Goal: Task Accomplishment & Management: Manage account settings

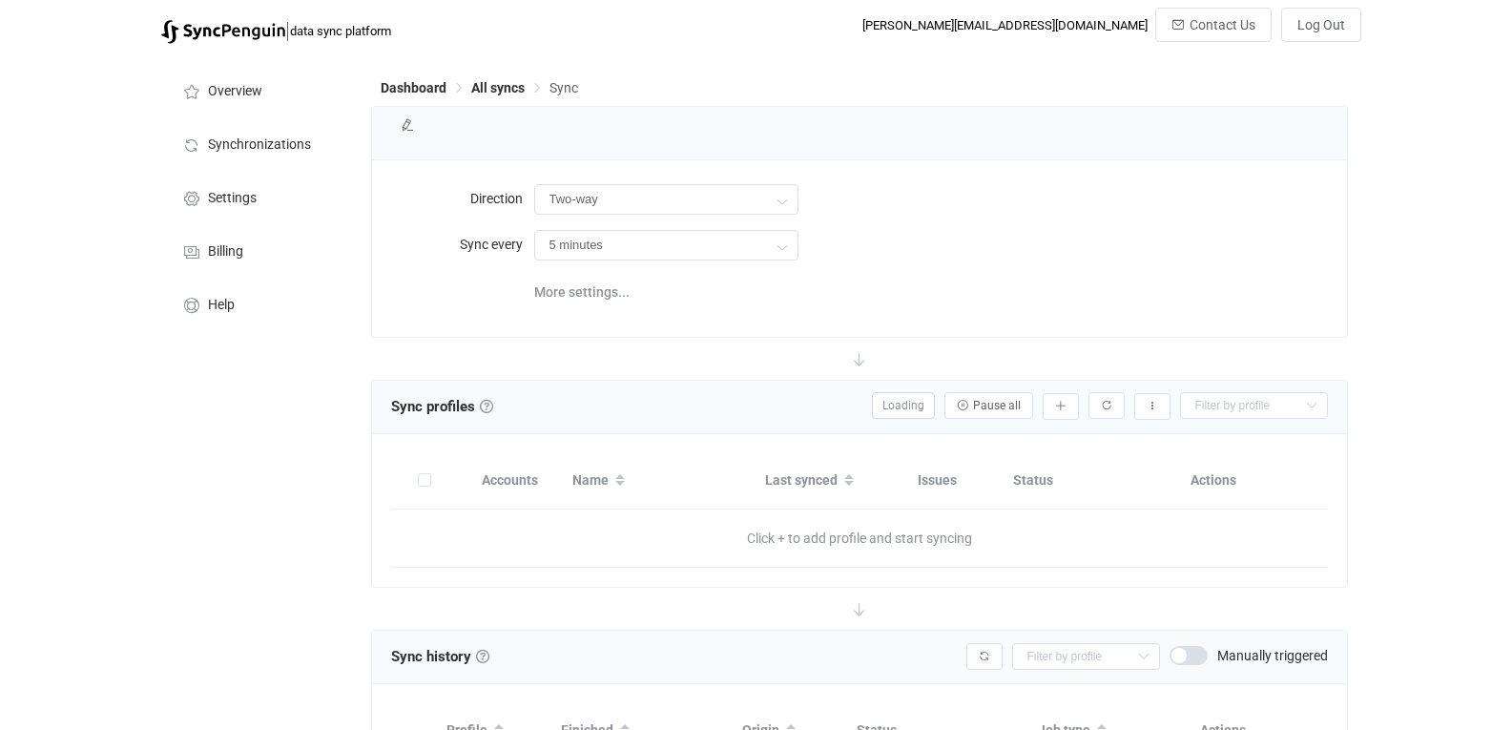
type input "iCloud → HubSpot"
type input "10 minutes"
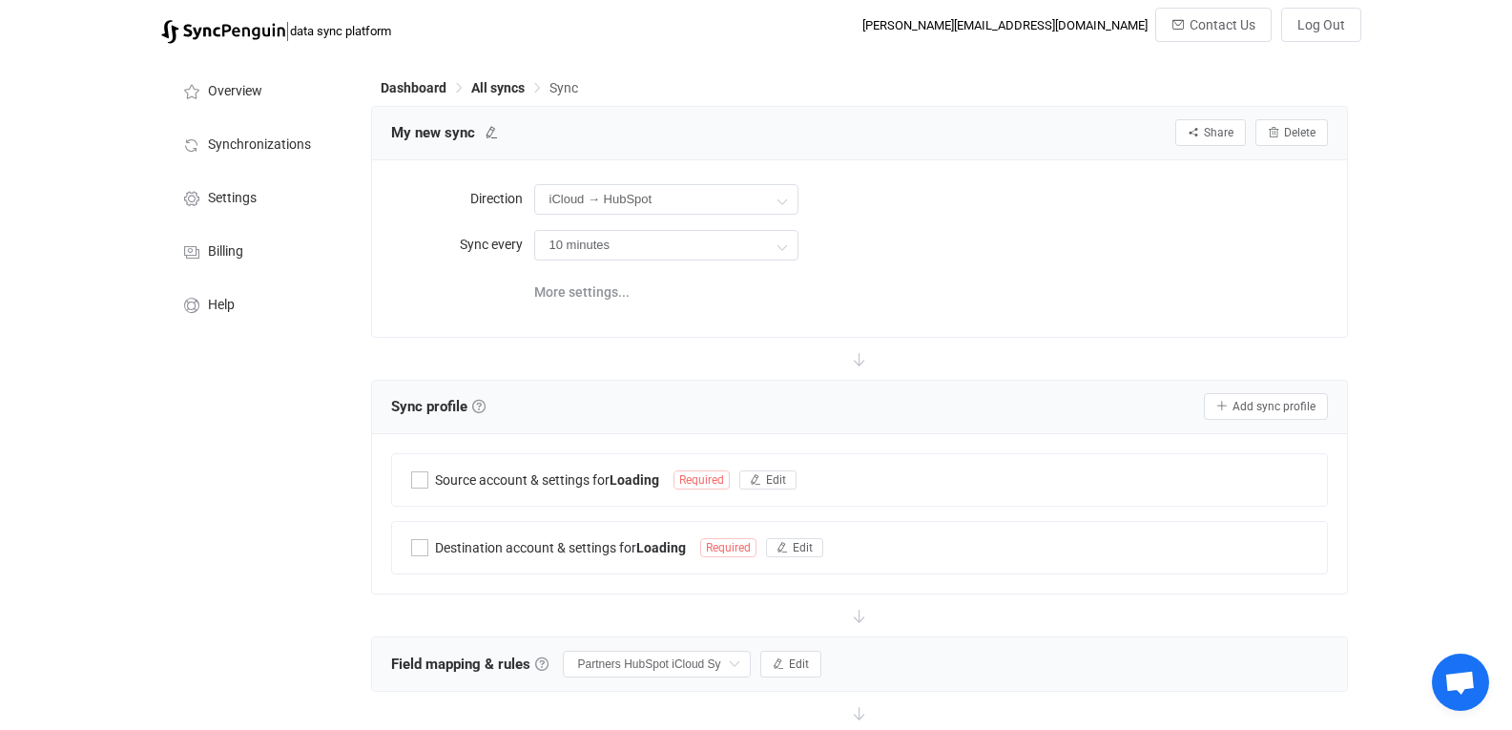
scroll to position [1713, 0]
click at [490, 88] on span "All syncs" at bounding box center [497, 87] width 53 height 15
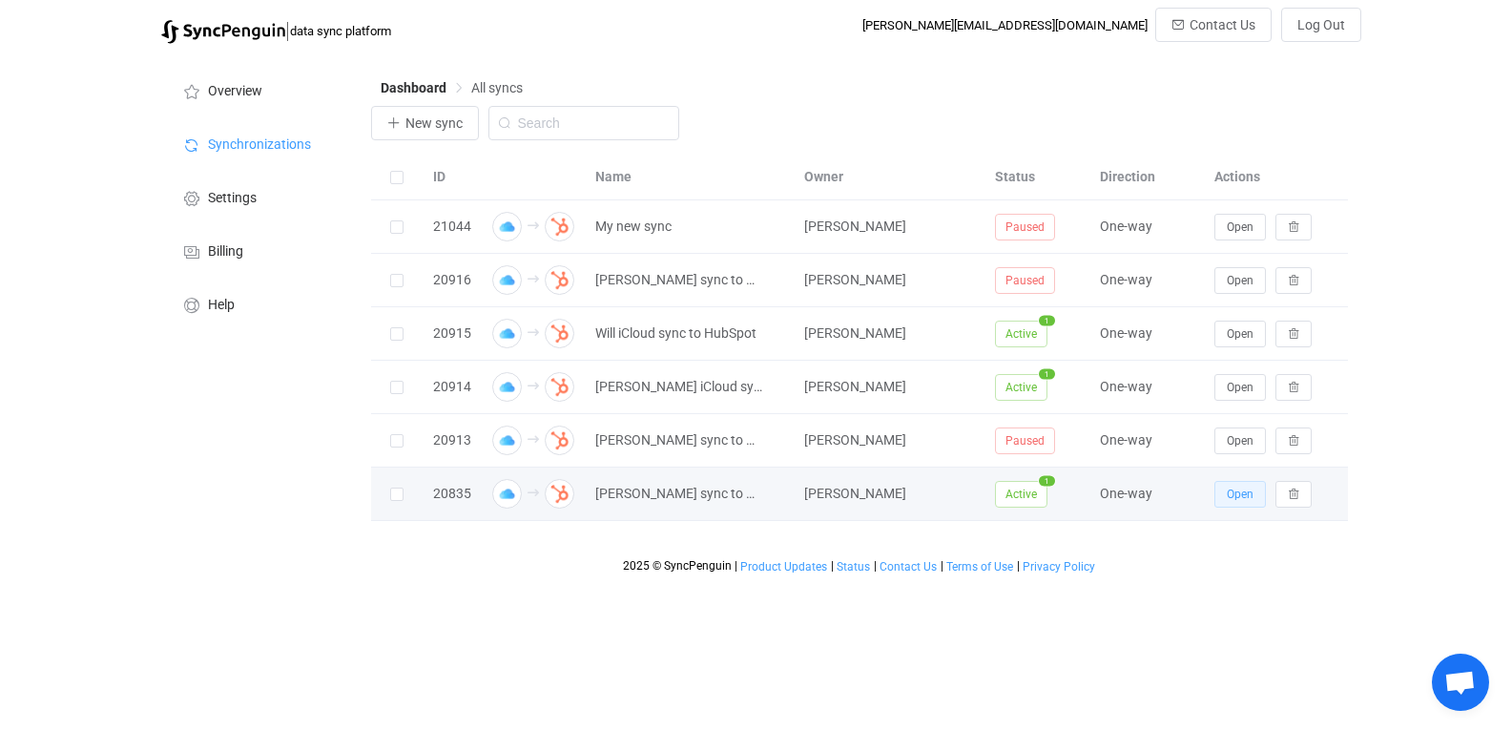
click at [1223, 486] on button "Open" at bounding box center [1240, 494] width 52 height 27
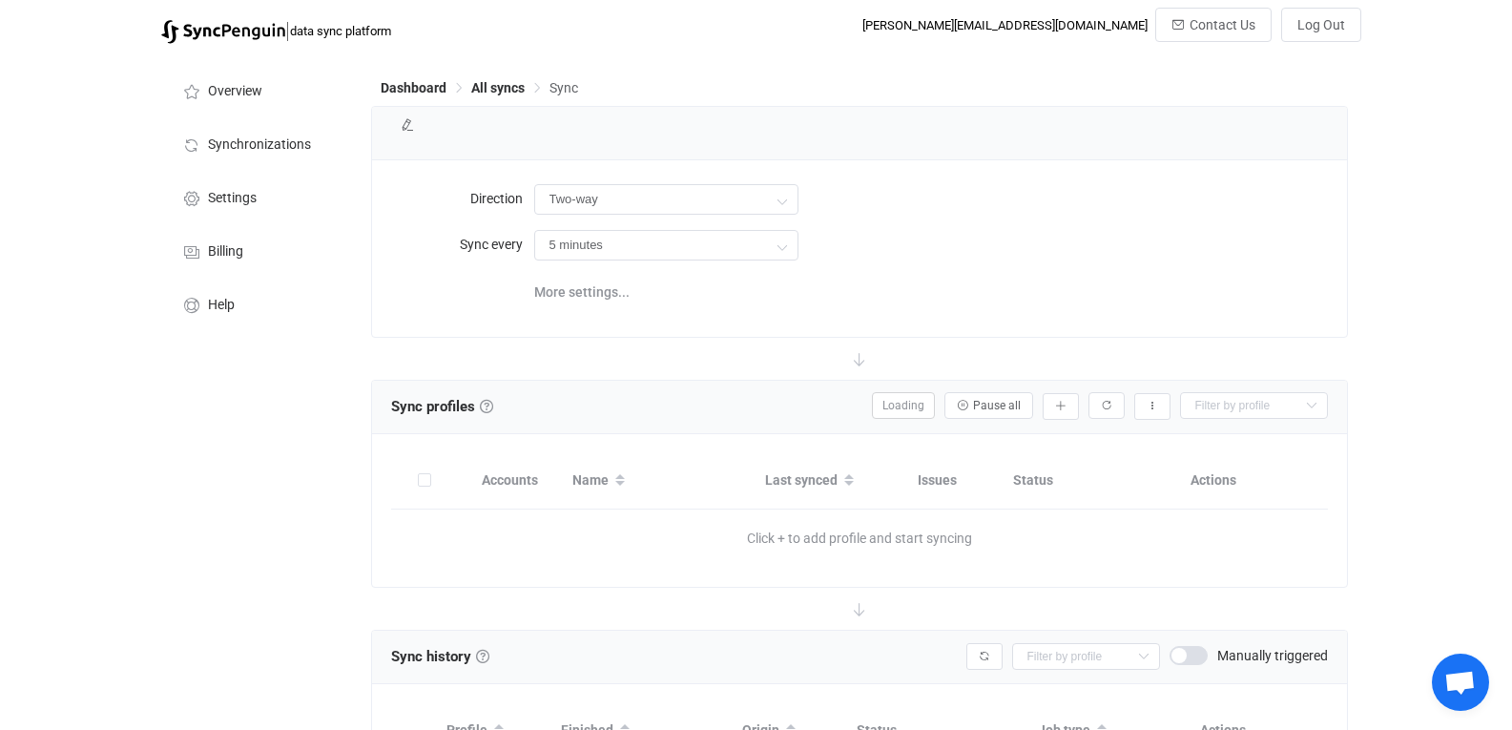
type input "iCloud → HubSpot"
type input "10 minutes"
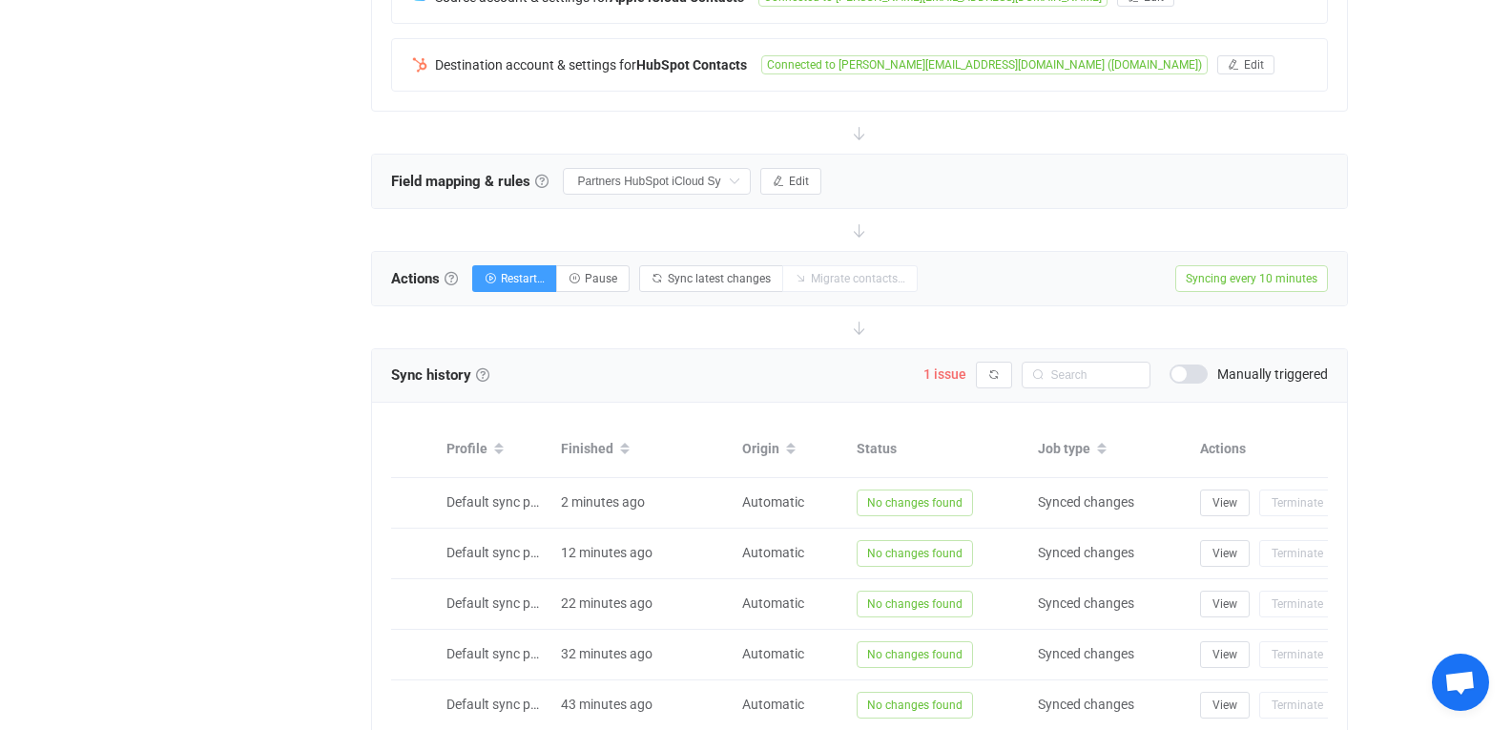
scroll to position [489, 0]
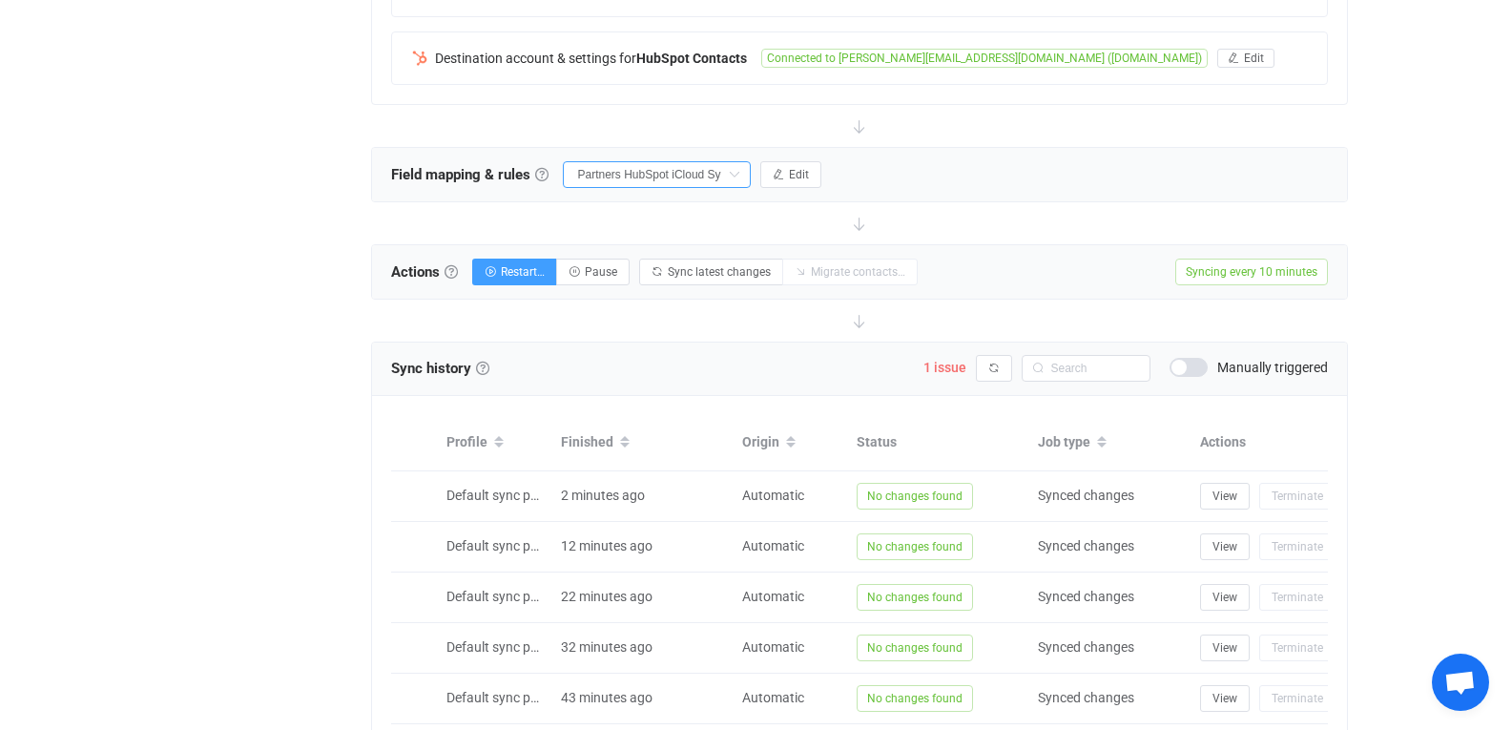
click at [683, 177] on input "Partners HubSpot iCloud Syncing" at bounding box center [657, 174] width 188 height 27
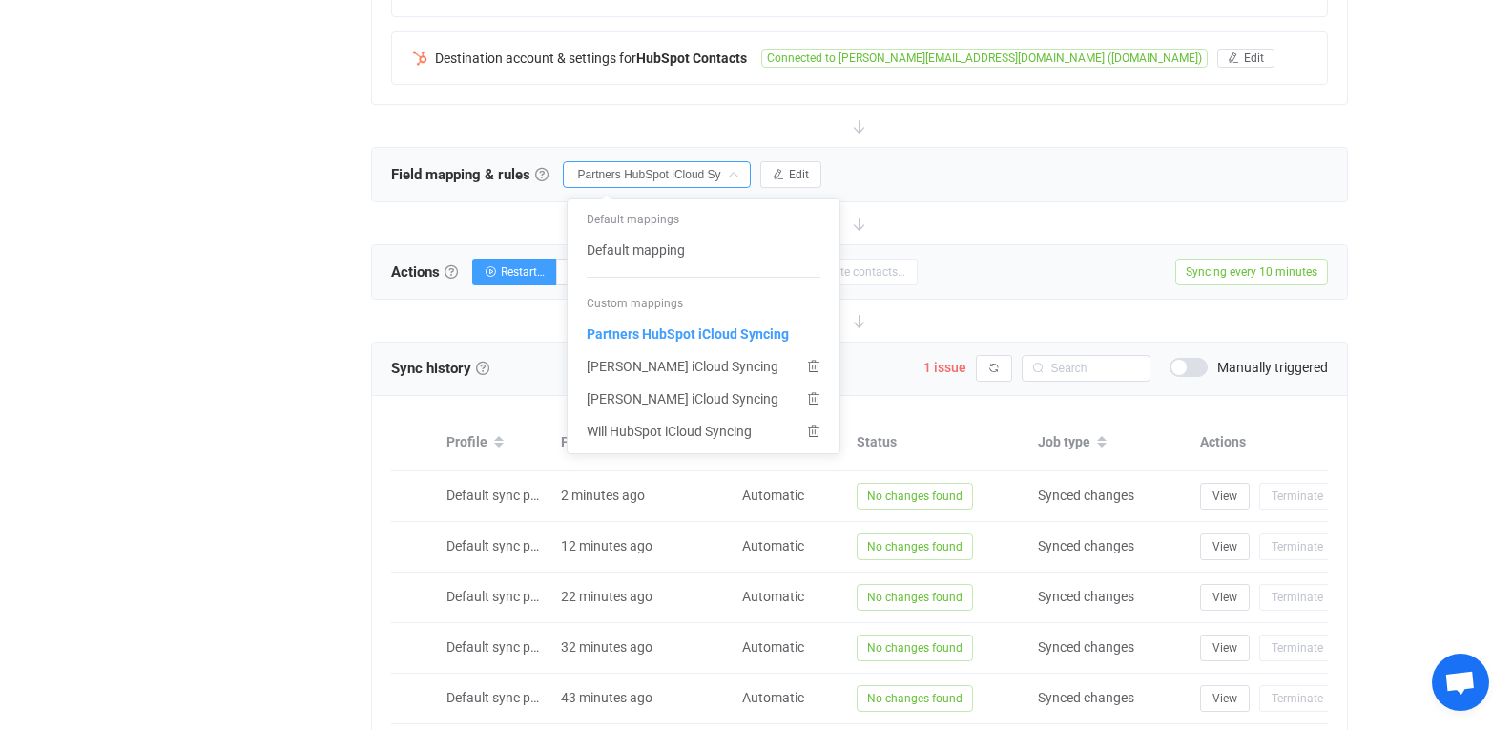
click at [886, 148] on div "Field mapping & rules Field mapping & rules By default, all contacts of the con…" at bounding box center [859, 174] width 975 height 53
click at [915, 185] on div "Field mapping & rules Field mapping & rules By default, all contacts of the con…" at bounding box center [859, 174] width 975 height 53
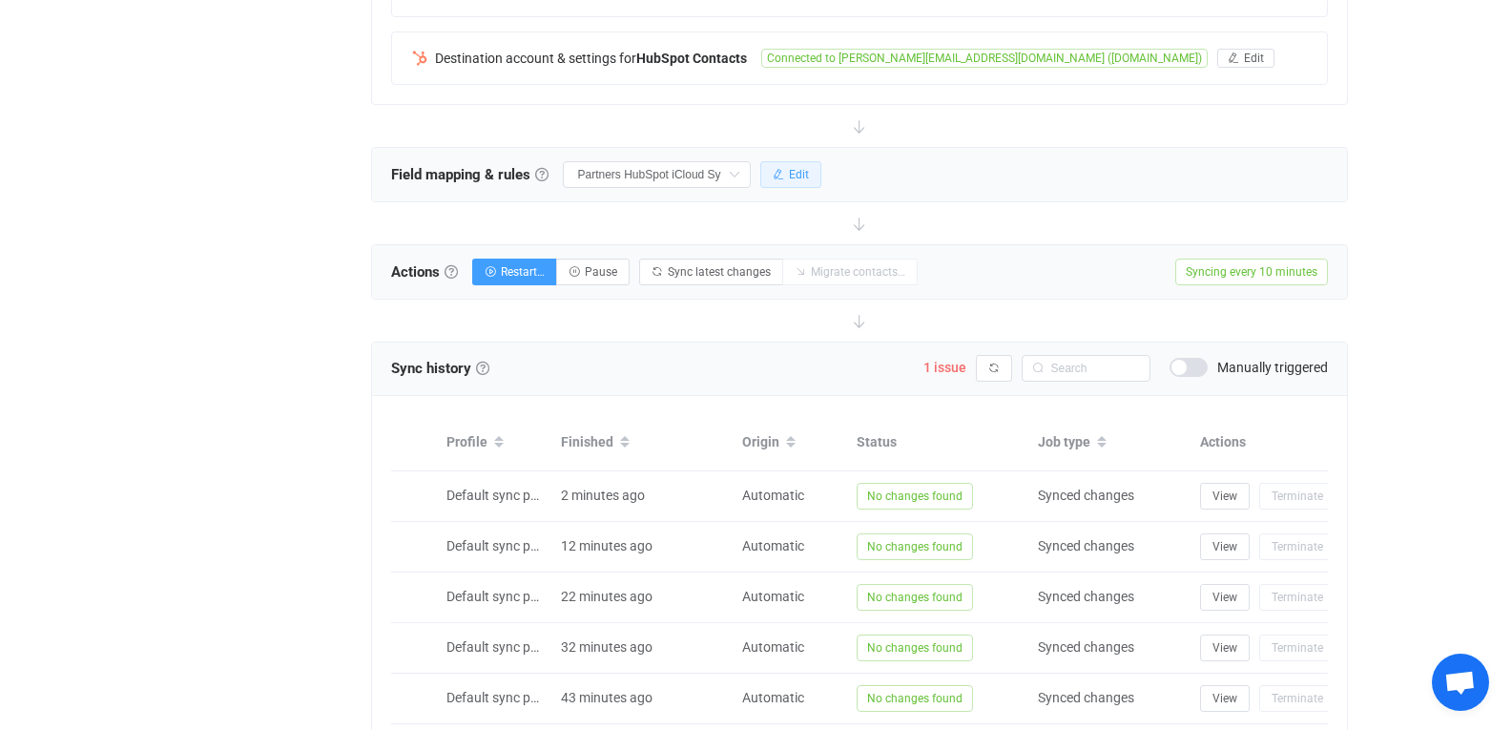
click at [798, 185] on button "Edit" at bounding box center [790, 174] width 61 height 27
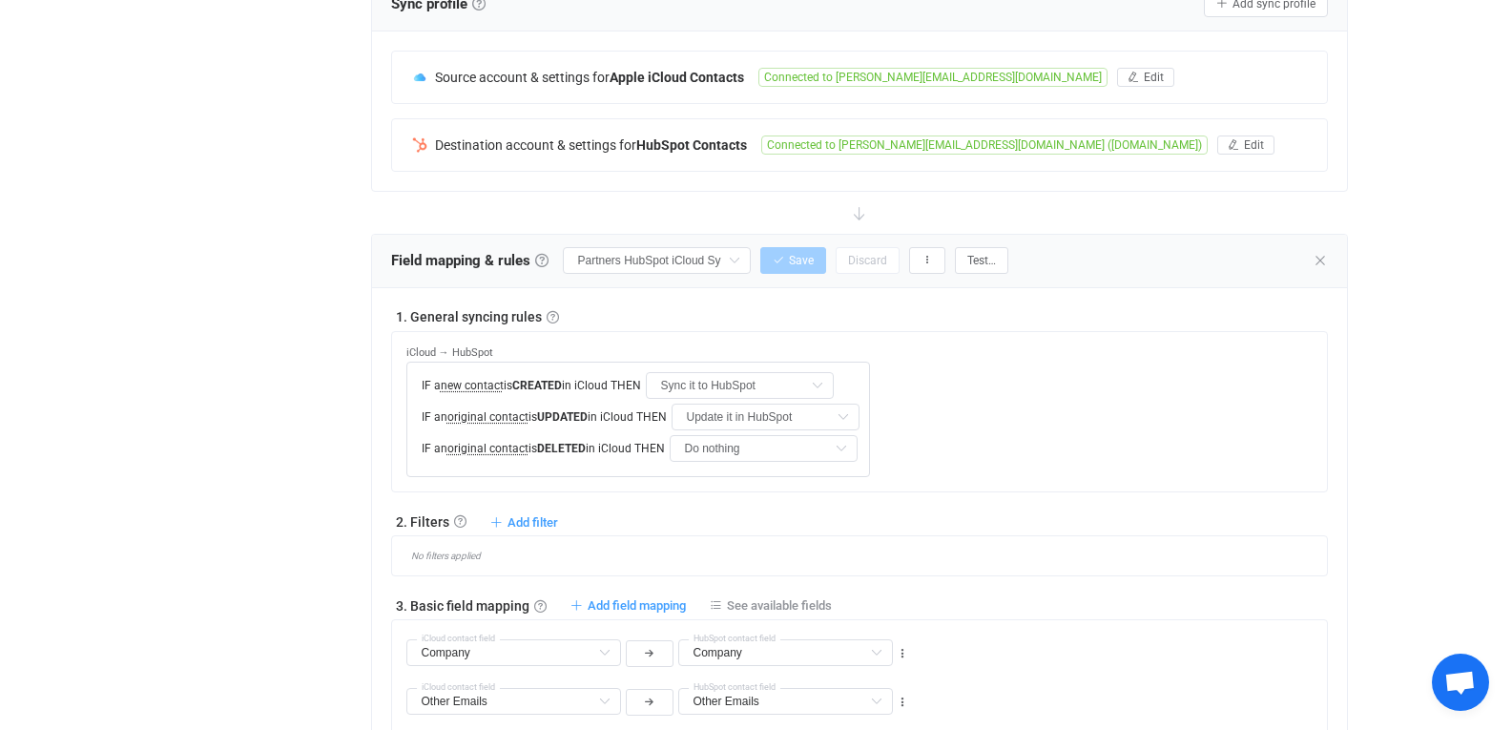
scroll to position [348, 0]
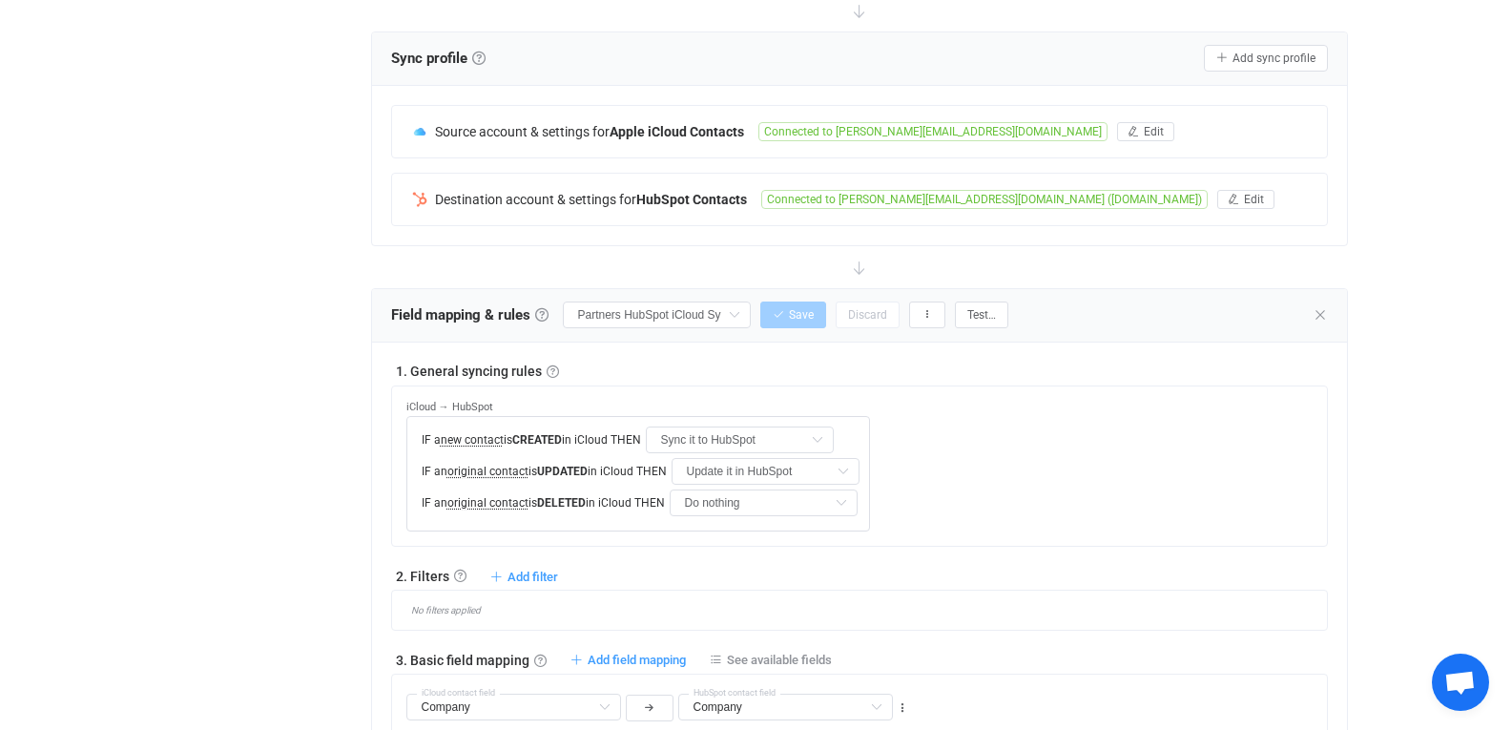
click at [937, 368] on div "1. General syncing rules General syncing rules Control how SyncPengin reacts to…" at bounding box center [859, 371] width 937 height 19
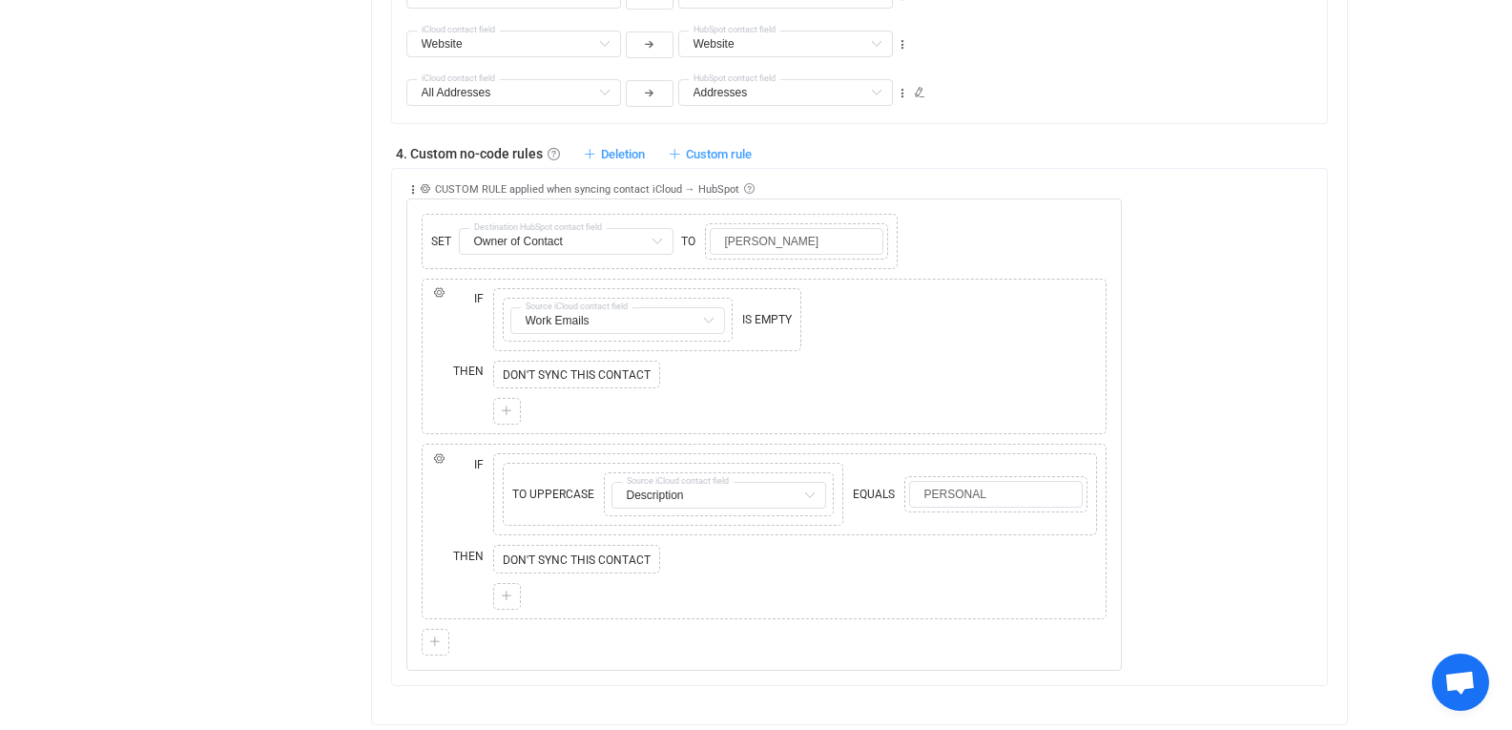
scroll to position [1492, 0]
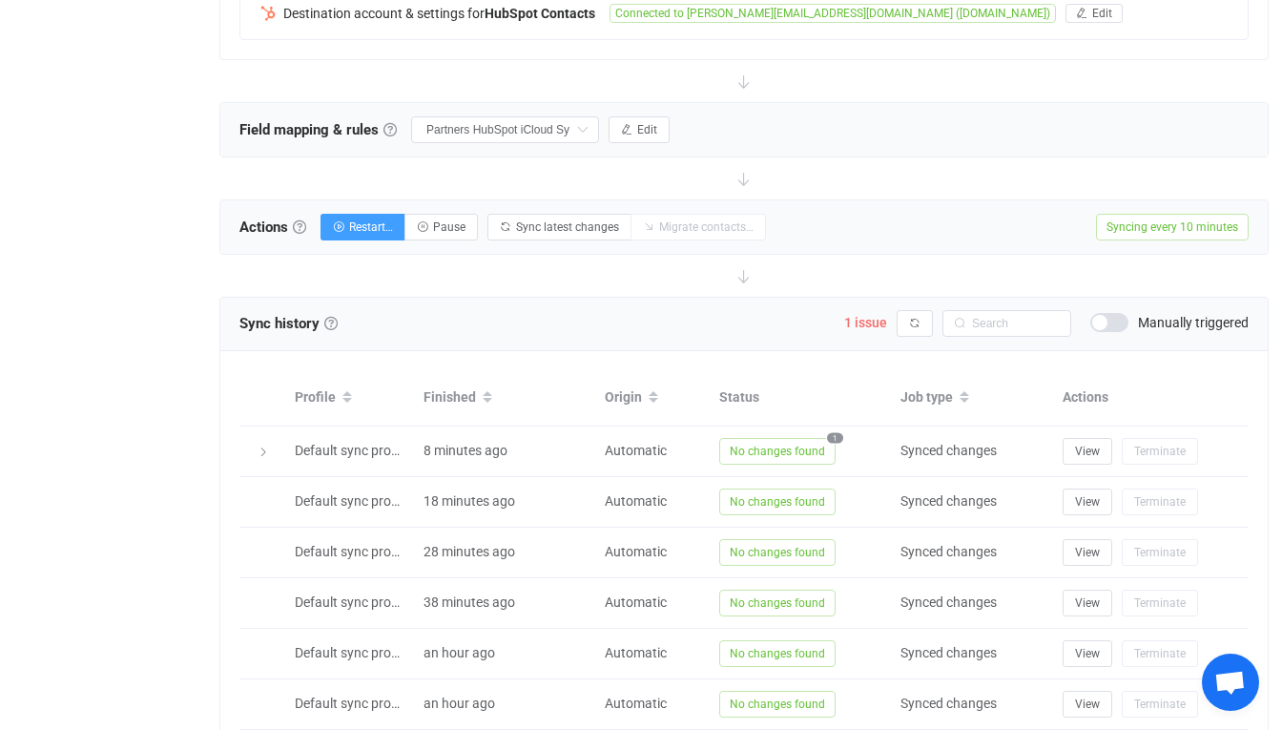
scroll to position [563, 0]
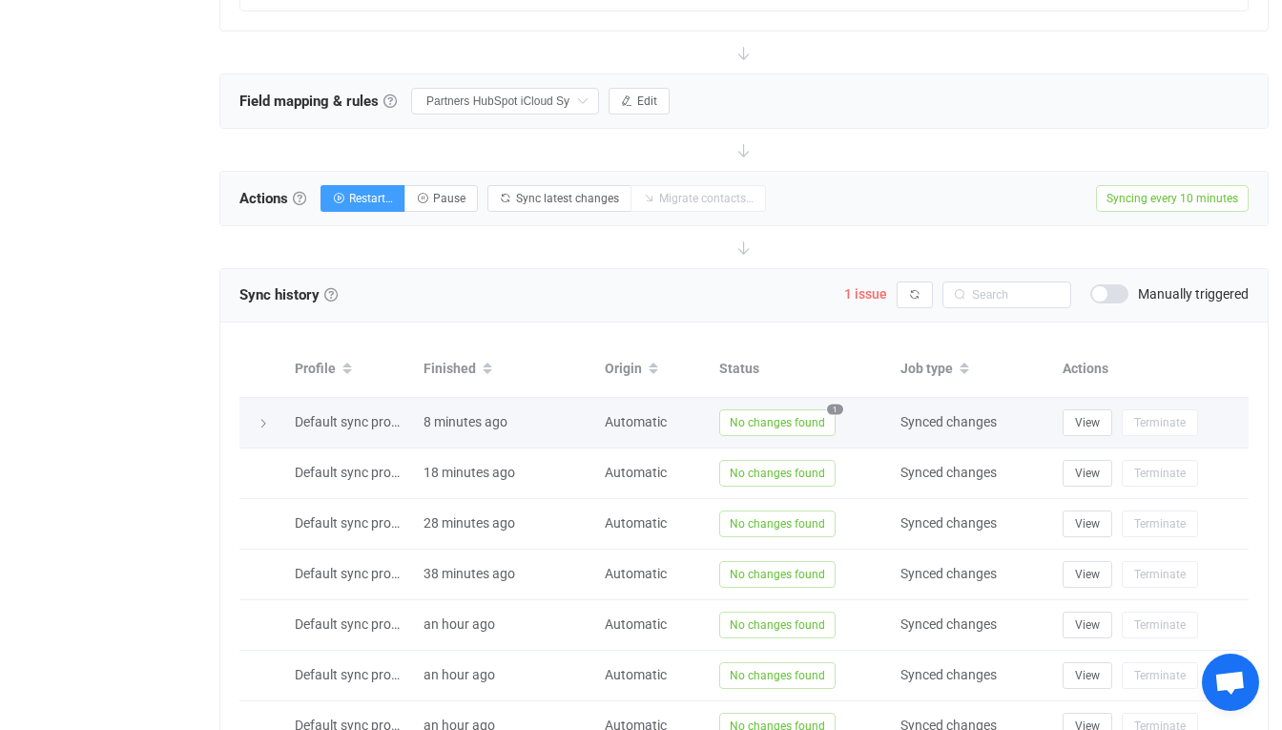
click at [809, 423] on span "No changes found" at bounding box center [777, 422] width 116 height 27
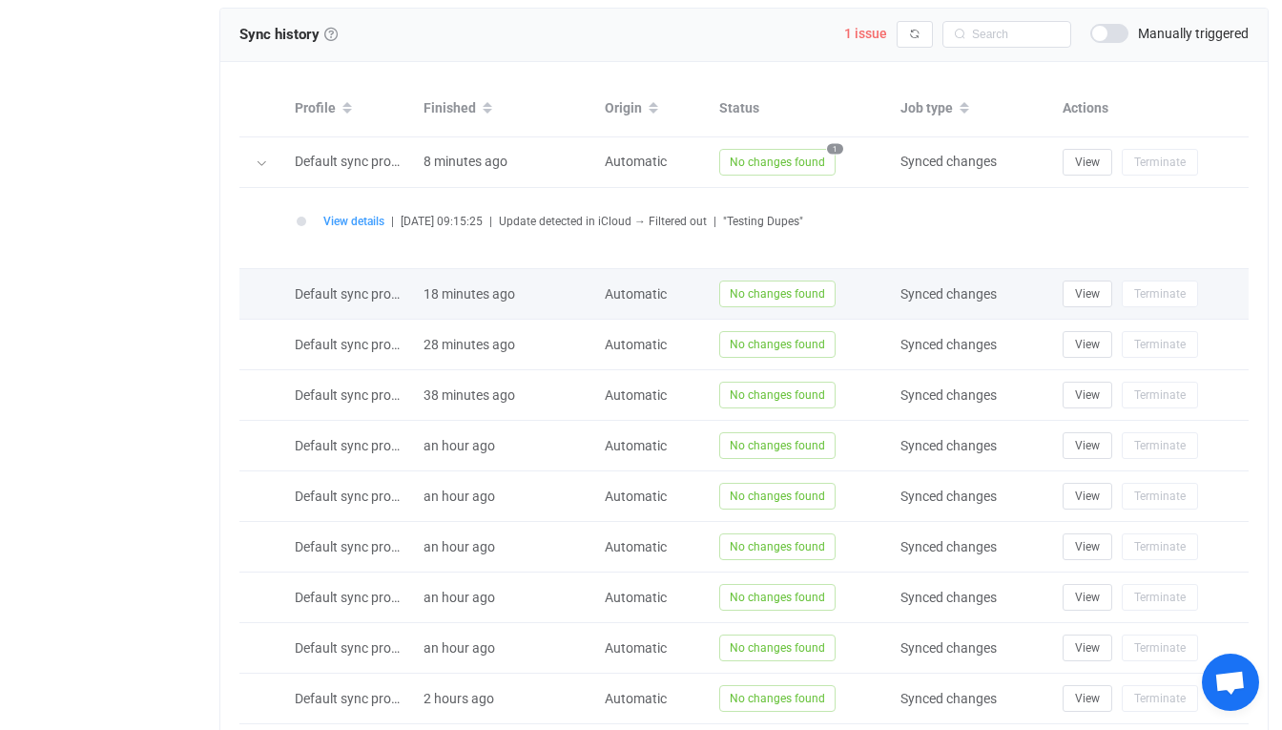
scroll to position [851, 0]
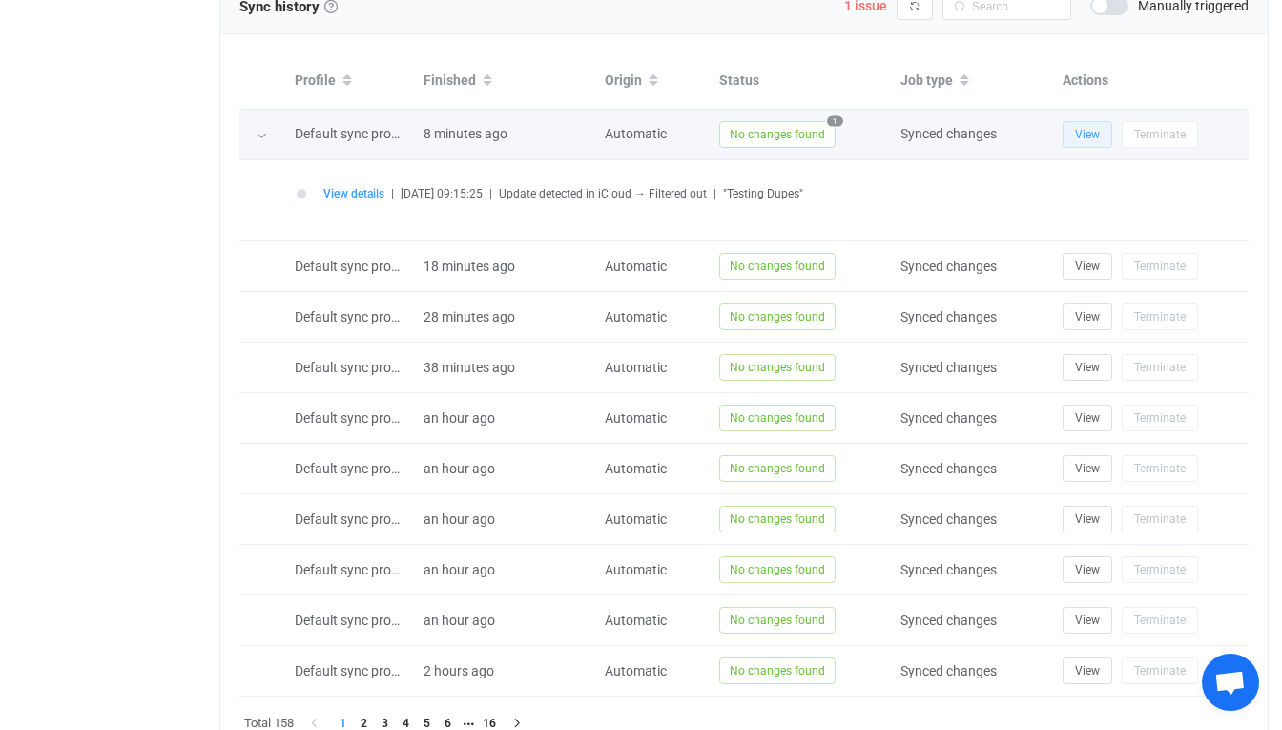
click at [1085, 132] on span "View" at bounding box center [1087, 134] width 25 height 13
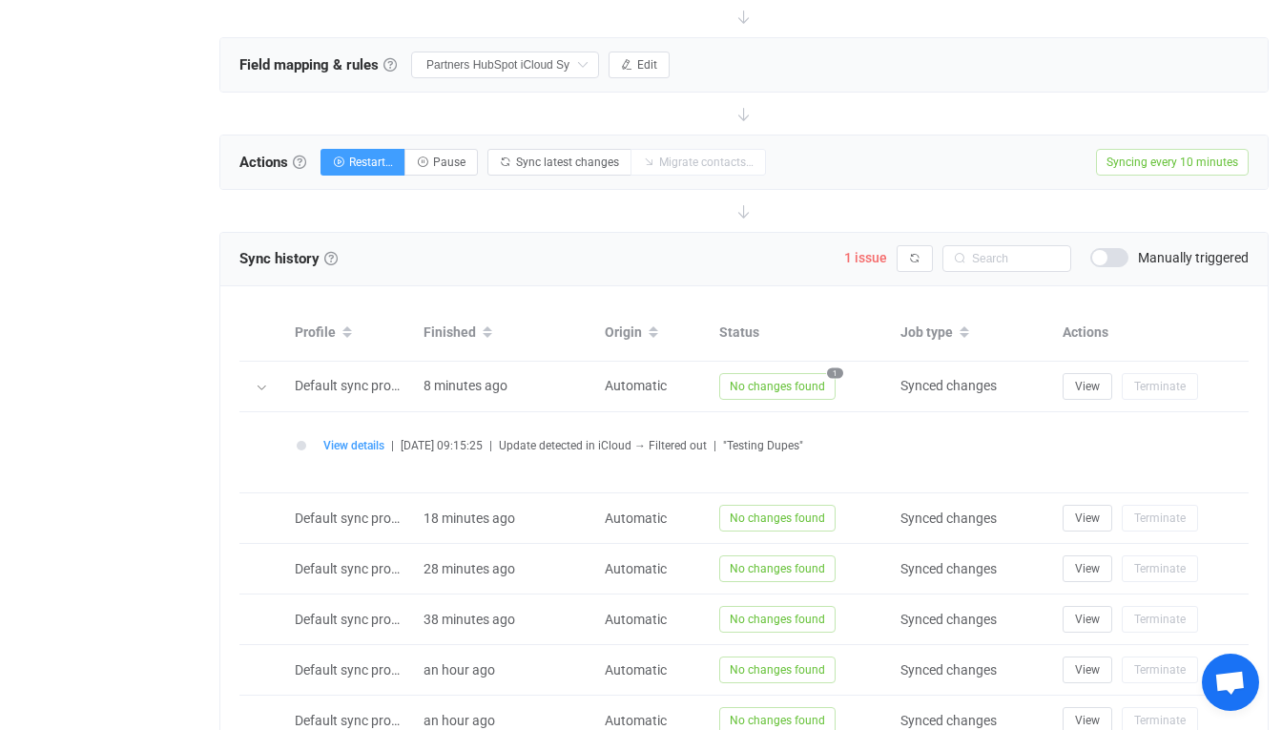
scroll to position [570, 0]
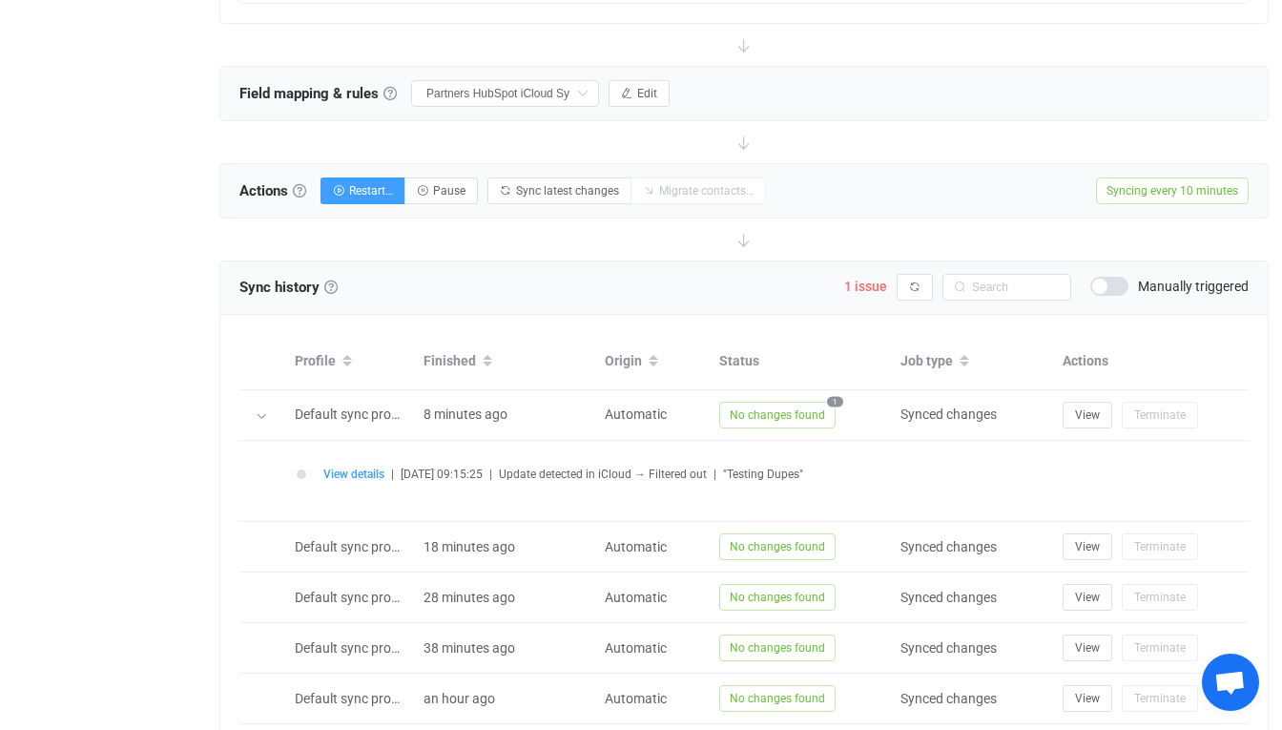
click at [650, 73] on div "Field mapping & rules Field mapping & rules By default, all contacts of the con…" at bounding box center [743, 93] width 1047 height 53
click at [641, 93] on button "Edit" at bounding box center [639, 93] width 61 height 27
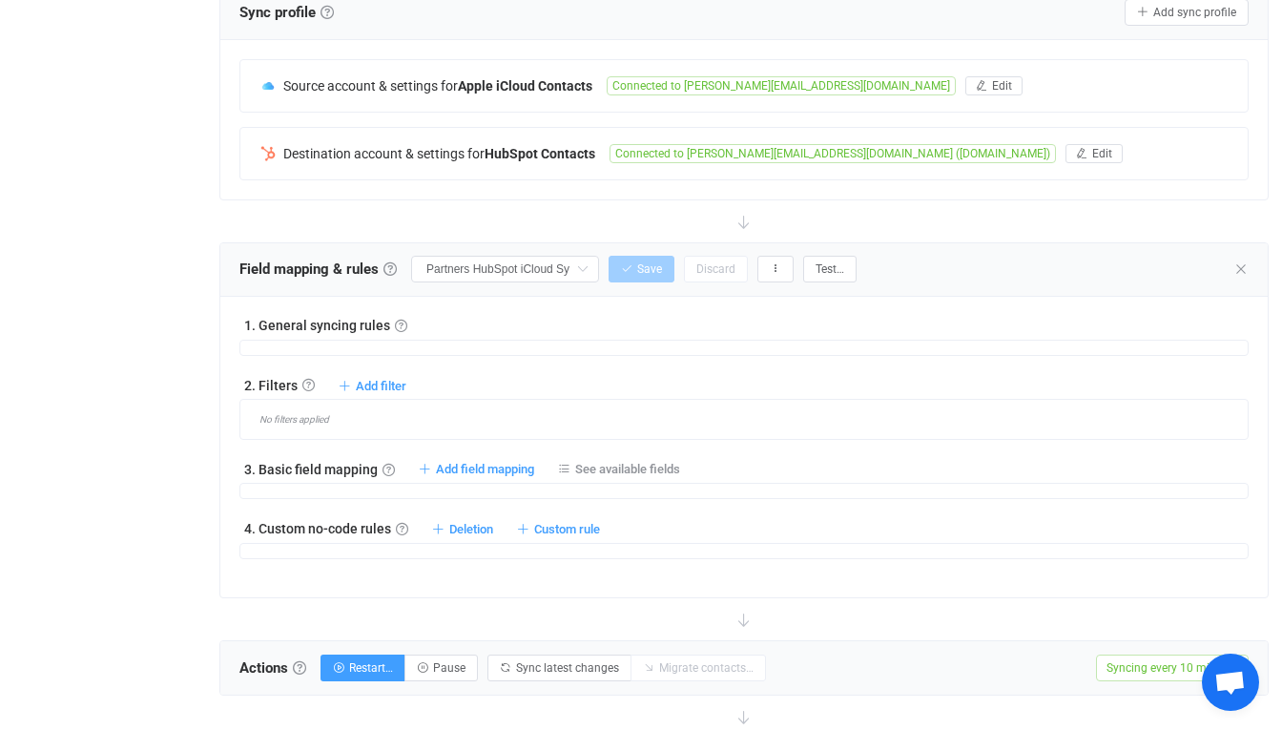
scroll to position [387, 0]
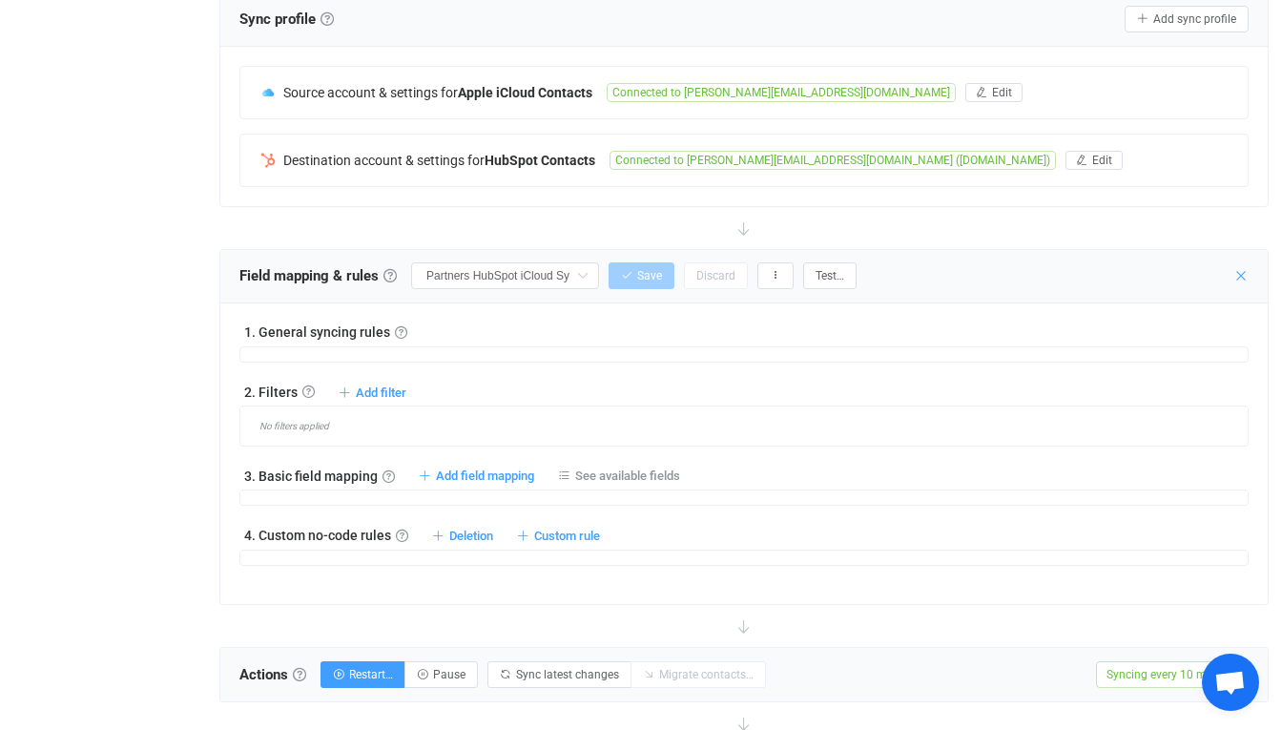
click at [1237, 275] on icon at bounding box center [1240, 275] width 15 height 15
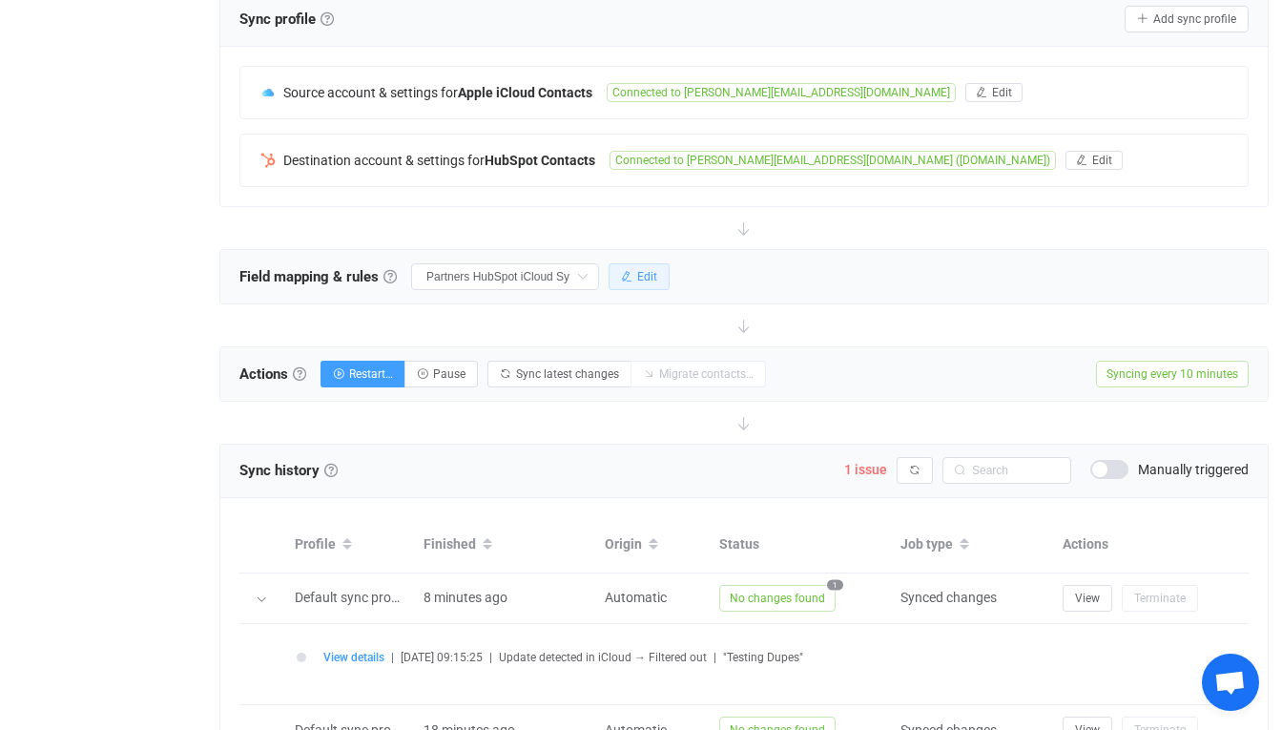
click at [647, 285] on button "Edit" at bounding box center [639, 276] width 61 height 27
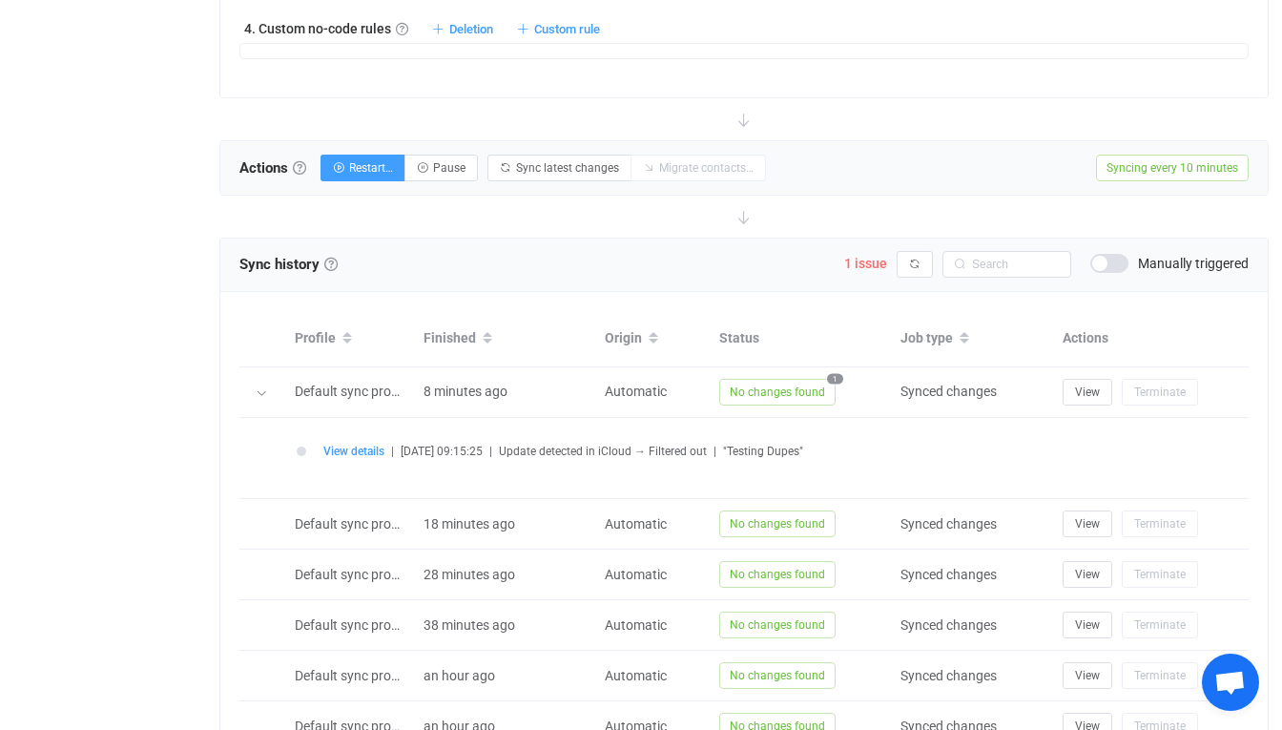
scroll to position [905, 0]
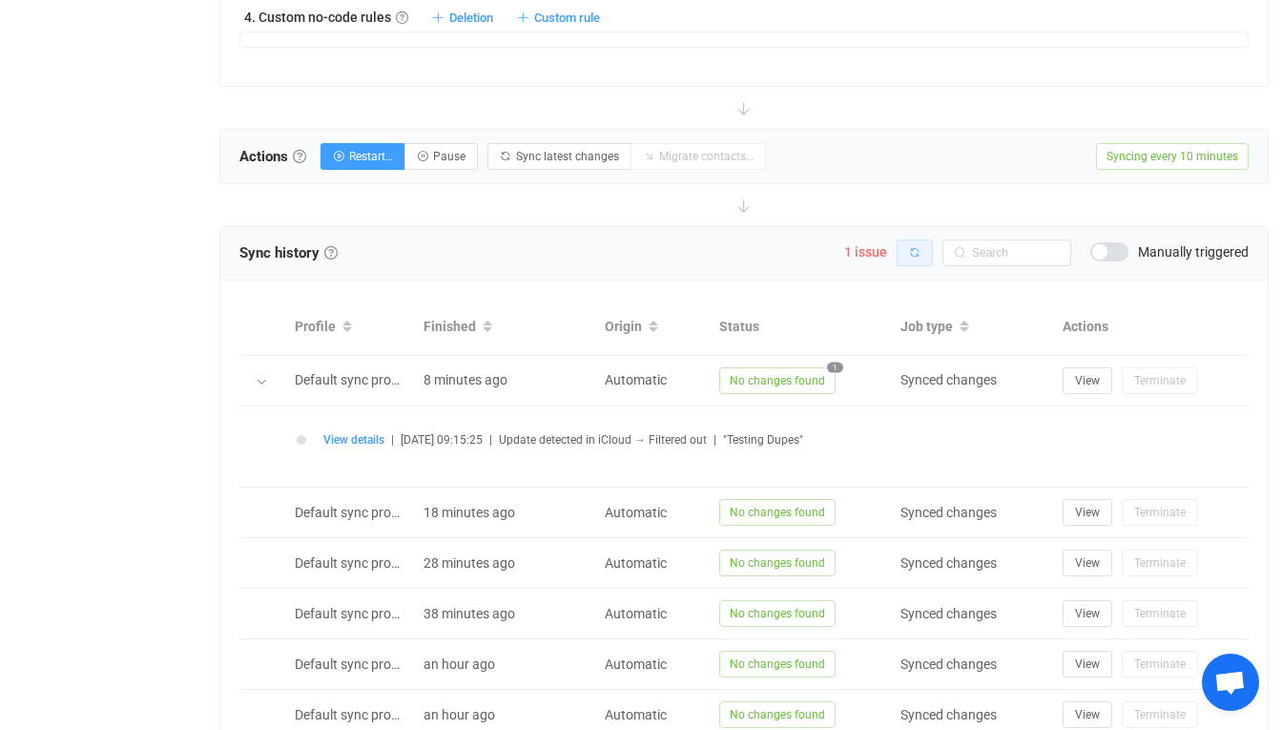
click at [917, 248] on icon "button" at bounding box center [914, 252] width 11 height 11
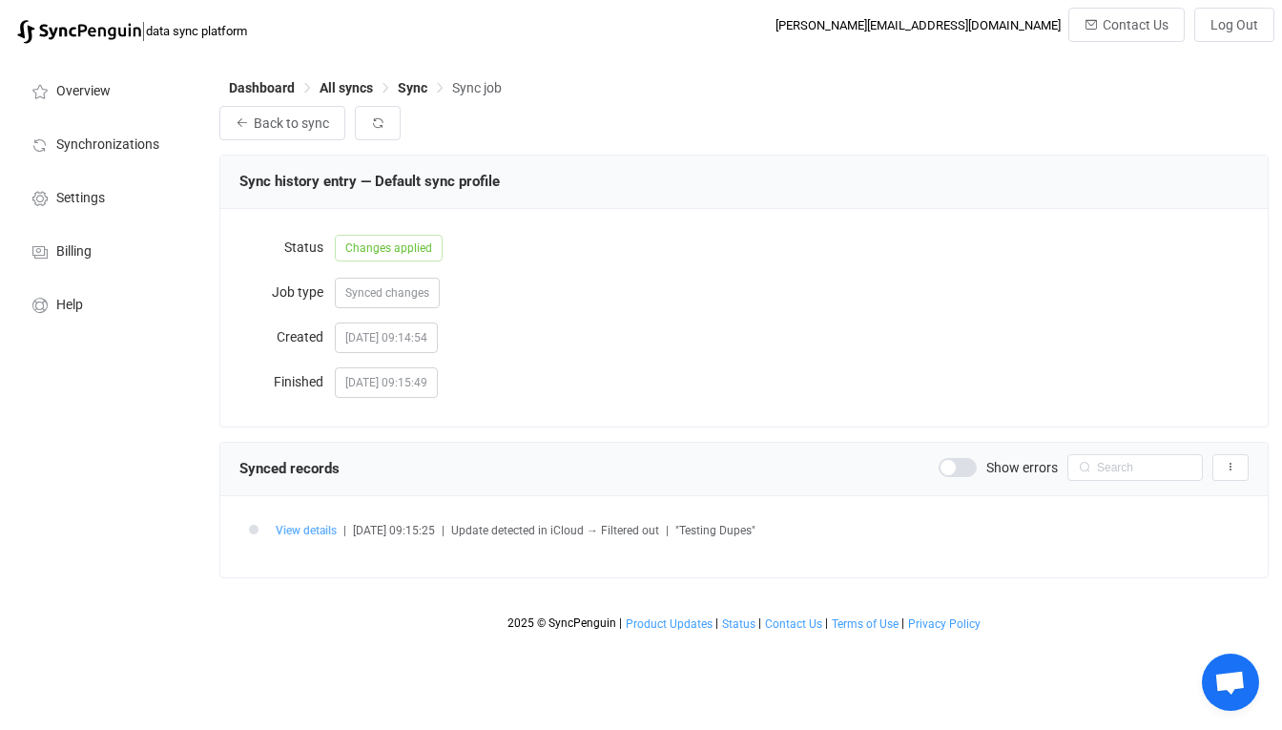
click at [321, 526] on span "View details" at bounding box center [306, 530] width 61 height 13
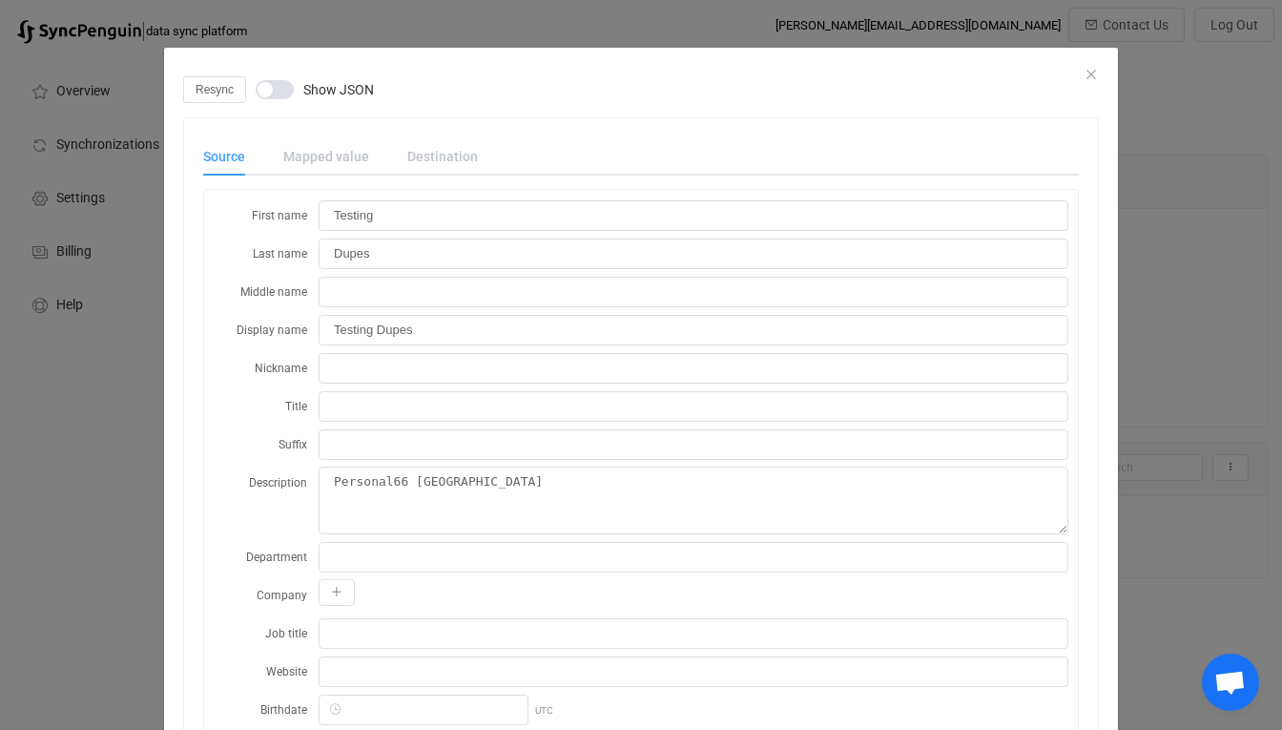
click at [344, 163] on div "Mapped value" at bounding box center [326, 156] width 124 height 38
click at [333, 160] on div "Mapped value" at bounding box center [326, 156] width 124 height 38
click at [1108, 71] on div "dialog" at bounding box center [641, 62] width 954 height 29
click at [1091, 76] on div "Resync Show JSON" at bounding box center [641, 89] width 916 height 27
click at [1096, 69] on icon "Close" at bounding box center [1091, 74] width 15 height 15
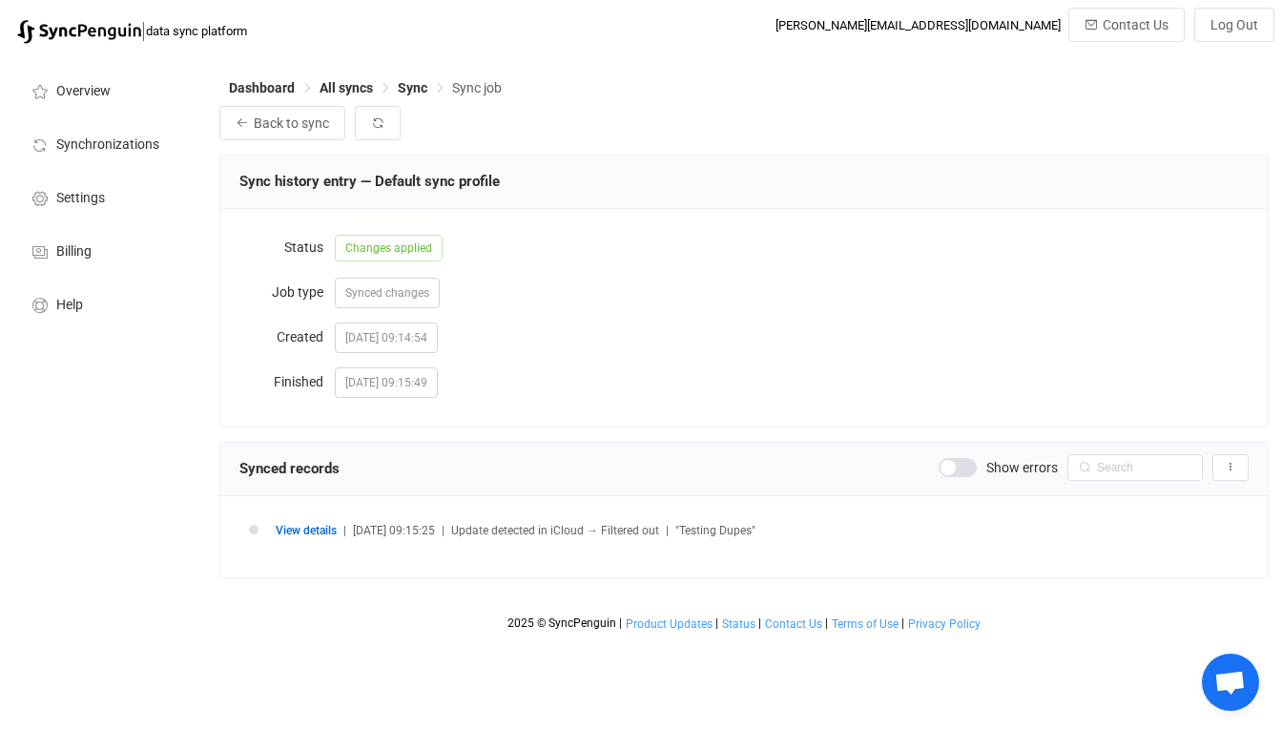
click at [1248, 676] on span "Open chat" at bounding box center [1230, 681] width 57 height 57
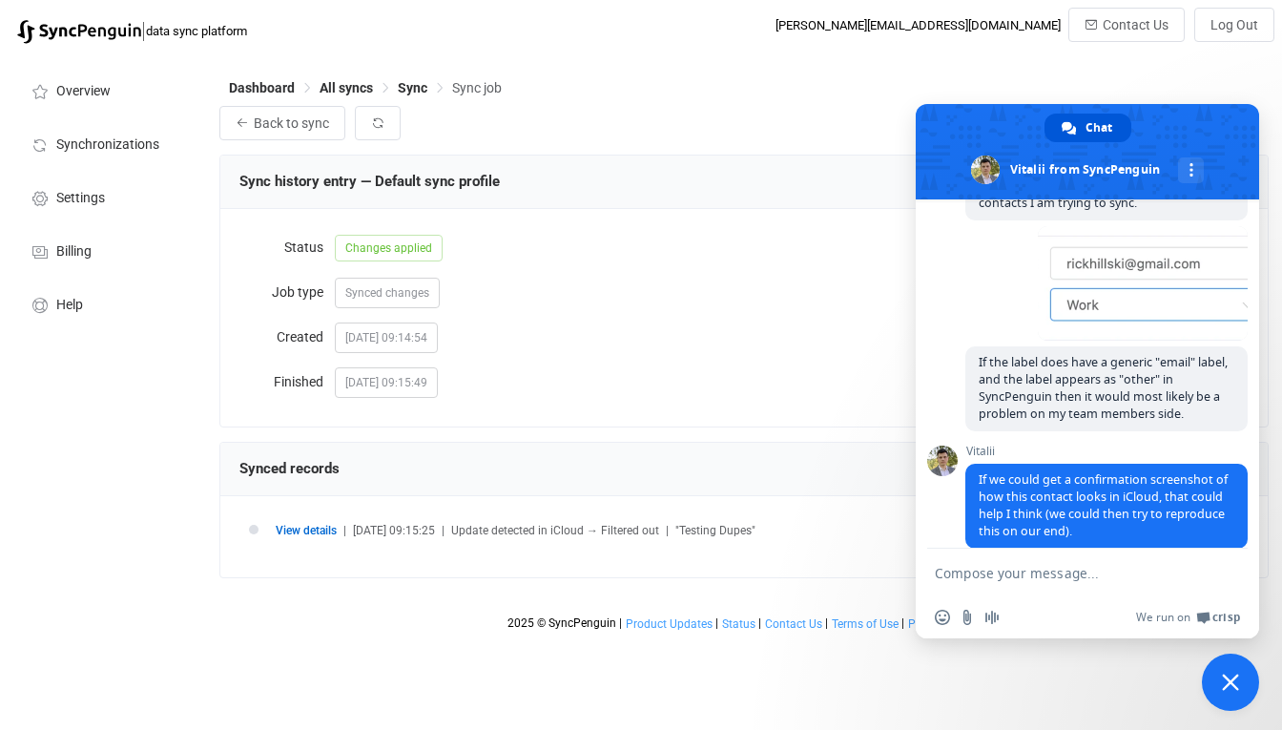
scroll to position [1914, 0]
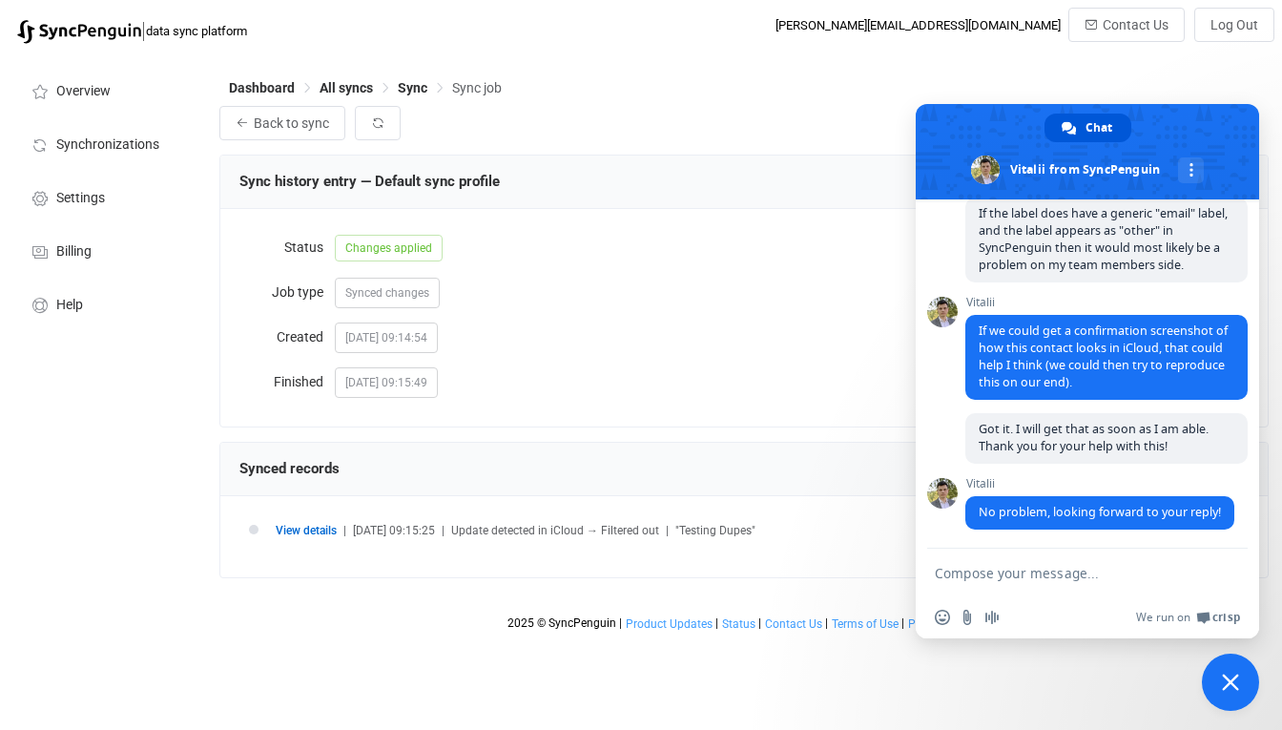
click at [773, 92] on div "Dashboard All syncs Sync Sync job" at bounding box center [743, 91] width 1049 height 29
click at [1230, 690] on span "Close chat" at bounding box center [1230, 681] width 17 height 17
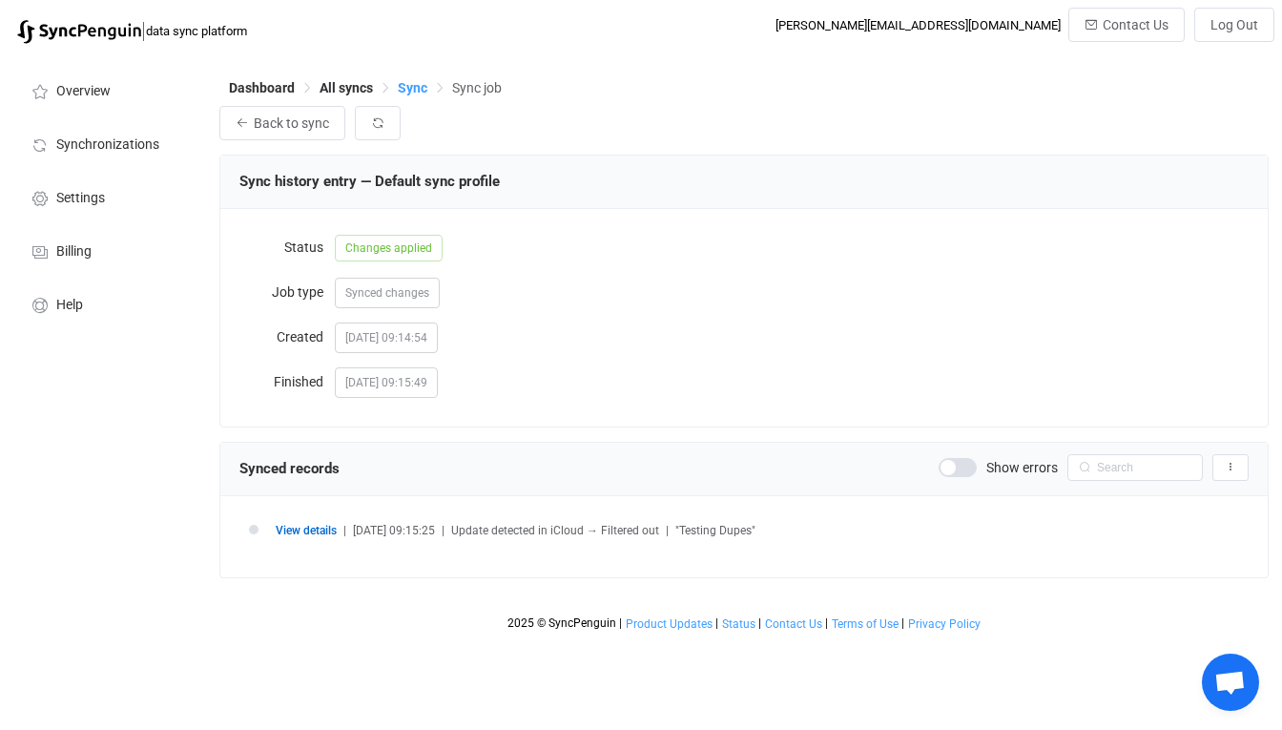
click at [406, 87] on span "Sync" at bounding box center [413, 87] width 30 height 15
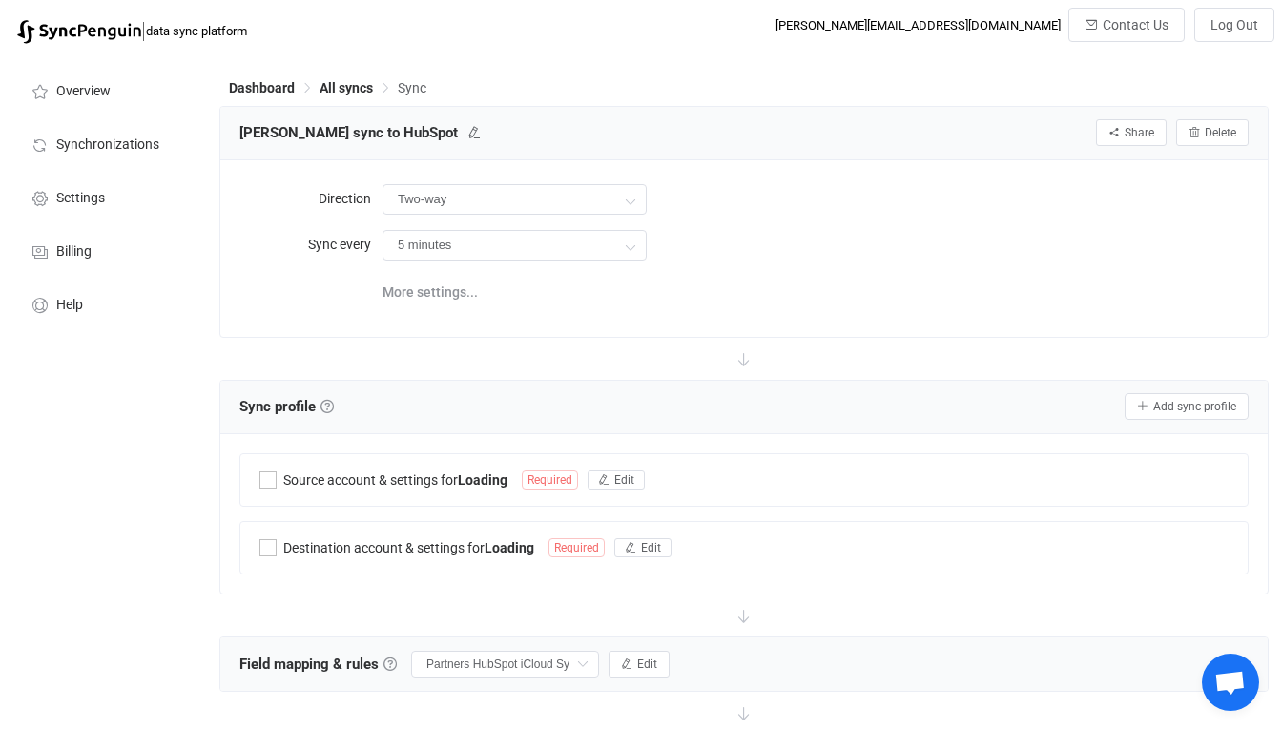
type input "iCloud → HubSpot"
type input "10 minutes"
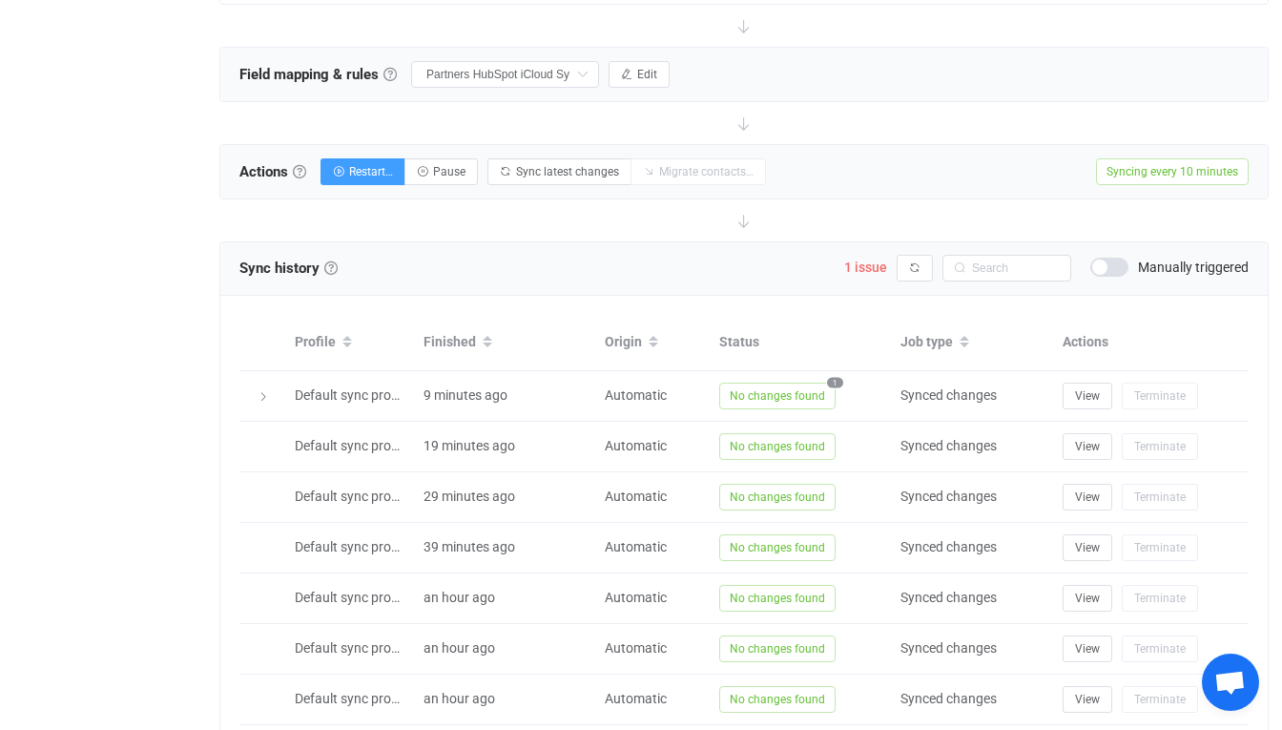
scroll to position [591, 0]
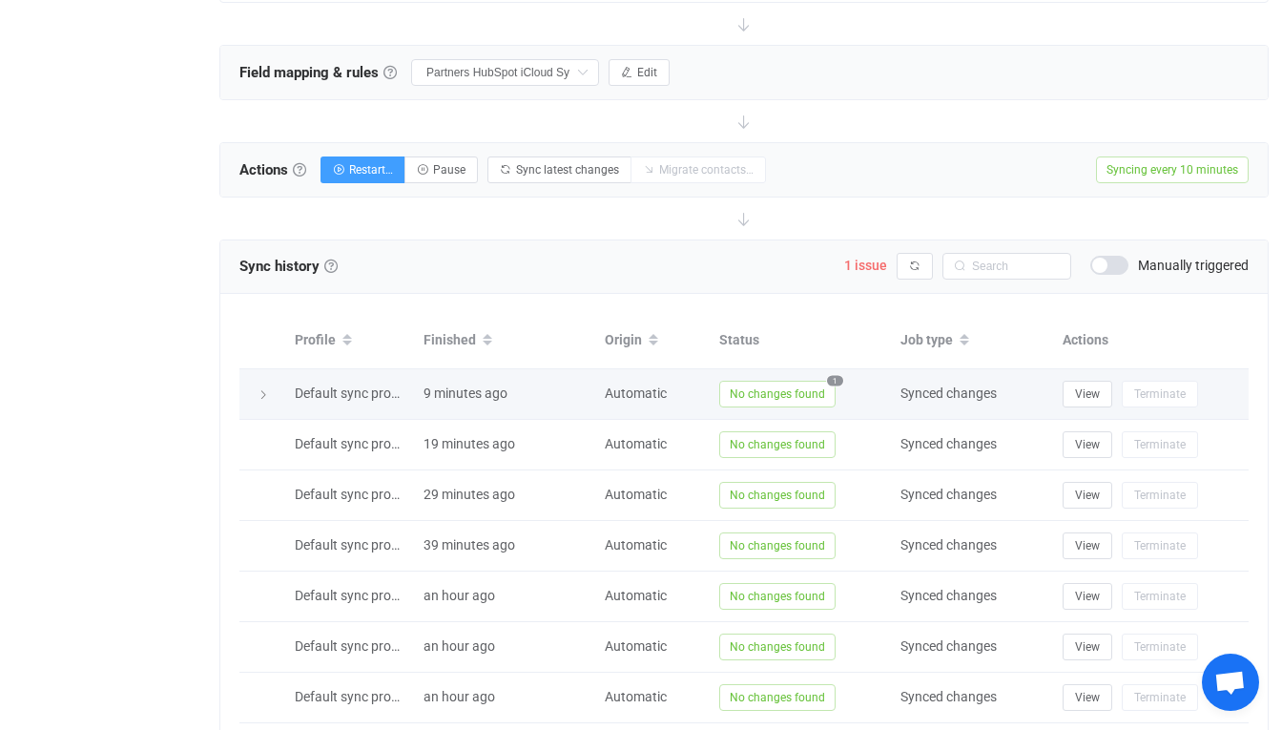
click at [252, 389] on div at bounding box center [262, 393] width 27 height 19
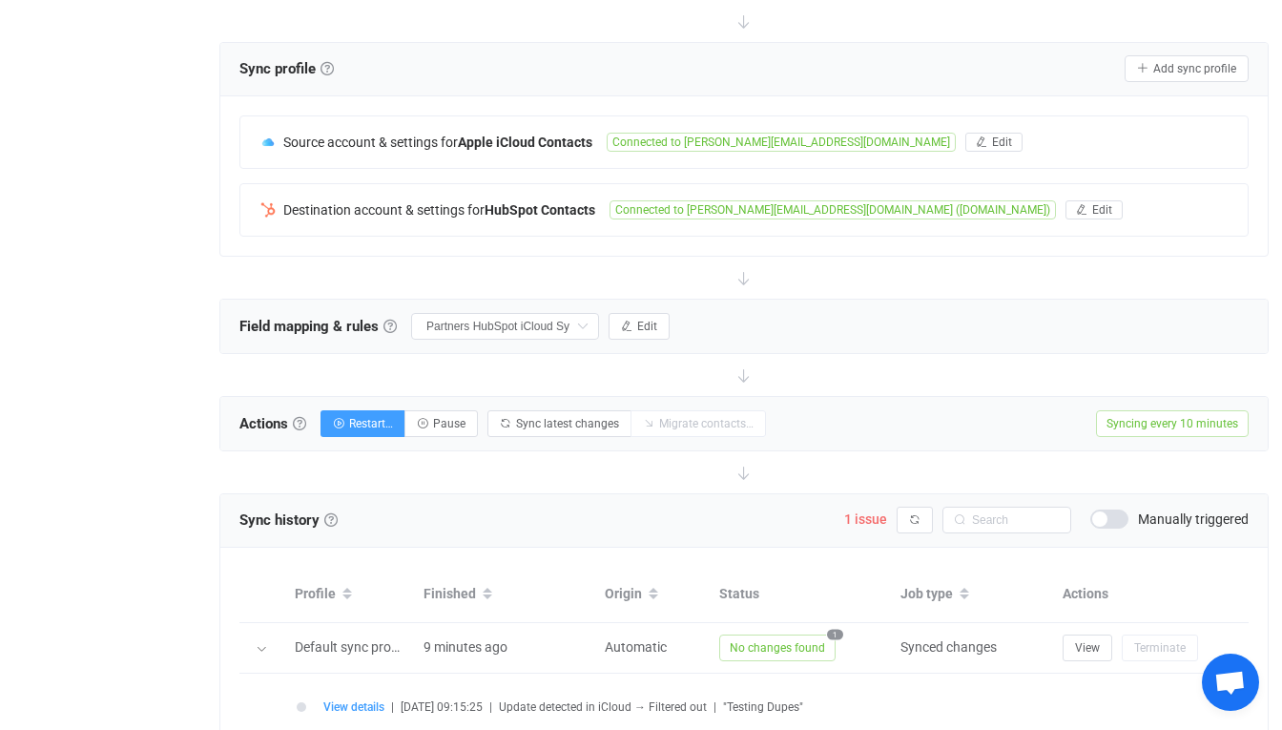
scroll to position [305, 0]
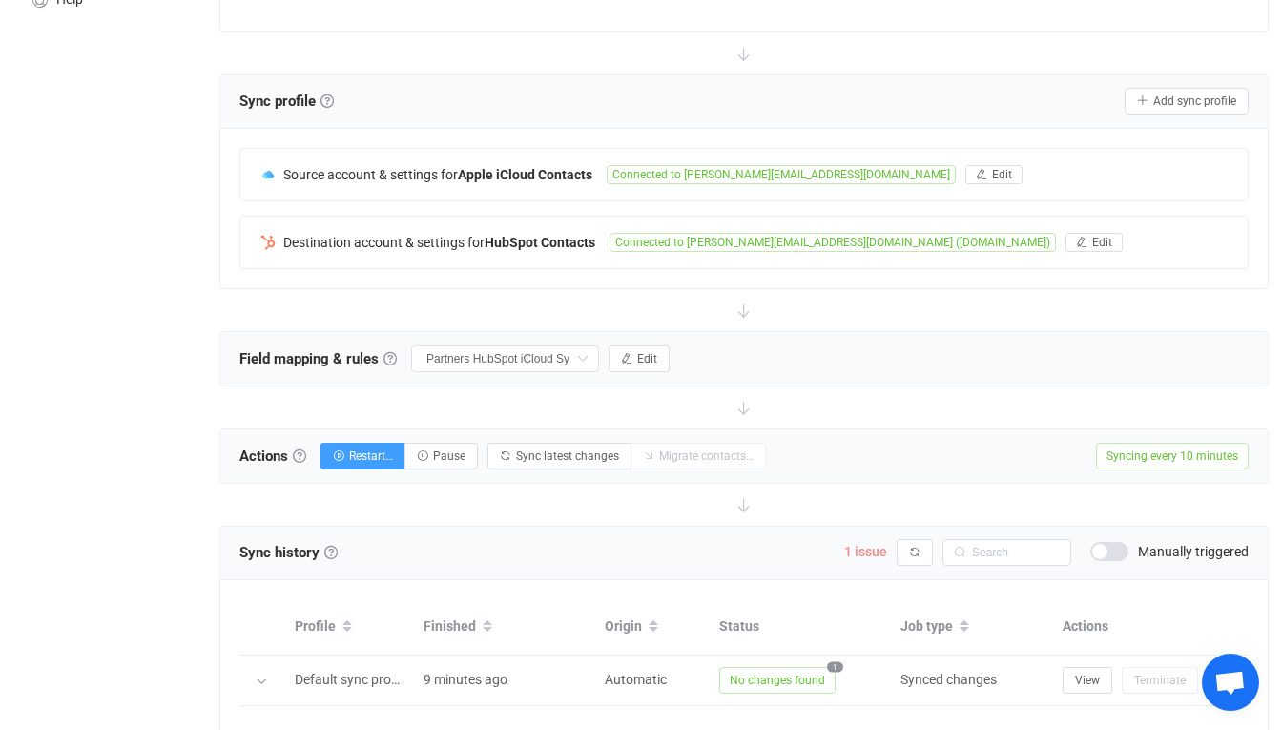
click at [870, 556] on span "1 issue" at bounding box center [865, 551] width 43 height 15
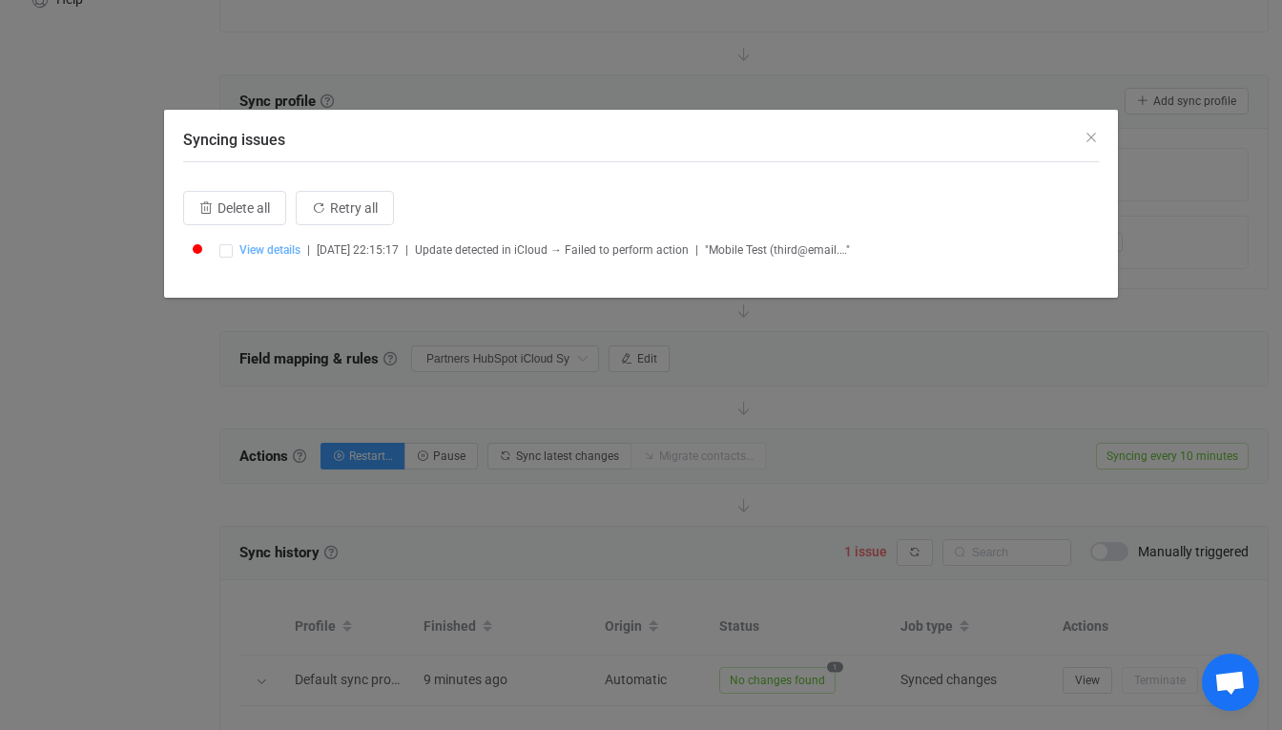
click at [291, 250] on span "View details" at bounding box center [269, 249] width 61 height 13
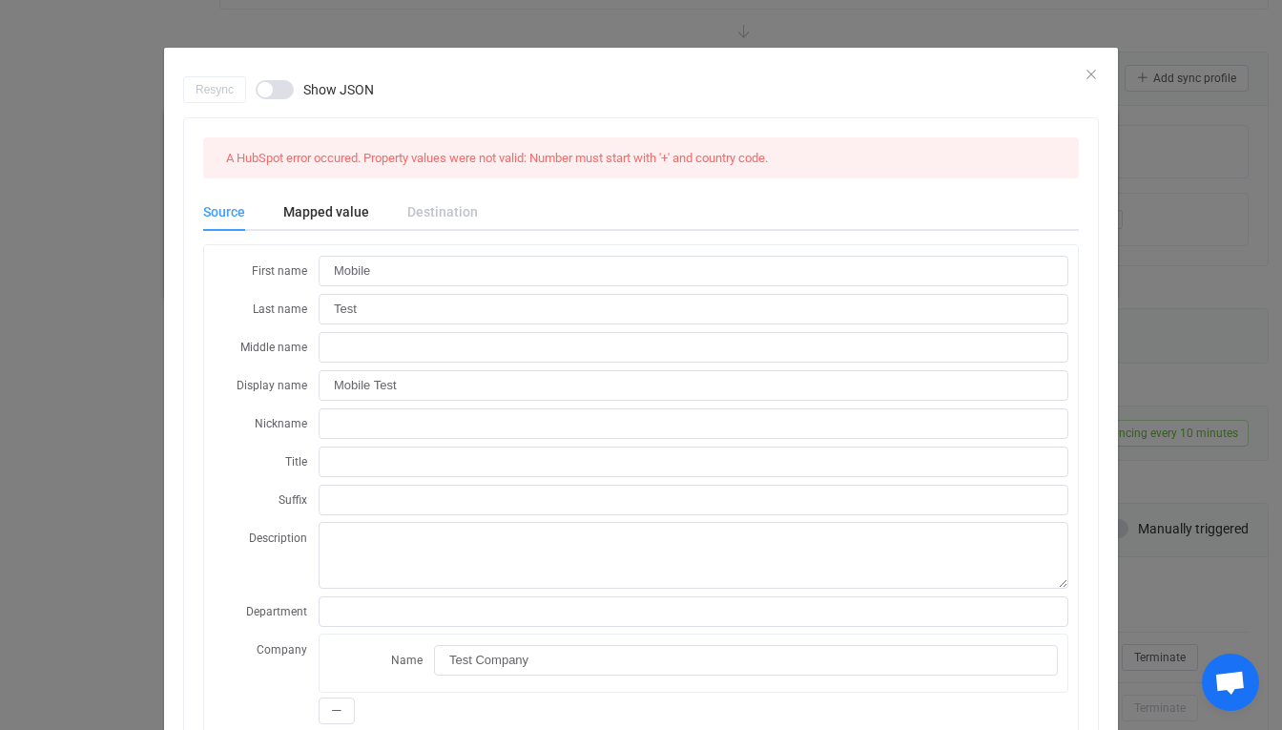
scroll to position [0, 0]
click at [339, 215] on div "Mapped value" at bounding box center [326, 212] width 124 height 38
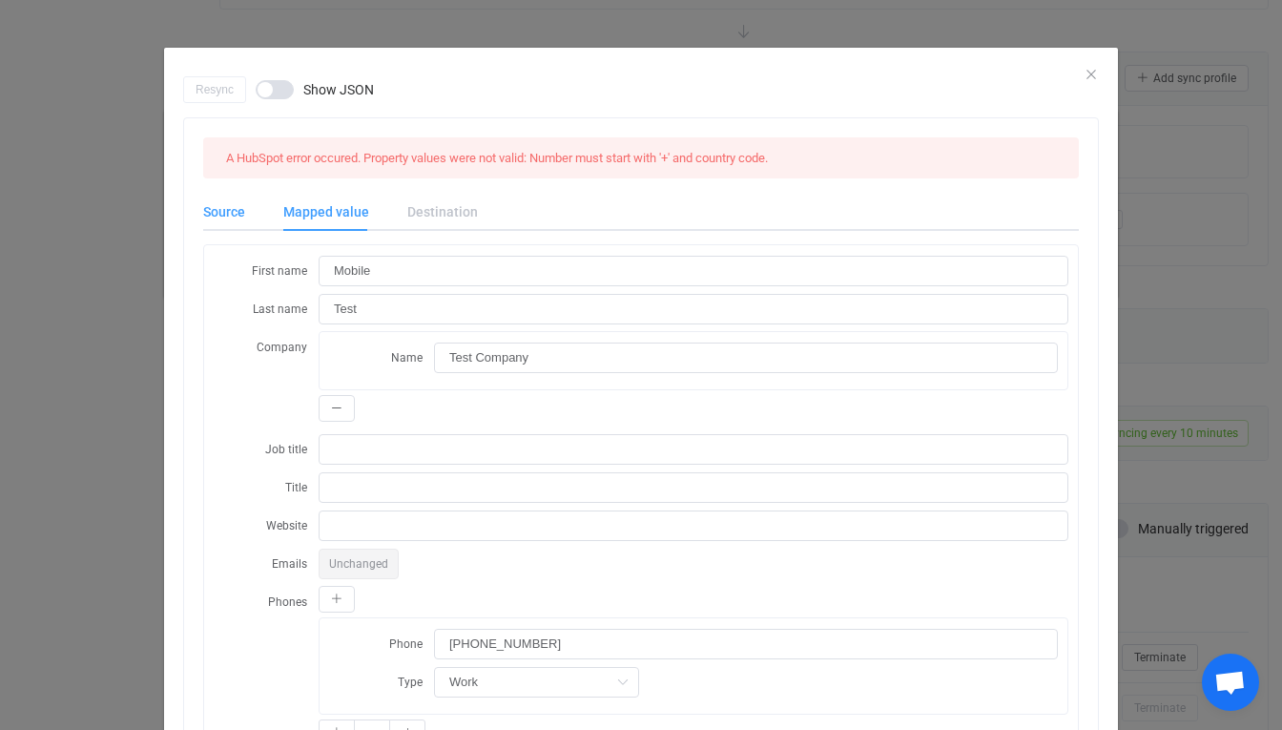
scroll to position [-1, 0]
click at [224, 196] on div "Source" at bounding box center [233, 212] width 61 height 38
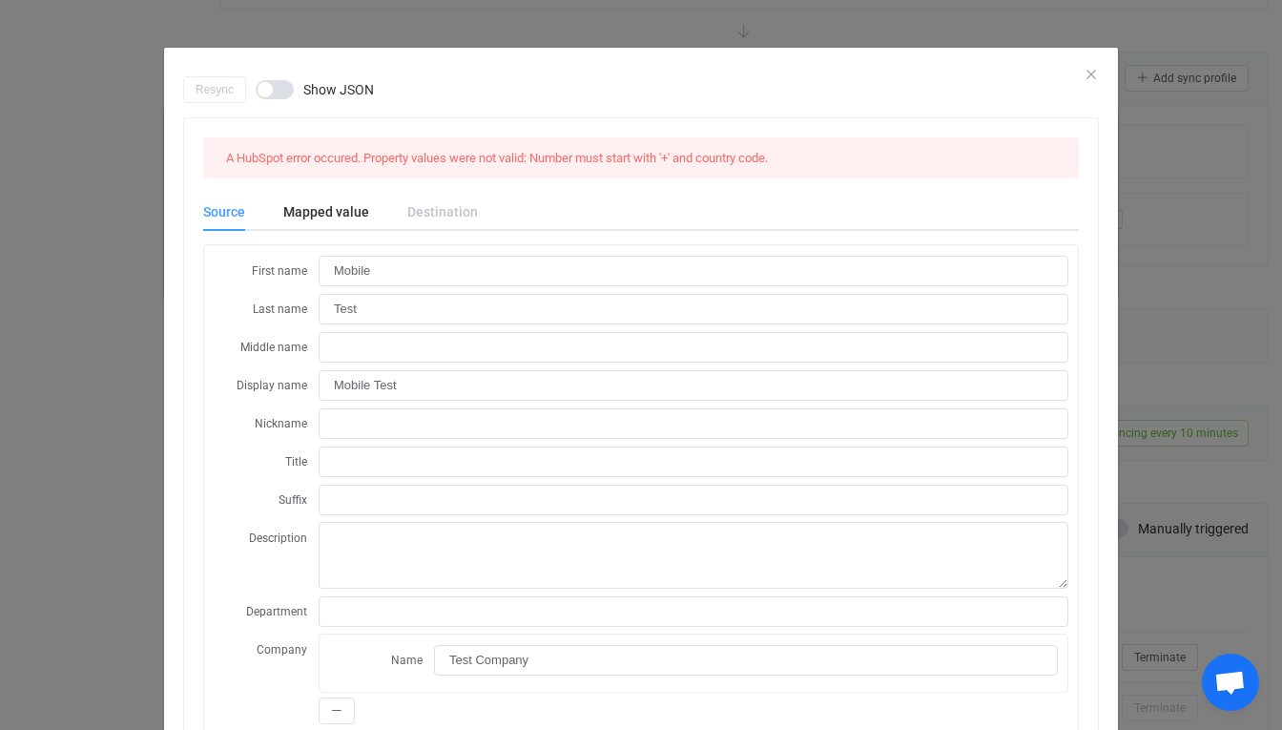
click at [1087, 70] on icon "Close" at bounding box center [1091, 74] width 15 height 15
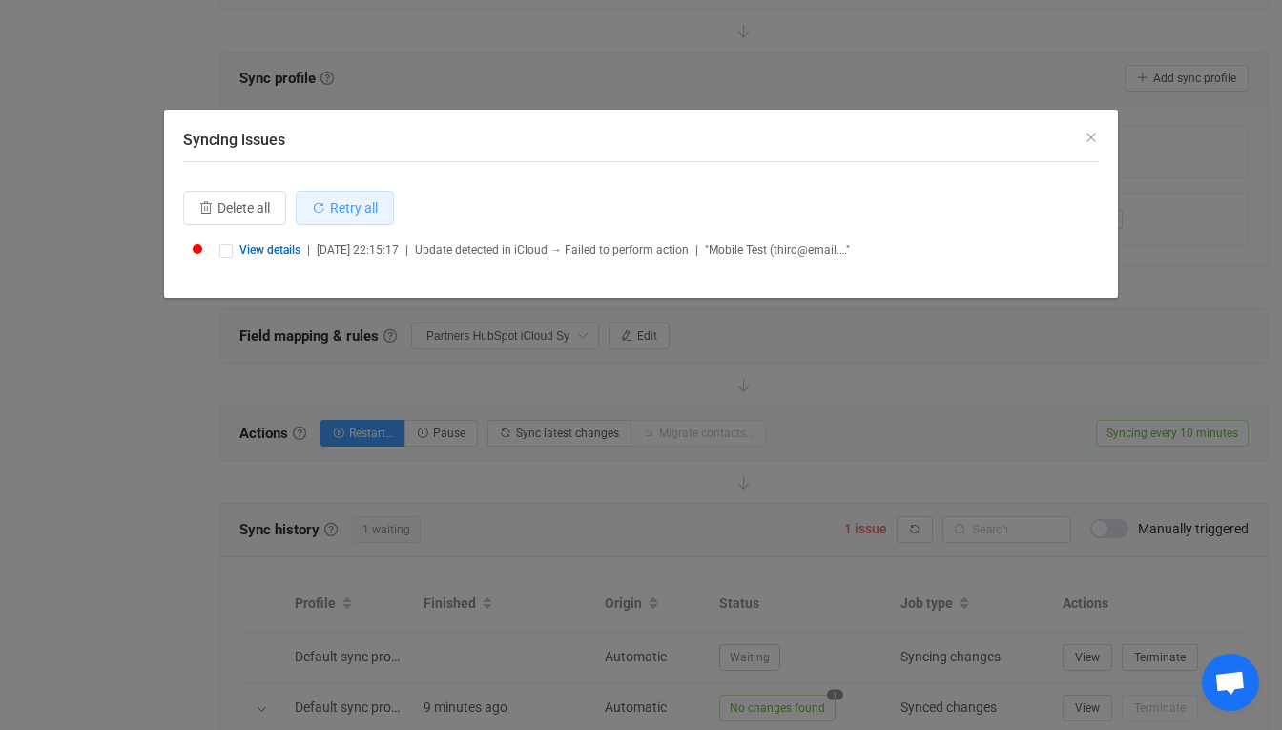
click at [342, 204] on span "Retry all" at bounding box center [354, 207] width 48 height 15
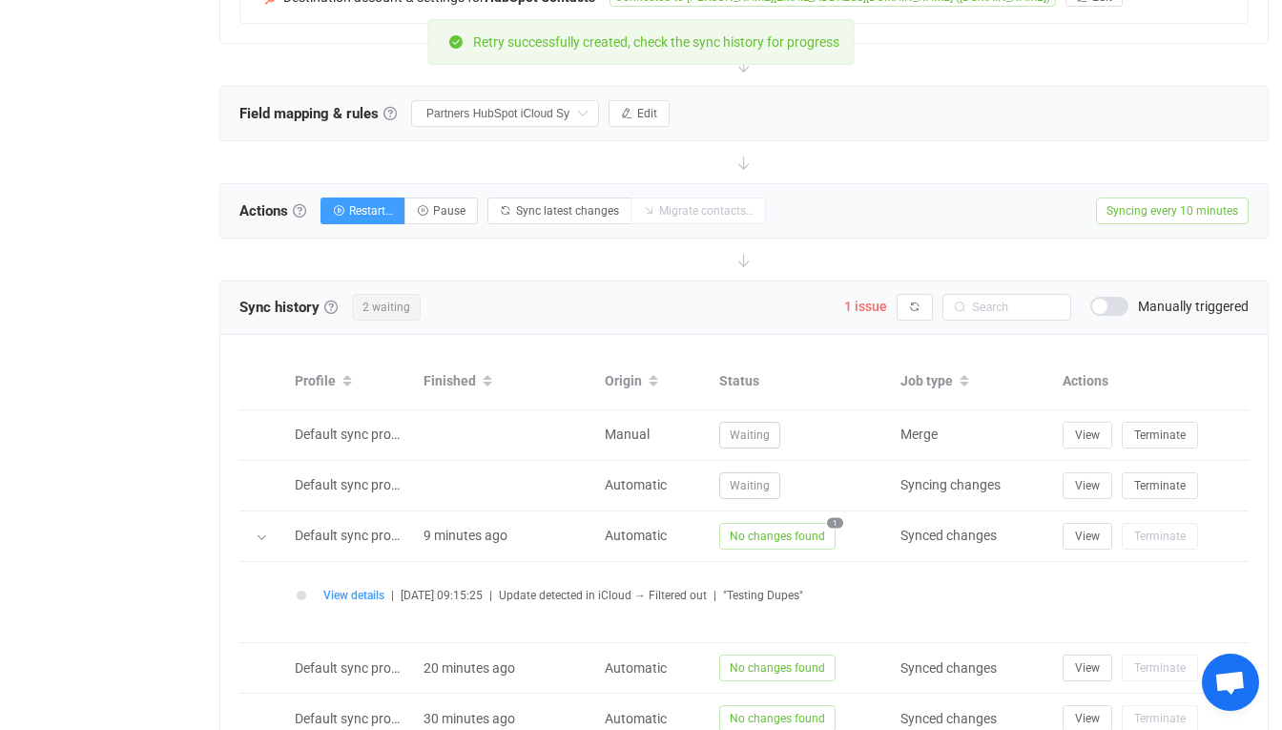
scroll to position [552, 0]
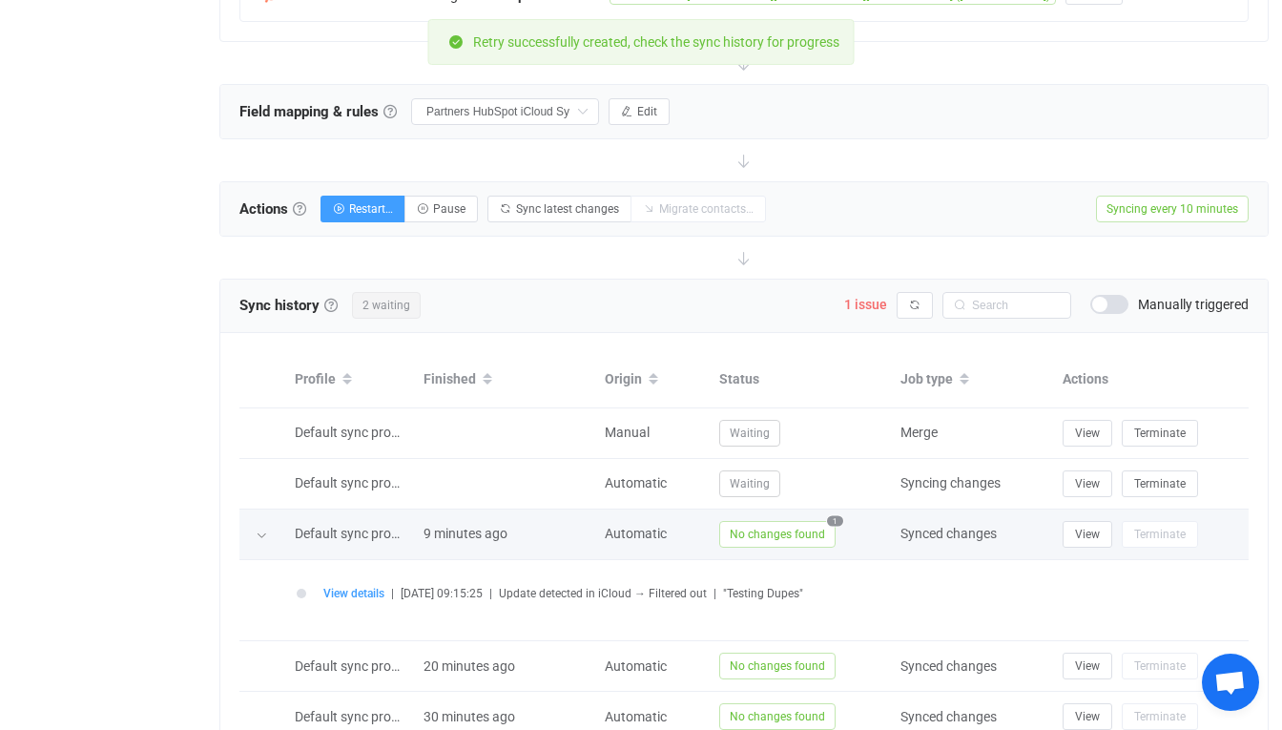
click at [267, 535] on icon at bounding box center [261, 534] width 11 height 11
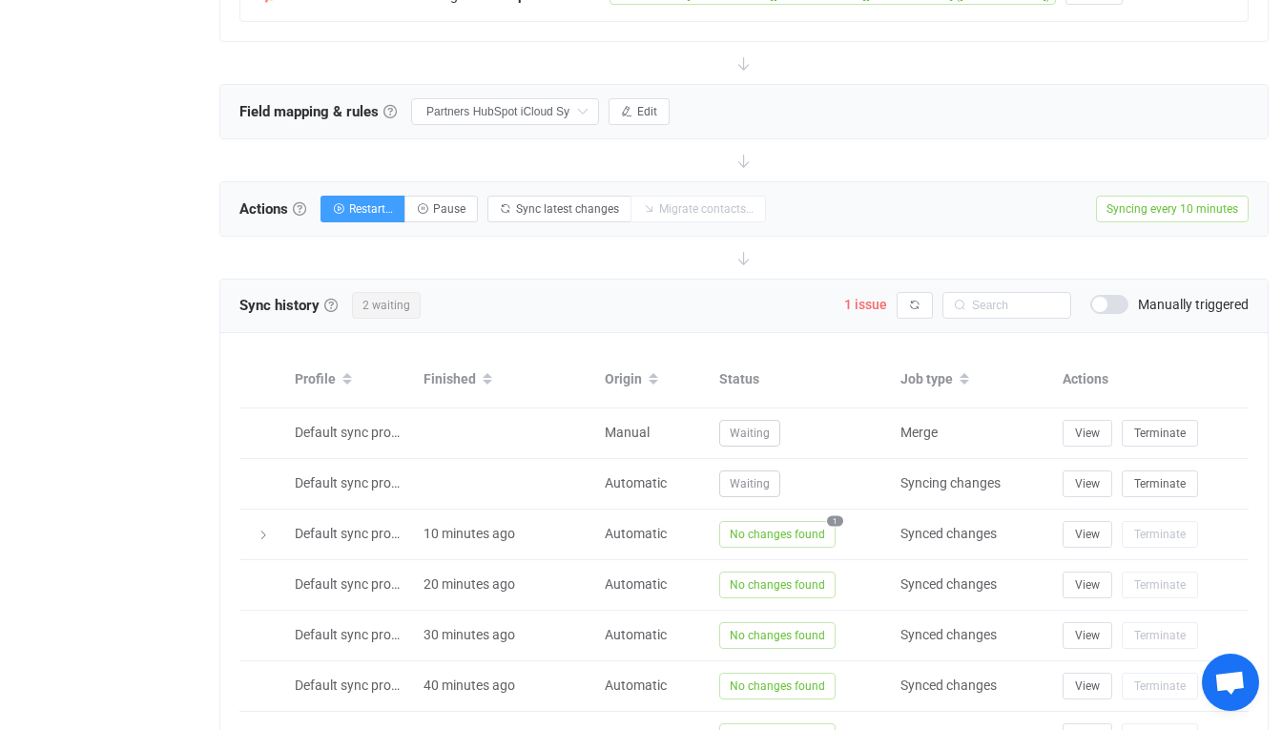
scroll to position [563, 0]
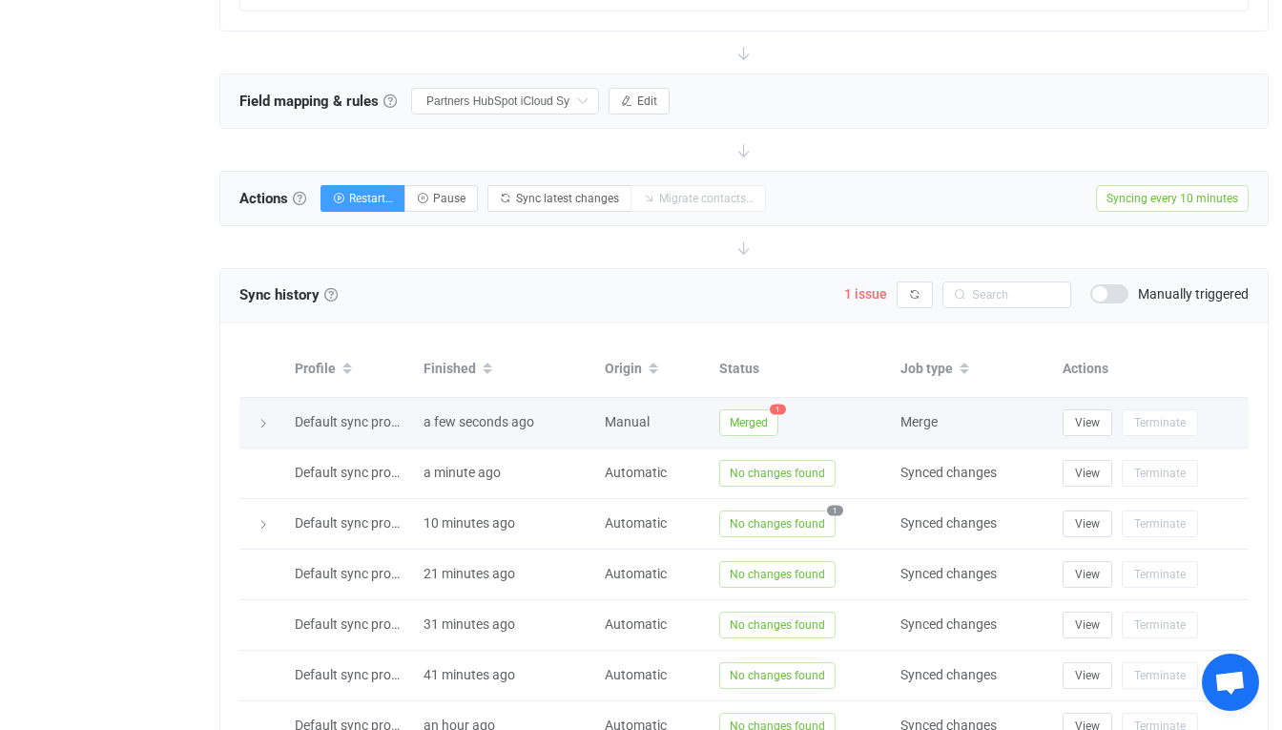
click at [761, 423] on span "Merged" at bounding box center [748, 422] width 59 height 27
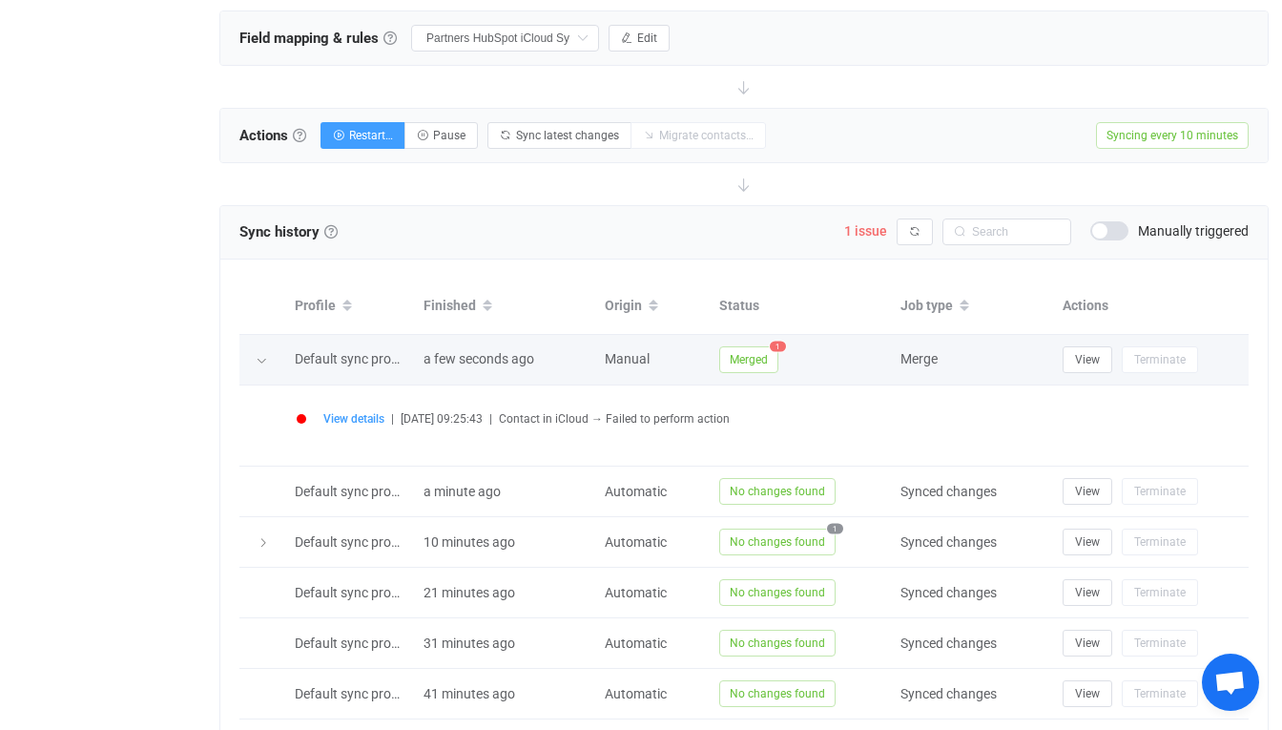
scroll to position [631, 0]
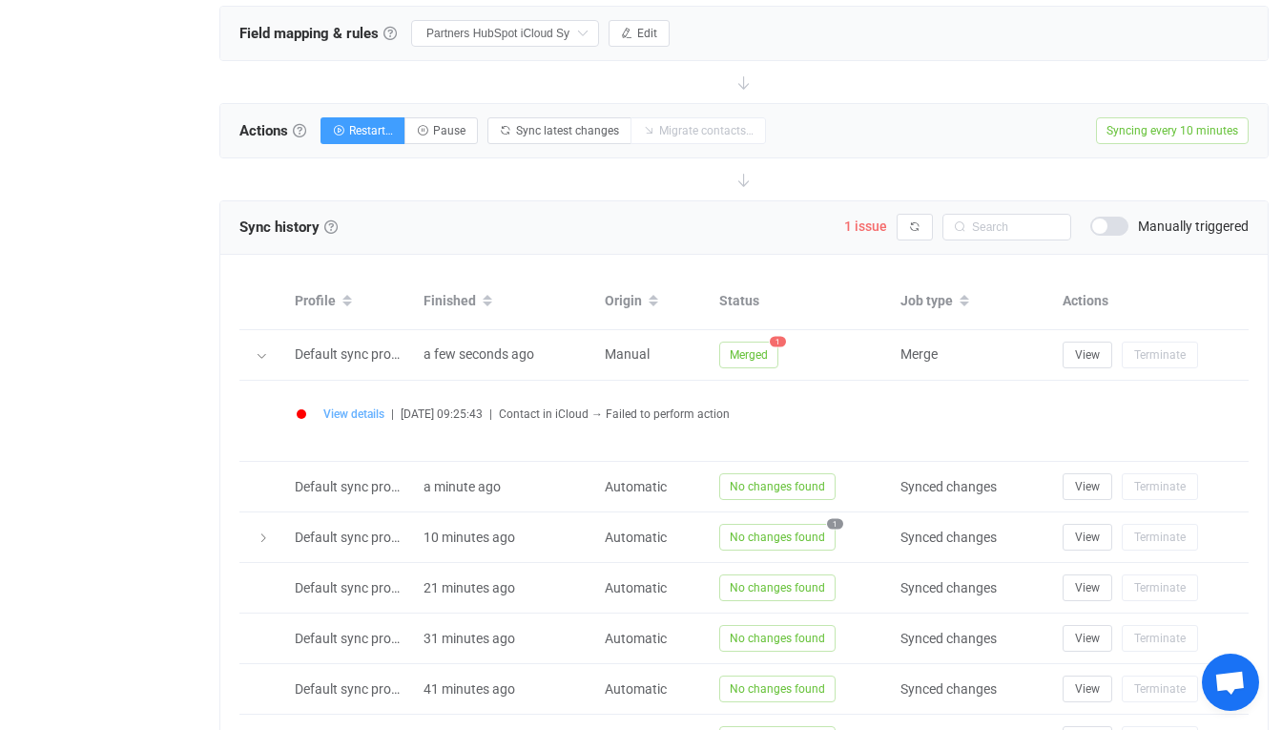
click at [351, 415] on span "View details" at bounding box center [353, 413] width 61 height 13
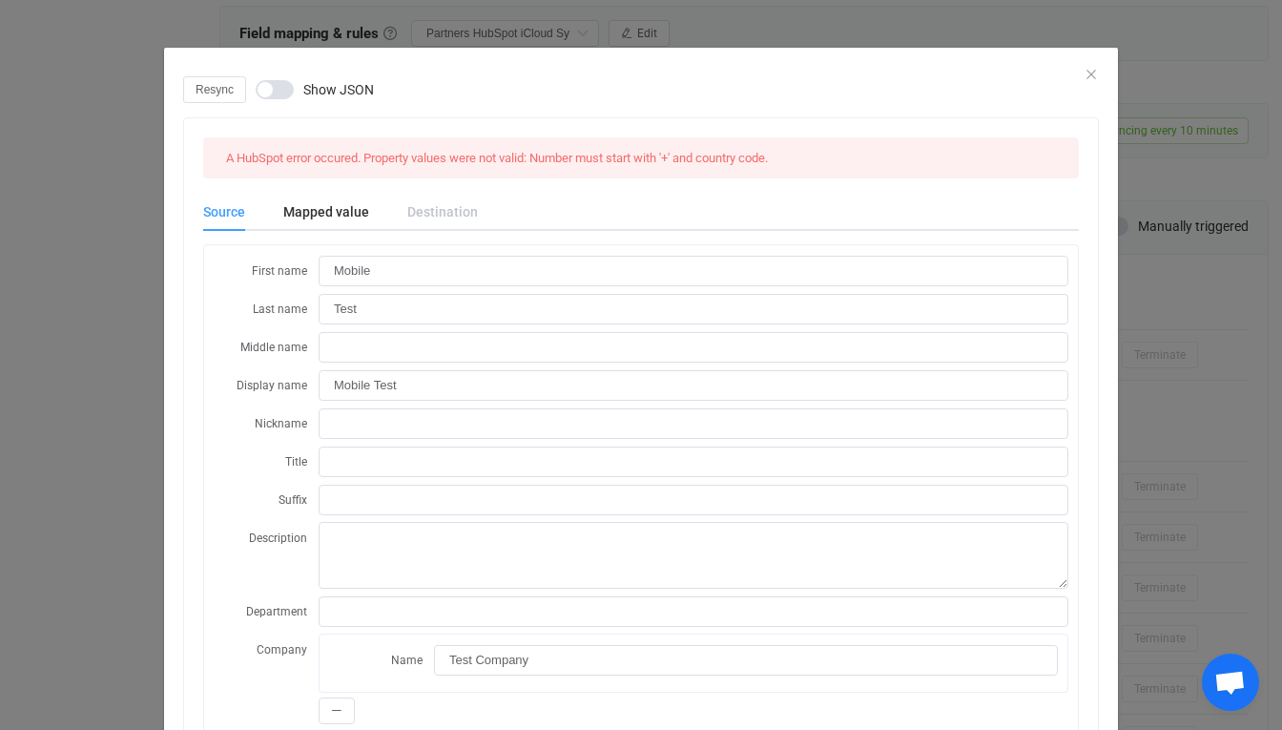
click at [526, 155] on span "A HubSpot error occured. Property values were not valid: Number must start with…" at bounding box center [497, 158] width 542 height 14
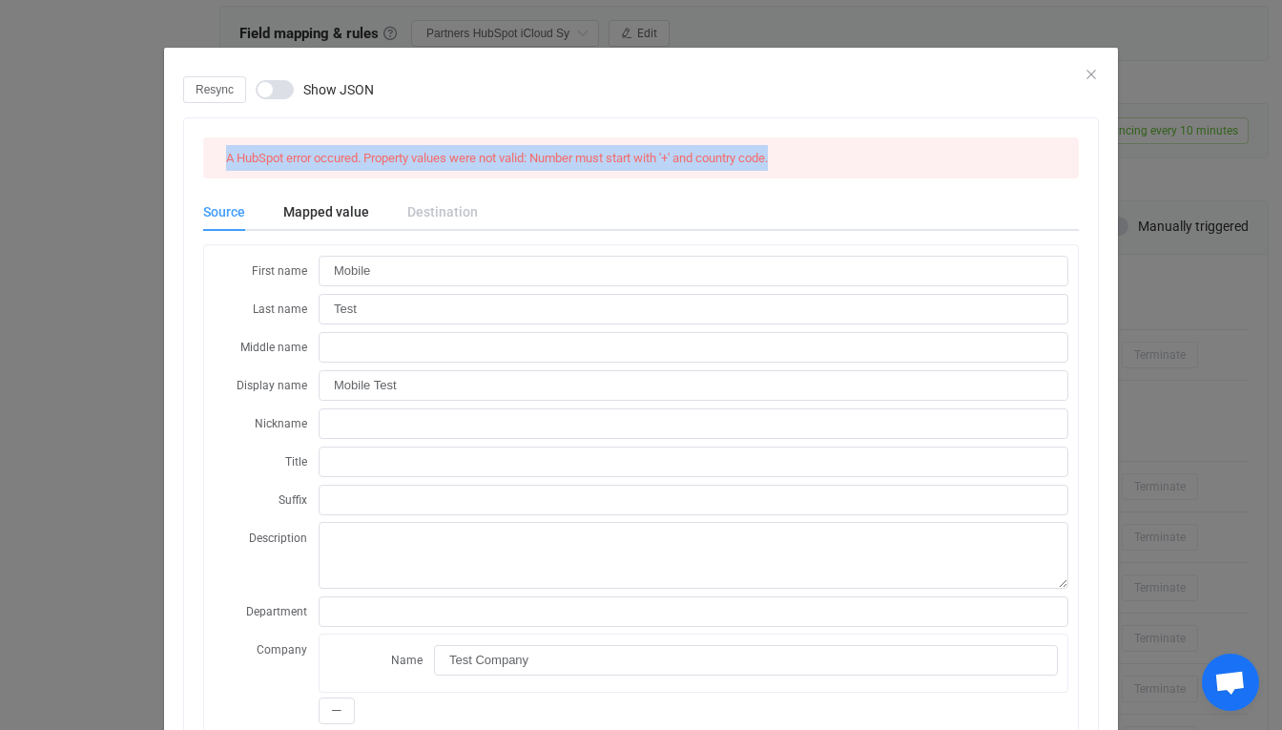
click at [526, 155] on span "A HubSpot error occured. Property values were not valid: Number must start with…" at bounding box center [497, 158] width 542 height 14
click at [797, 143] on div "A HubSpot error occured. Property values were not valid: Number must start with…" at bounding box center [641, 157] width 876 height 41
drag, startPoint x: 786, startPoint y: 158, endPoint x: 217, endPoint y: 156, distance: 568.5
click at [217, 156] on div "A HubSpot error occured. Property values were not valid: Number must start with…" at bounding box center [641, 157] width 876 height 41
copy span "A HubSpot error occured. Property values were not valid: Number must start with…"
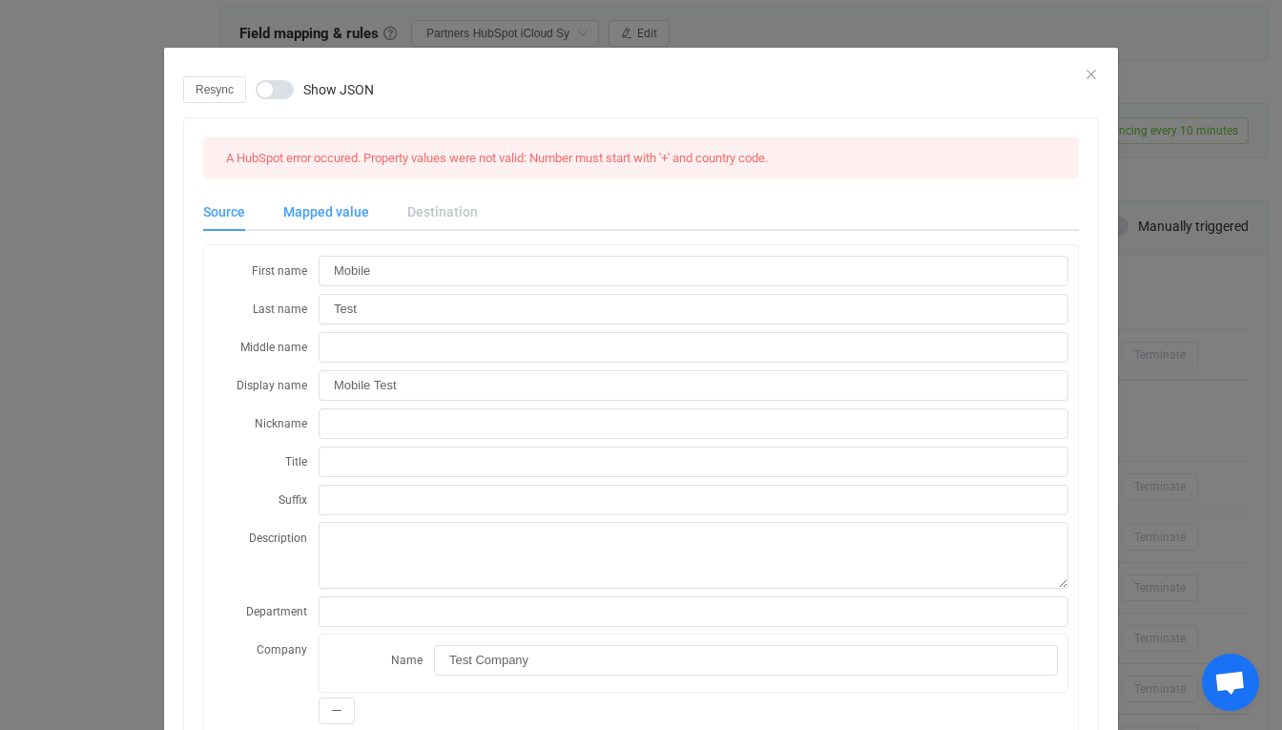
click at [319, 210] on div "Mapped value" at bounding box center [326, 212] width 124 height 38
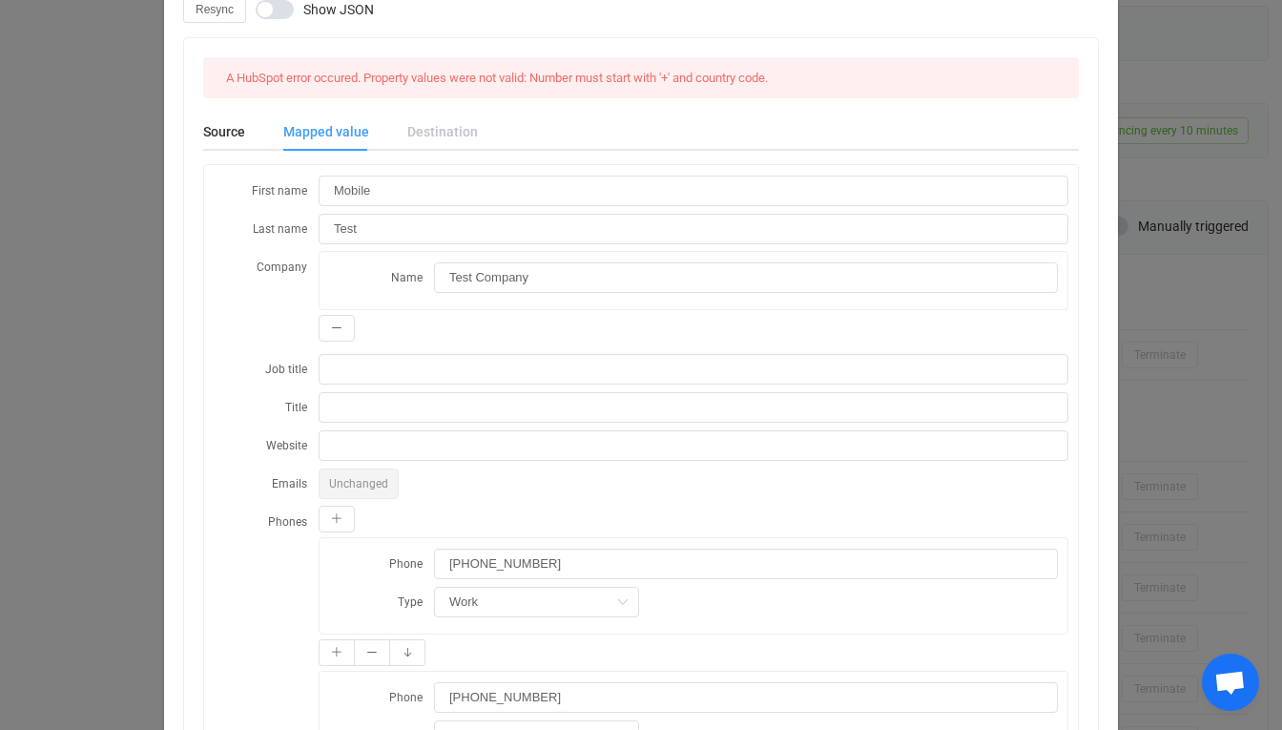
scroll to position [46, 0]
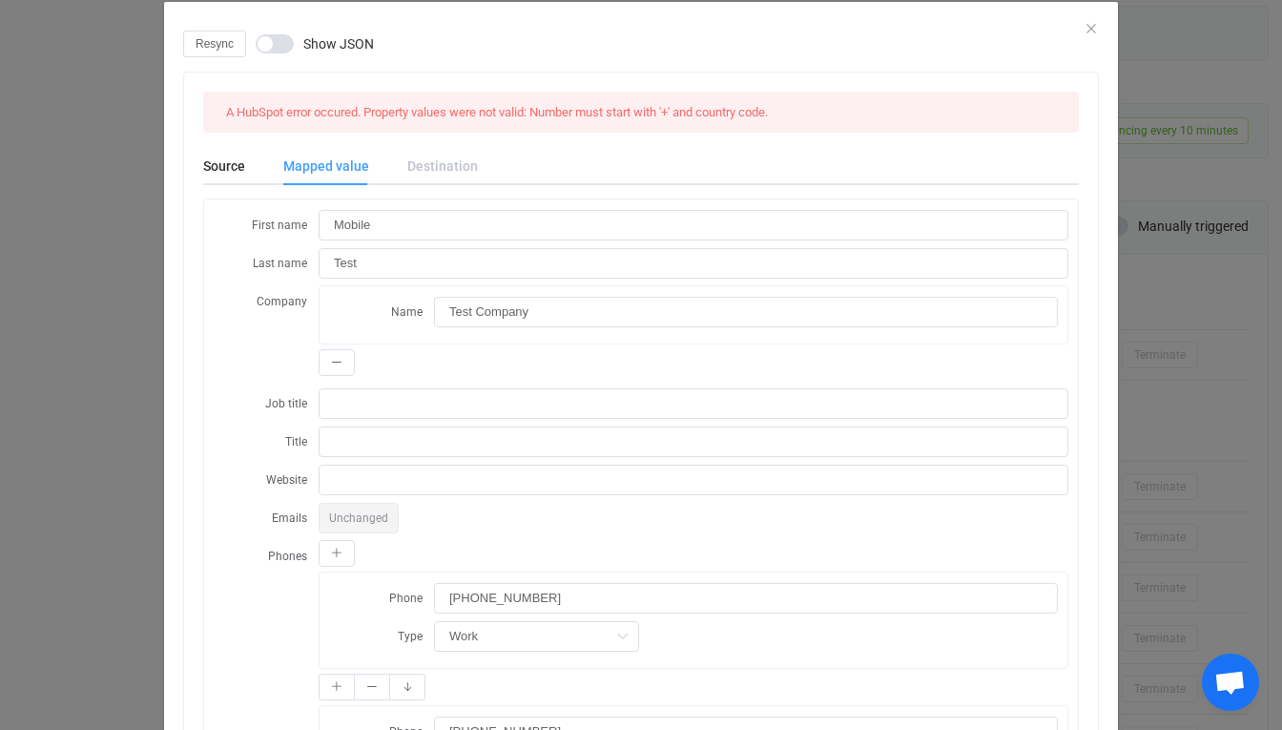
click at [0, 0] on div "Destination" at bounding box center [0, 0] width 0 height 0
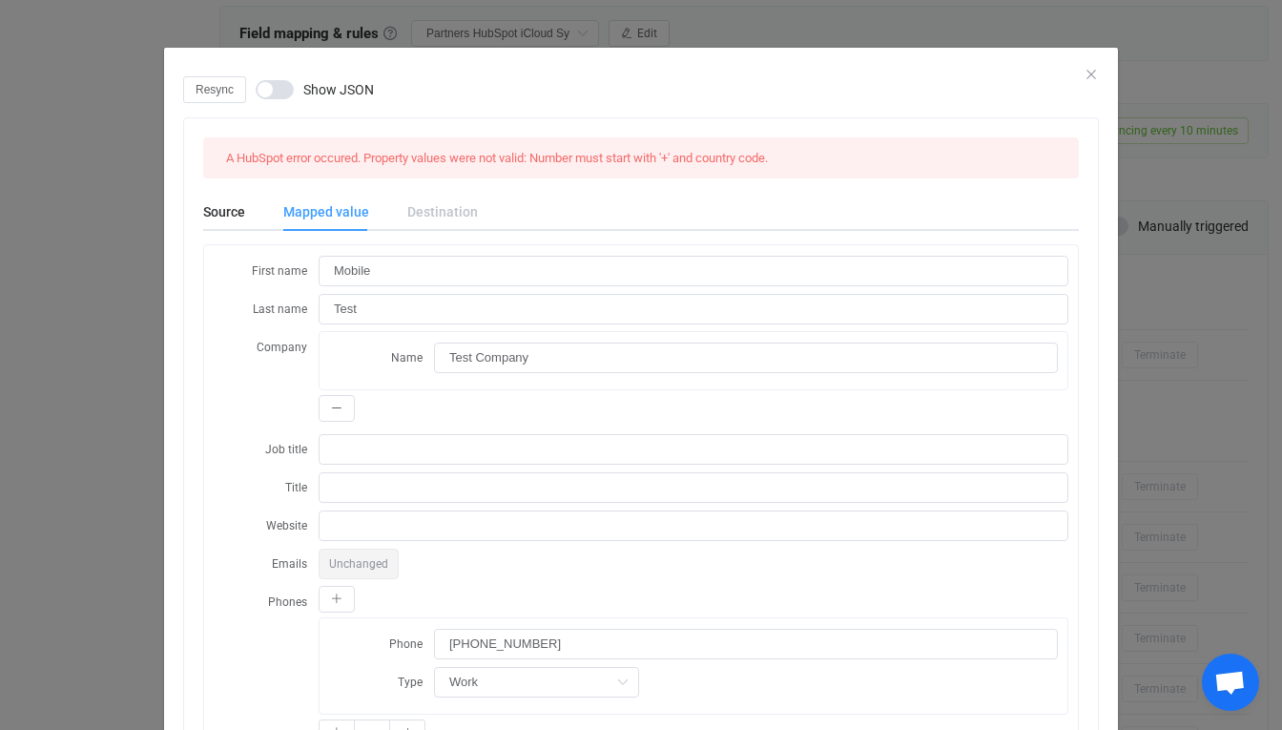
scroll to position [0, 0]
click at [1084, 72] on icon "Close" at bounding box center [1091, 74] width 15 height 15
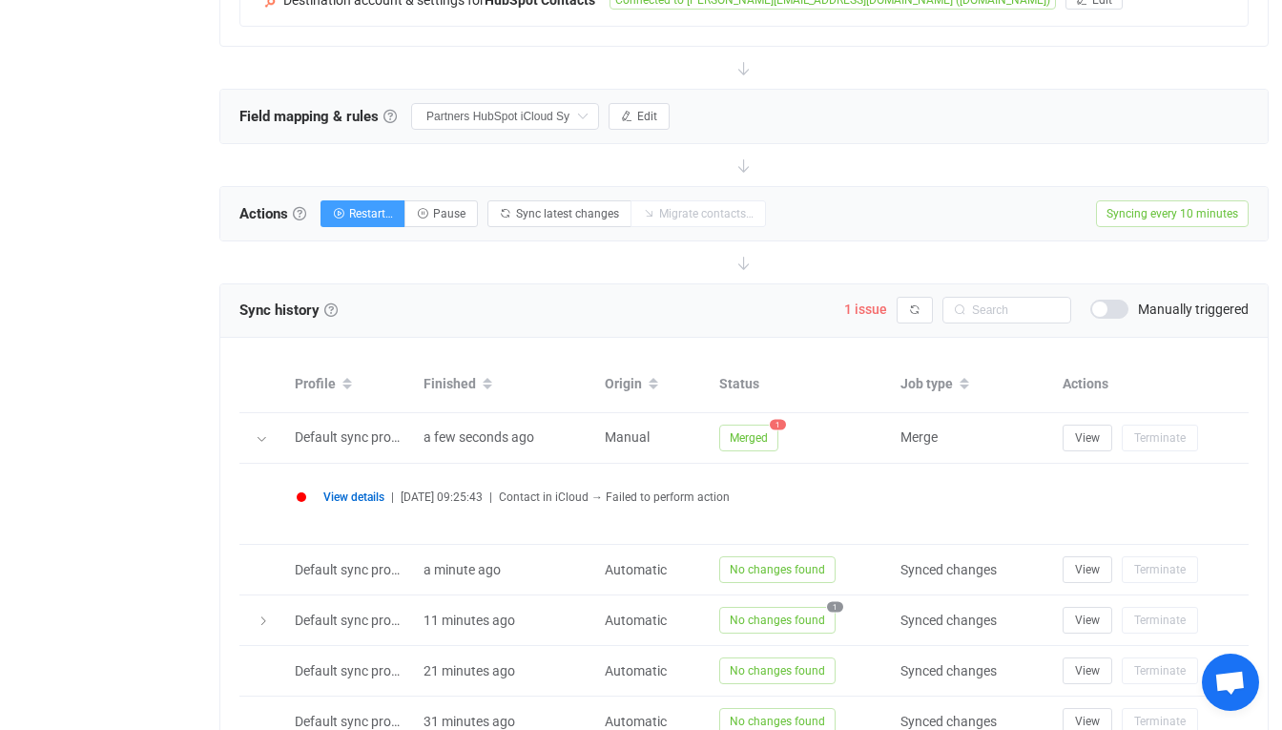
scroll to position [491, 0]
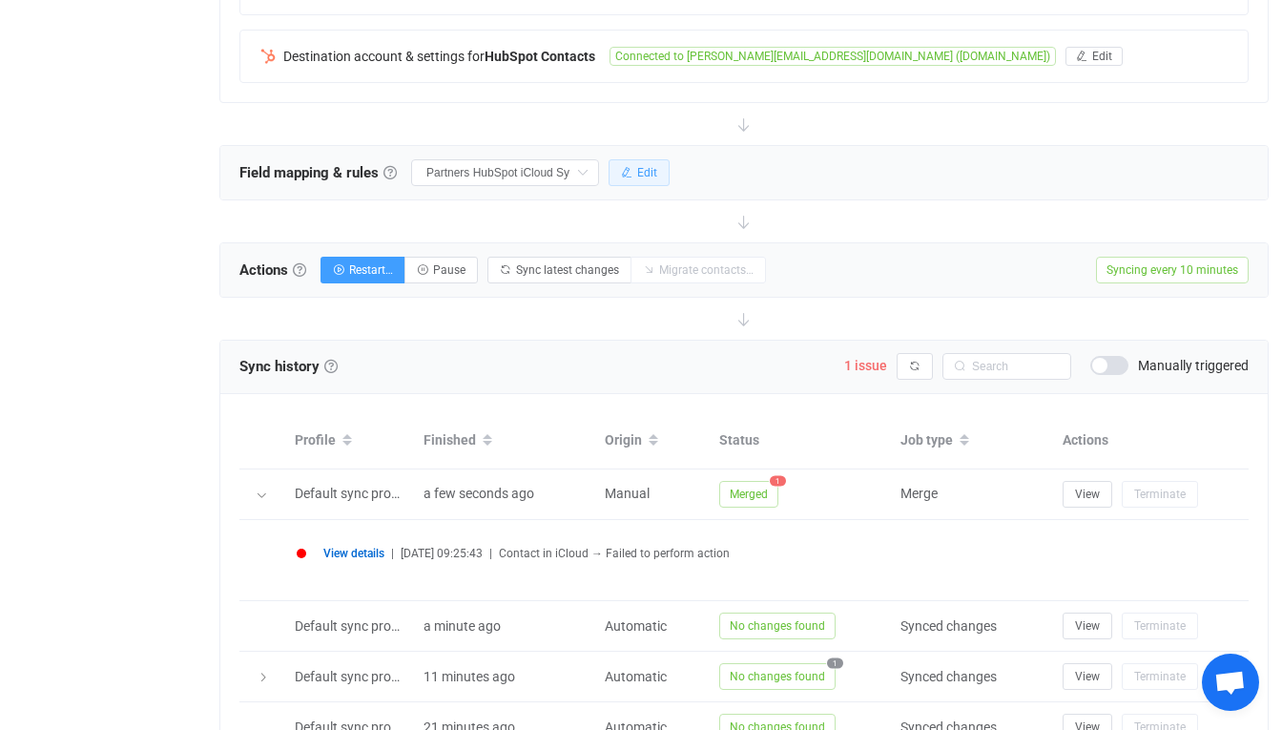
click at [632, 167] on icon "button" at bounding box center [626, 172] width 11 height 11
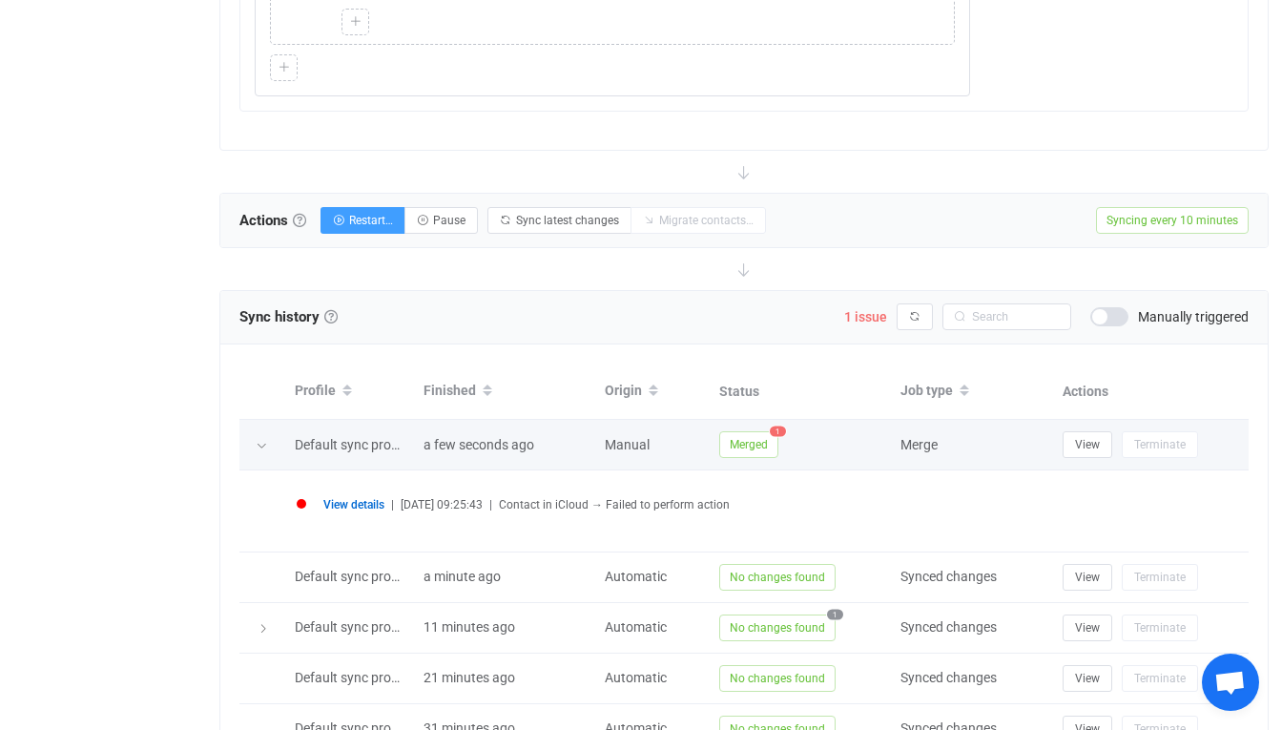
scroll to position [2076, 0]
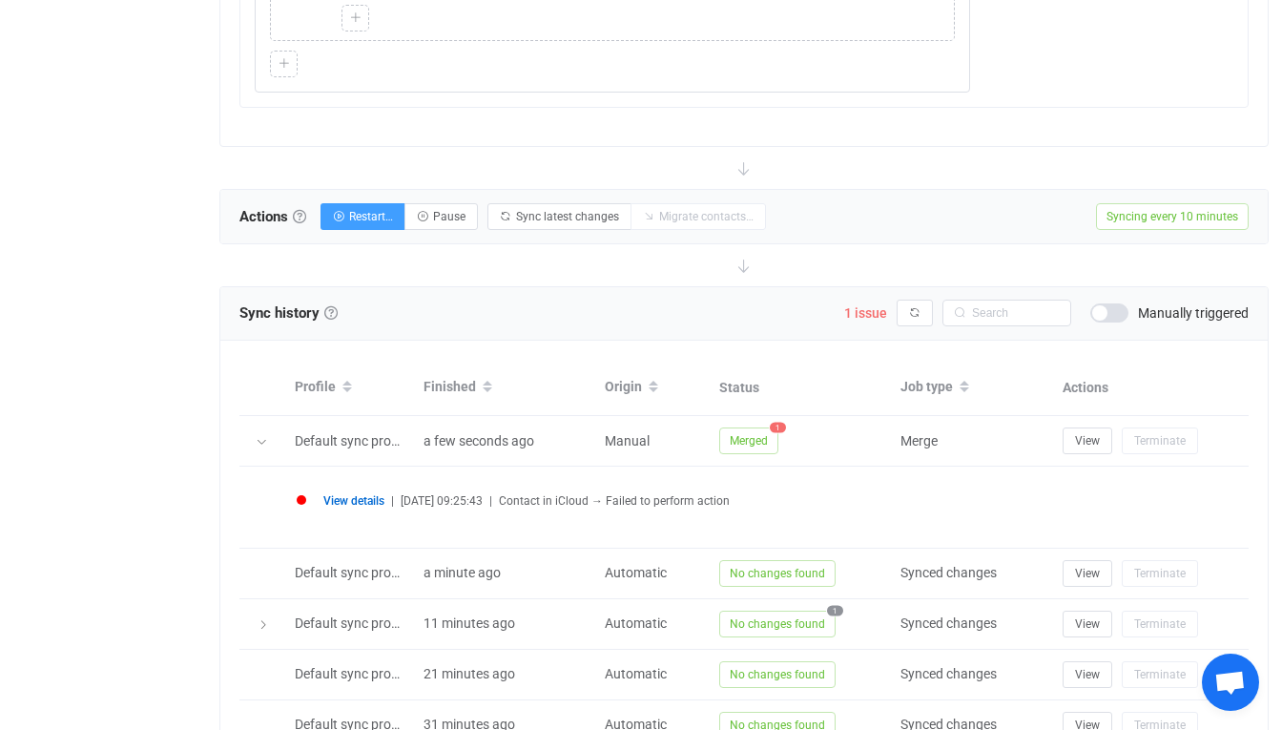
click at [376, 500] on span "View details" at bounding box center [353, 500] width 61 height 13
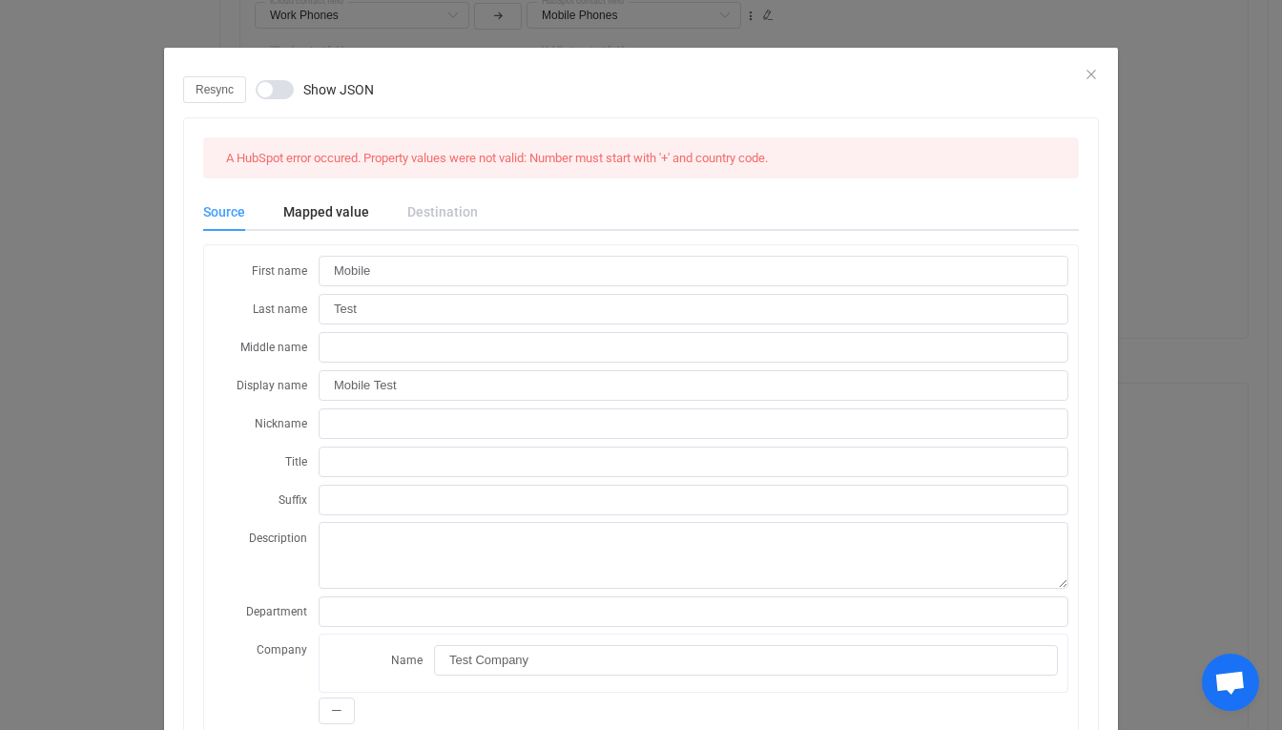
scroll to position [0, 0]
click at [1094, 74] on icon "Close" at bounding box center [1091, 74] width 15 height 15
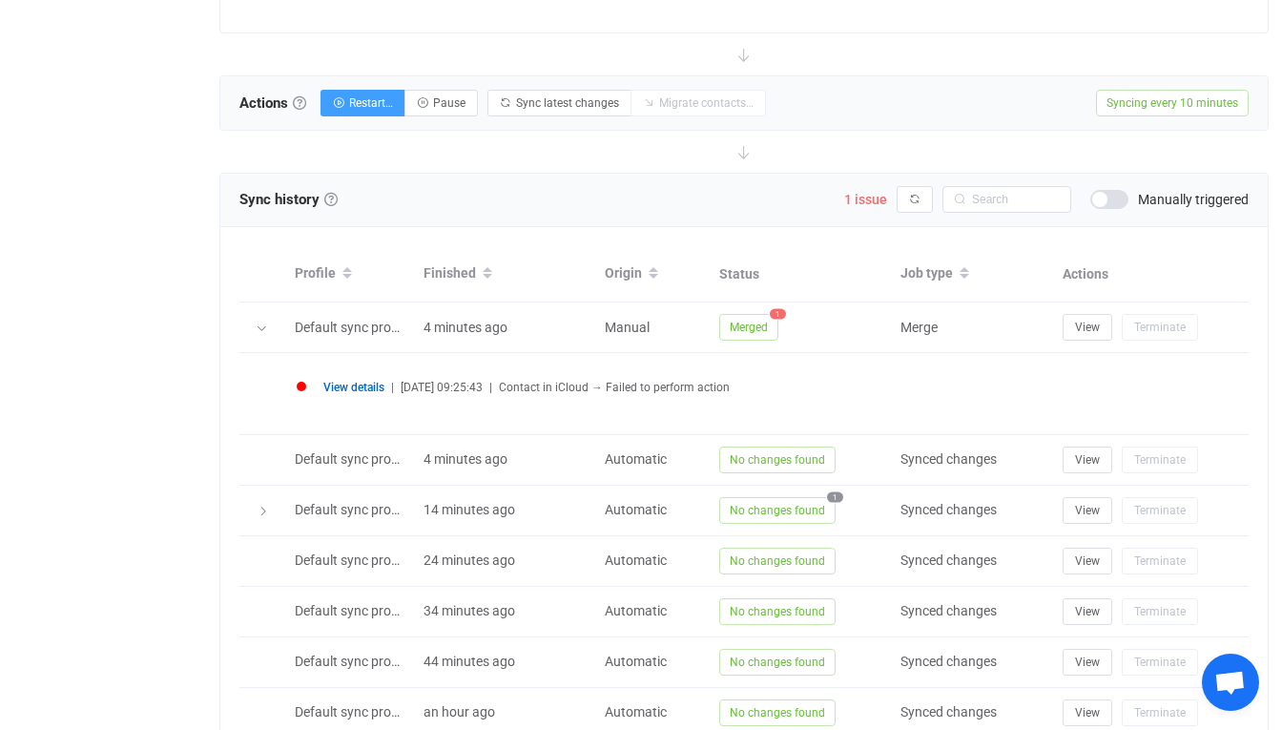
scroll to position [2228, 0]
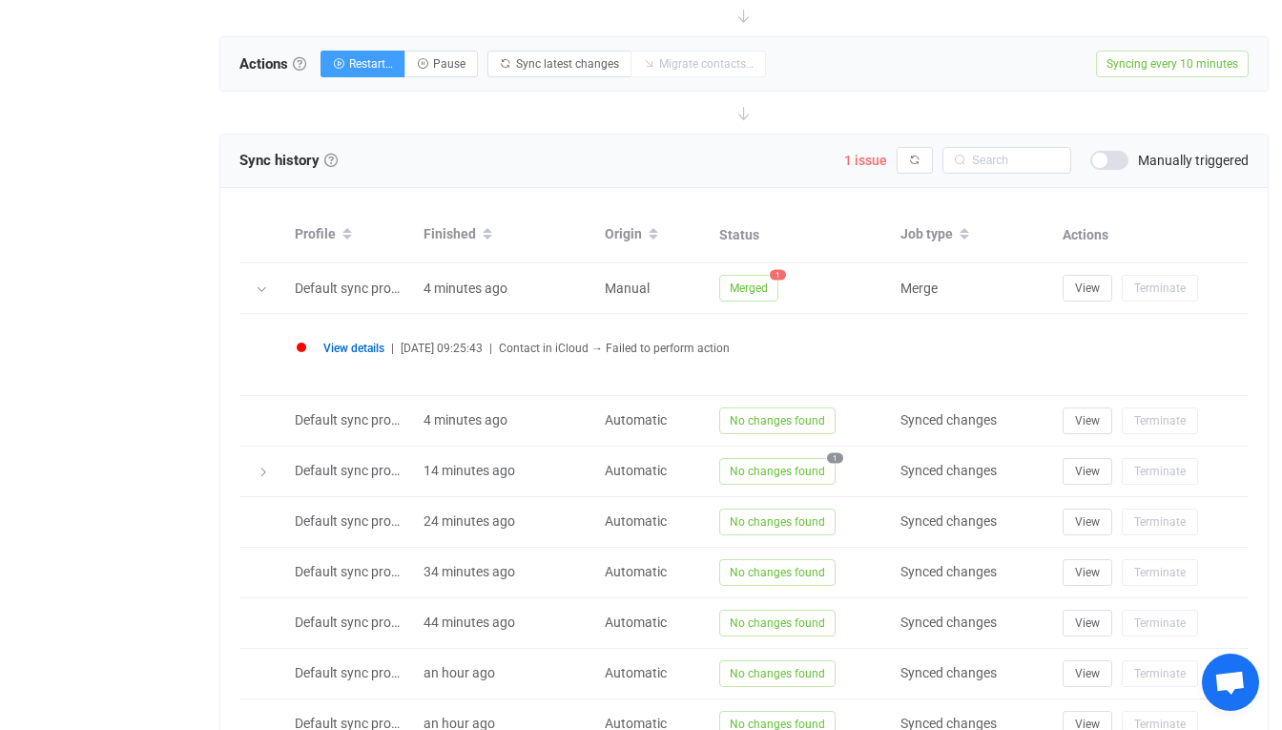
click at [367, 354] on span "View details" at bounding box center [353, 347] width 61 height 13
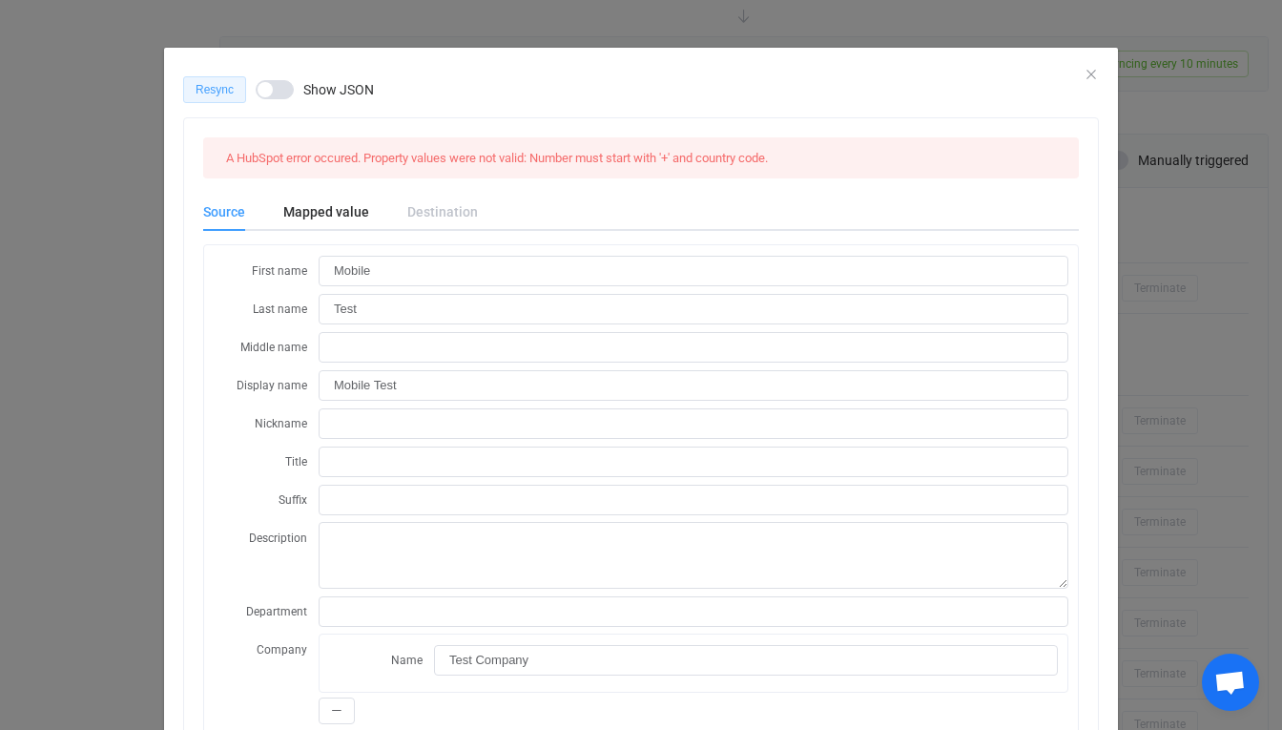
click at [222, 92] on span "Resync" at bounding box center [215, 89] width 38 height 13
click at [1088, 72] on icon "Close" at bounding box center [1091, 74] width 15 height 15
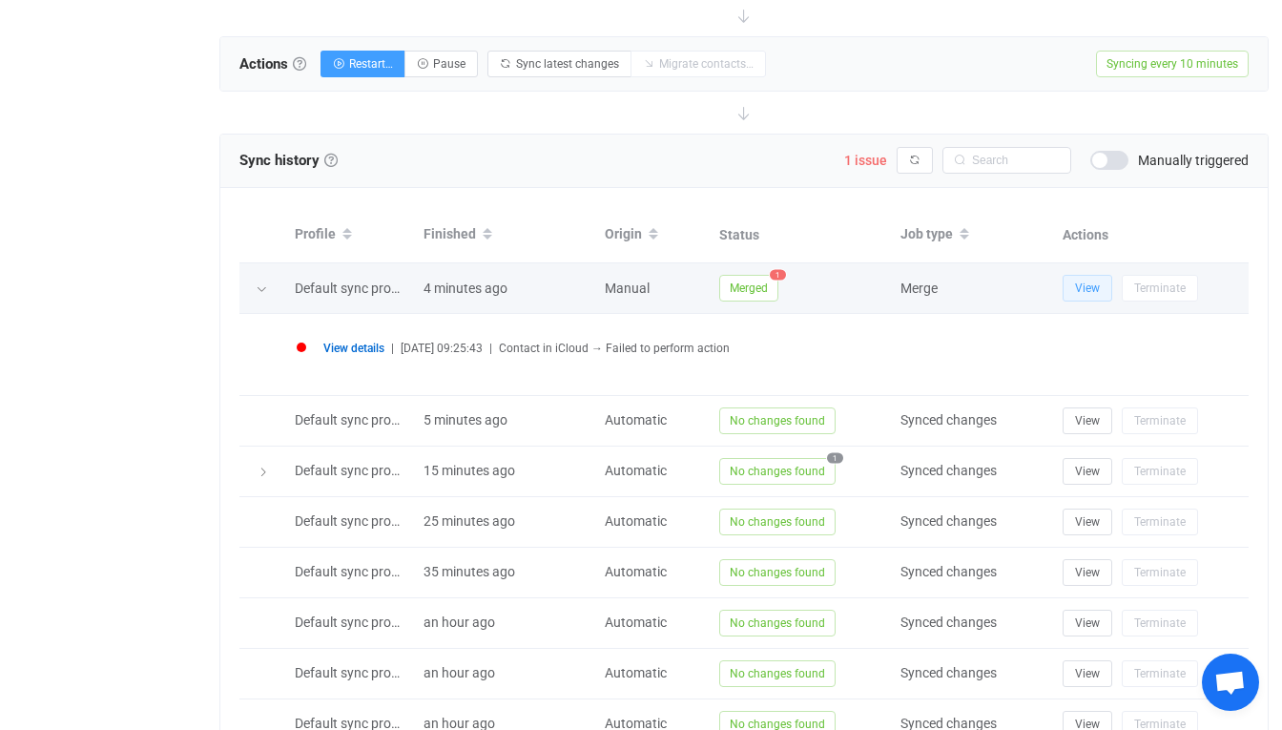
click at [1086, 281] on span "View" at bounding box center [1087, 287] width 25 height 13
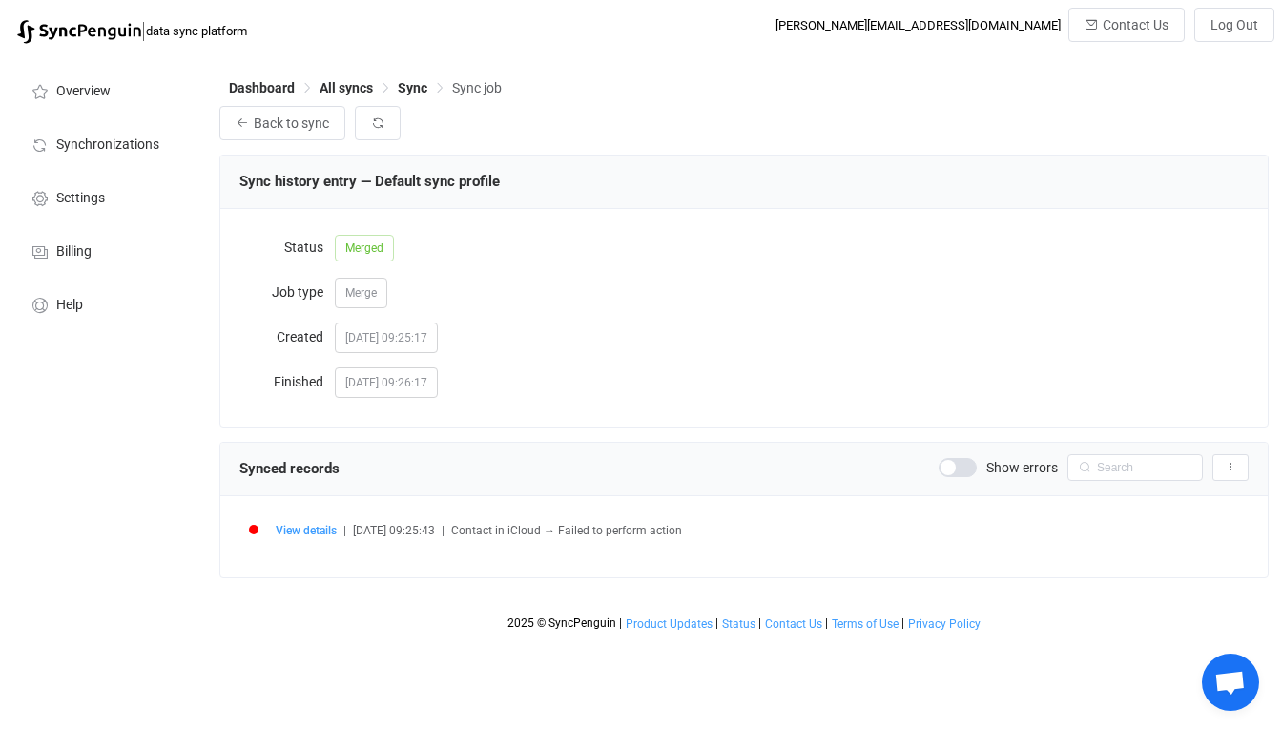
click at [976, 477] on div "Show errors Export records to CSV" at bounding box center [1094, 467] width 310 height 27
click at [953, 465] on span at bounding box center [958, 467] width 38 height 19
click at [372, 86] on span "All syncs" at bounding box center [346, 87] width 53 height 15
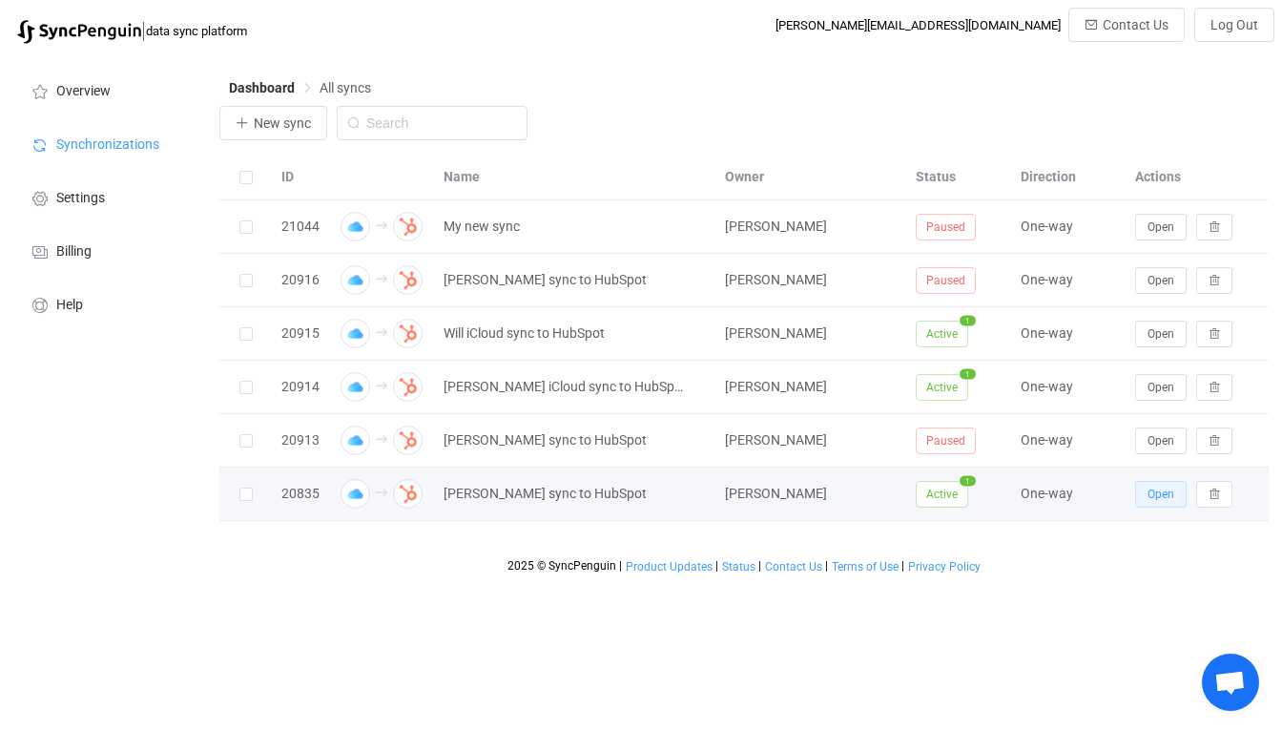
click at [1149, 498] on span "Open" at bounding box center [1161, 493] width 27 height 13
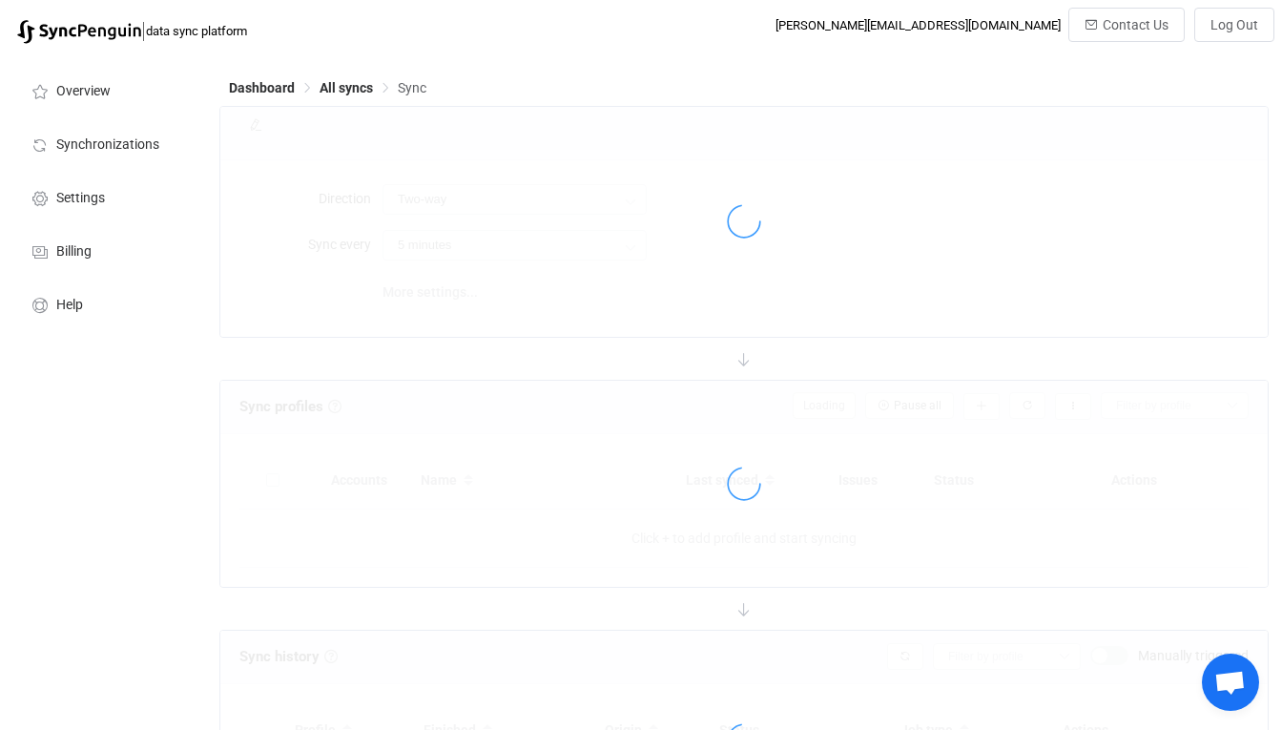
type input "iCloud → HubSpot"
type input "10 minutes"
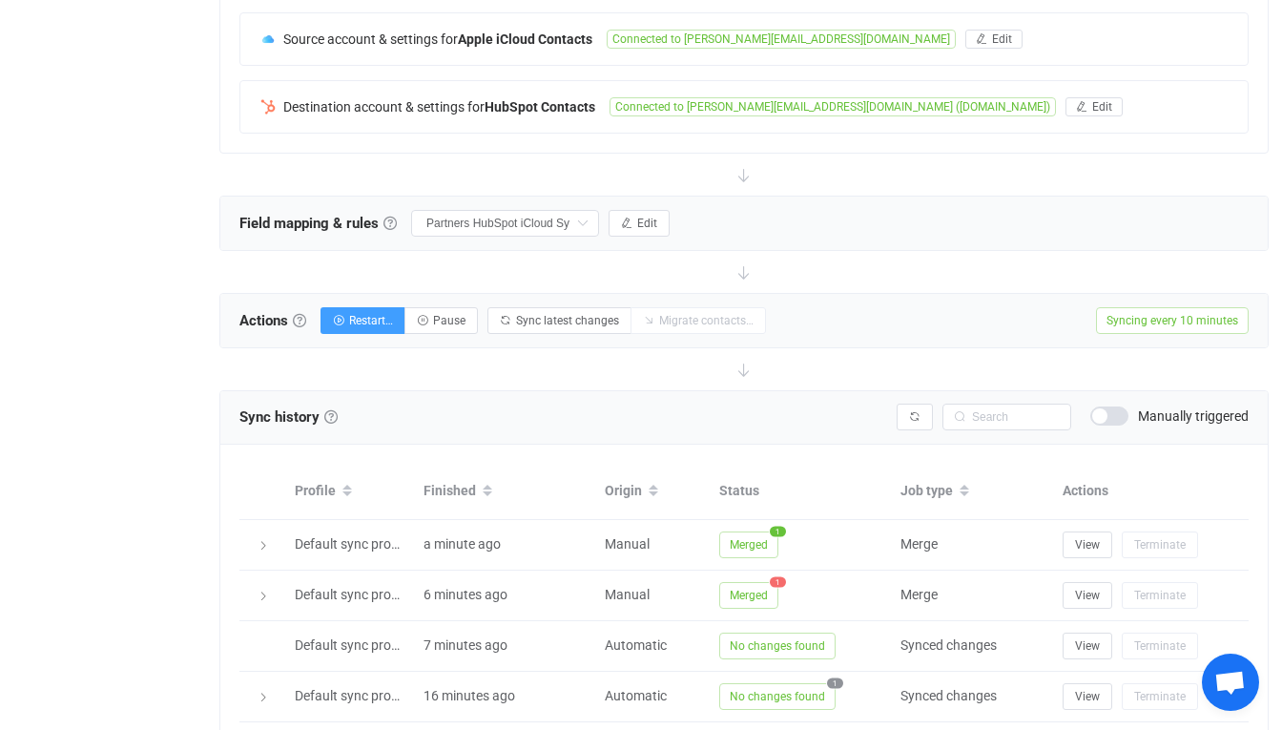
scroll to position [510, 0]
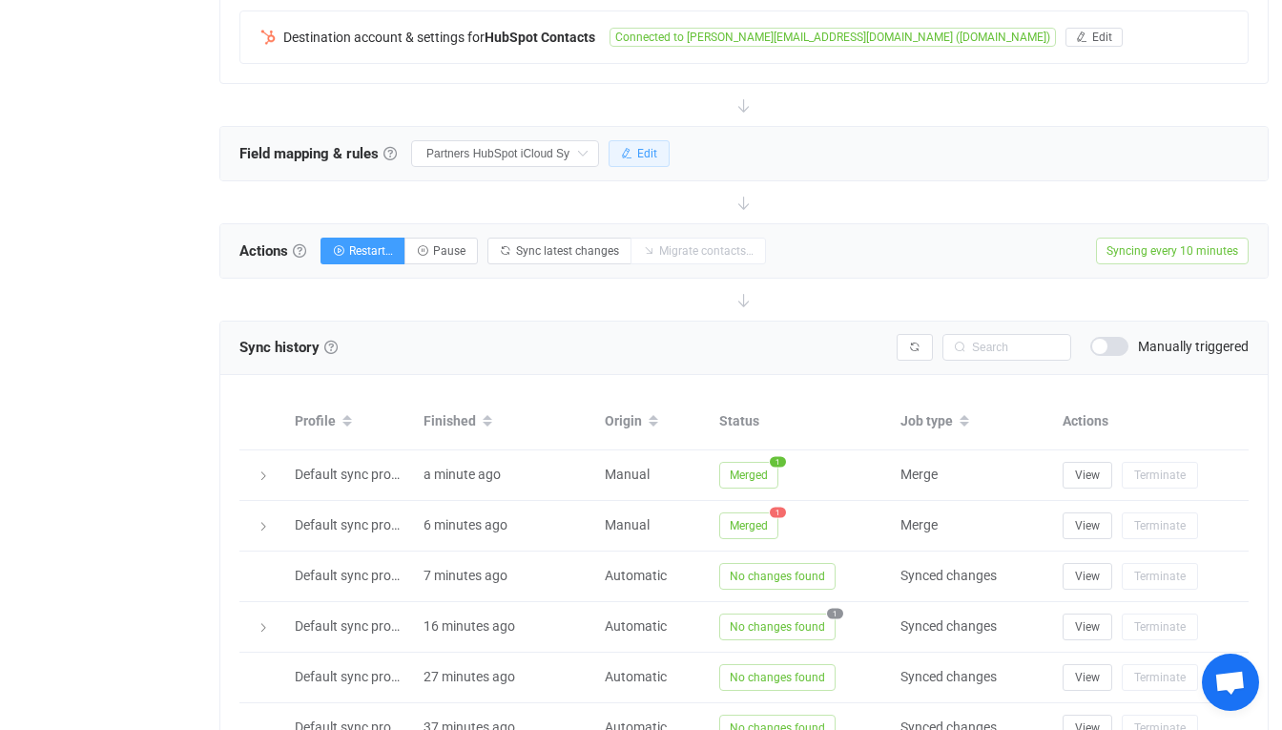
click at [647, 147] on span "Edit" at bounding box center [647, 153] width 20 height 13
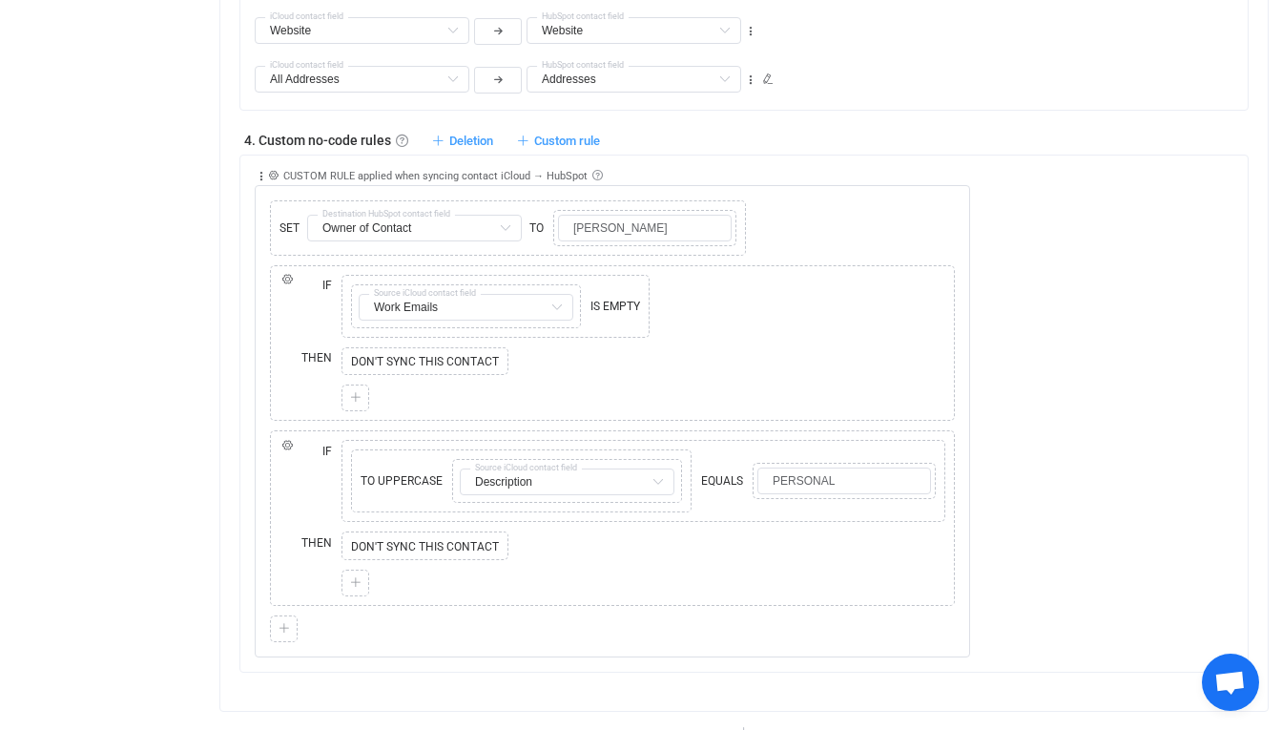
scroll to position [1541, 0]
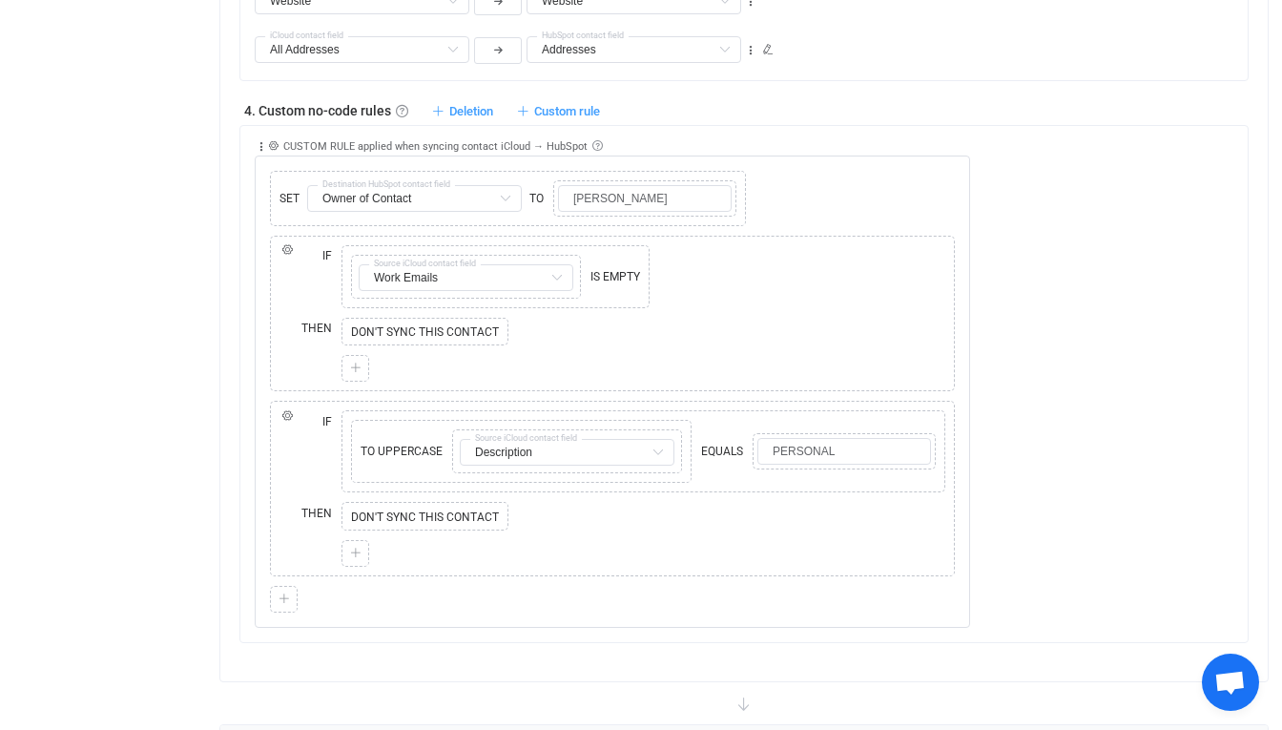
click at [1230, 683] on span "Open chat" at bounding box center [1229, 684] width 31 height 27
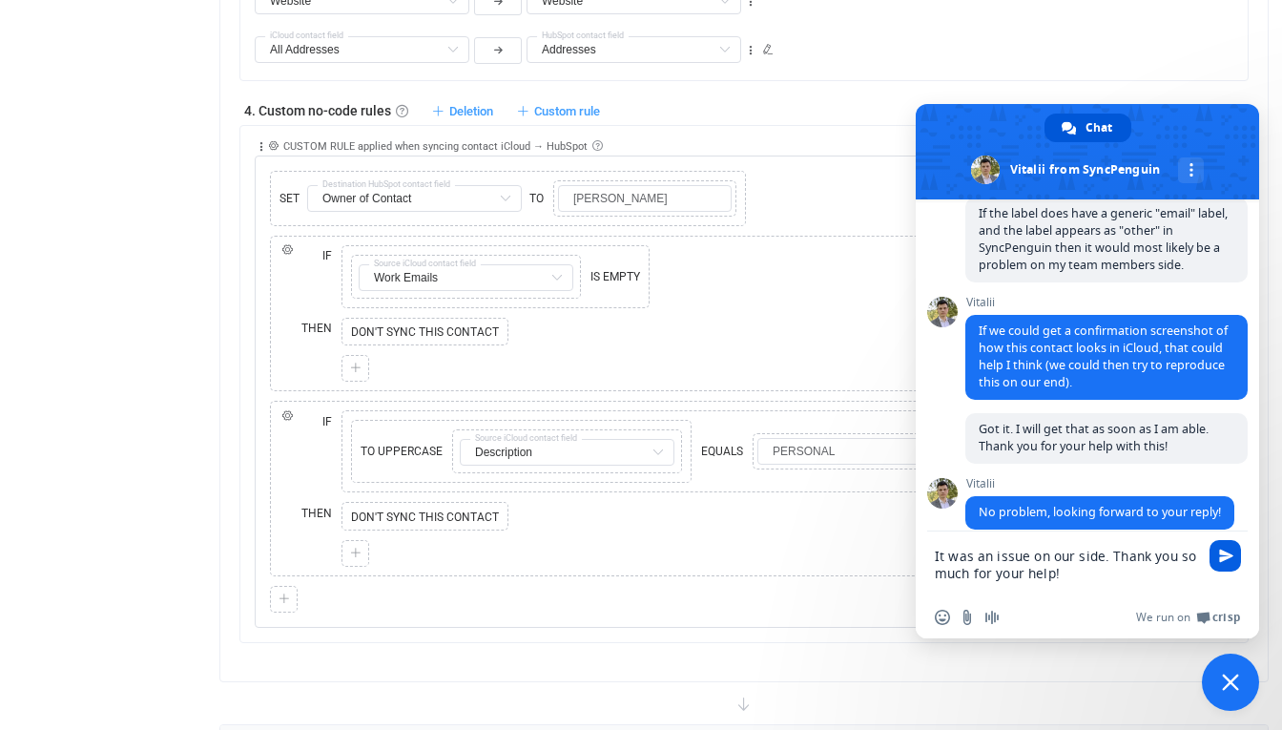
type textarea "It was an issue on our side. Thank you so much for your help!"
click at [1231, 555] on span "Send" at bounding box center [1226, 555] width 14 height 14
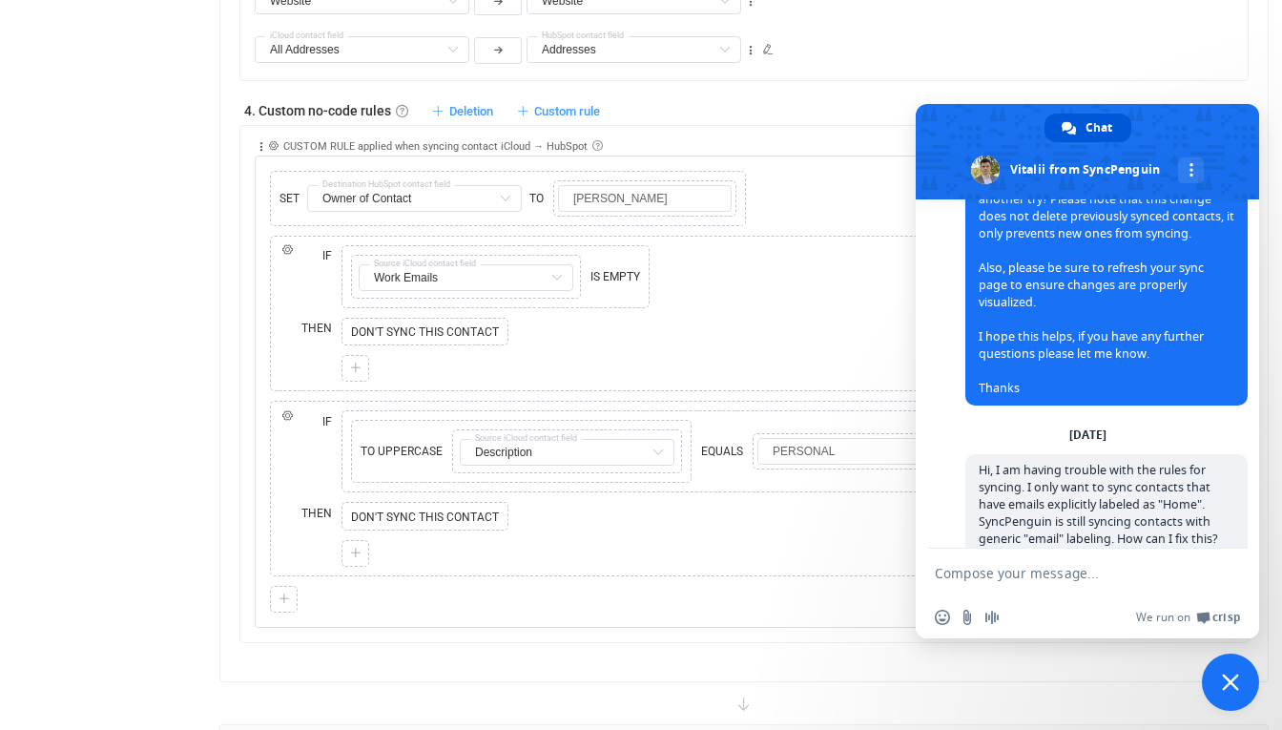
scroll to position [813, 0]
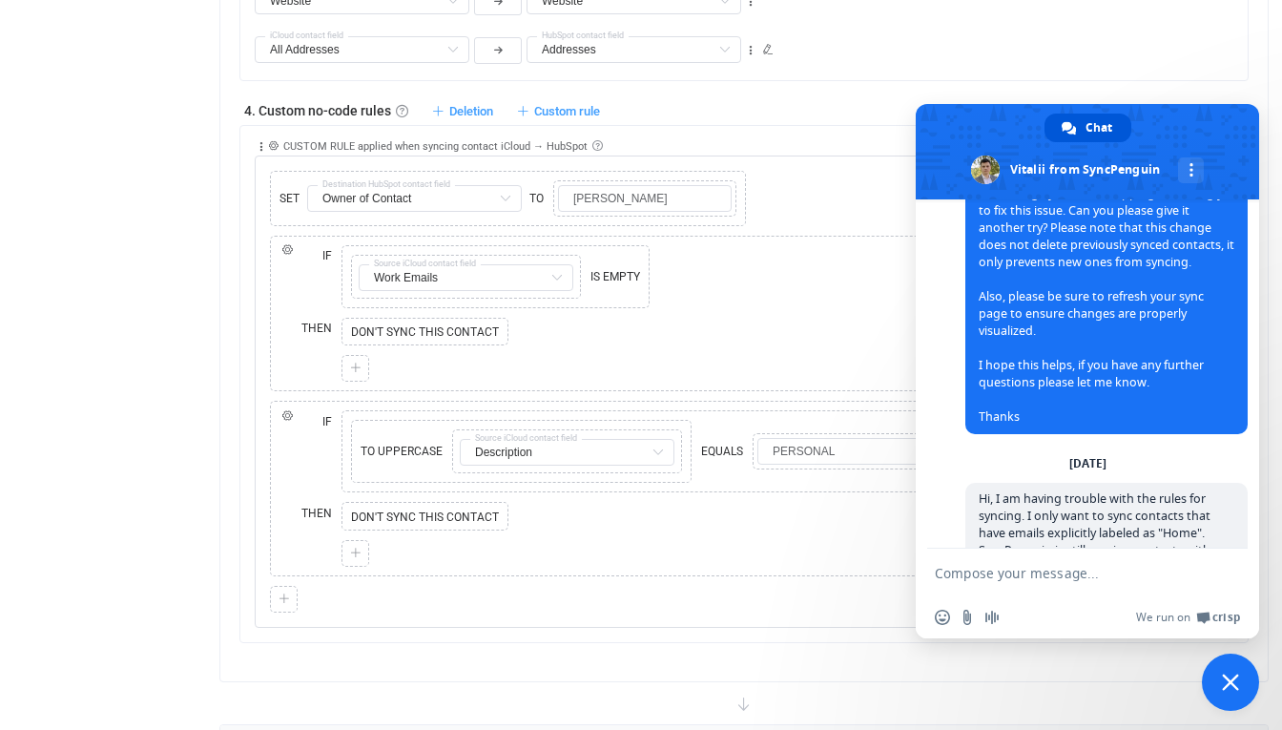
click at [1223, 695] on span "Close chat" at bounding box center [1230, 681] width 57 height 57
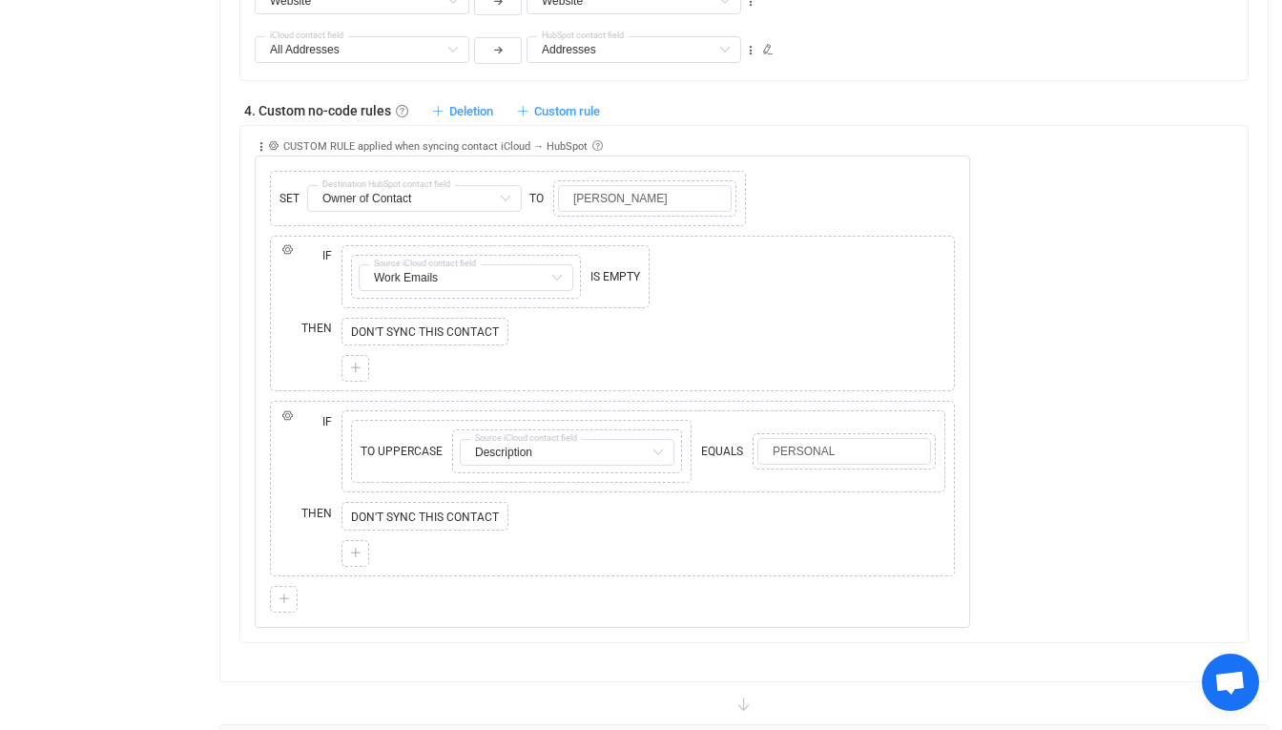
click at [1119, 507] on div "Collapse Move up Move down Delete Applied to Only contact(s) from iCloud Only c…" at bounding box center [751, 377] width 993 height 503
click at [356, 412] on icon at bounding box center [357, 415] width 10 height 10
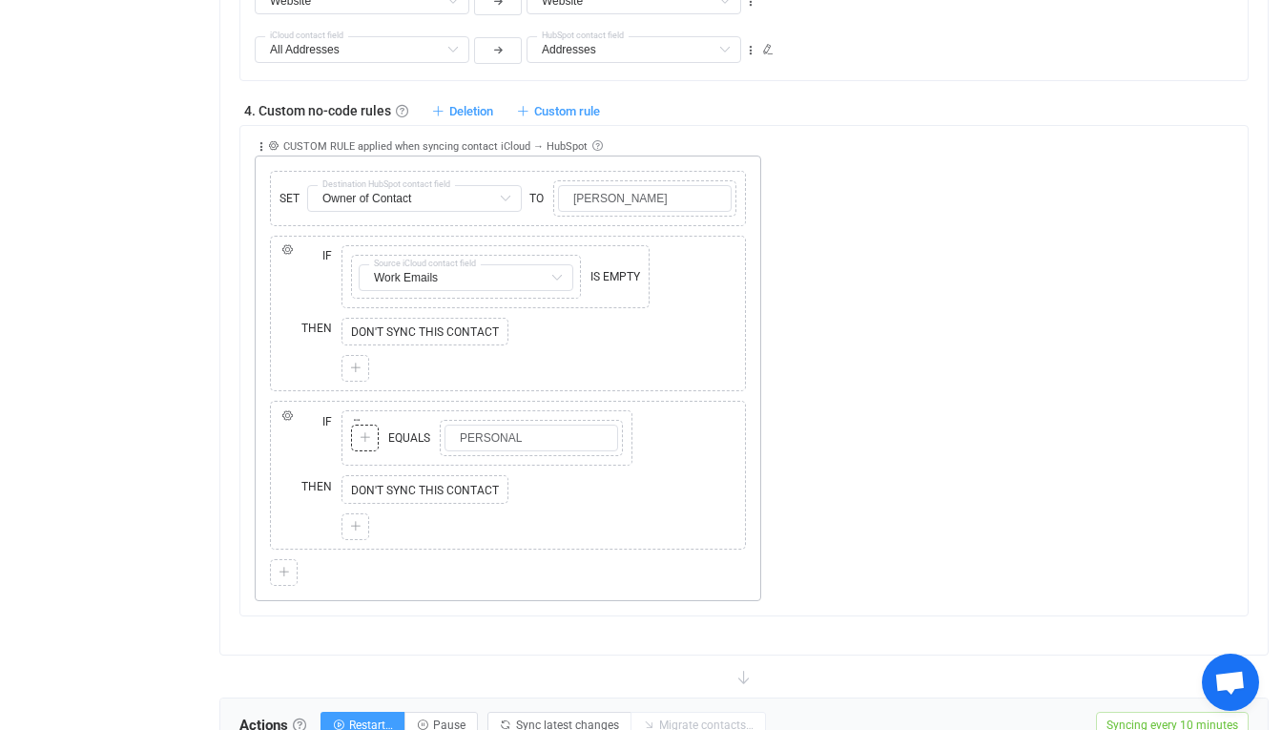
click at [370, 442] on icon at bounding box center [365, 437] width 11 height 11
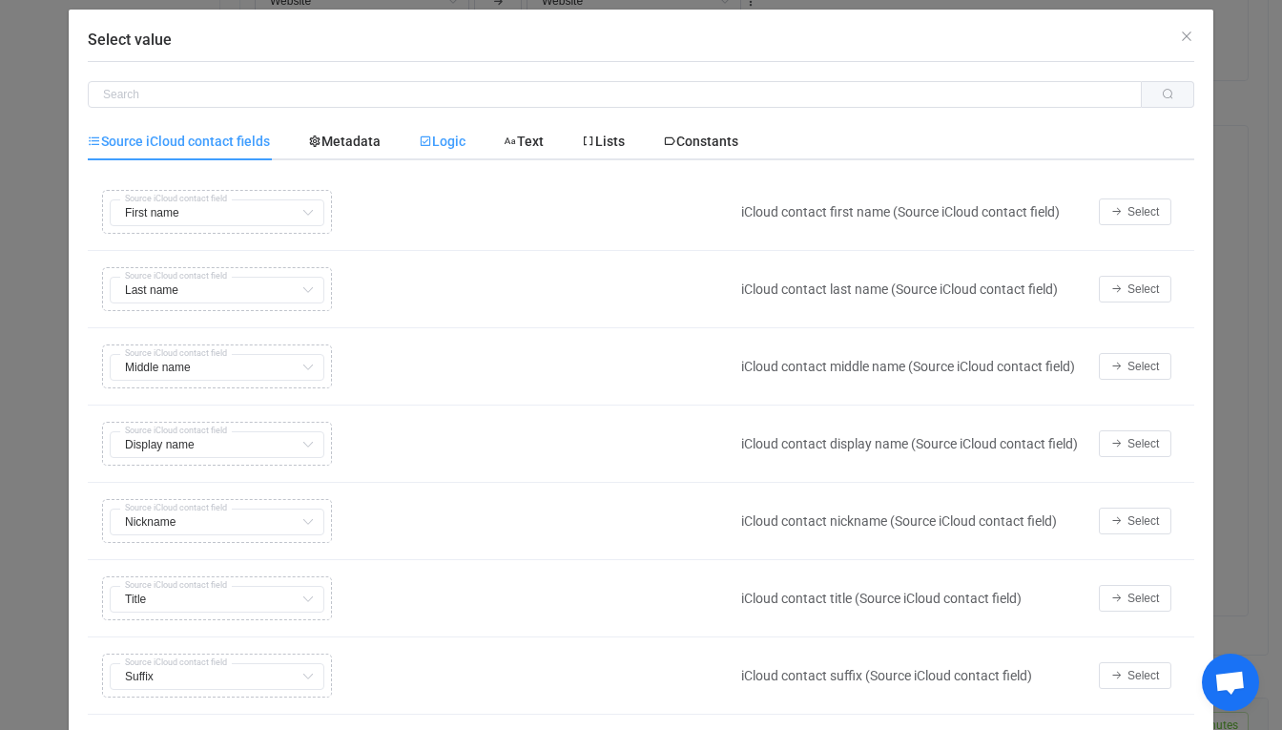
click at [461, 138] on span "Logic" at bounding box center [442, 141] width 47 height 15
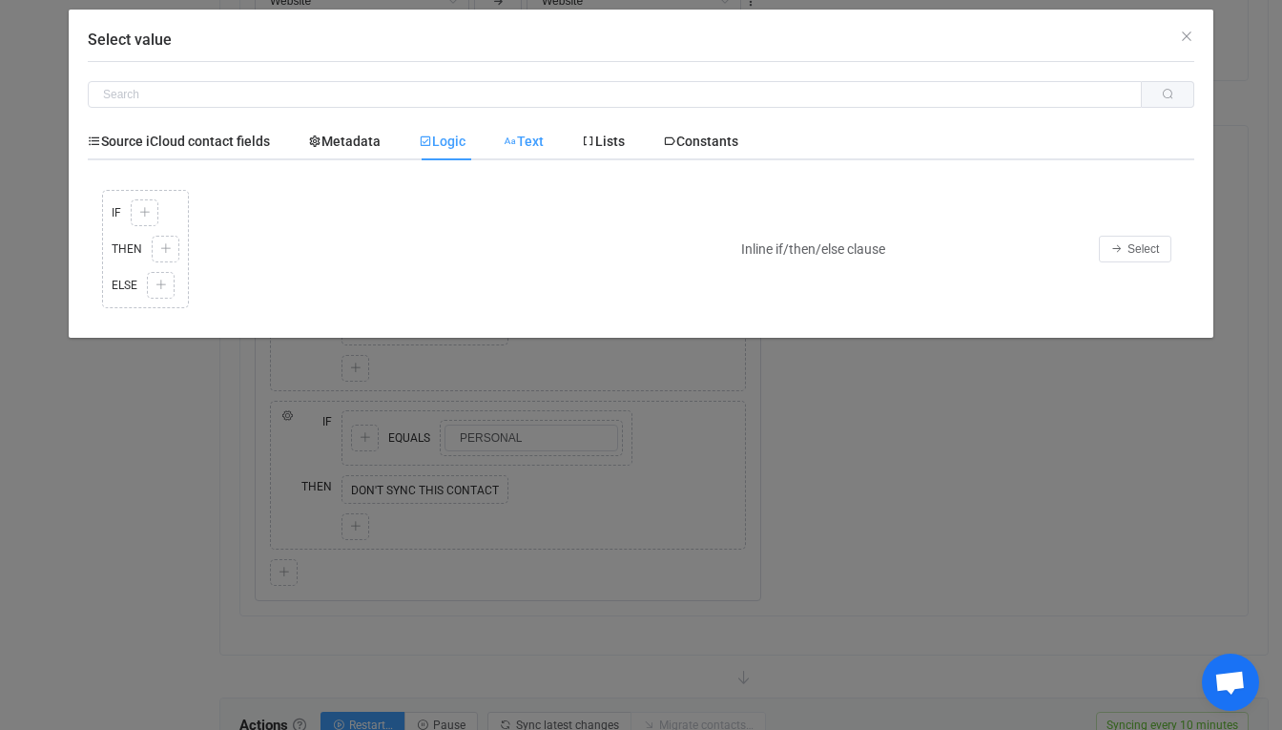
click at [544, 144] on span "Text" at bounding box center [524, 141] width 40 height 15
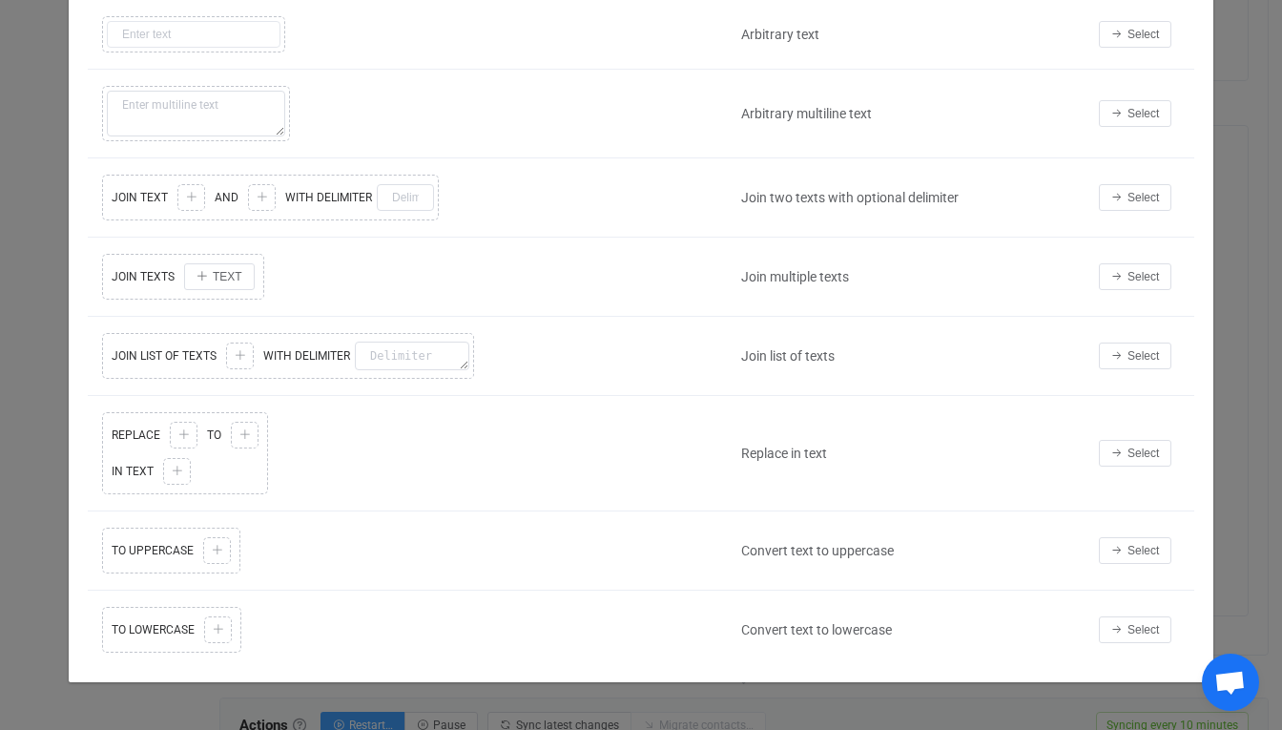
scroll to position [174, 0]
click at [1130, 550] on span "Select" at bounding box center [1143, 550] width 31 height 13
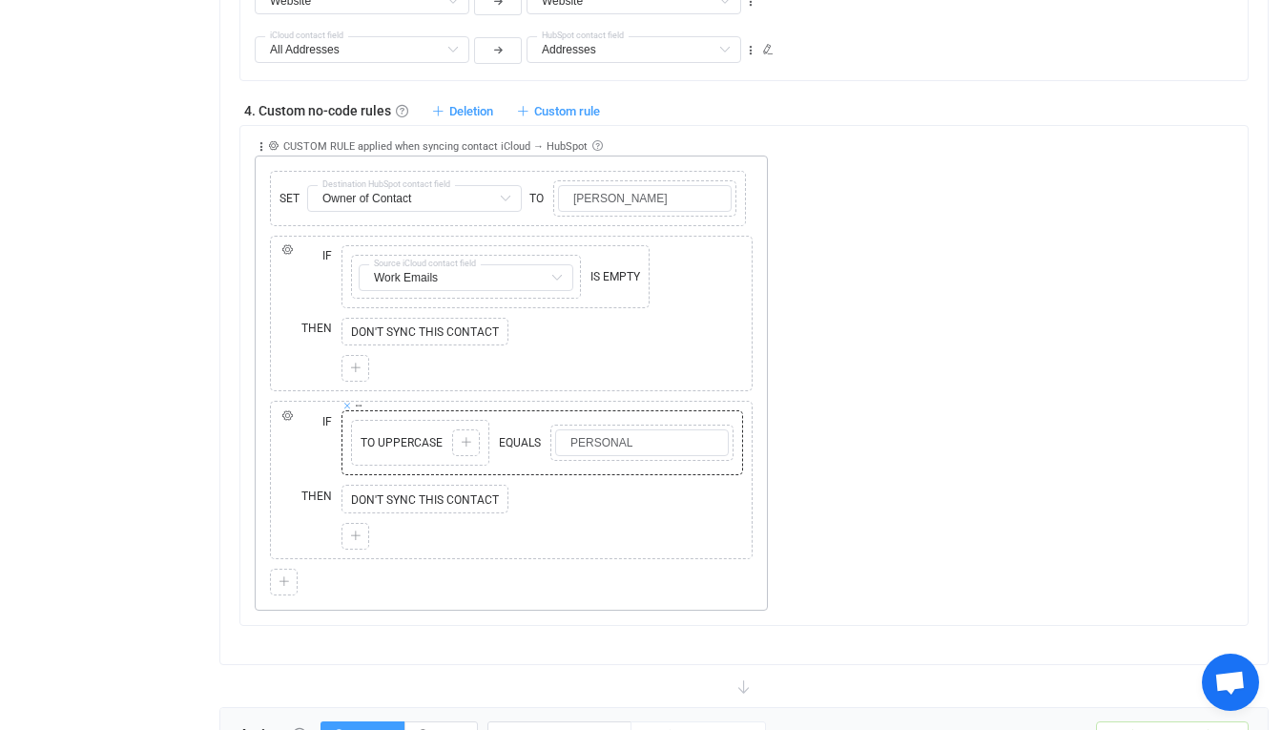
click at [348, 408] on icon at bounding box center [347, 406] width 10 height 10
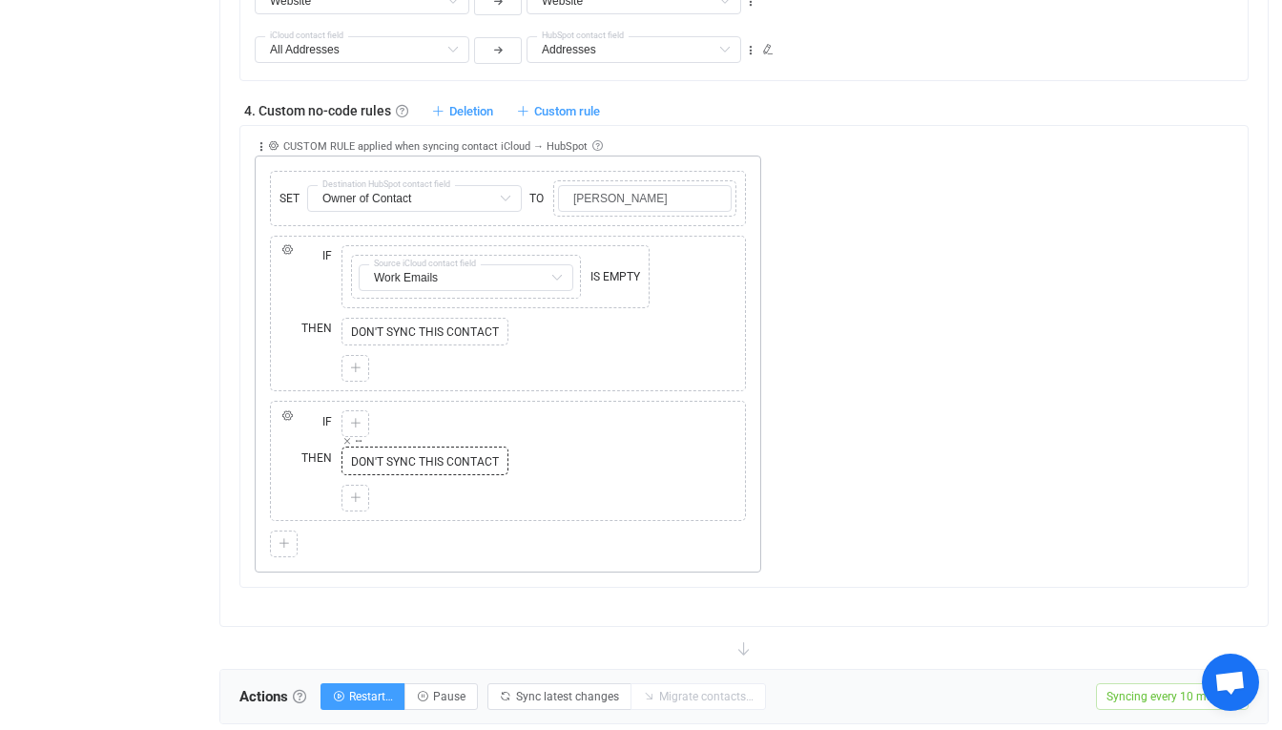
click at [358, 428] on icon at bounding box center [355, 423] width 11 height 11
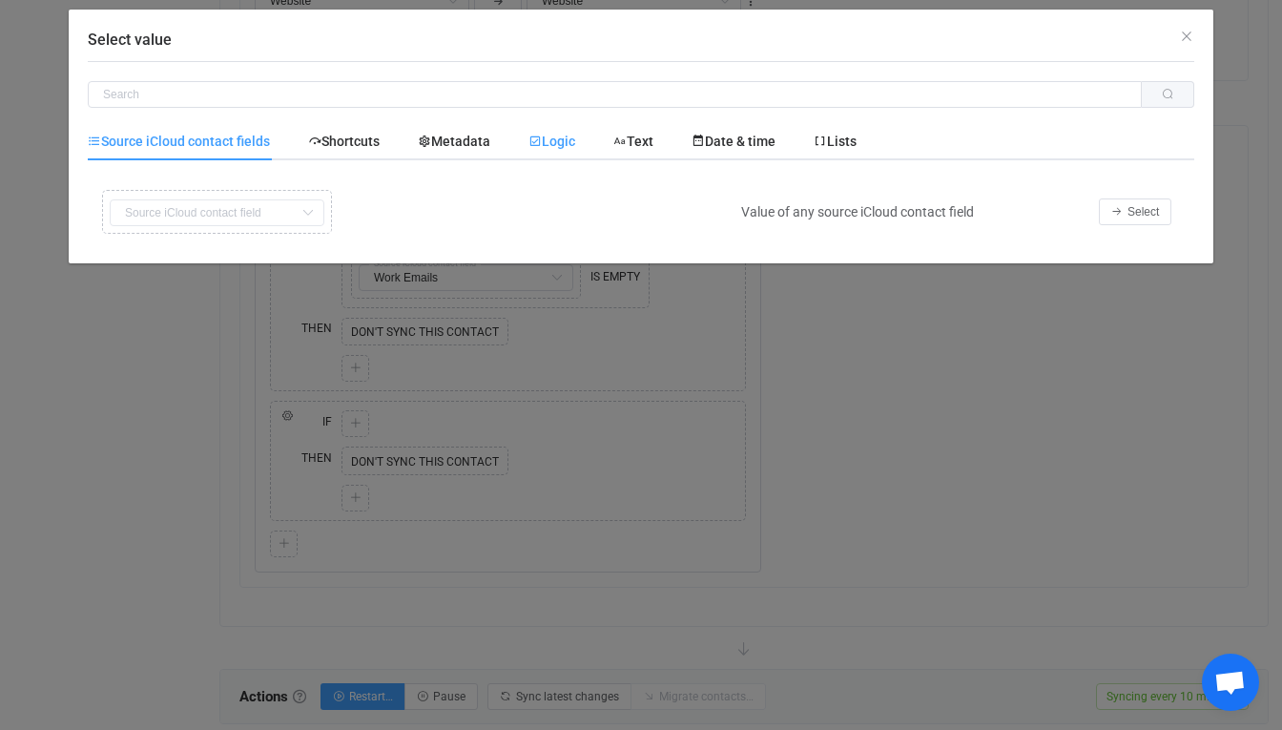
click at [549, 144] on span "Logic" at bounding box center [551, 141] width 47 height 15
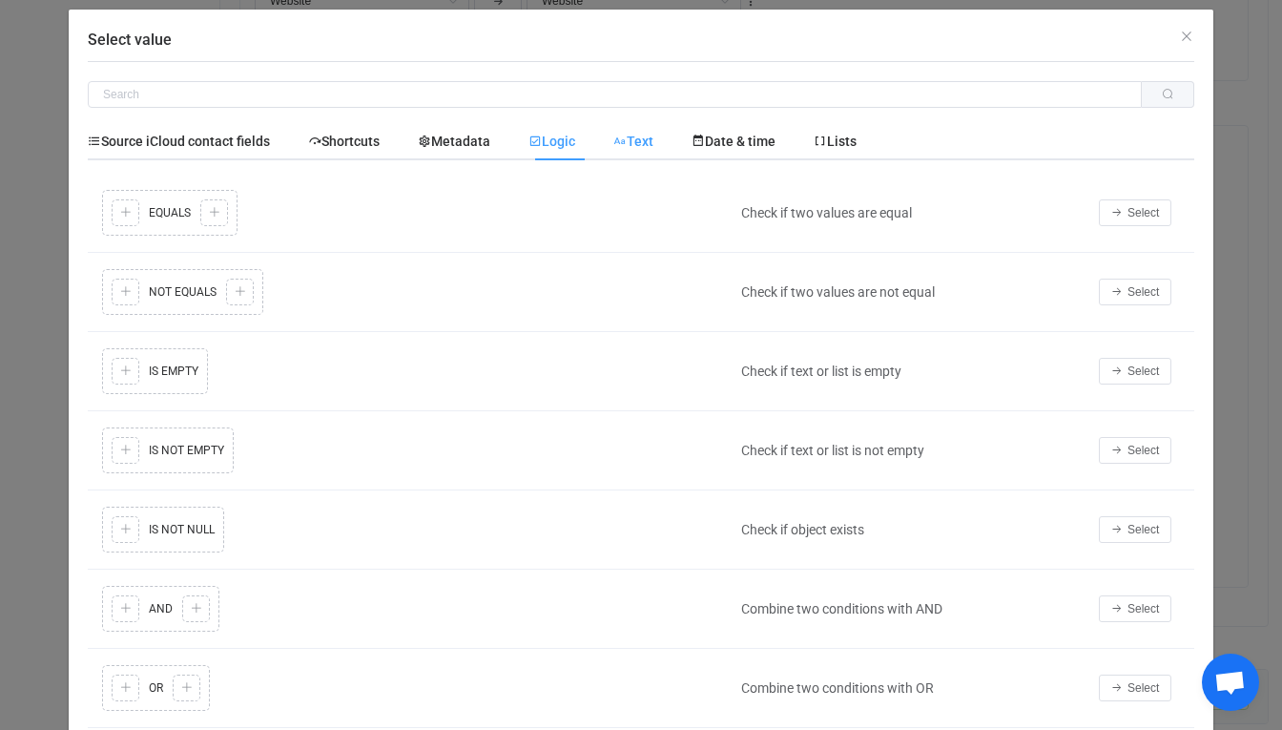
scroll to position [0, 0]
click at [649, 151] on div "Text" at bounding box center [633, 141] width 78 height 38
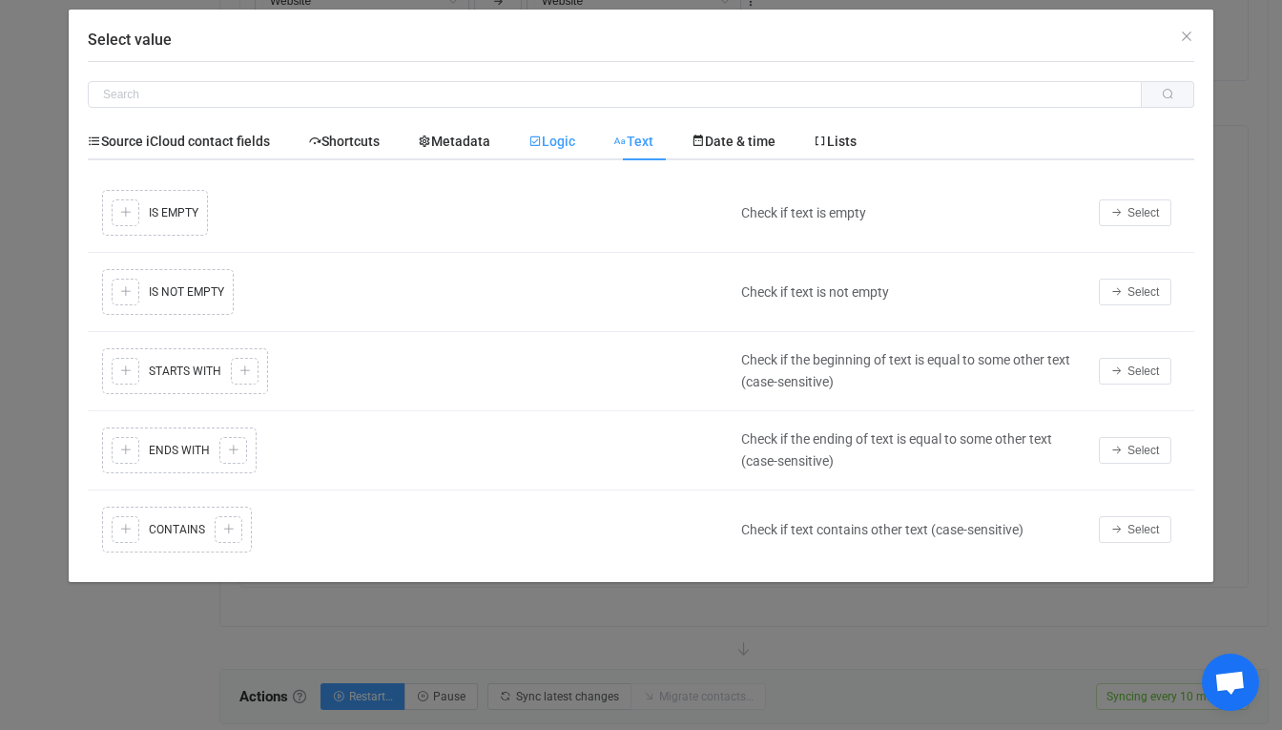
click at [575, 144] on span "Logic" at bounding box center [551, 141] width 47 height 15
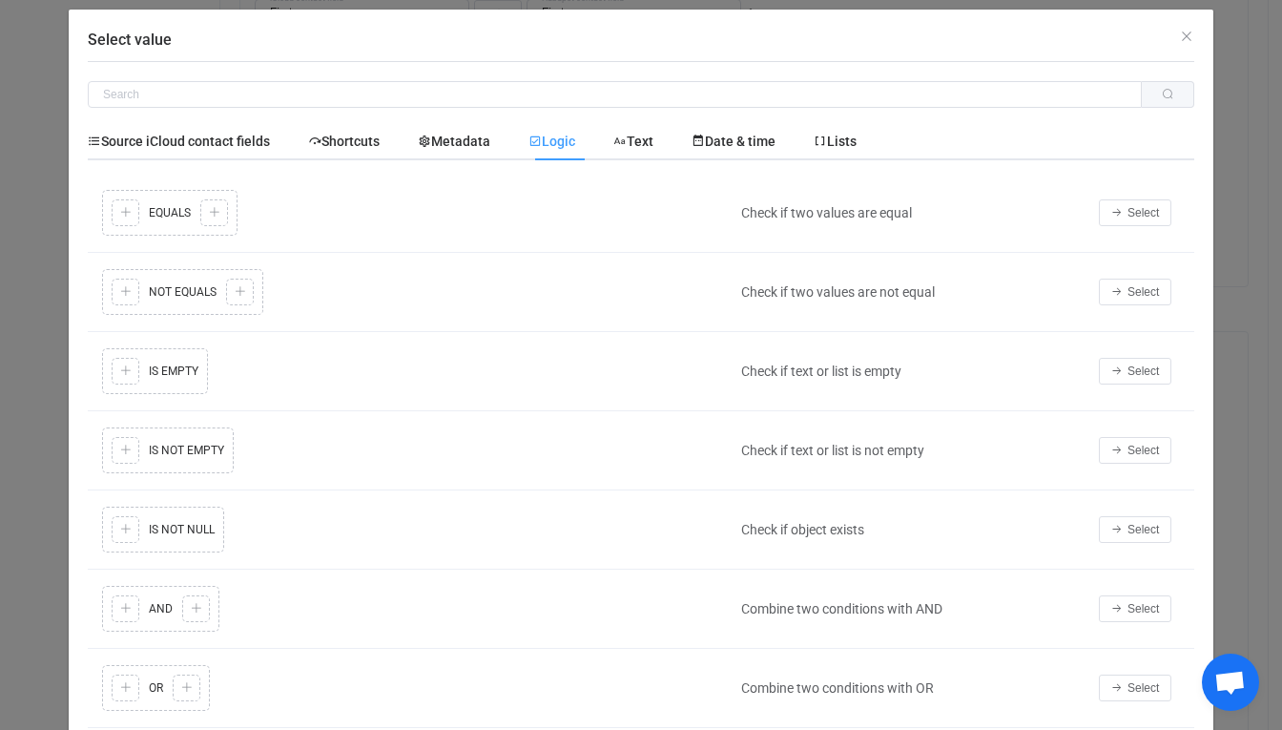
scroll to position [1288, 0]
click at [650, 139] on span "Text" at bounding box center [633, 141] width 40 height 15
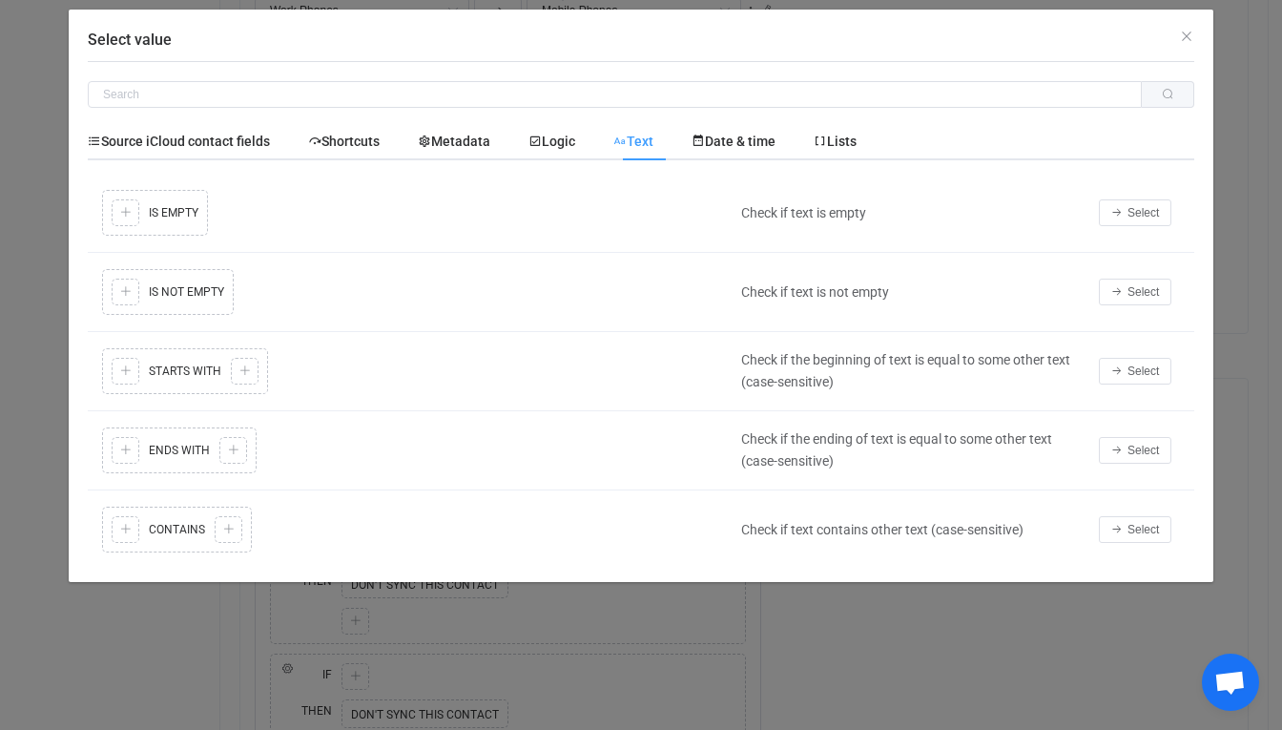
click at [1090, 538] on div "Select" at bounding box center [1141, 529] width 105 height 27
click at [1122, 524] on icon "Select value" at bounding box center [1116, 529] width 11 height 11
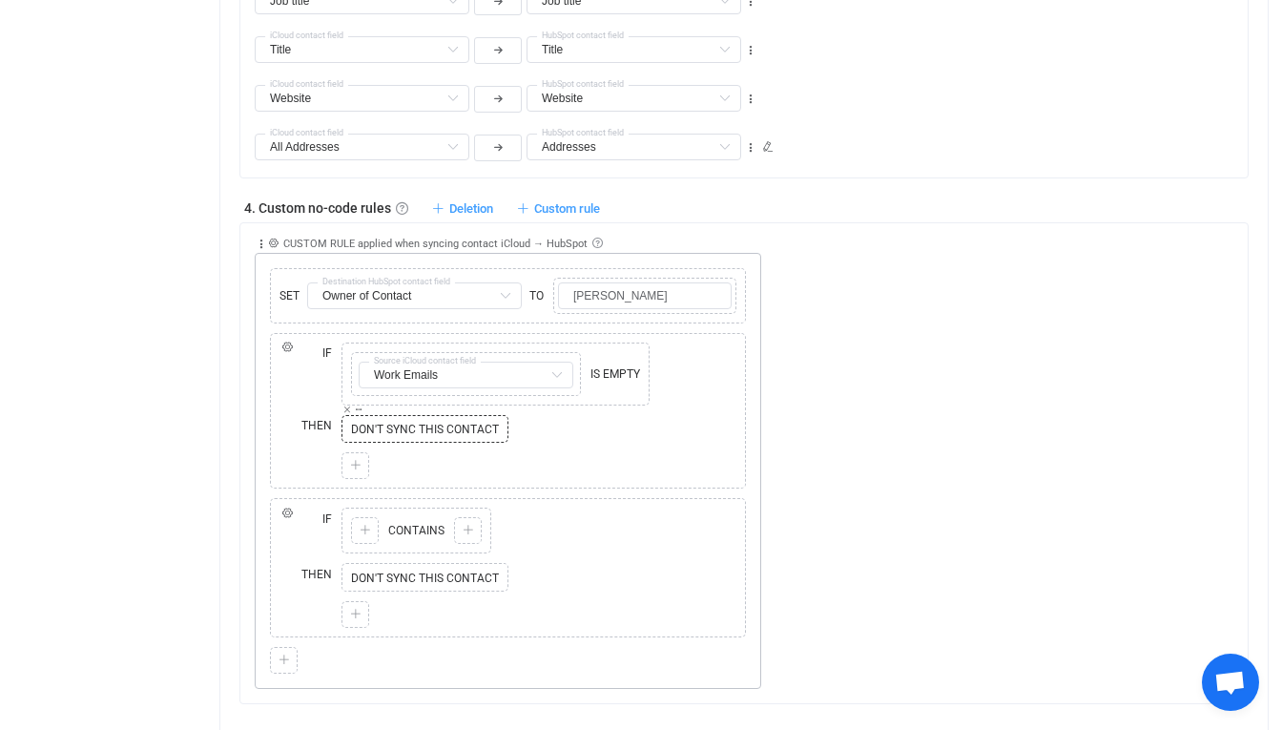
scroll to position [1453, 0]
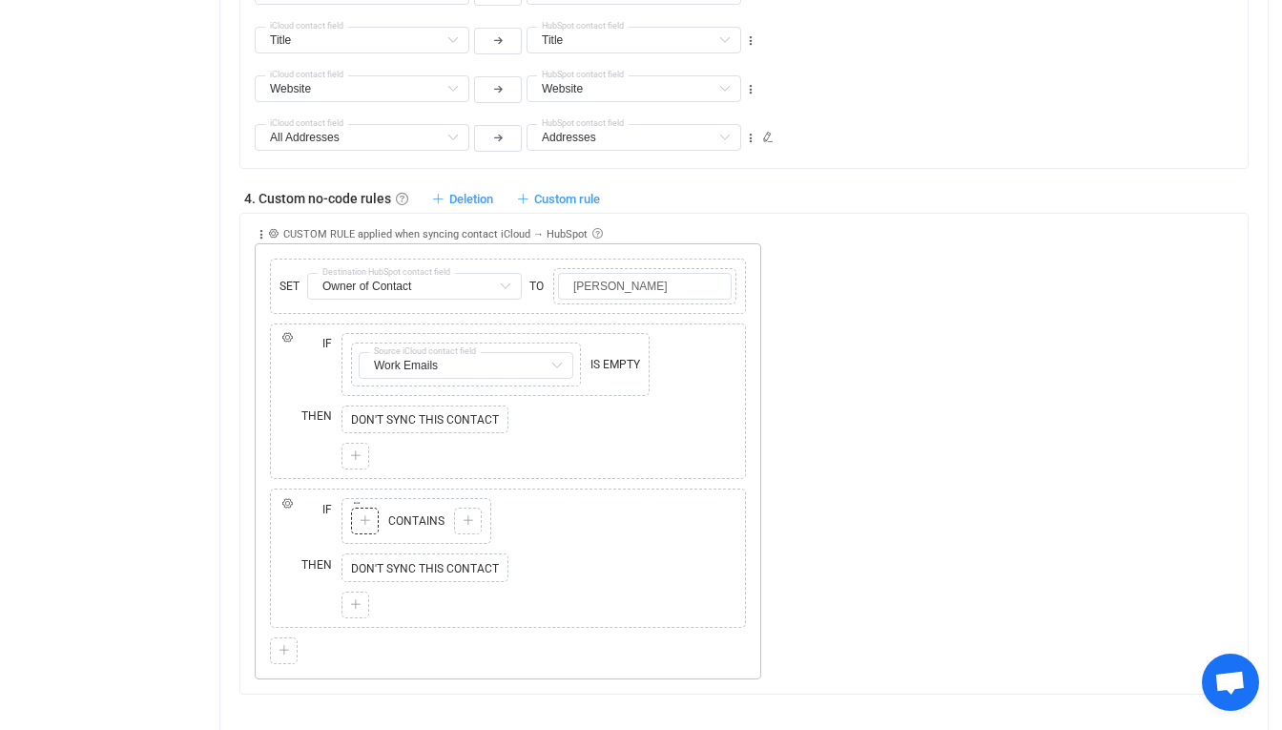
click at [361, 523] on icon at bounding box center [365, 520] width 11 height 11
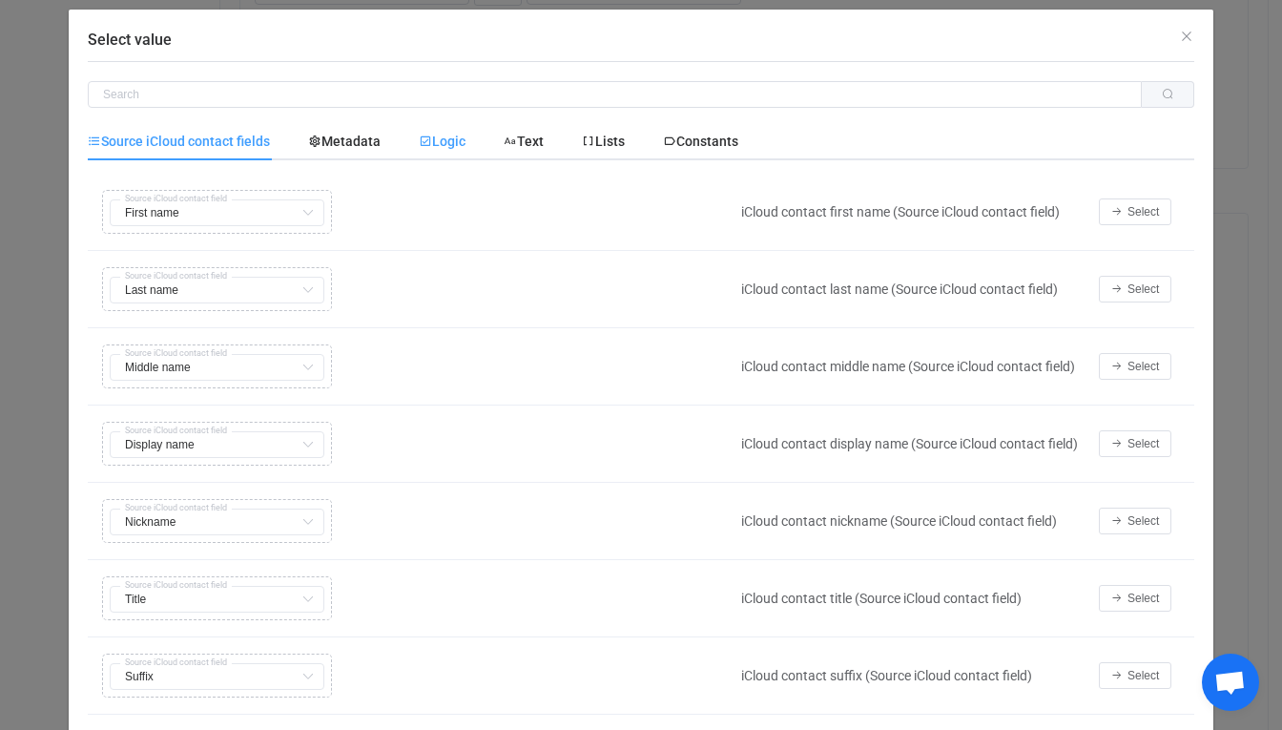
click at [427, 142] on icon "Select value" at bounding box center [425, 140] width 13 height 13
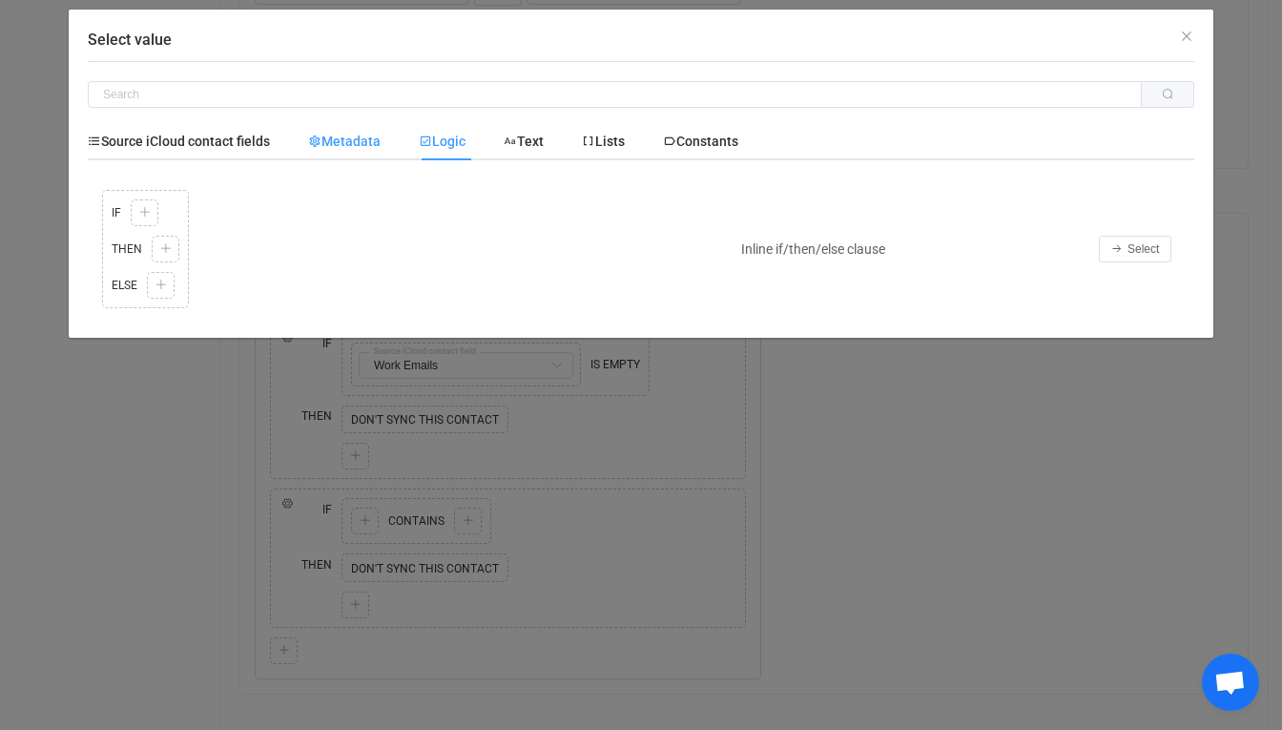
click at [0, 0] on span "Metadata" at bounding box center [0, 0] width 0 height 0
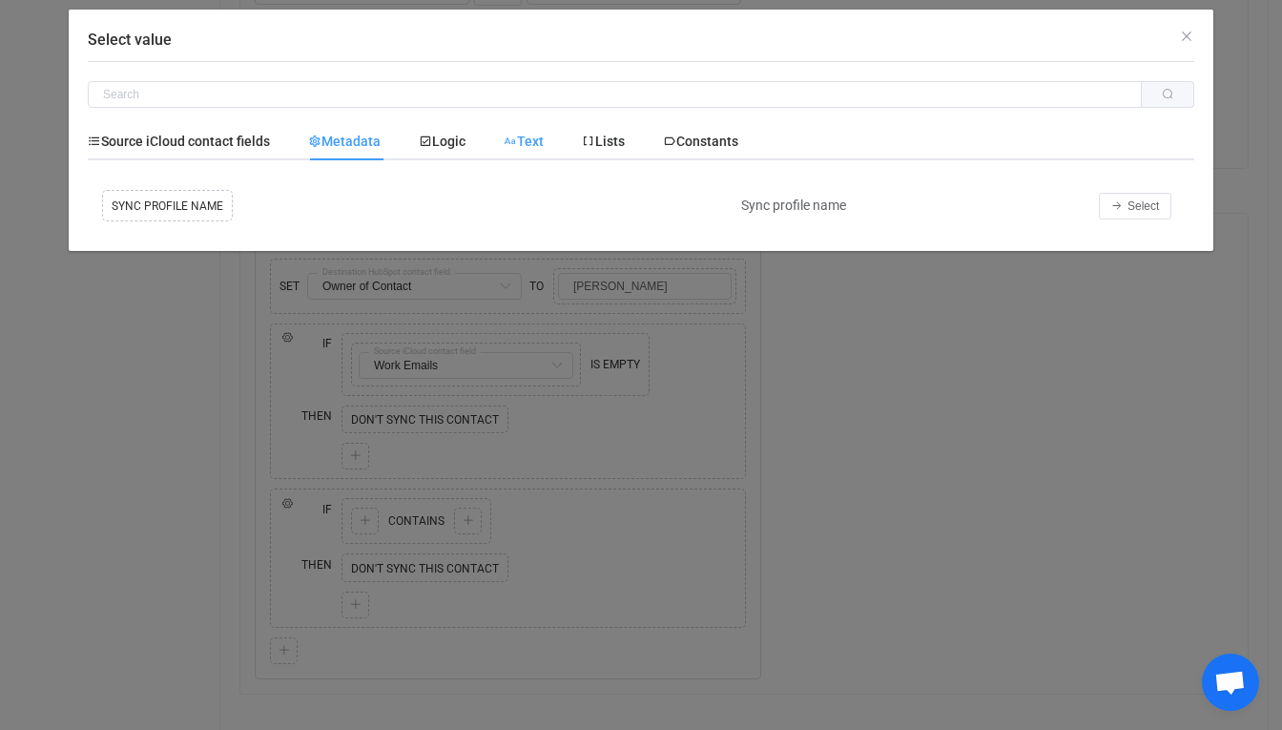
click at [502, 138] on div "Text" at bounding box center [524, 141] width 78 height 38
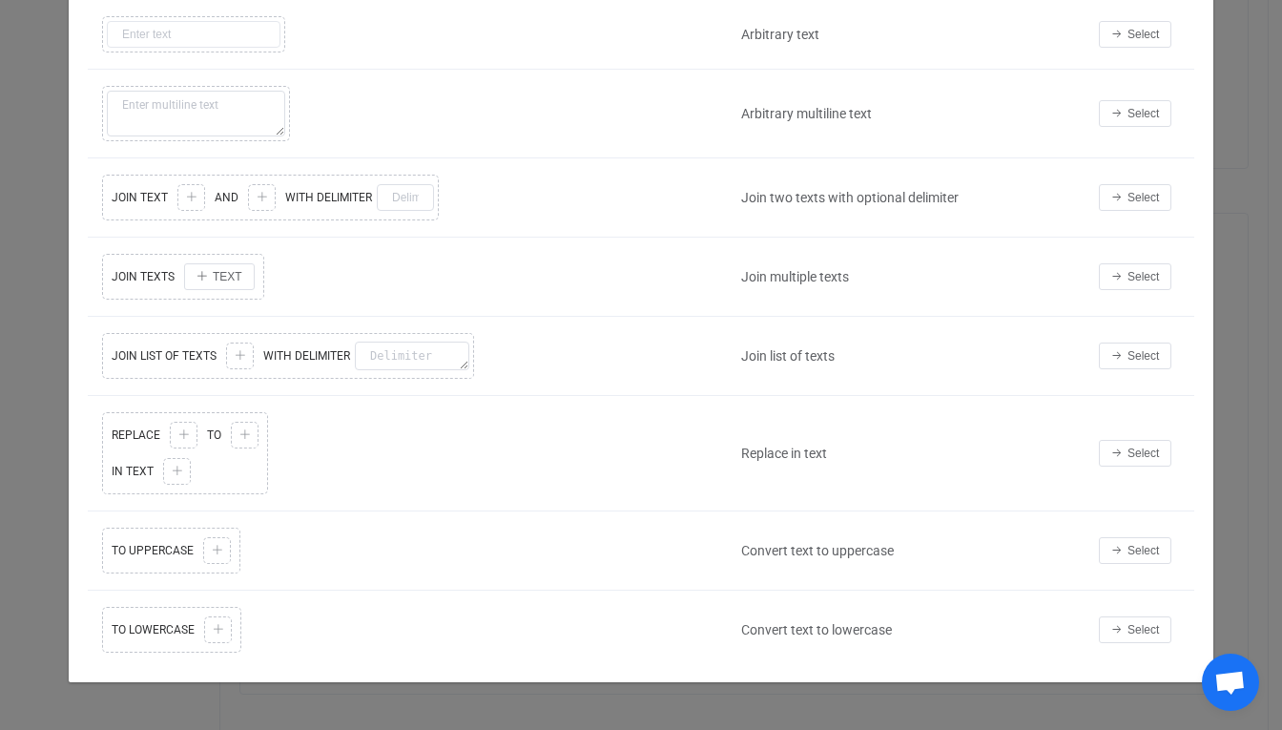
scroll to position [174, 0]
click at [1150, 548] on span "Select" at bounding box center [1143, 550] width 31 height 13
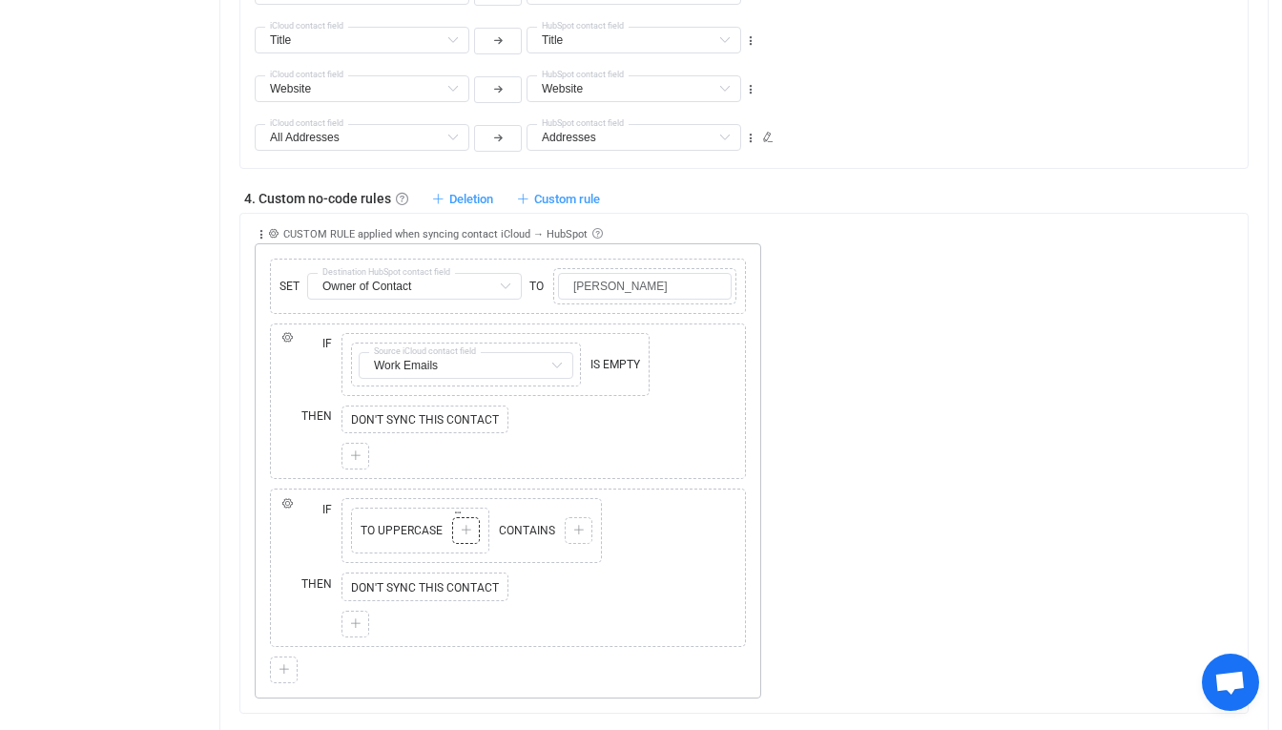
click at [461, 536] on icon at bounding box center [466, 530] width 11 height 11
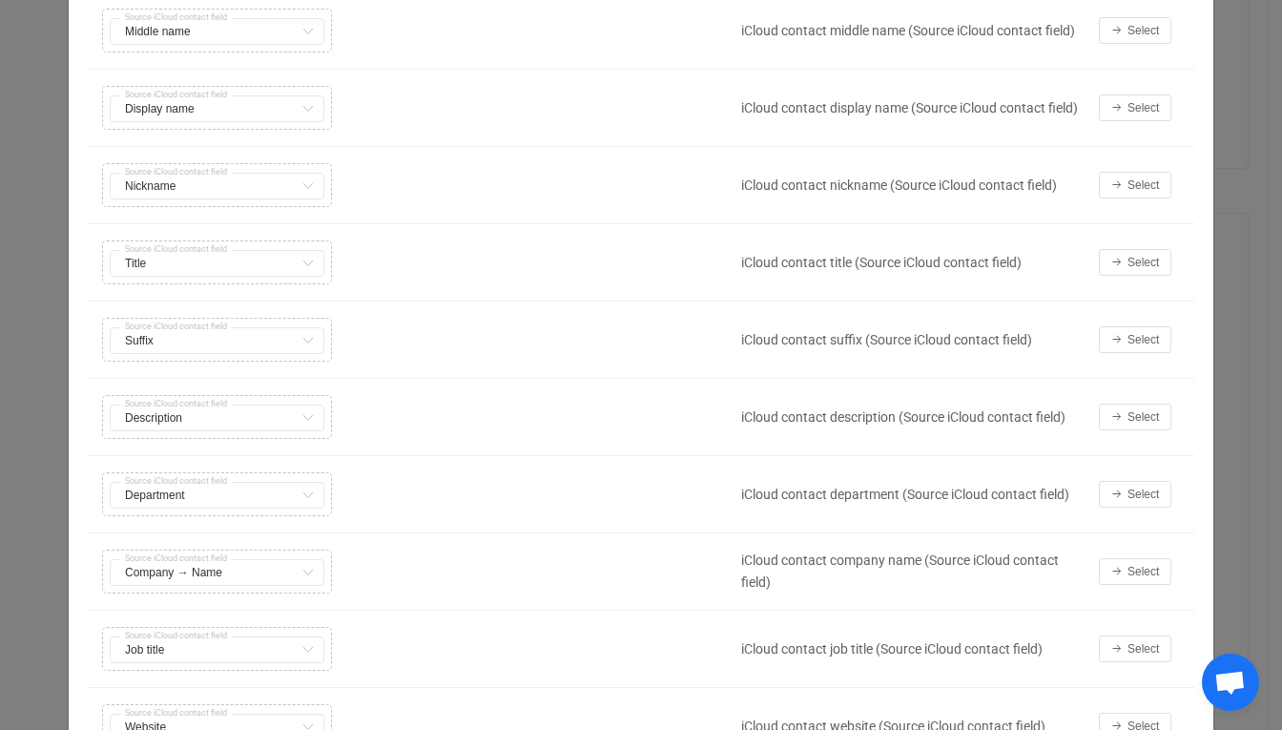
scroll to position [358, 0]
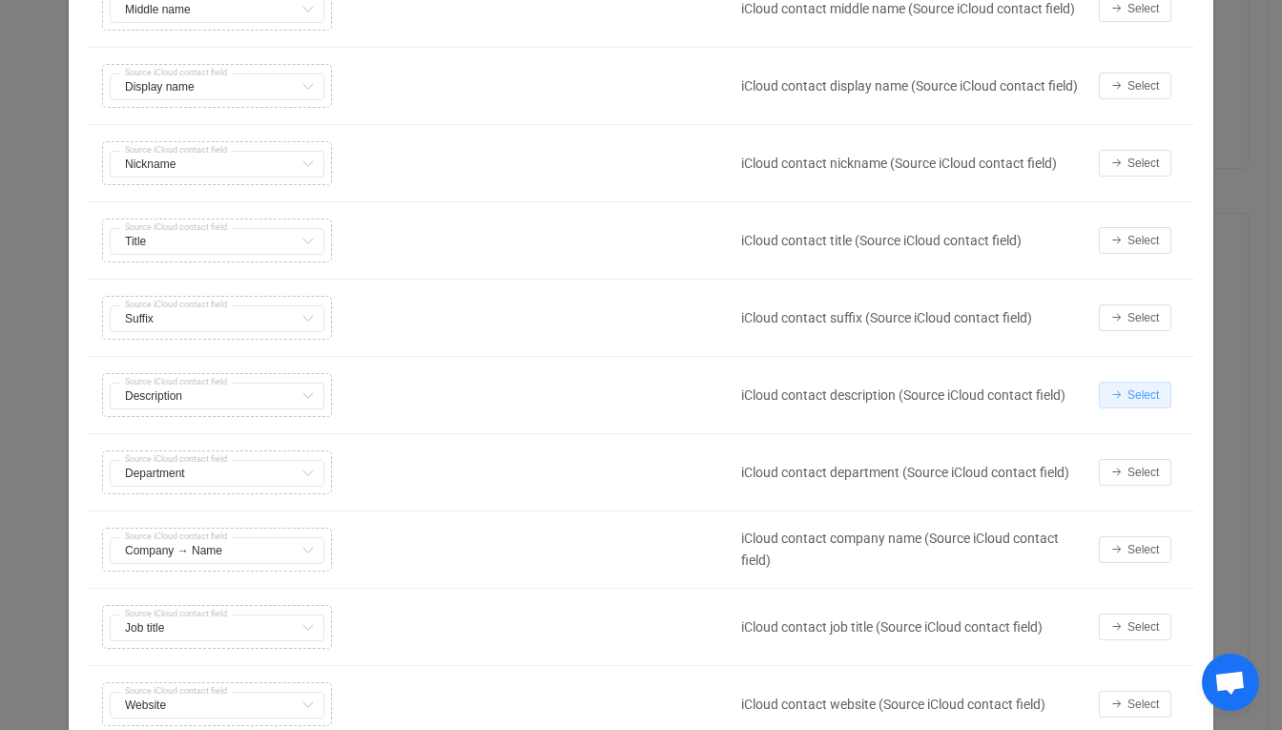
click at [1122, 398] on icon "Select value" at bounding box center [1116, 394] width 11 height 11
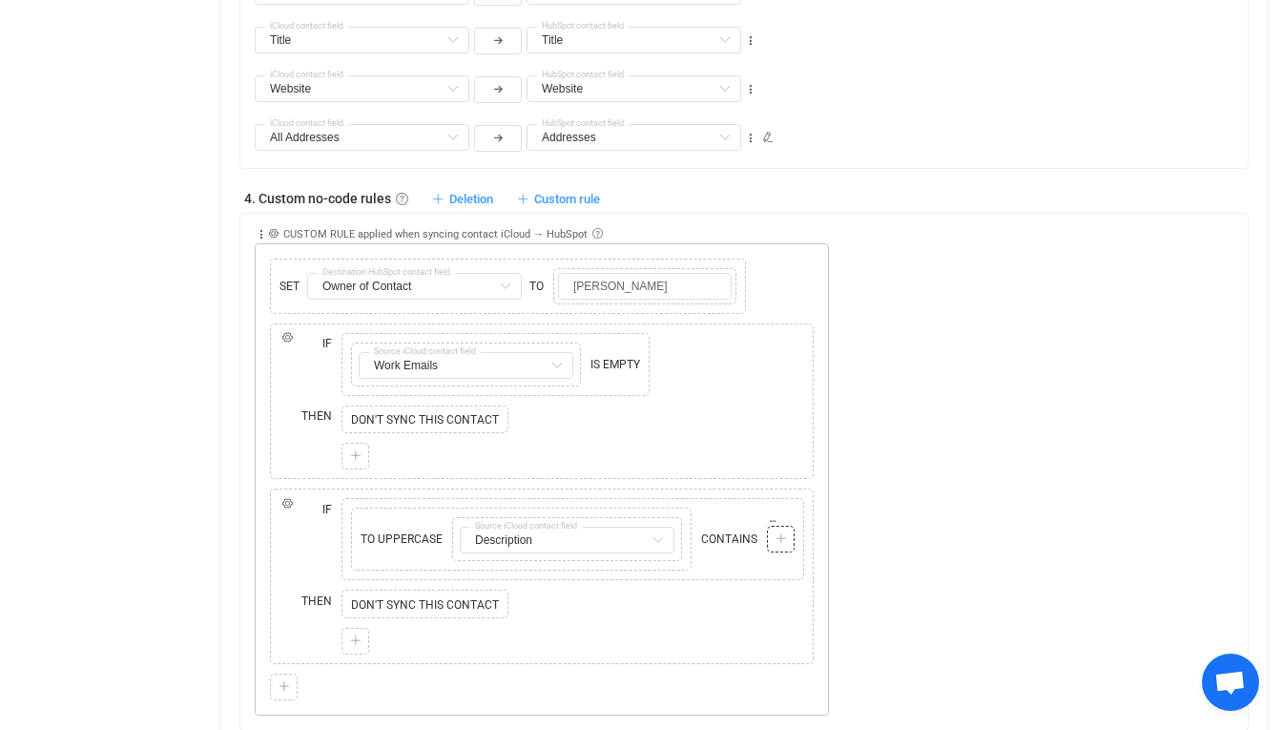
click at [784, 545] on icon at bounding box center [781, 538] width 11 height 11
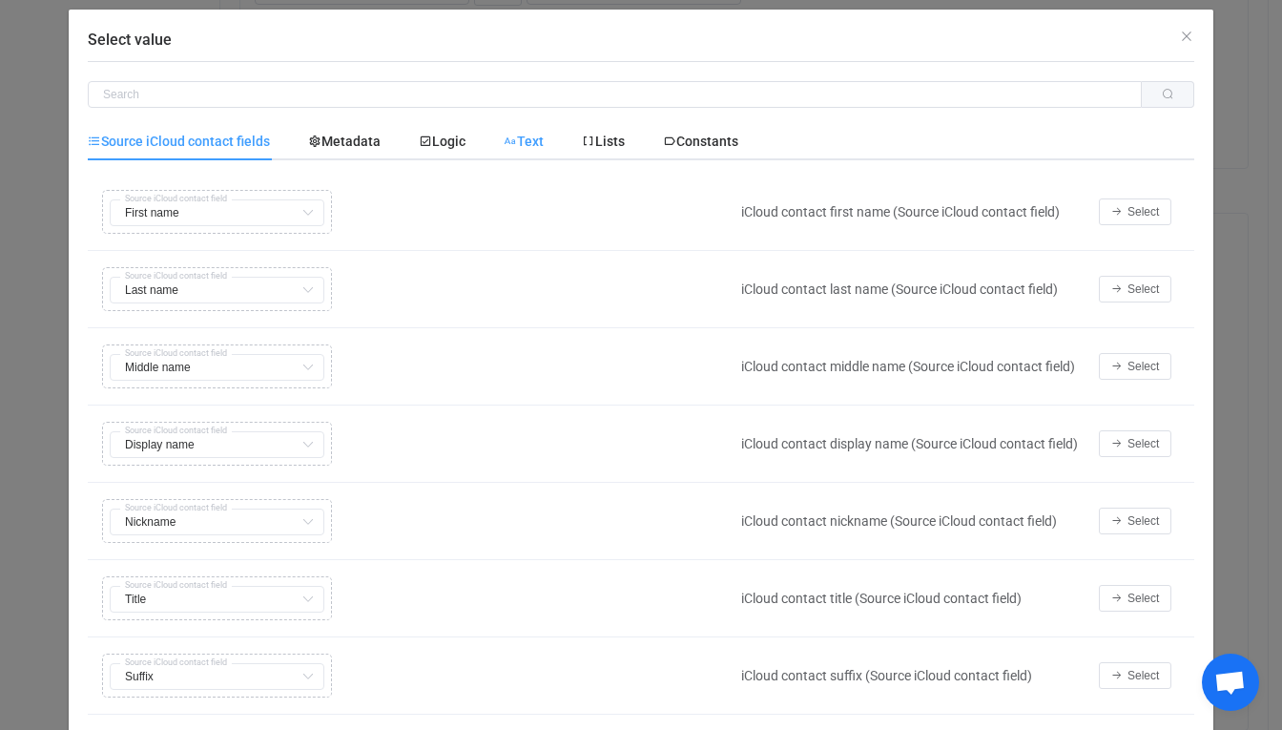
click at [0, 0] on span "Text" at bounding box center [0, 0] width 0 height 0
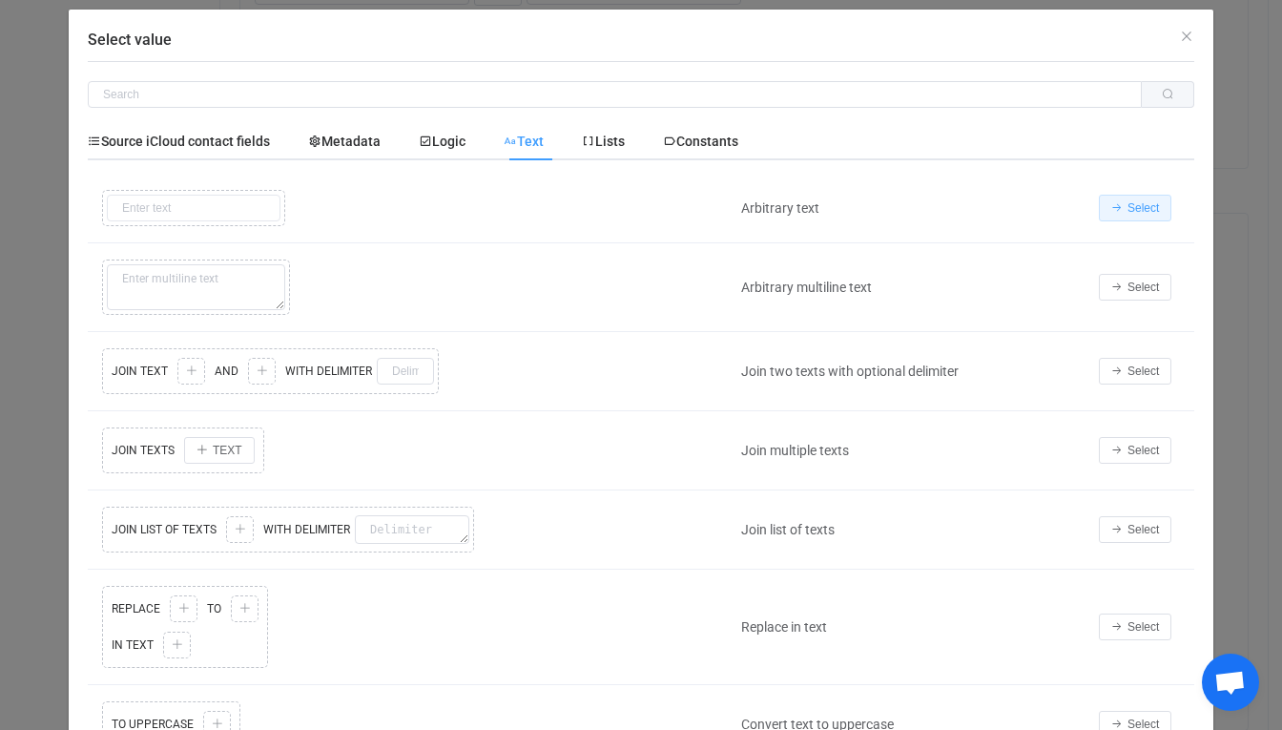
click at [1142, 211] on span "Select" at bounding box center [1143, 207] width 31 height 13
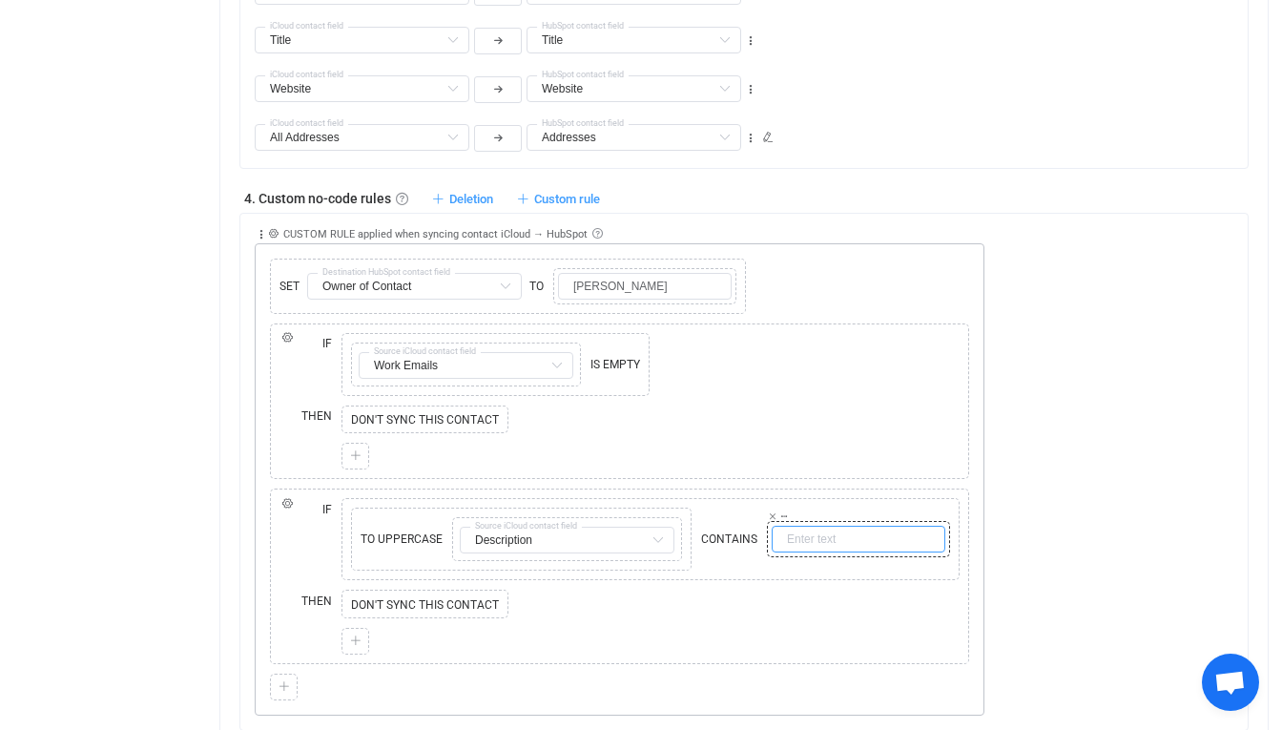
click at [832, 545] on input "text" at bounding box center [859, 539] width 174 height 27
type input "PERSONAL"
click at [1032, 507] on div "Collapse Move up Move down Delete Applied to Only contact(s) from iCloud Only c…" at bounding box center [751, 465] width 993 height 503
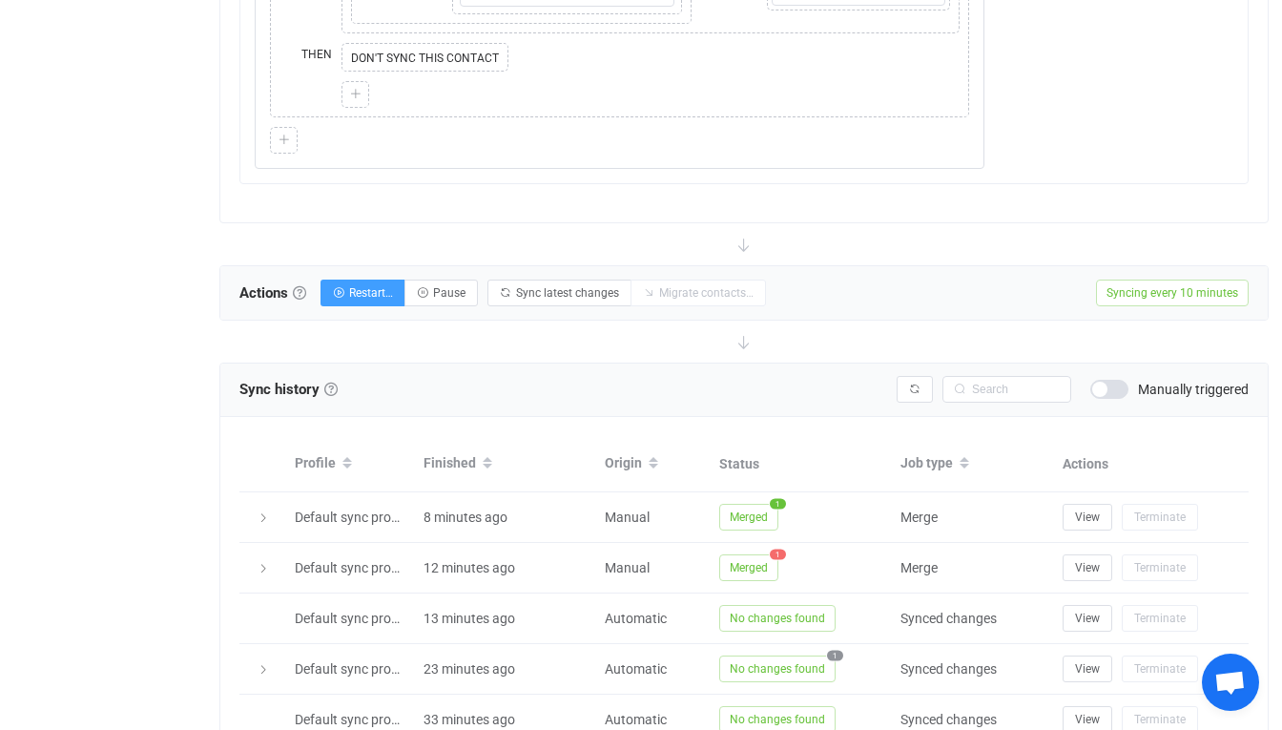
scroll to position [2035, 0]
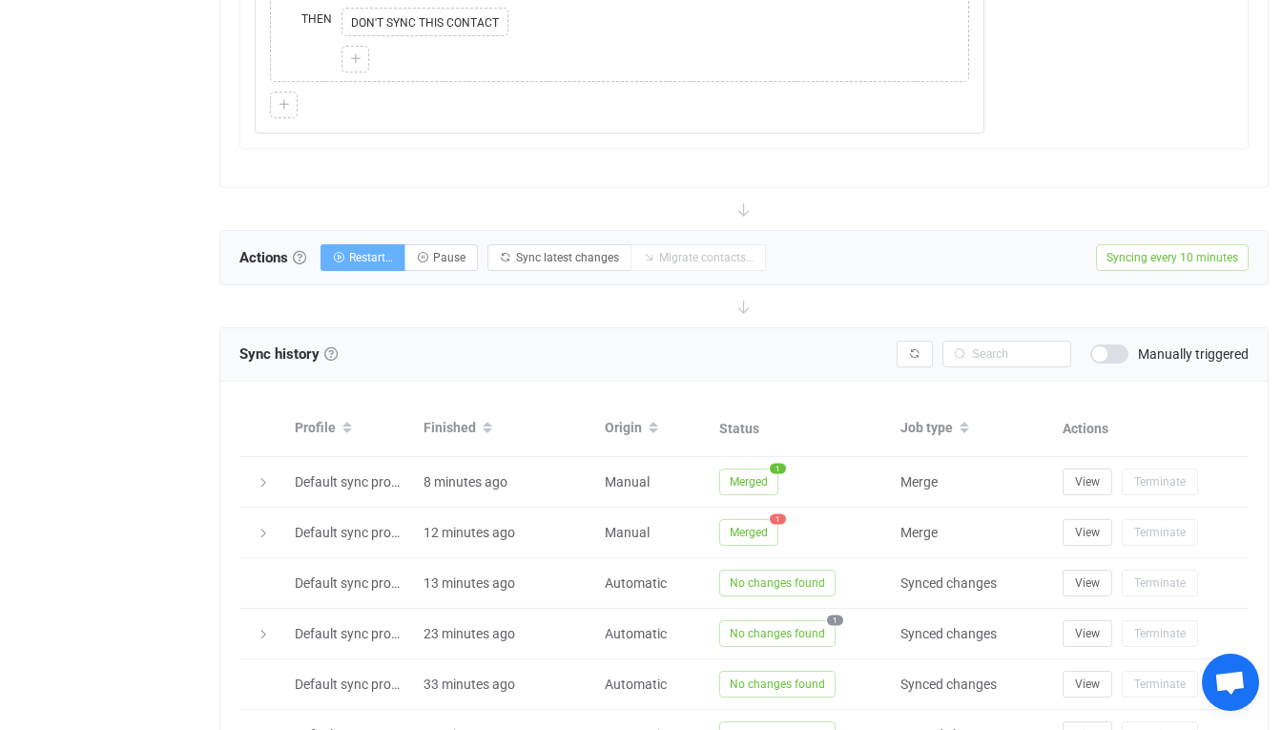
click at [362, 264] on span "Restart…" at bounding box center [371, 257] width 44 height 13
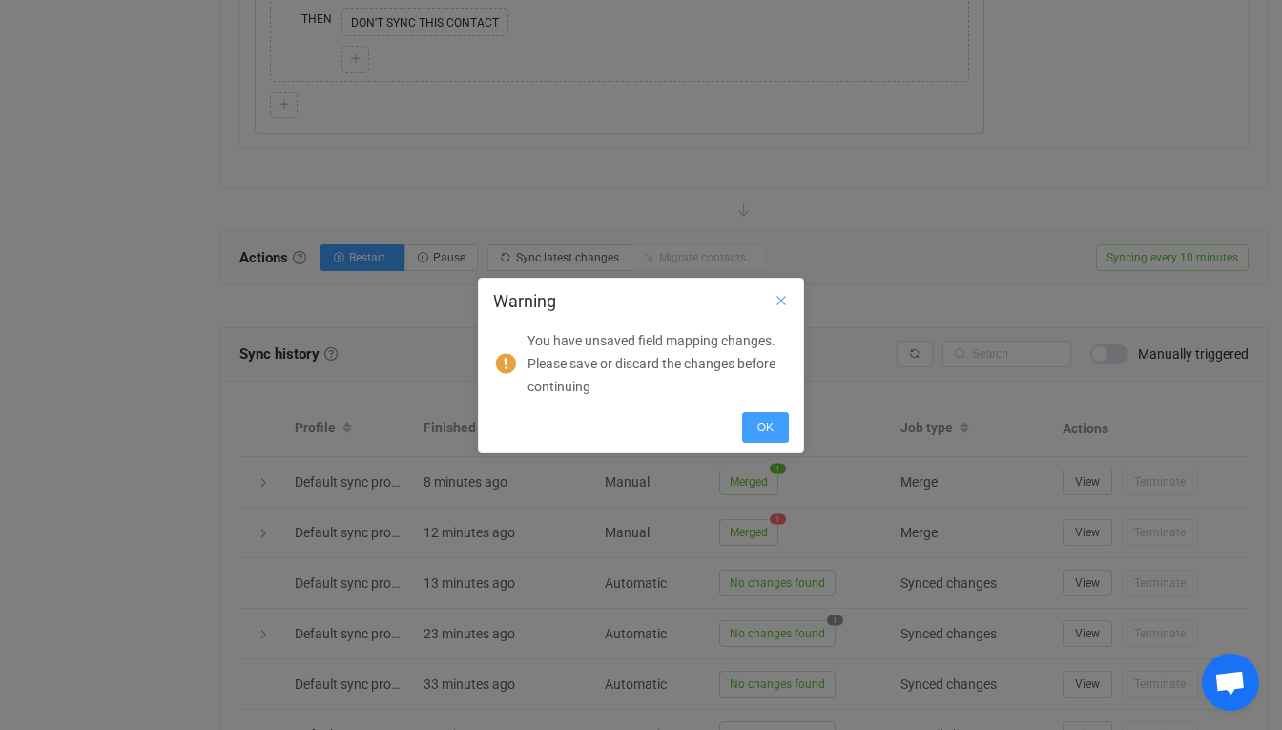
click at [777, 308] on icon "Close" at bounding box center [781, 300] width 15 height 15
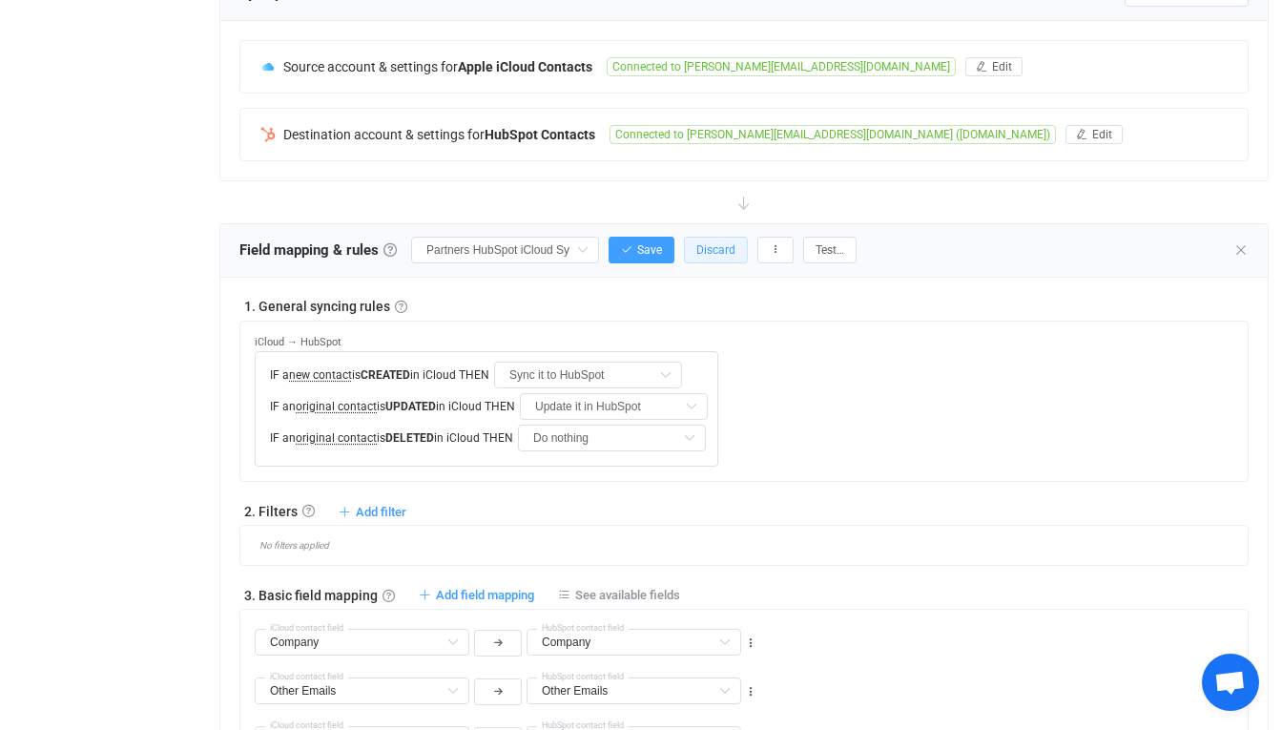
scroll to position [411, 0]
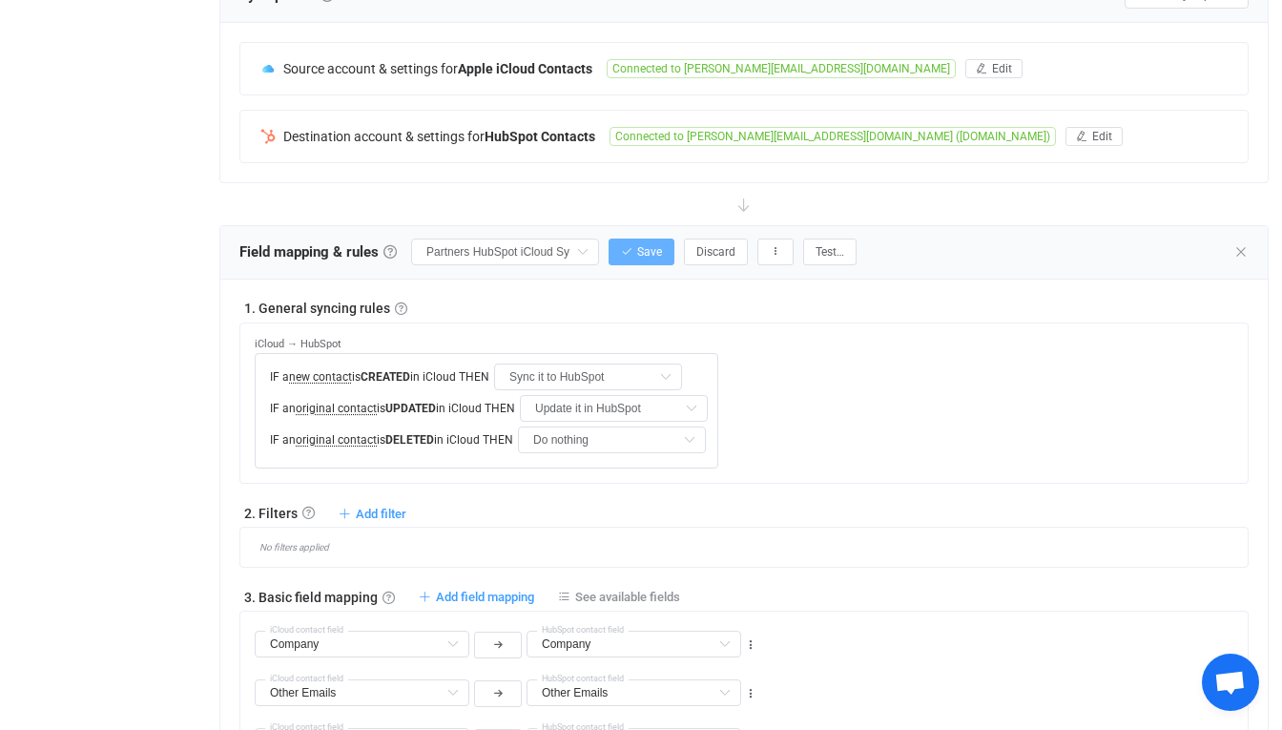
click at [652, 239] on button "Save" at bounding box center [642, 251] width 66 height 27
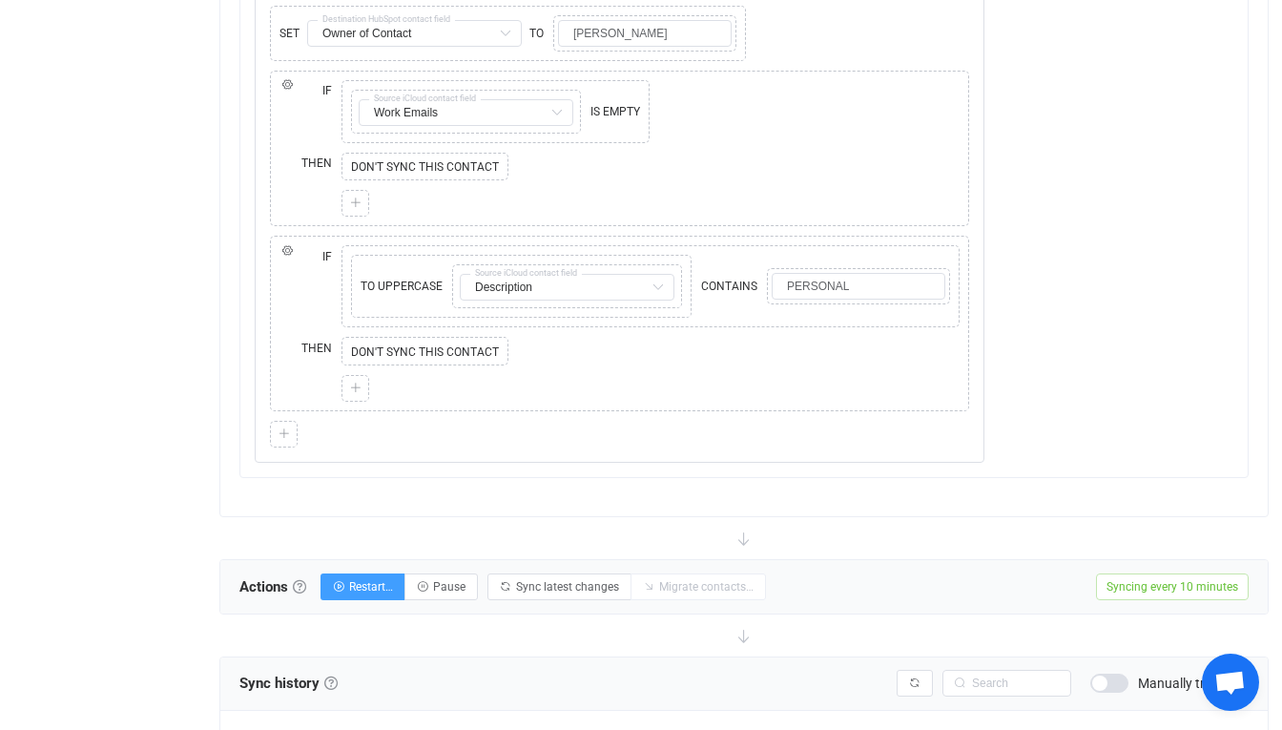
scroll to position [1734, 0]
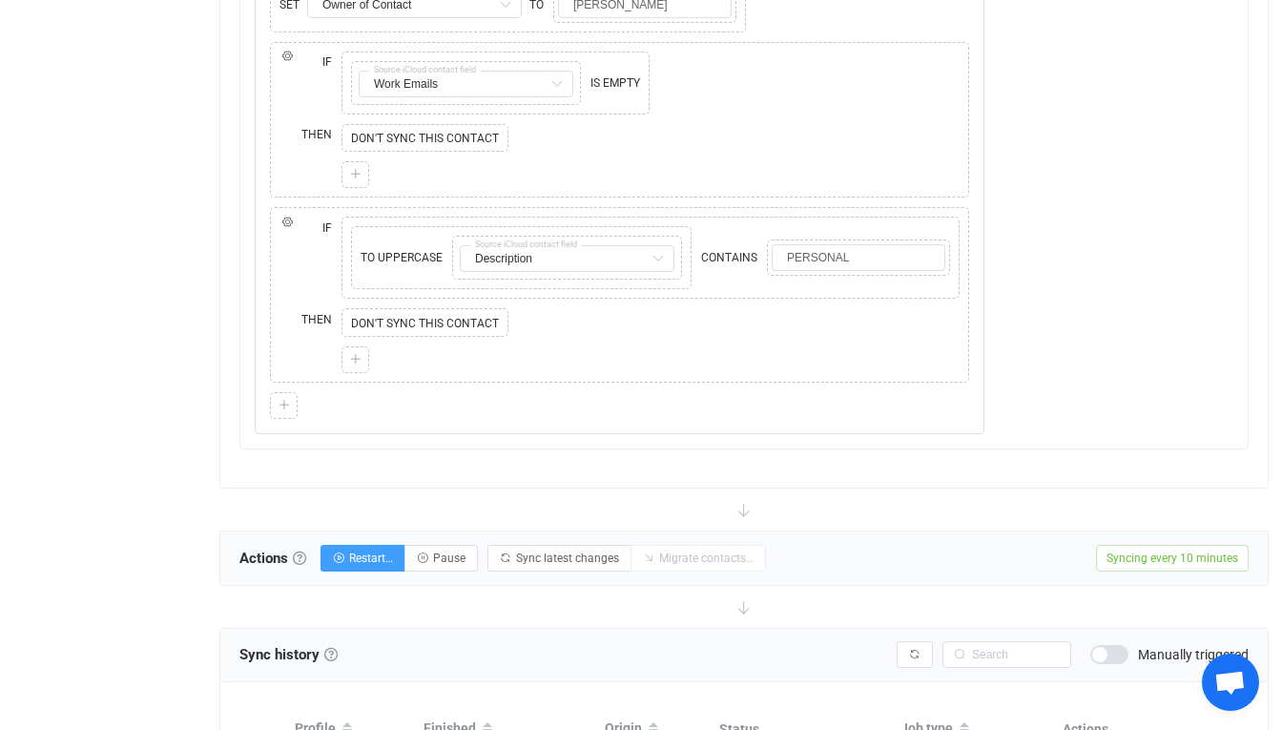
click at [373, 585] on div "Actions Actions To start syncing, click the Start syncing button. You'll be pro…" at bounding box center [743, 557] width 1047 height 53
click at [372, 561] on span "Restart…" at bounding box center [371, 557] width 44 height 13
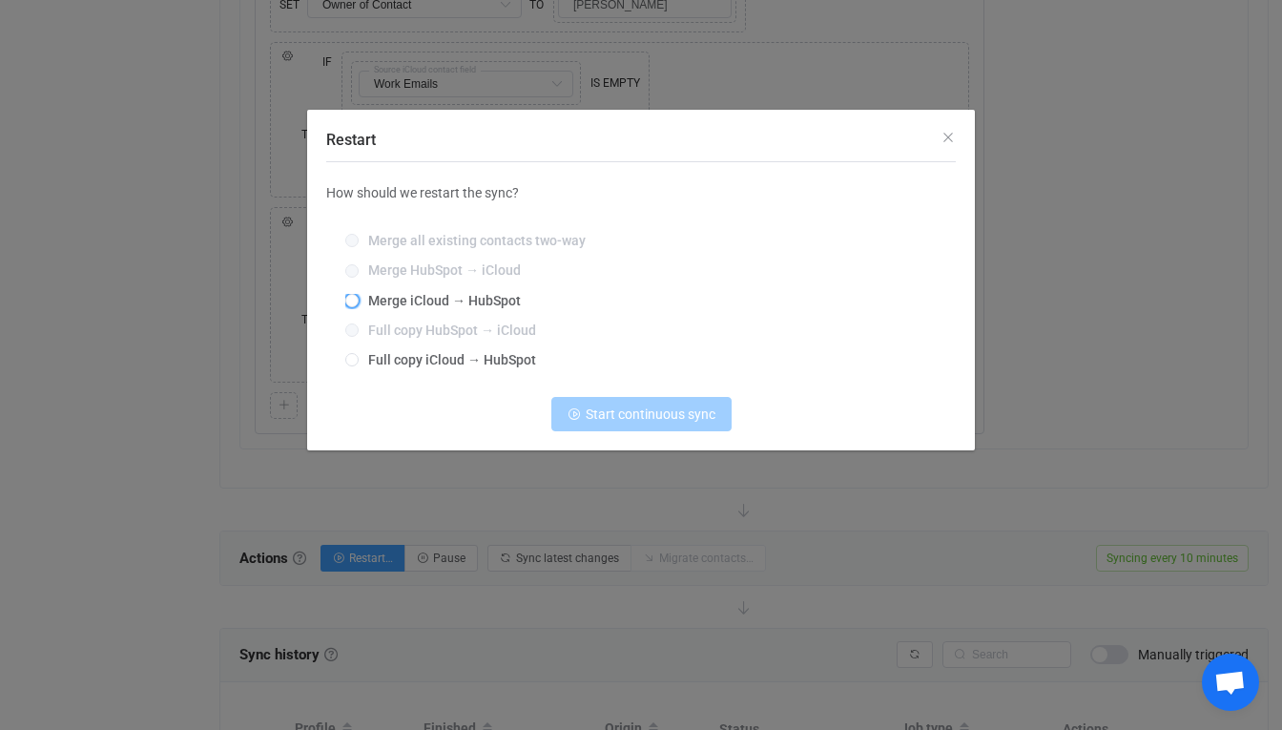
click at [494, 308] on label "Merge iCloud → HubSpot" at bounding box center [636, 301] width 582 height 15
click at [359, 308] on input "Merge iCloud → HubSpot" at bounding box center [351, 301] width 13 height 15
radio input "true"
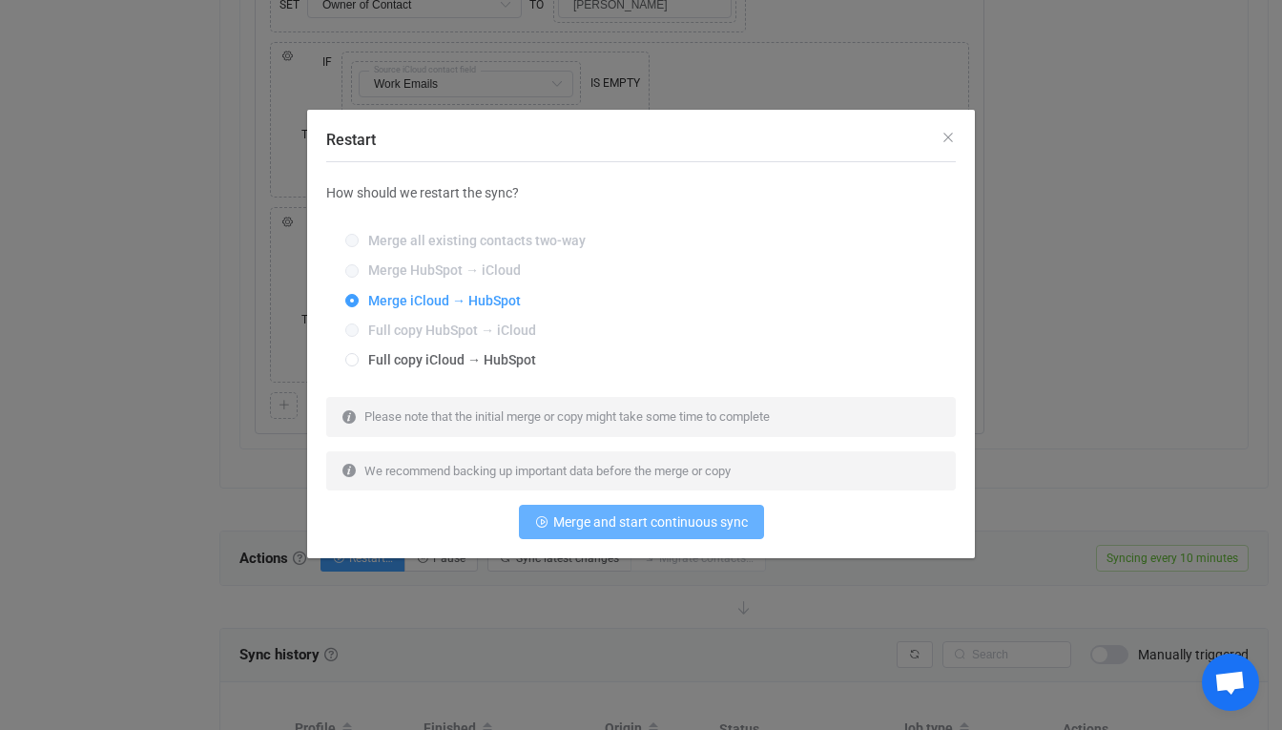
click at [638, 516] on span "Merge and start continuous sync" at bounding box center [650, 521] width 195 height 15
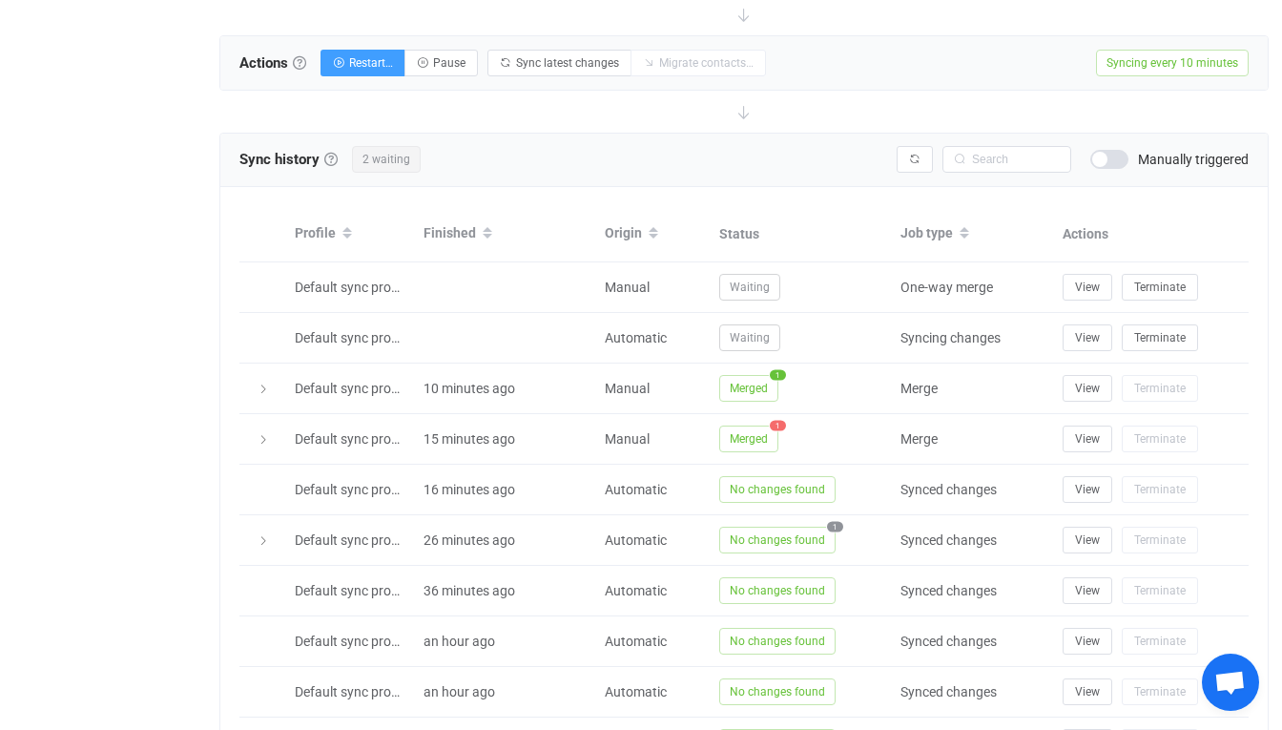
scroll to position [2230, 0]
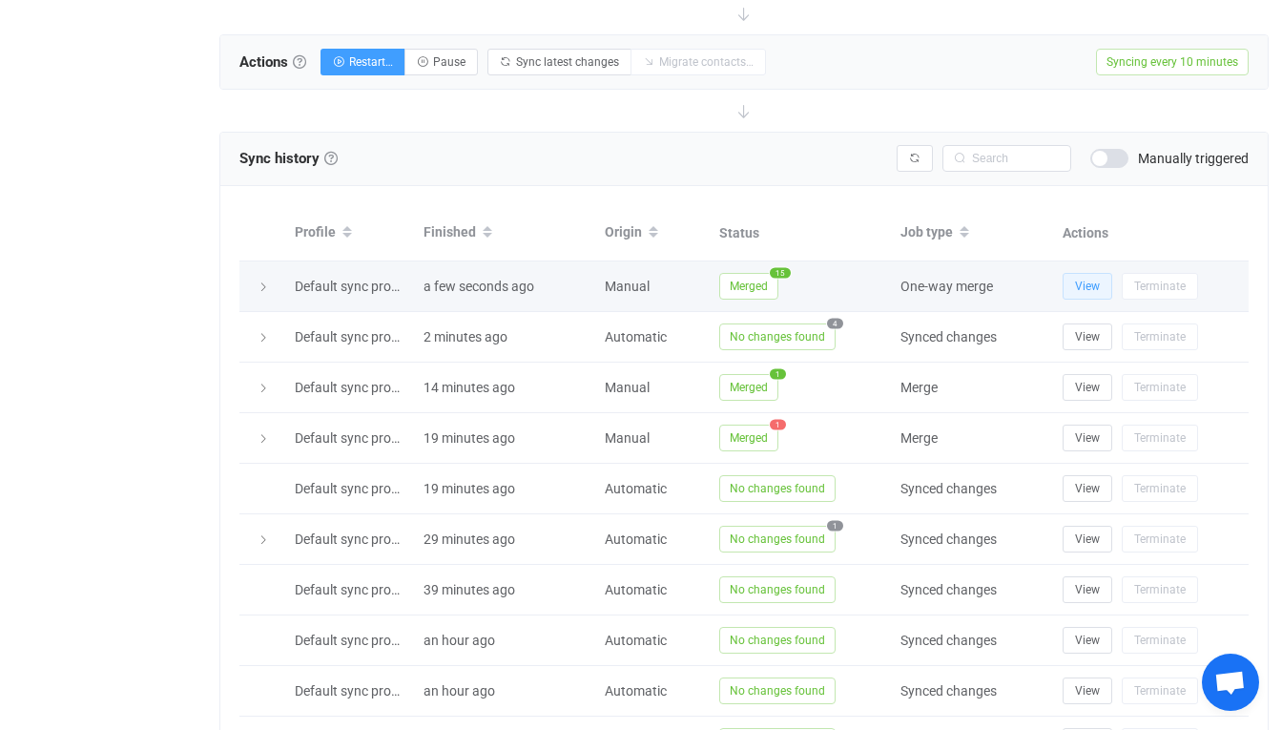
click at [1094, 278] on button "View" at bounding box center [1088, 286] width 50 height 27
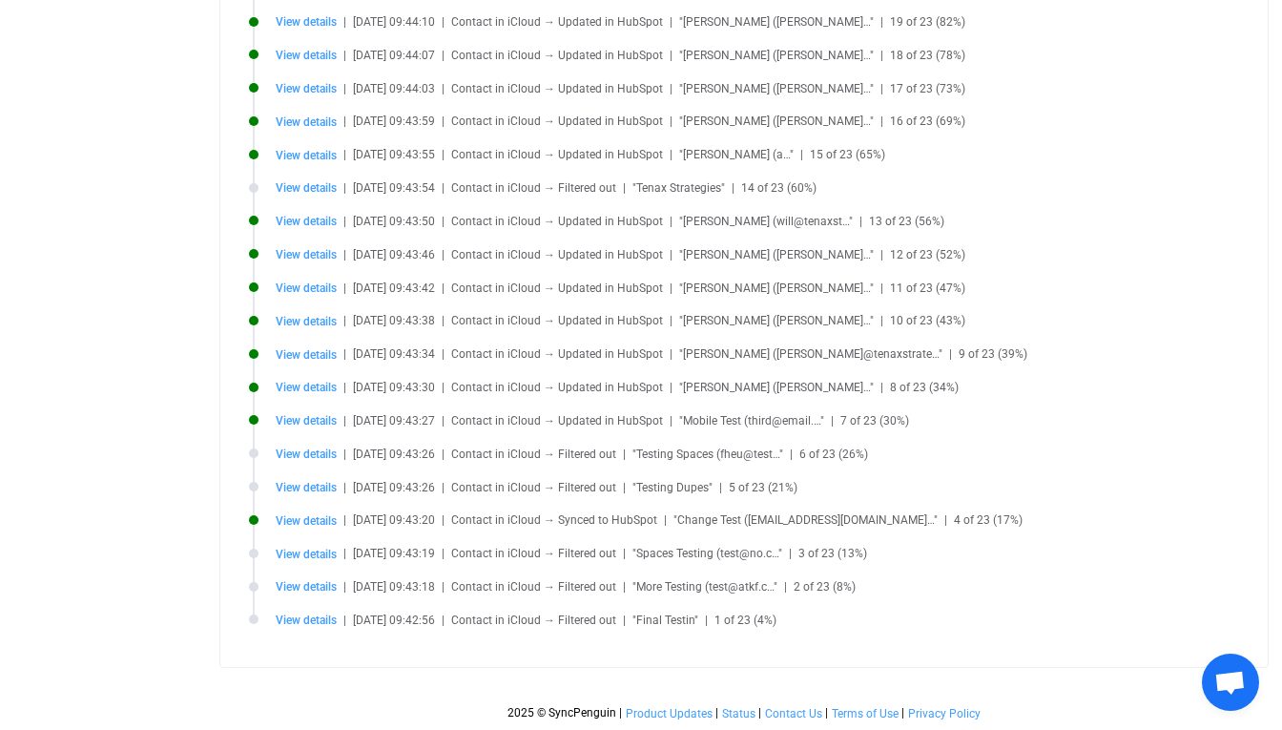
scroll to position [641, 0]
click at [304, 459] on span "View details" at bounding box center [306, 453] width 61 height 13
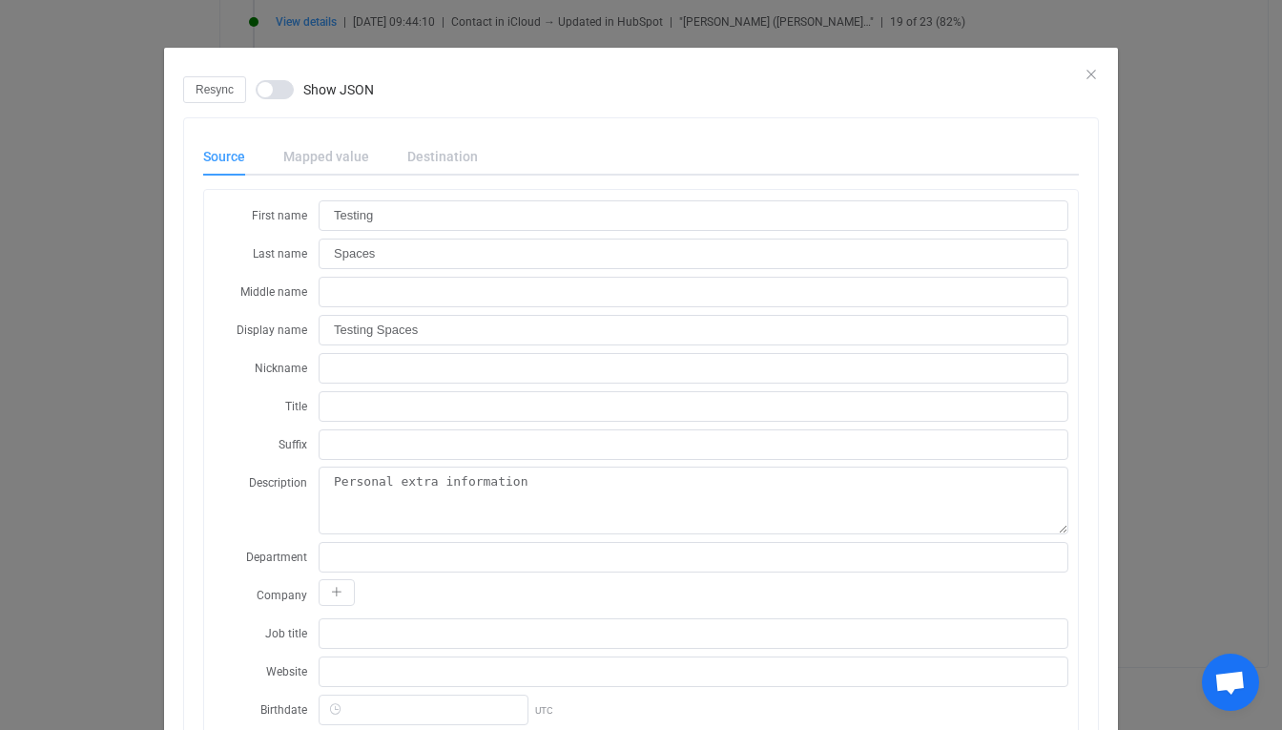
scroll to position [0, 0]
click at [1093, 82] on div "Resync Show JSON" at bounding box center [641, 89] width 916 height 27
click at [1086, 72] on icon "Close" at bounding box center [1091, 74] width 15 height 15
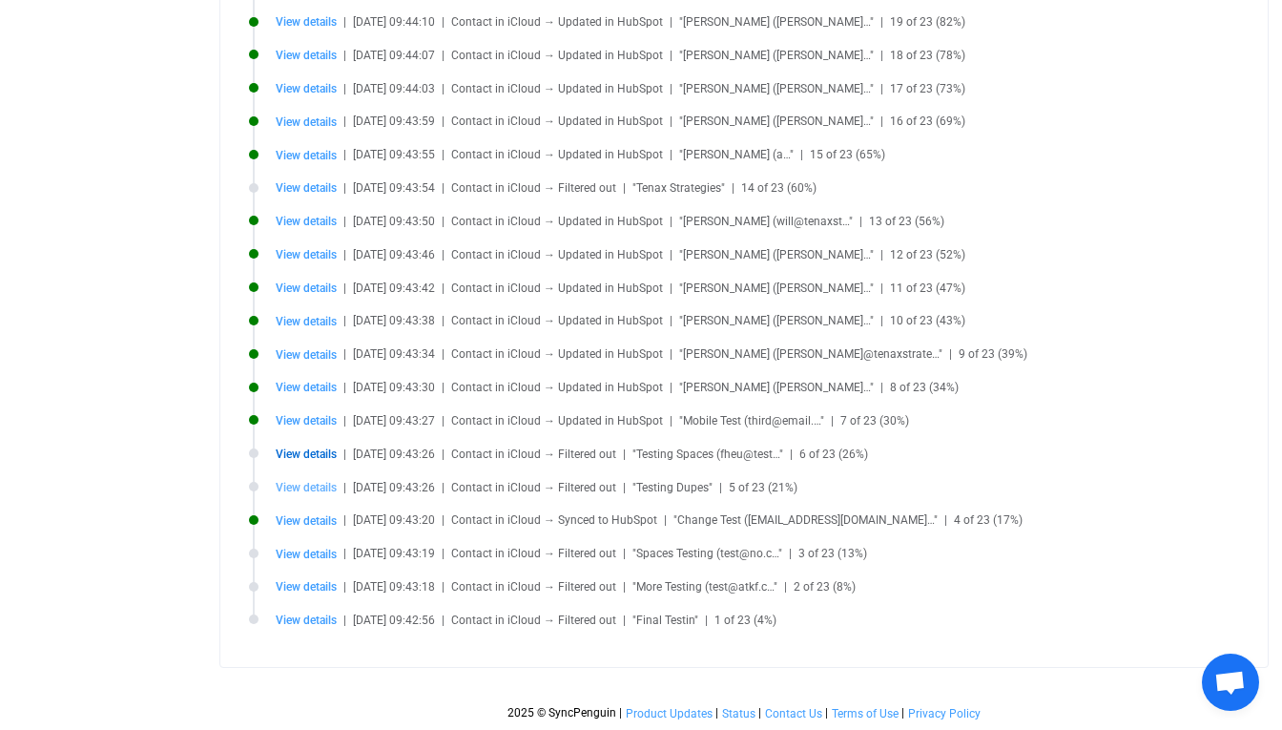
click at [321, 485] on span "View details" at bounding box center [306, 487] width 61 height 13
type input "Dupes"
type input "Testing Dupes"
type textarea "Personal66 [GEOGRAPHIC_DATA]"
type input "02110"
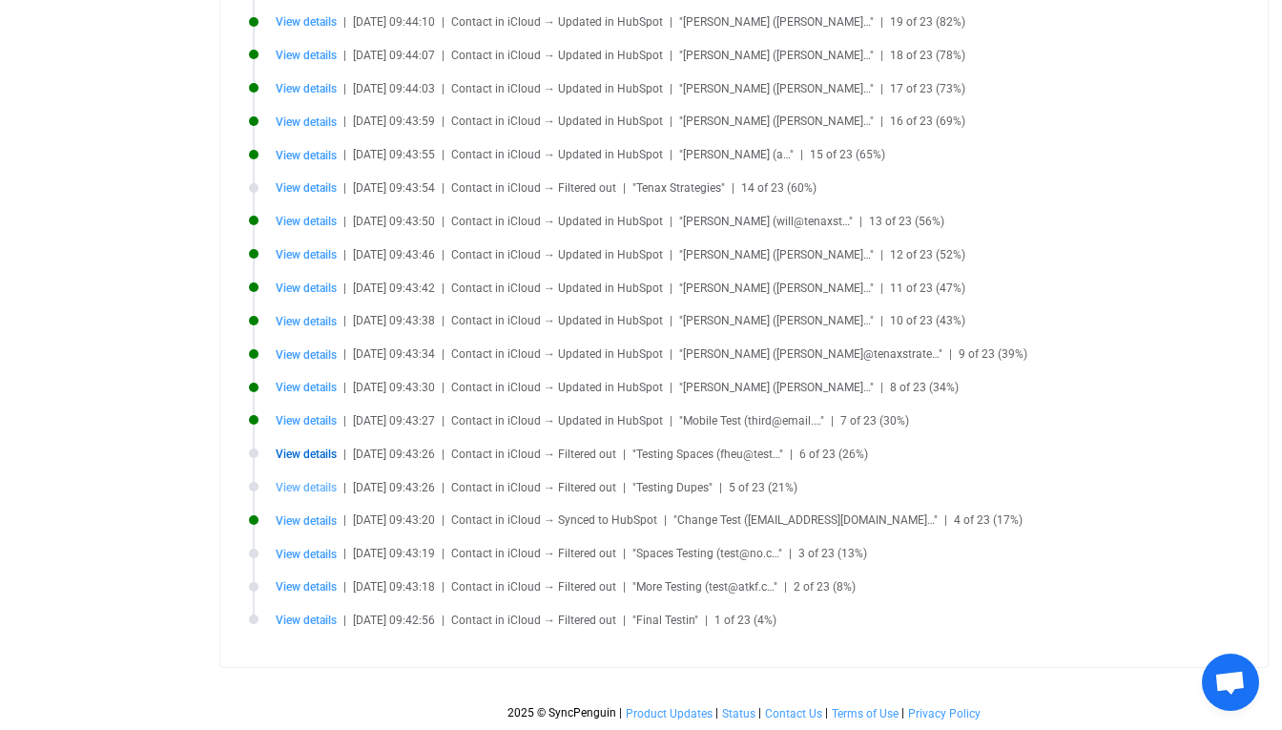
type input "6A396EF1-D983-4434-AB27-B89025A018B8.vcf"
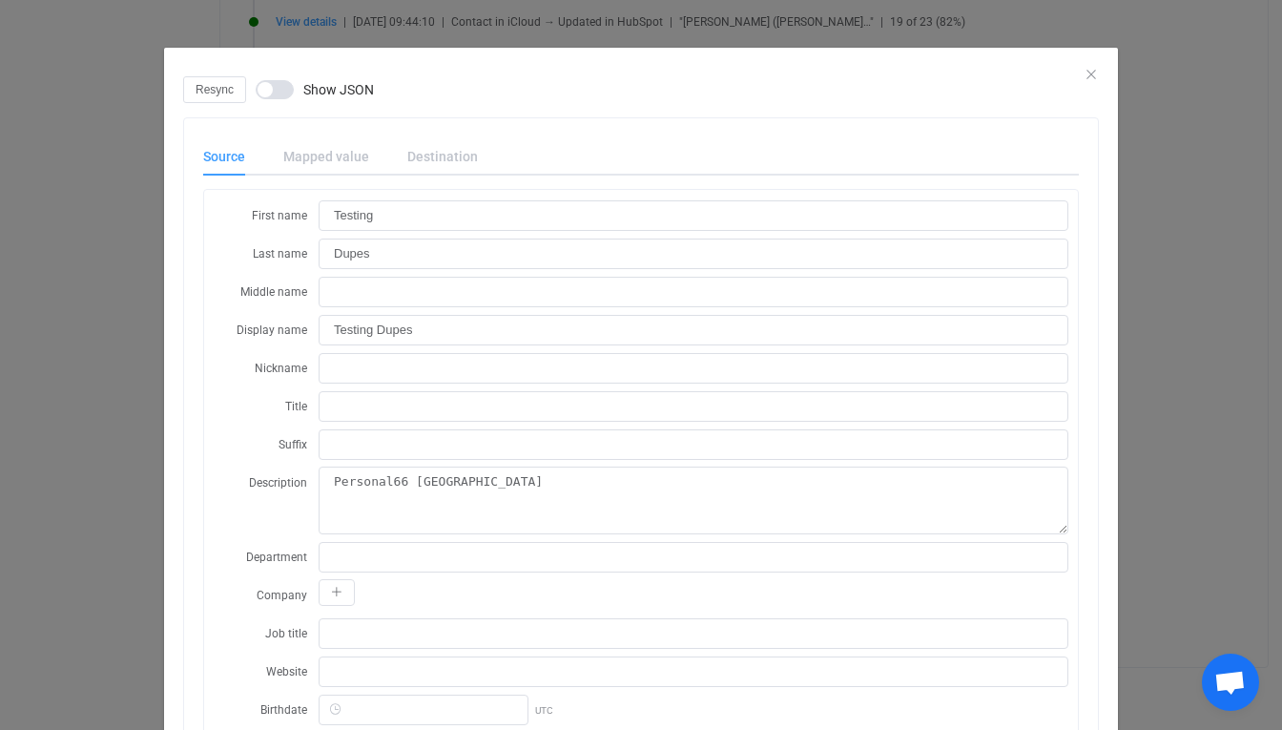
click at [1087, 79] on div "Resync Show JSON" at bounding box center [641, 89] width 916 height 27
click at [1097, 74] on icon "Close" at bounding box center [1091, 74] width 15 height 15
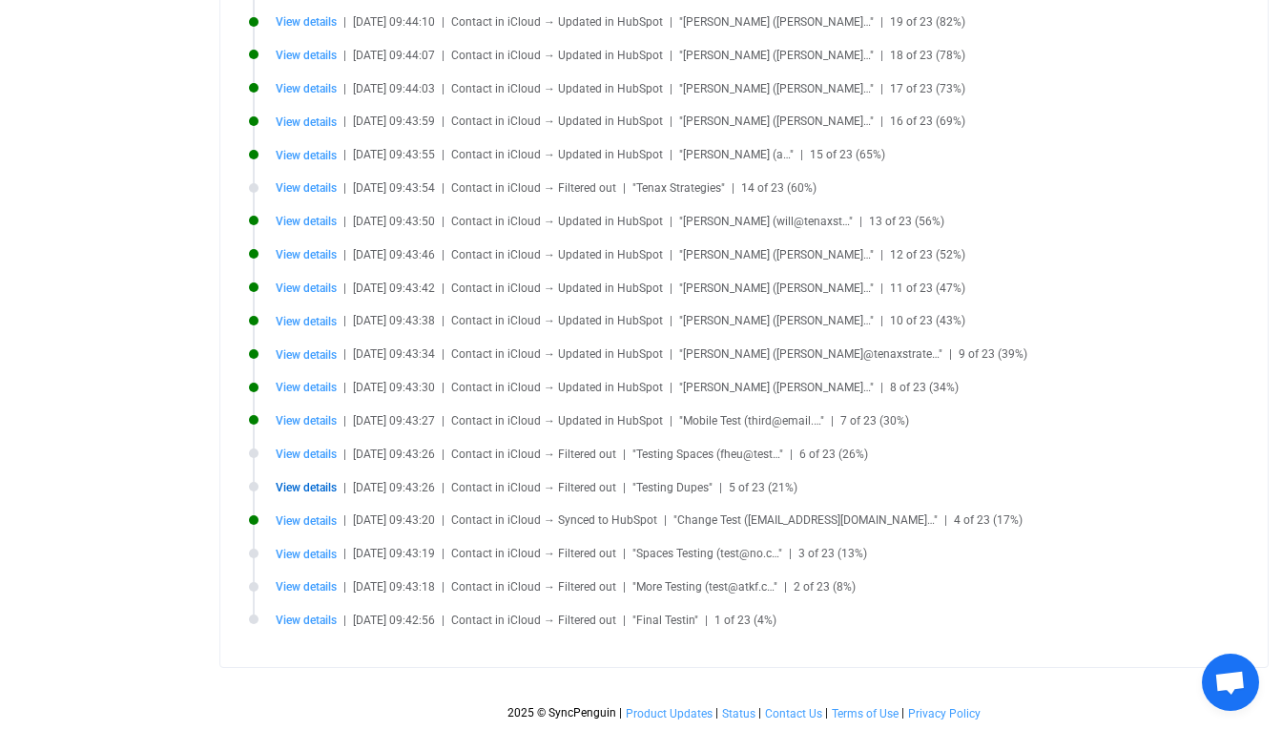
click at [316, 610] on li "View details | [DATE] 09:43:18 | Contact in iCloud → Filtered out | "More Testi…" at bounding box center [749, 598] width 1000 height 33
click at [312, 616] on span "View details" at bounding box center [306, 619] width 61 height 13
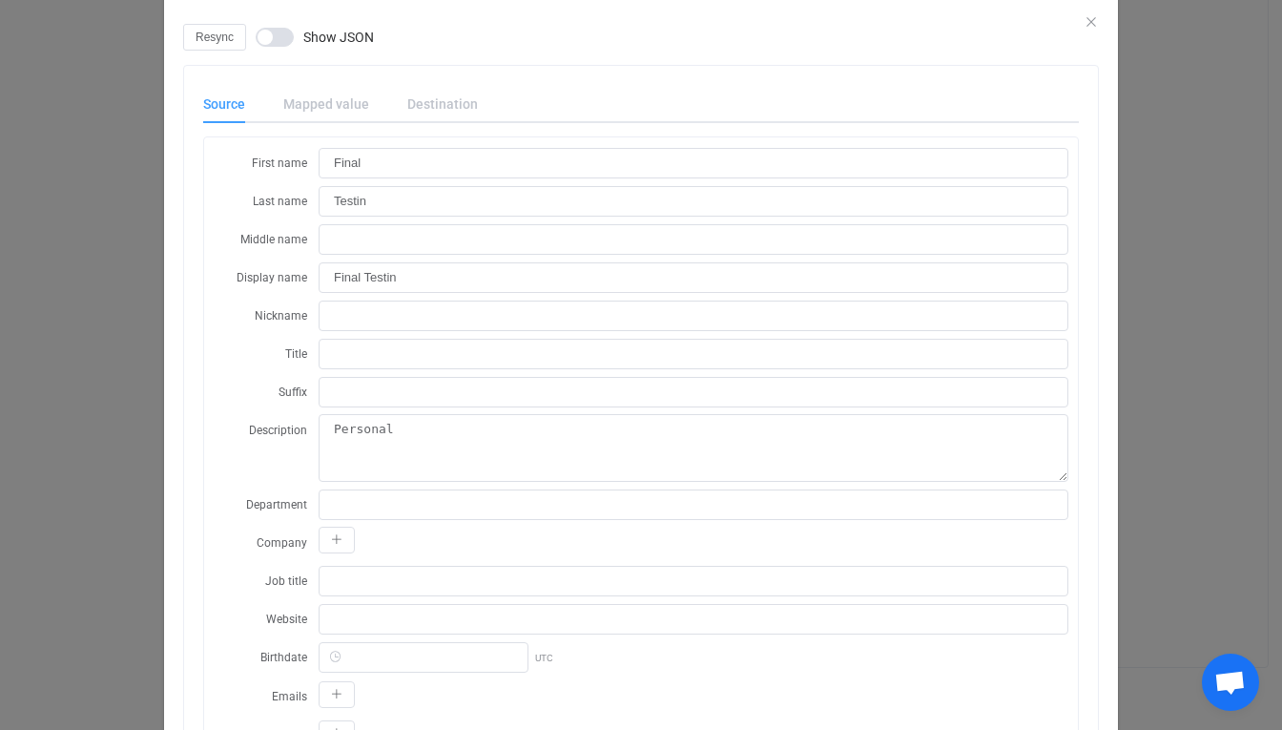
scroll to position [59, 0]
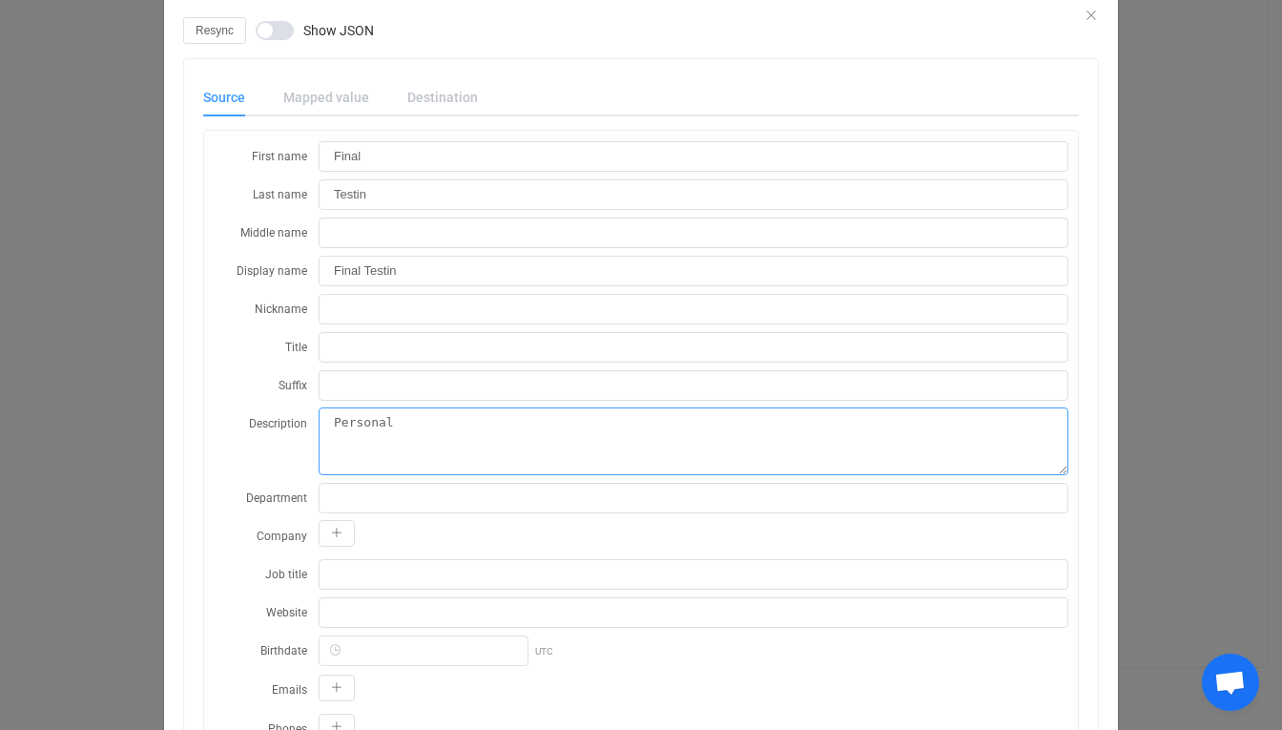
click at [545, 450] on textarea "Personal" at bounding box center [694, 441] width 750 height 68
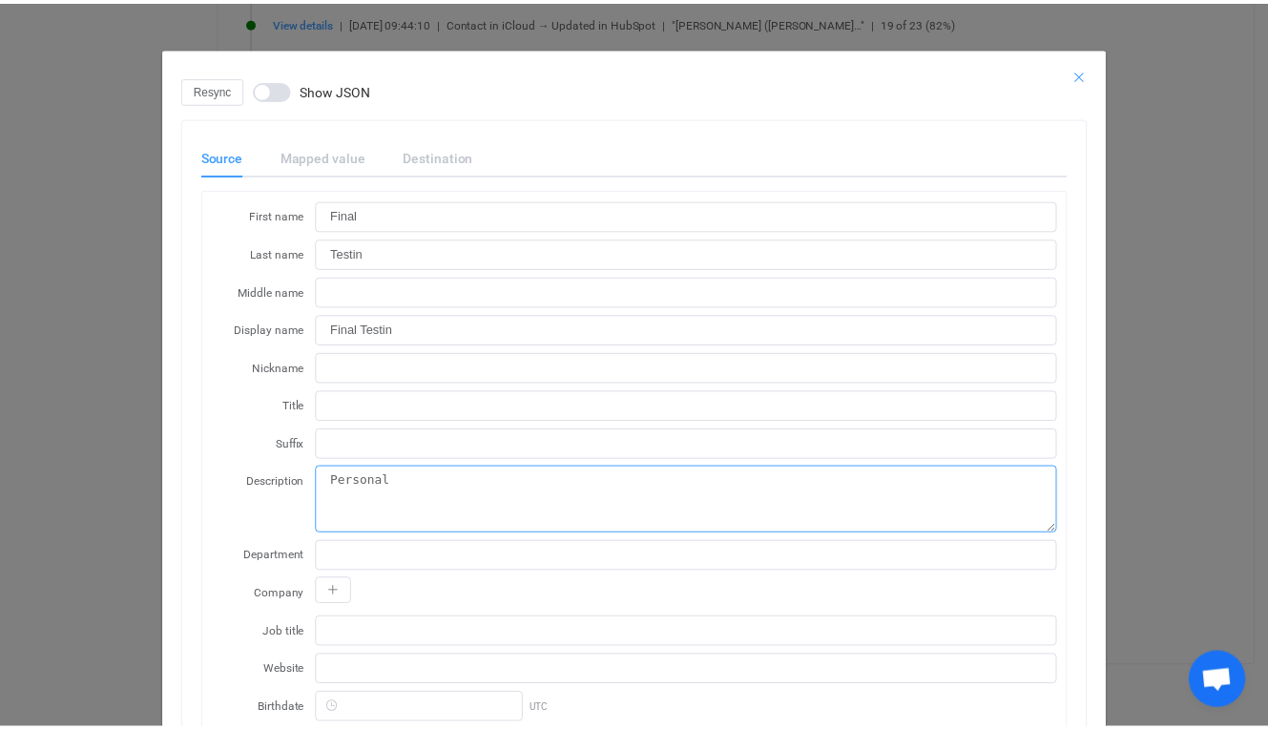
scroll to position [0, 0]
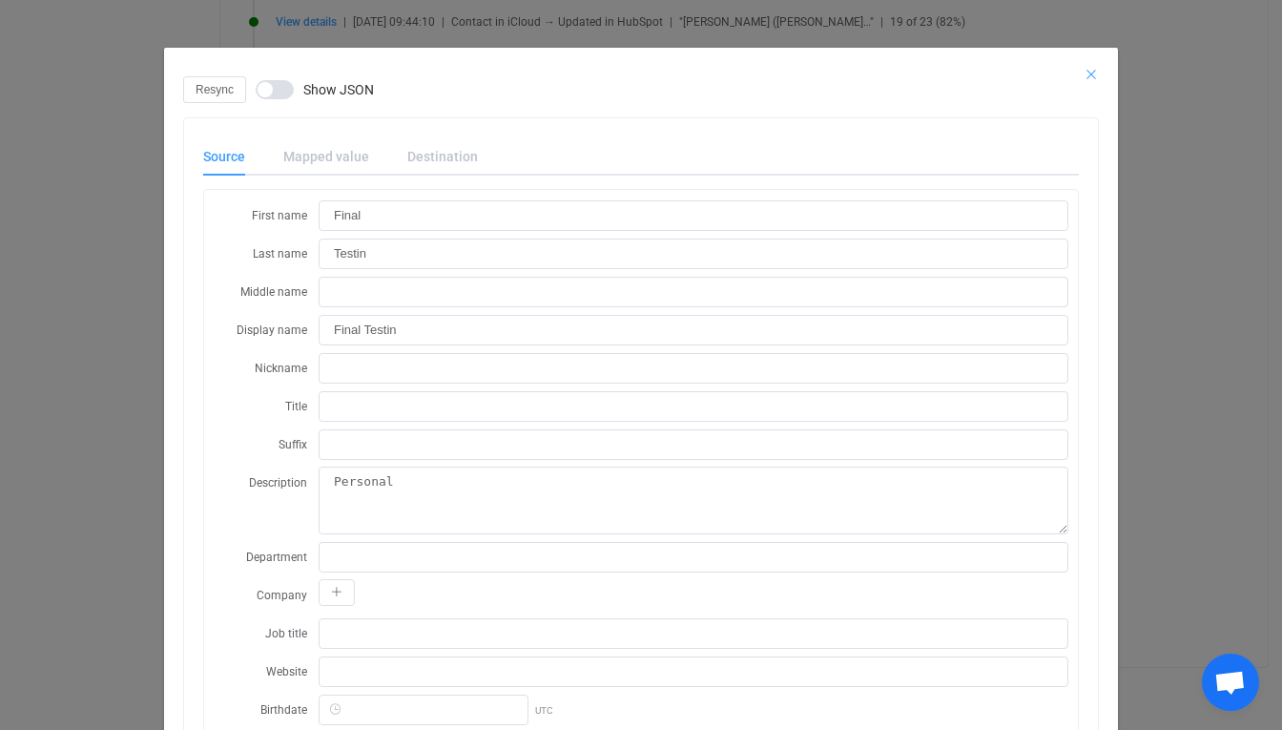
click at [1084, 72] on icon "Close" at bounding box center [1091, 74] width 15 height 15
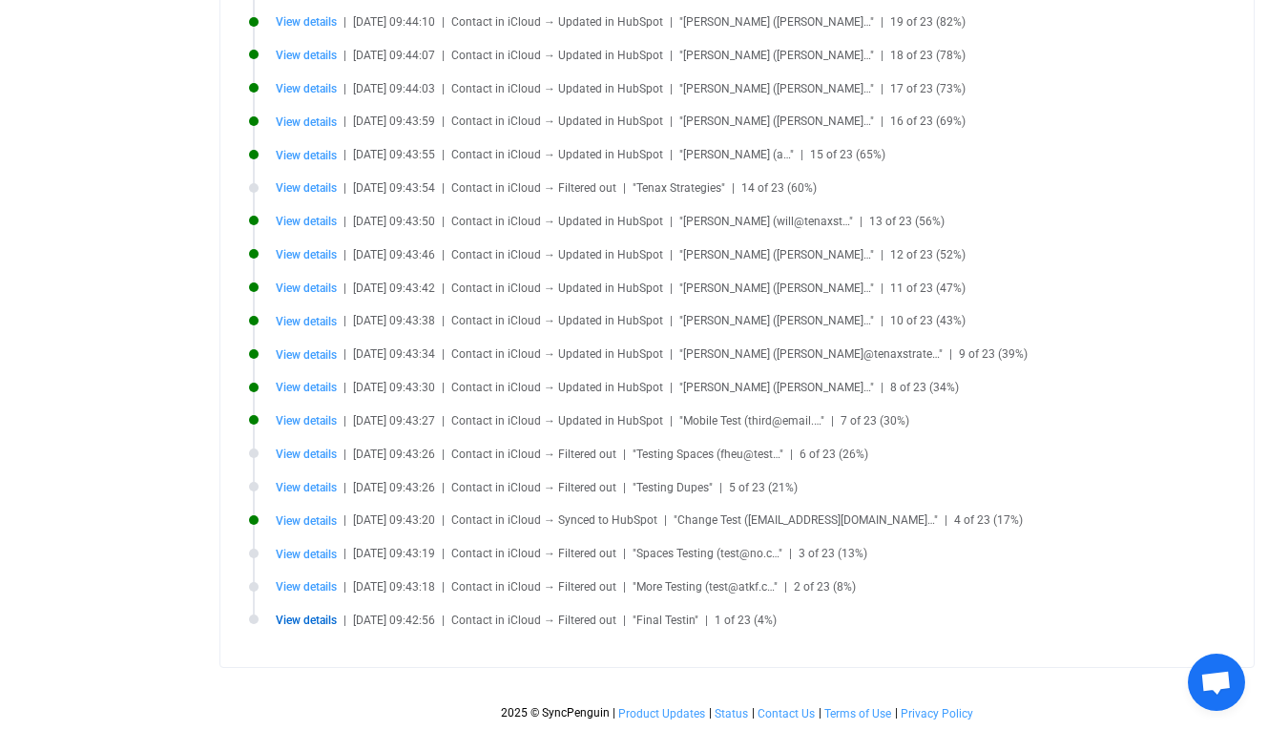
scroll to position [641, 0]
click at [318, 420] on span "View details" at bounding box center [306, 420] width 61 height 13
type input "Mobile"
type input "Test"
type input "Mobile Test"
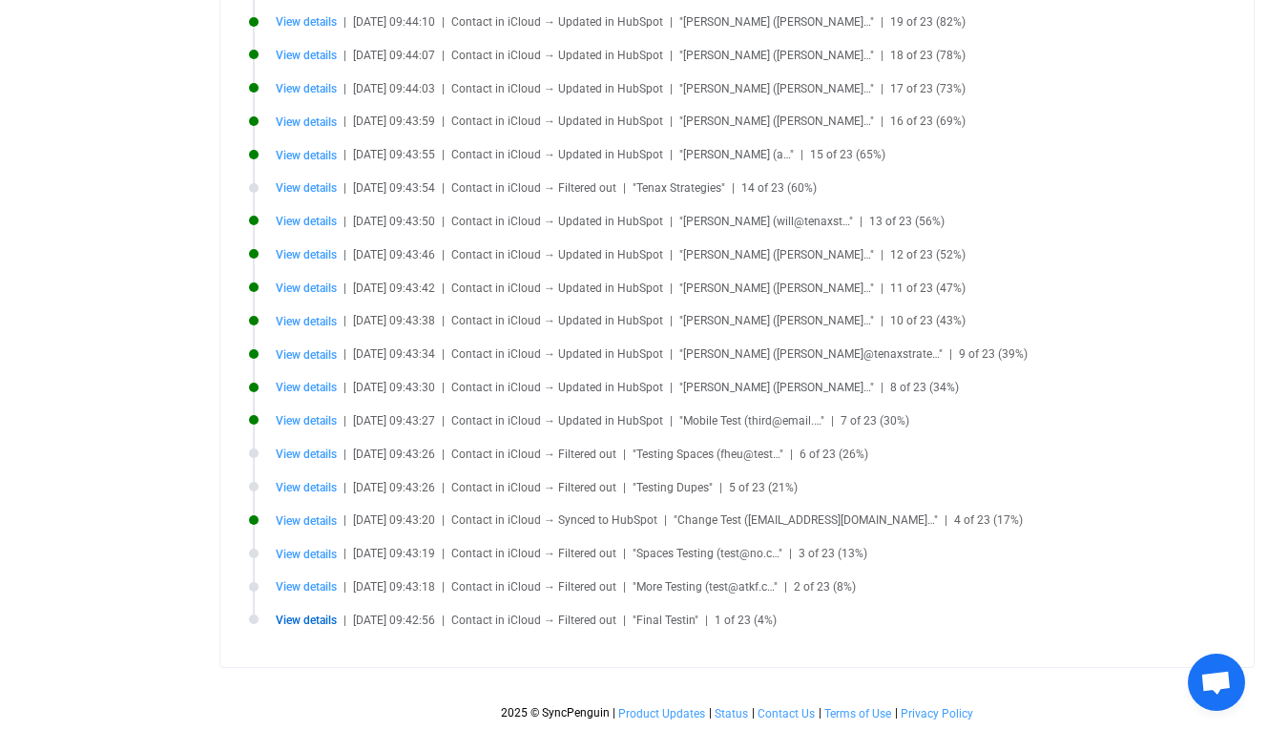
type input "BE08A3F4-51E9-4B2E-B912-6ADC4243340F.vcf"
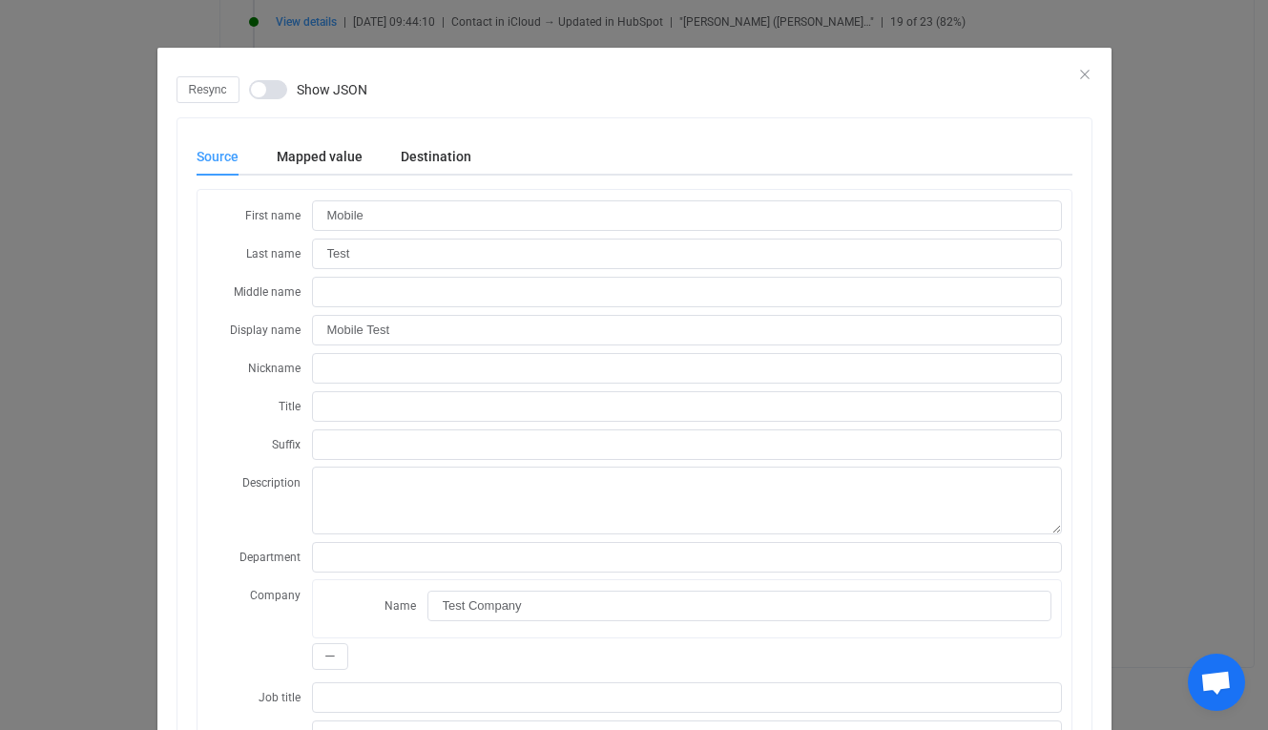
scroll to position [0, 0]
click at [325, 159] on div "Mapped value" at bounding box center [320, 156] width 124 height 38
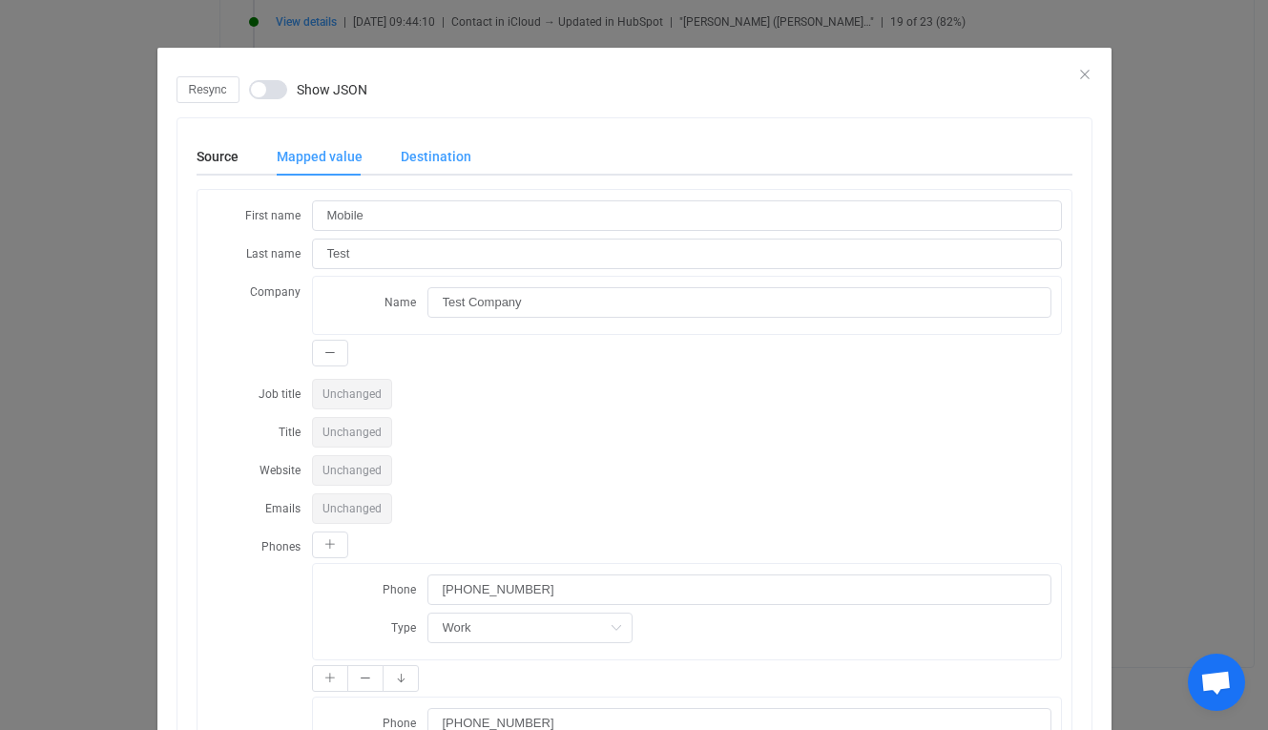
click at [447, 143] on div "Destination" at bounding box center [427, 156] width 90 height 38
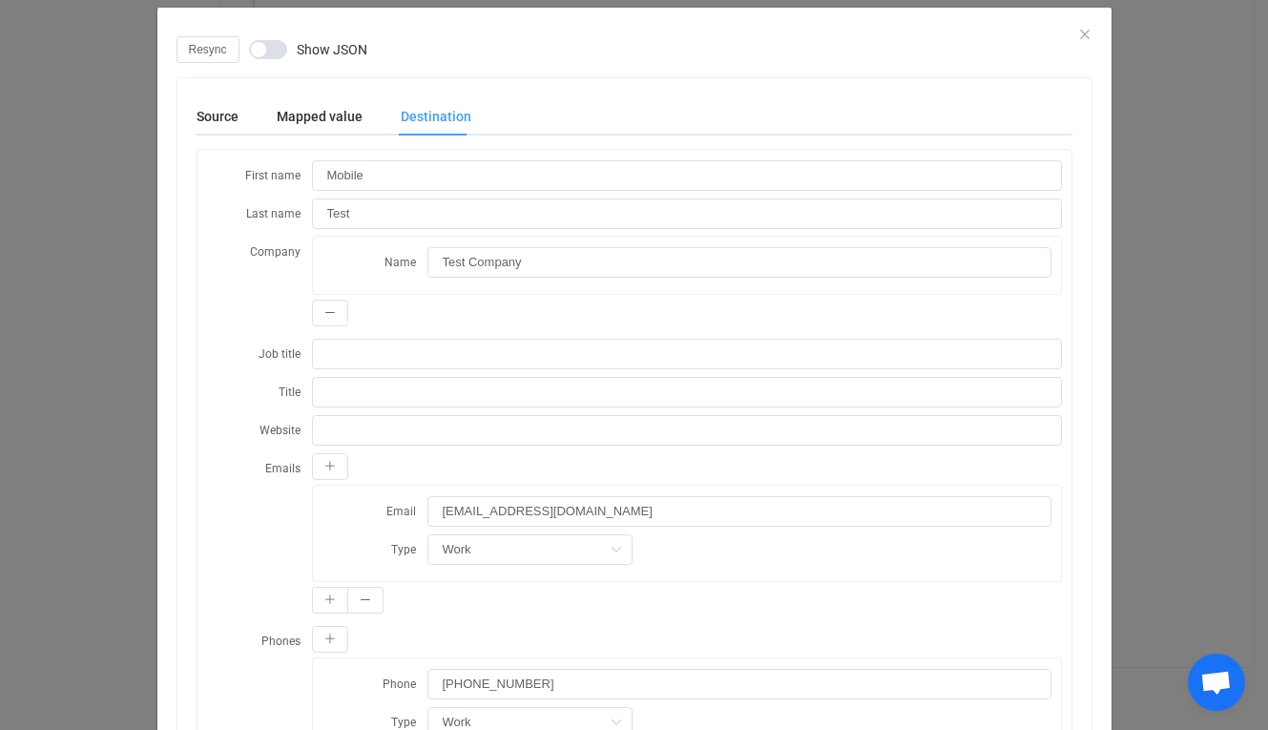
scroll to position [6, 0]
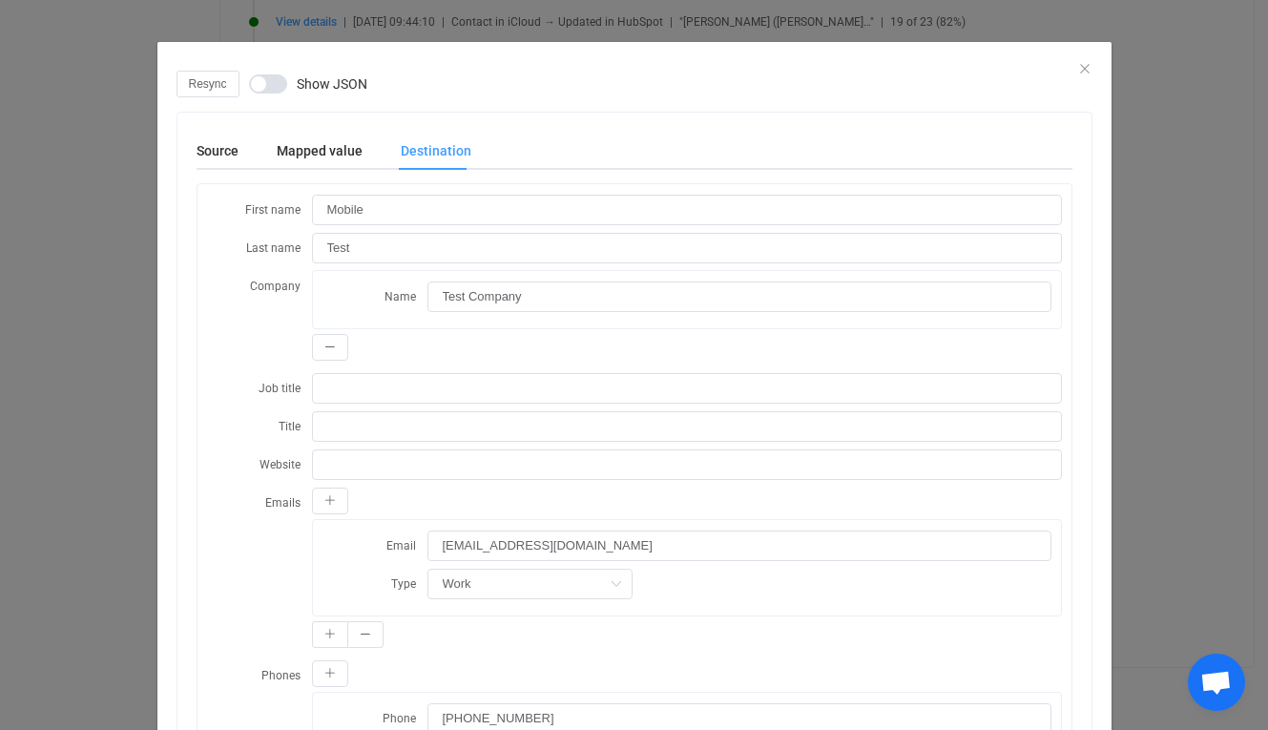
click at [1063, 72] on div "Resync Show JSON" at bounding box center [634, 84] width 916 height 27
click at [1074, 71] on div "Resync Show JSON" at bounding box center [634, 84] width 916 height 27
click at [1079, 69] on icon "Close" at bounding box center [1084, 68] width 15 height 15
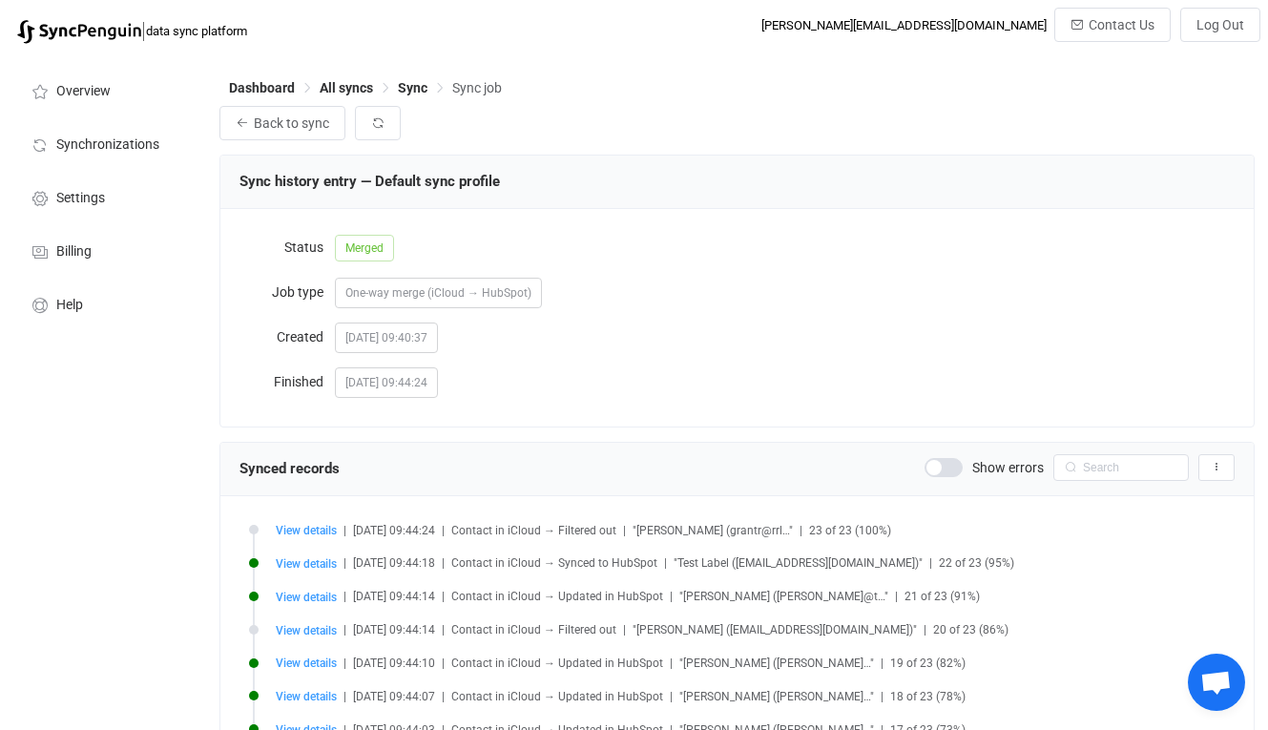
scroll to position [0, 0]
click at [330, 84] on span "All syncs" at bounding box center [346, 87] width 53 height 15
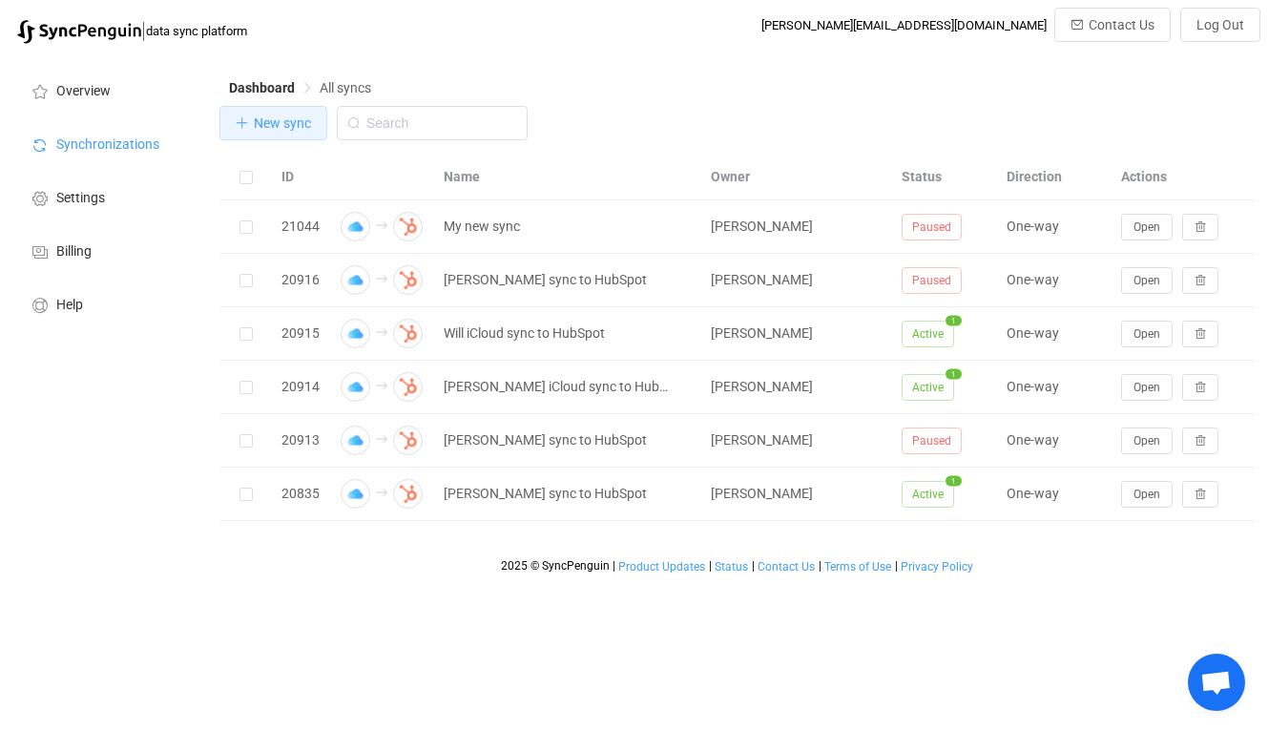
click at [272, 131] on span "New sync" at bounding box center [282, 122] width 57 height 15
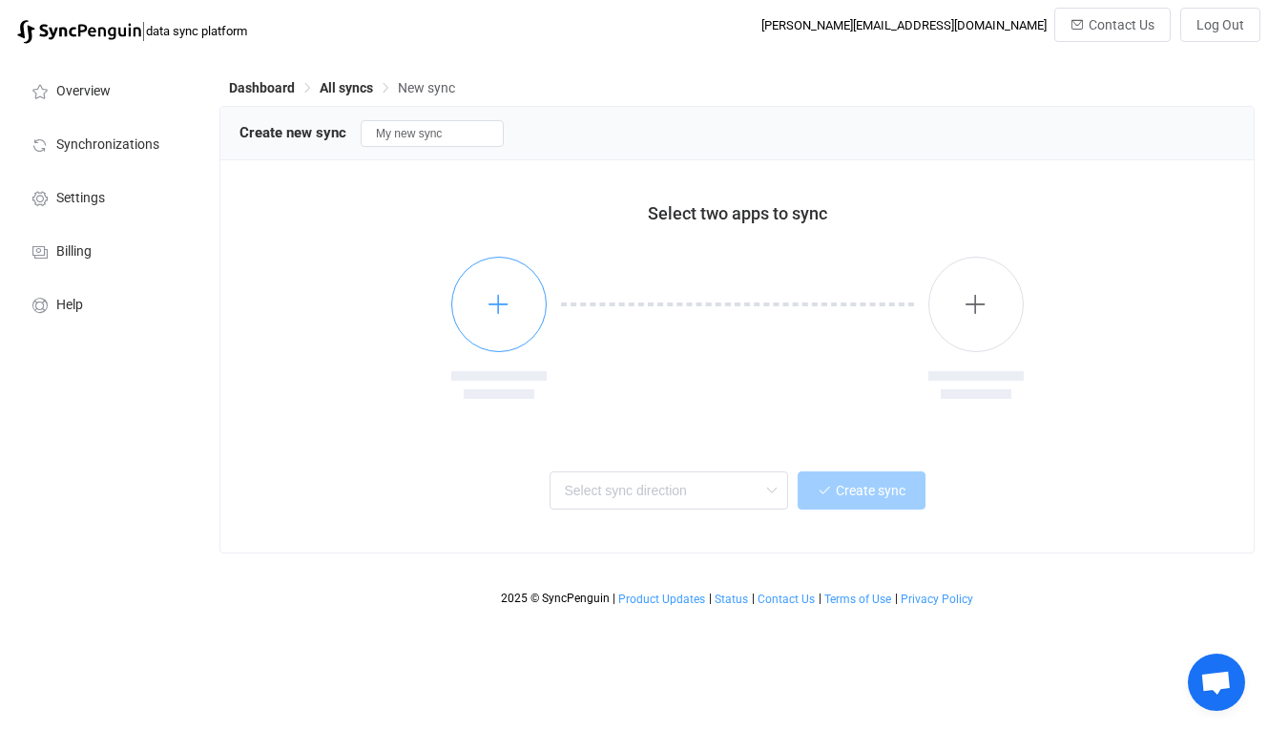
click at [510, 279] on button "button" at bounding box center [498, 304] width 95 height 95
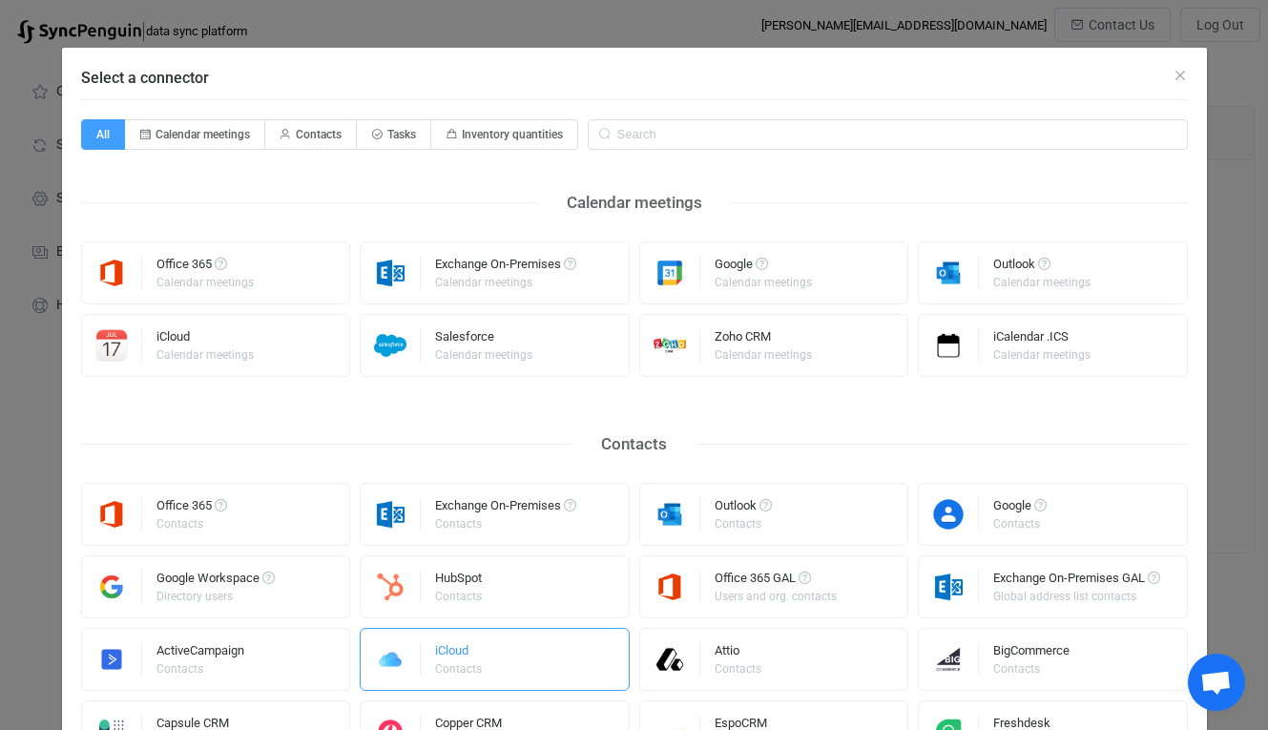
click at [487, 664] on div "iCloud Contacts" at bounding box center [495, 659] width 270 height 63
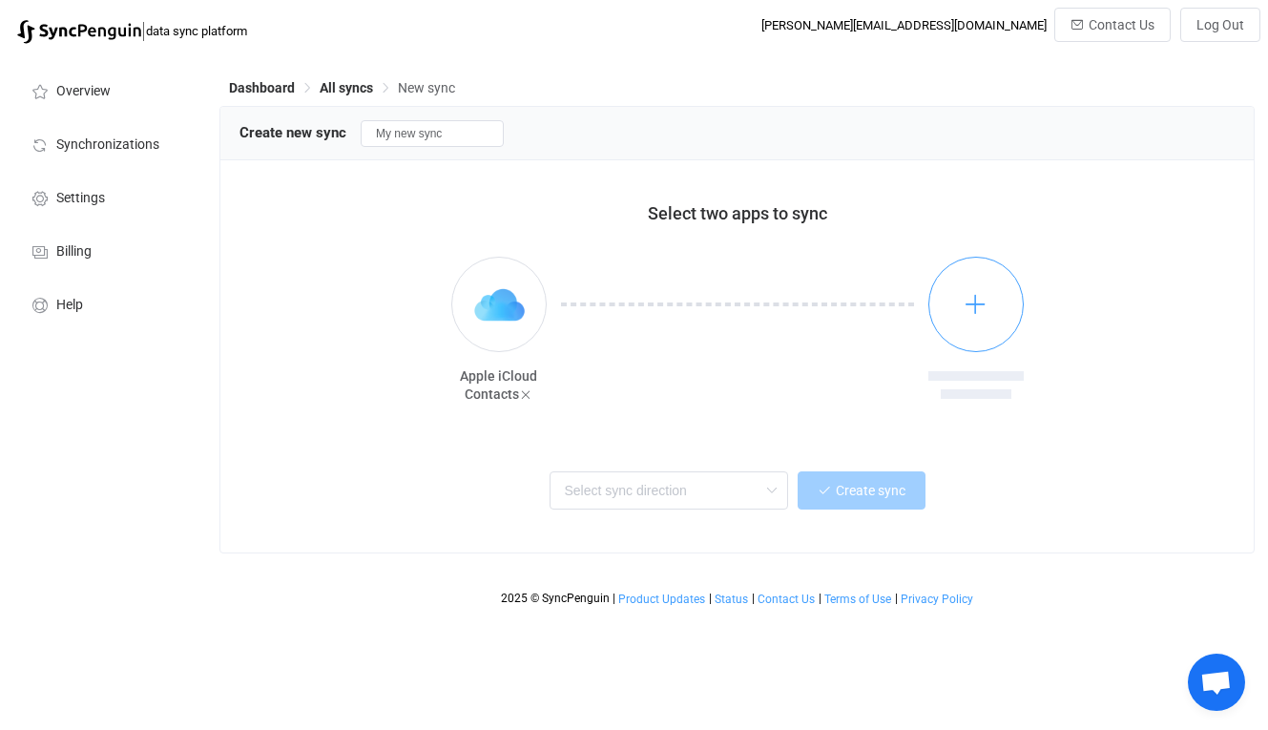
click at [954, 325] on button "button" at bounding box center [975, 304] width 95 height 95
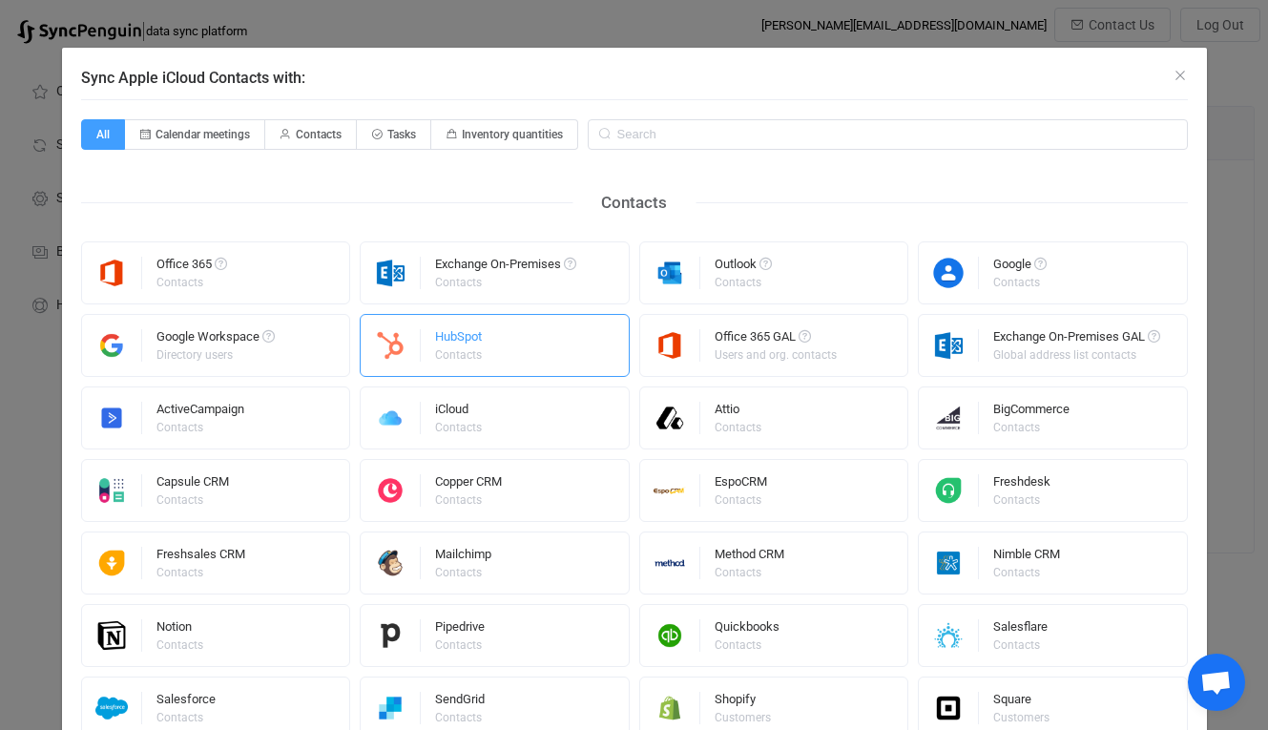
click at [533, 368] on div "HubSpot Contacts" at bounding box center [495, 345] width 270 height 63
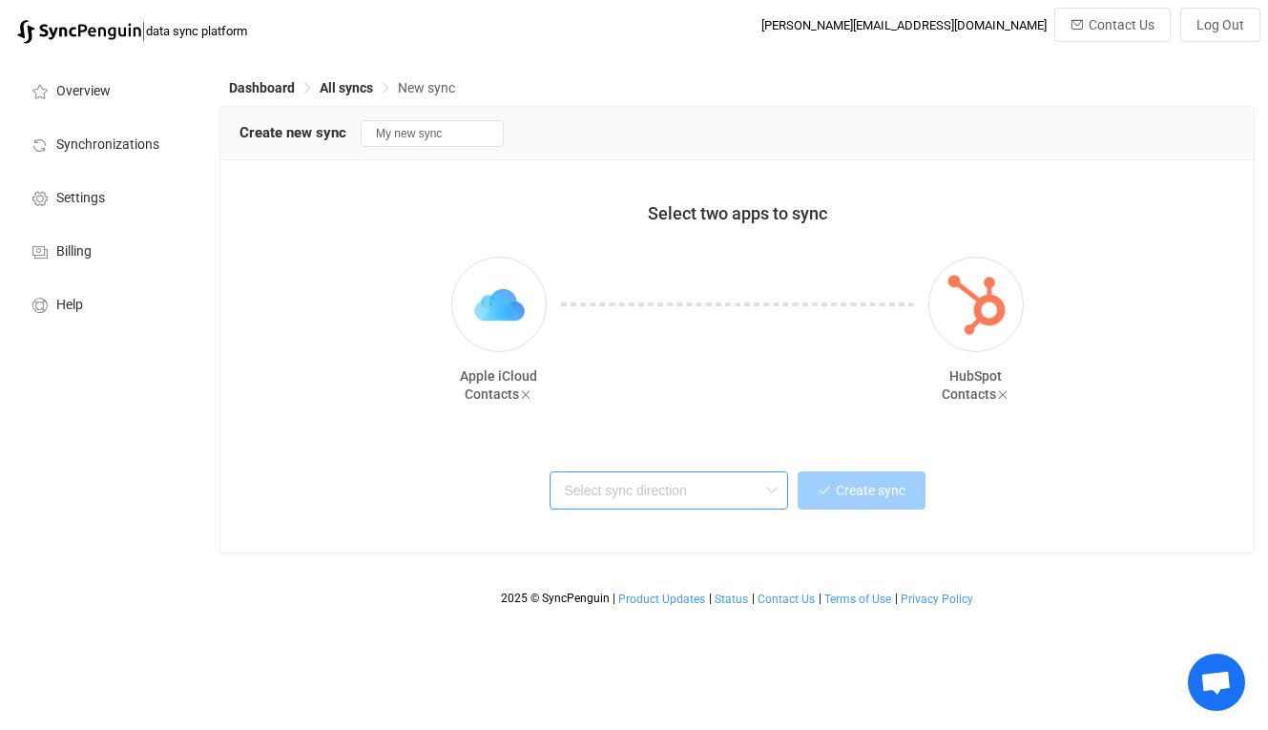
click at [669, 486] on input "text" at bounding box center [668, 490] width 238 height 38
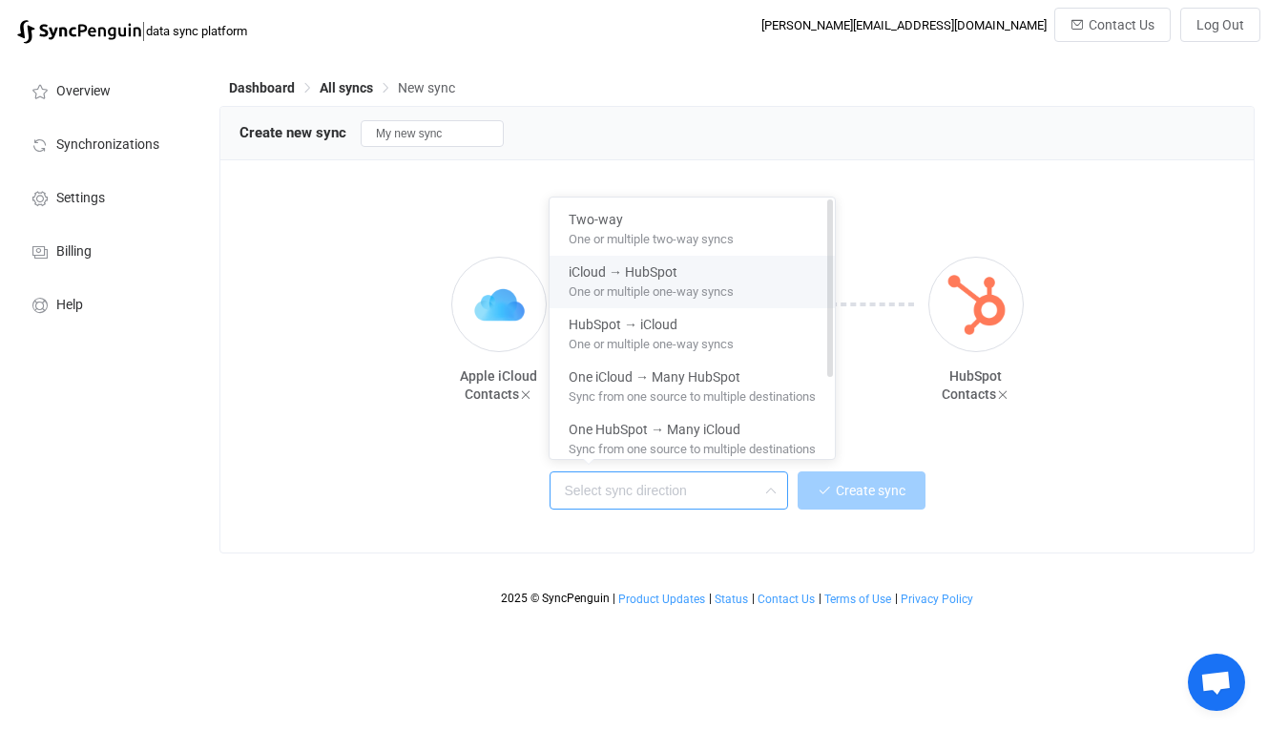
click at [728, 271] on div "iCloud → HubSpot" at bounding box center [692, 269] width 247 height 26
type input "iCloud → HubSpot"
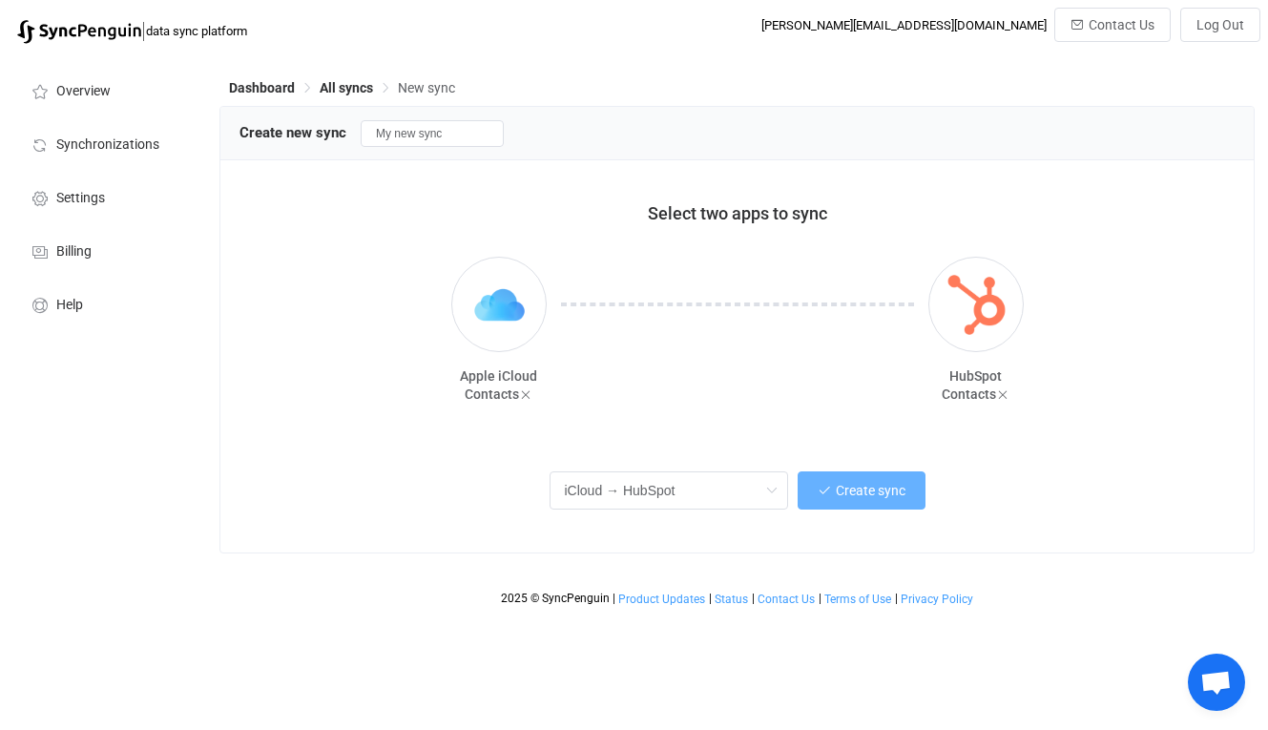
click at [857, 480] on button "Create sync" at bounding box center [861, 490] width 128 height 38
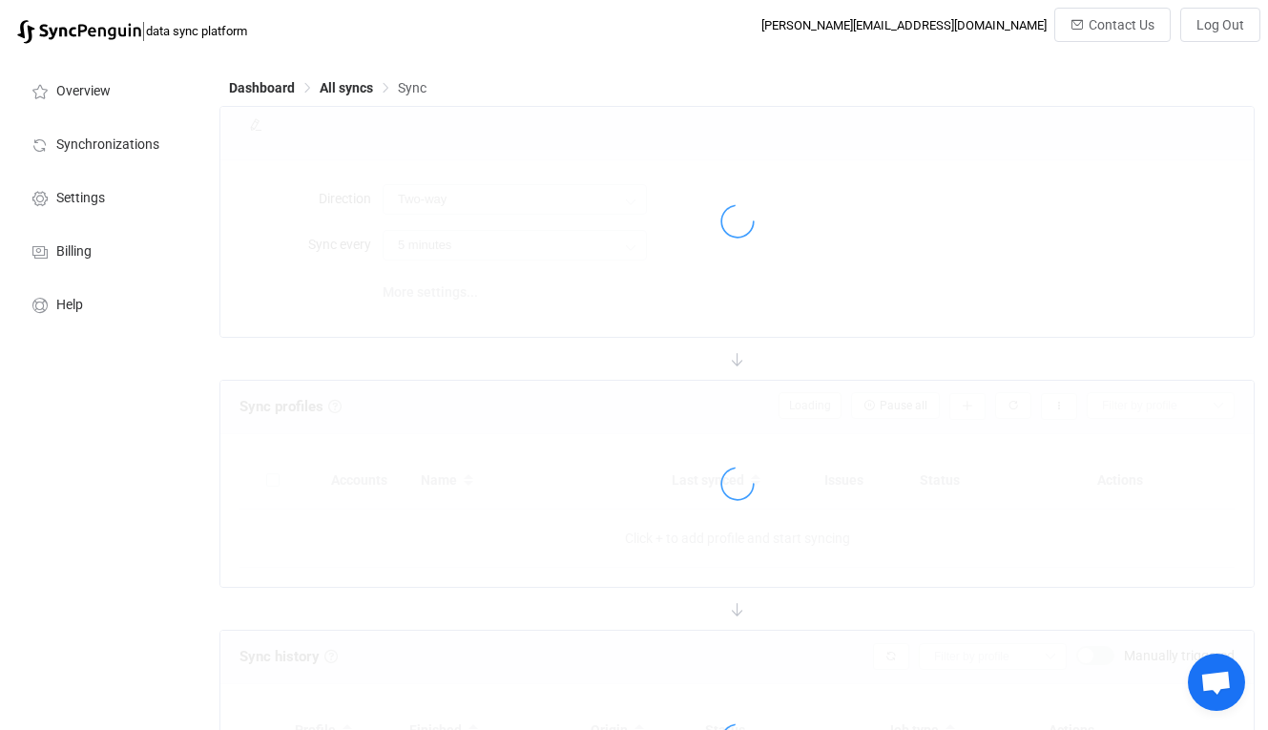
type input "iCloud → HubSpot"
type input "10 minutes"
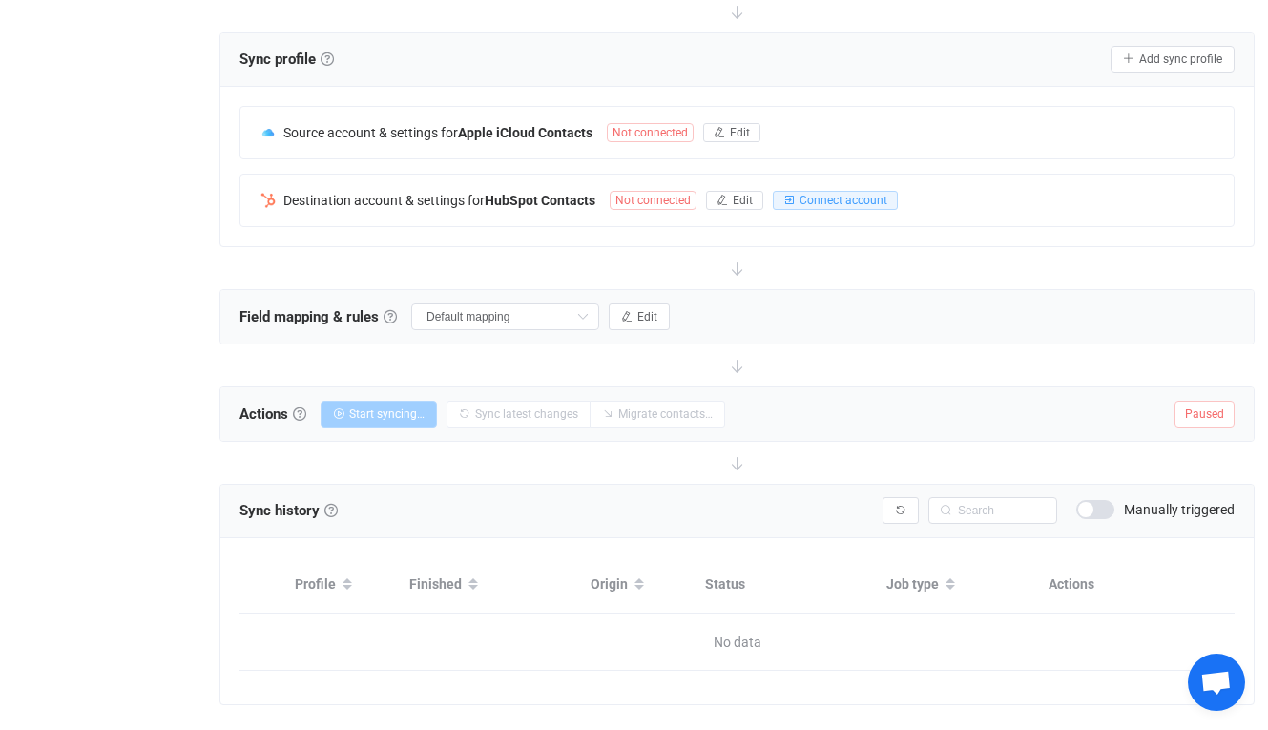
scroll to position [341, 0]
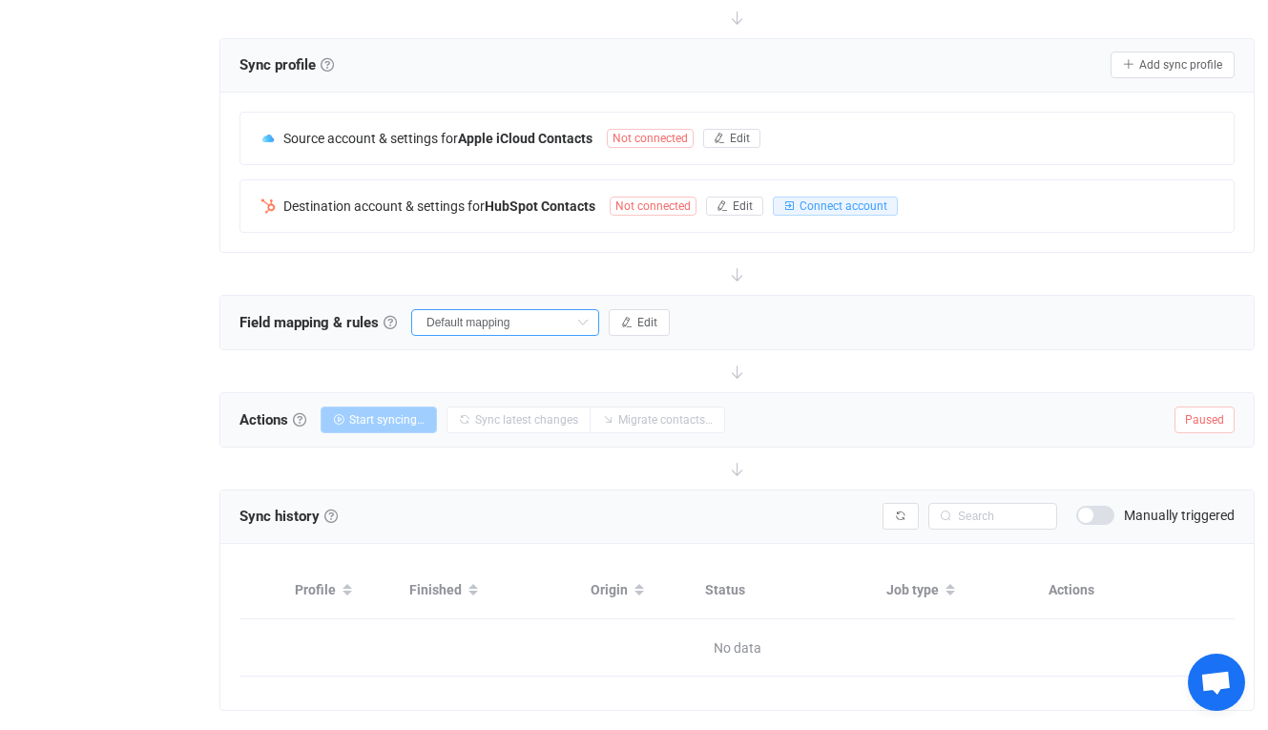
click at [562, 324] on input "Default mapping" at bounding box center [505, 322] width 188 height 27
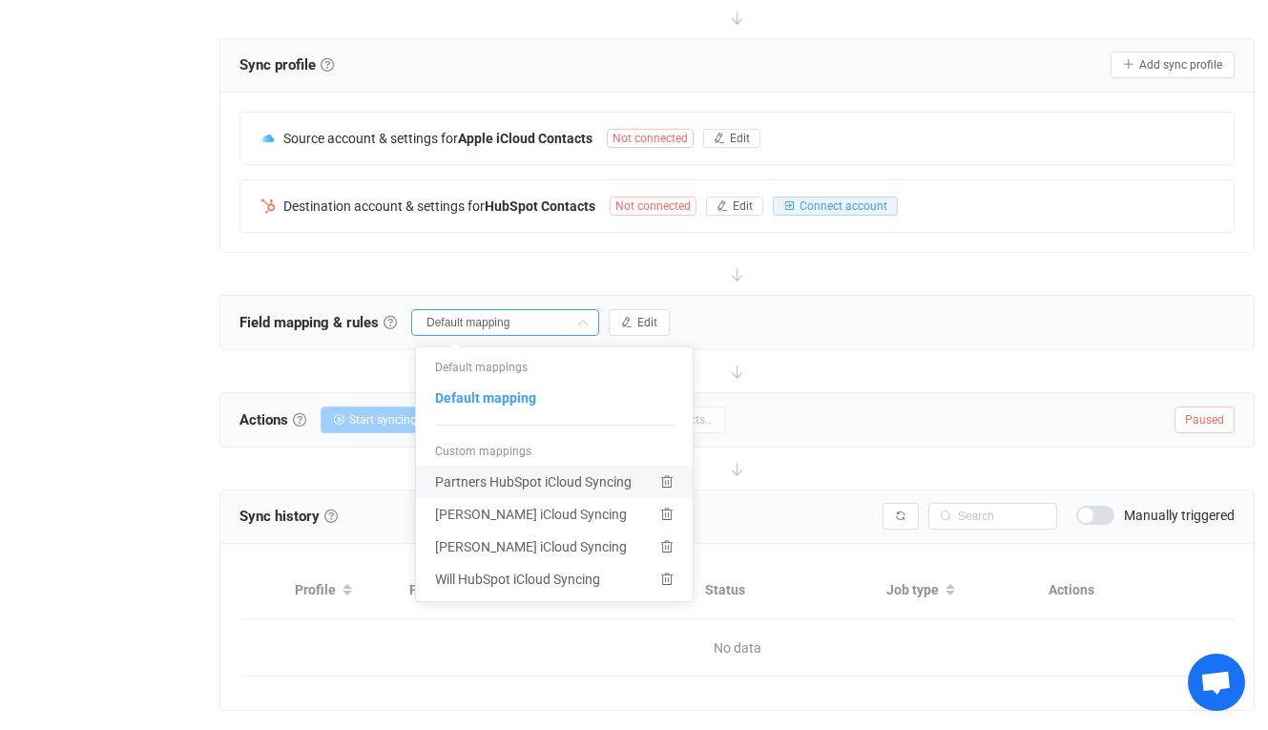
click at [529, 482] on span "Partners HubSpot iCloud Syncing" at bounding box center [533, 481] width 197 height 32
type input "Partners HubSpot iCloud Syncing"
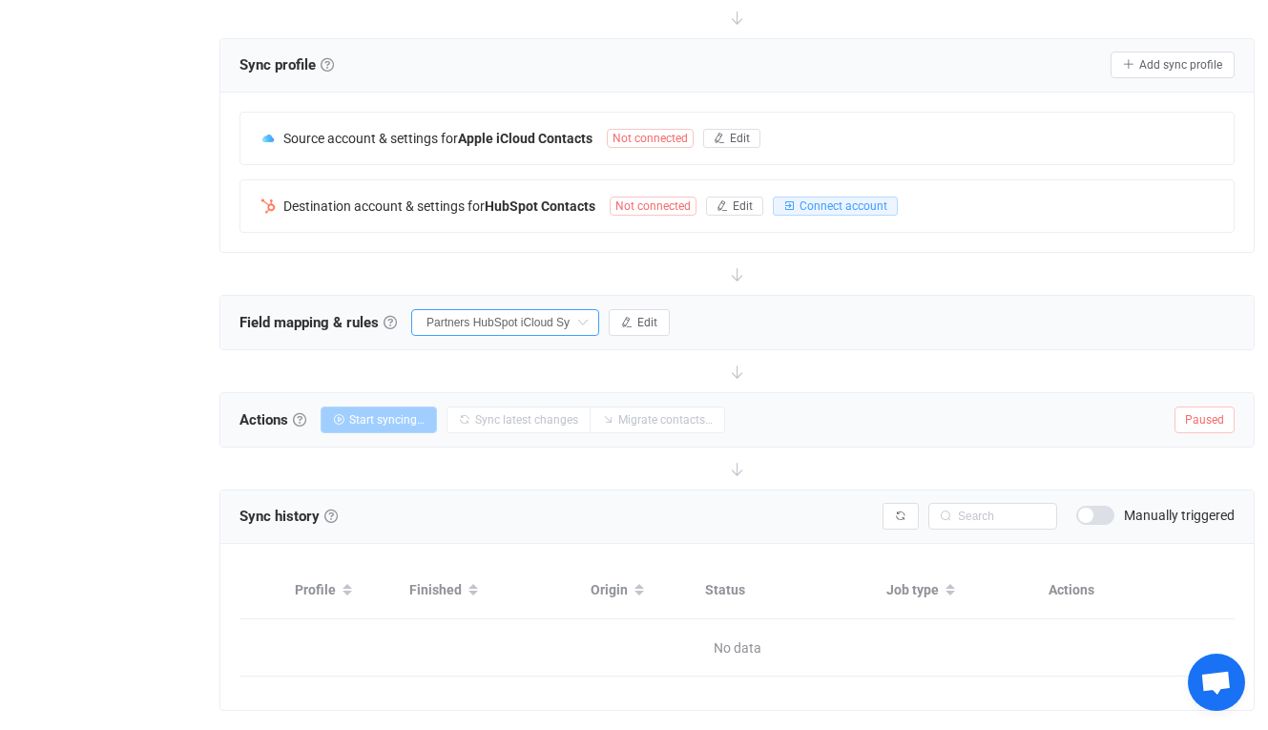
type input "Do nothing"
type input "Company"
type input "Other Emails"
type input "["custom_home_email"]"
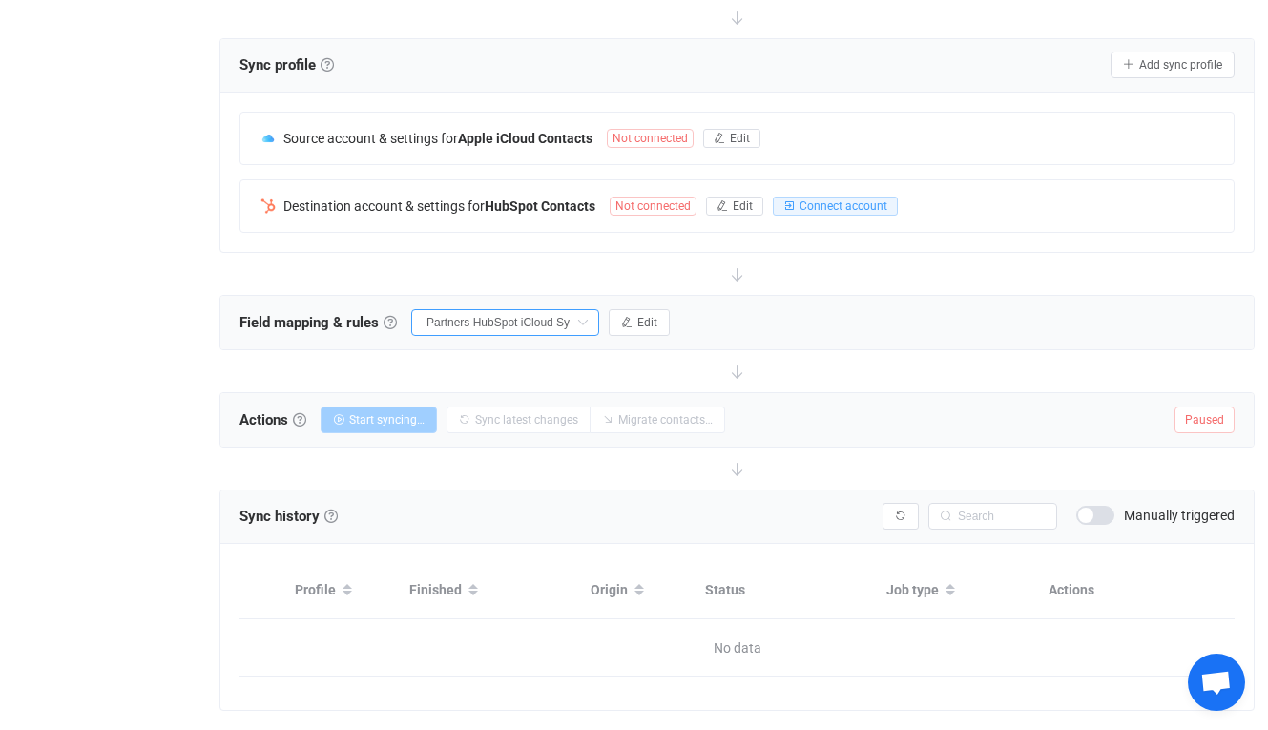
type input "Home Emails"
type input "["custom_secondary_email"]"
type input "Work Emails"
type input "["default_email"]"
type input "Mobile Phones"
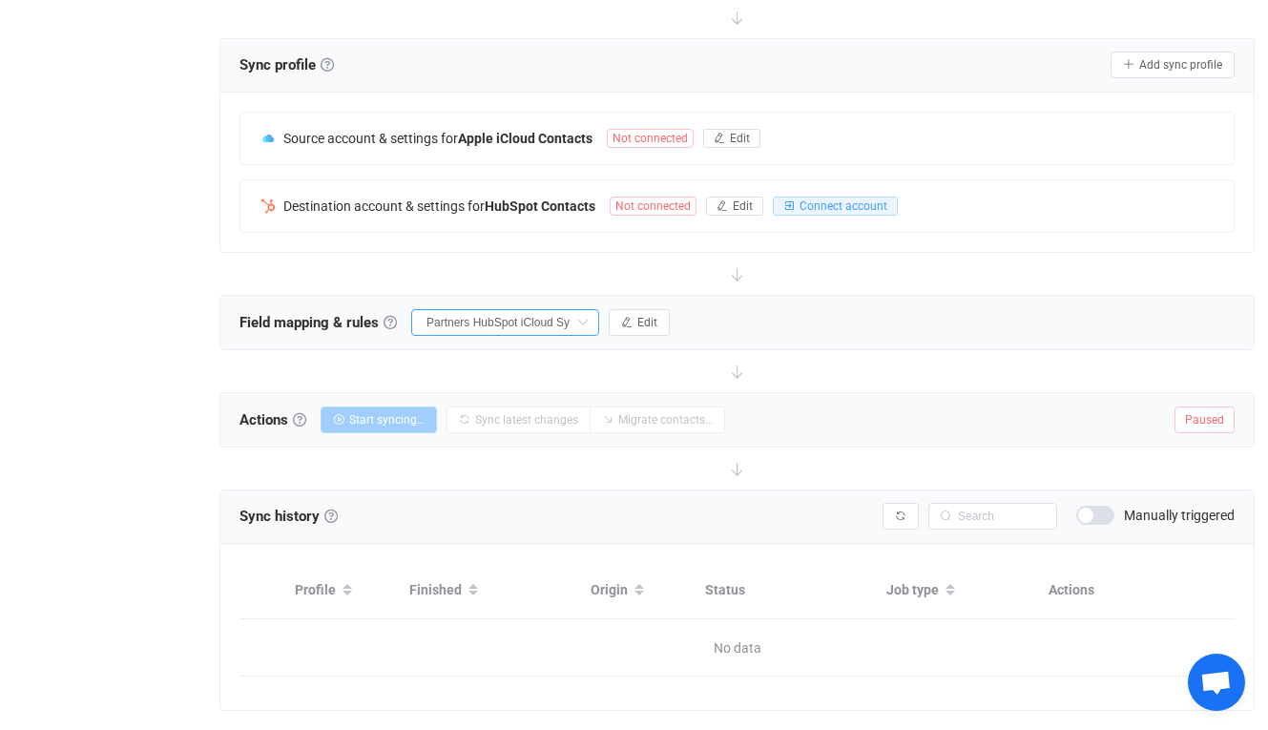
type input "Work Phones"
type input "Mobile Phones"
type input "First name"
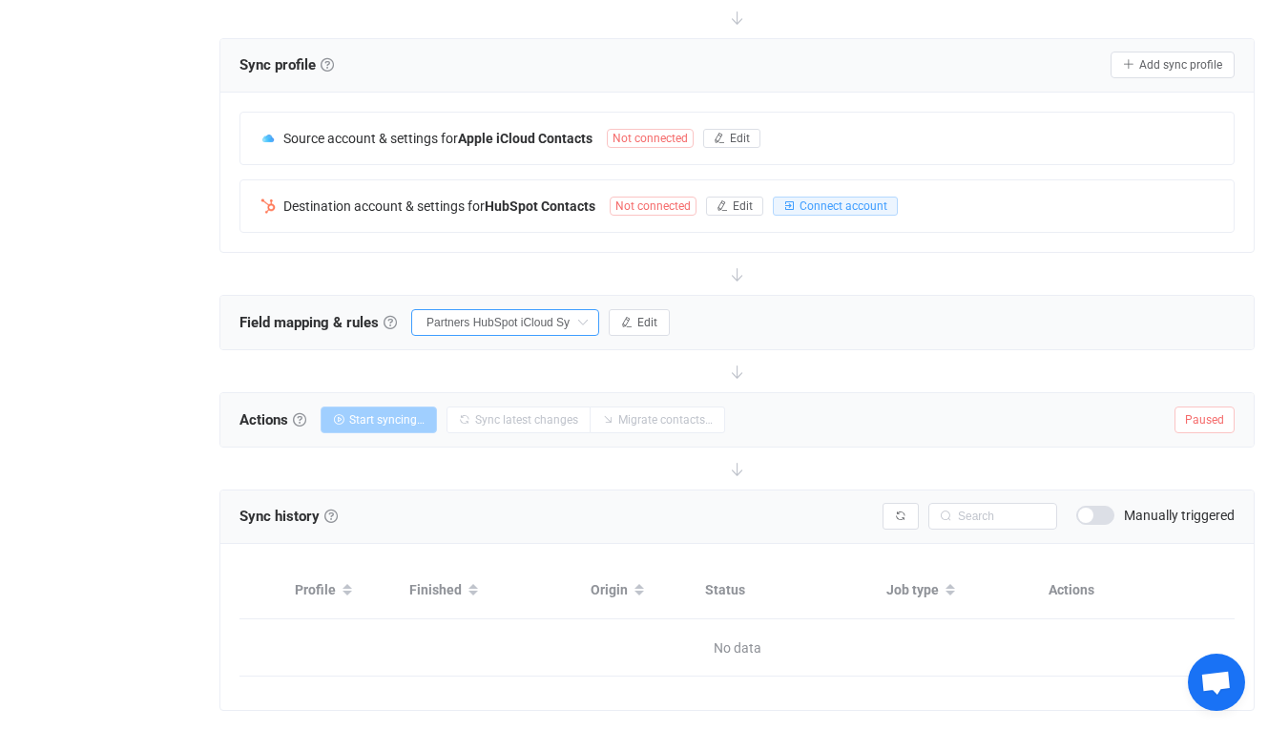
type input "Last name"
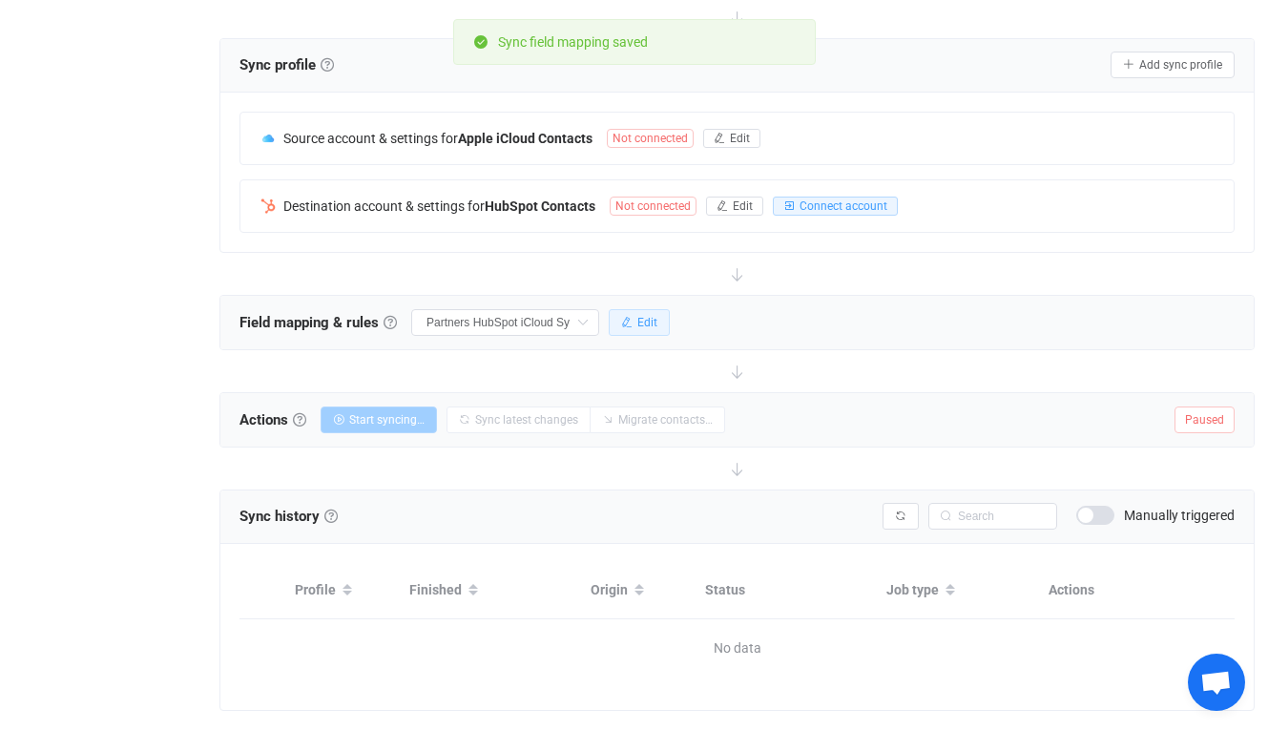
click at [655, 318] on span "Edit" at bounding box center [647, 322] width 20 height 13
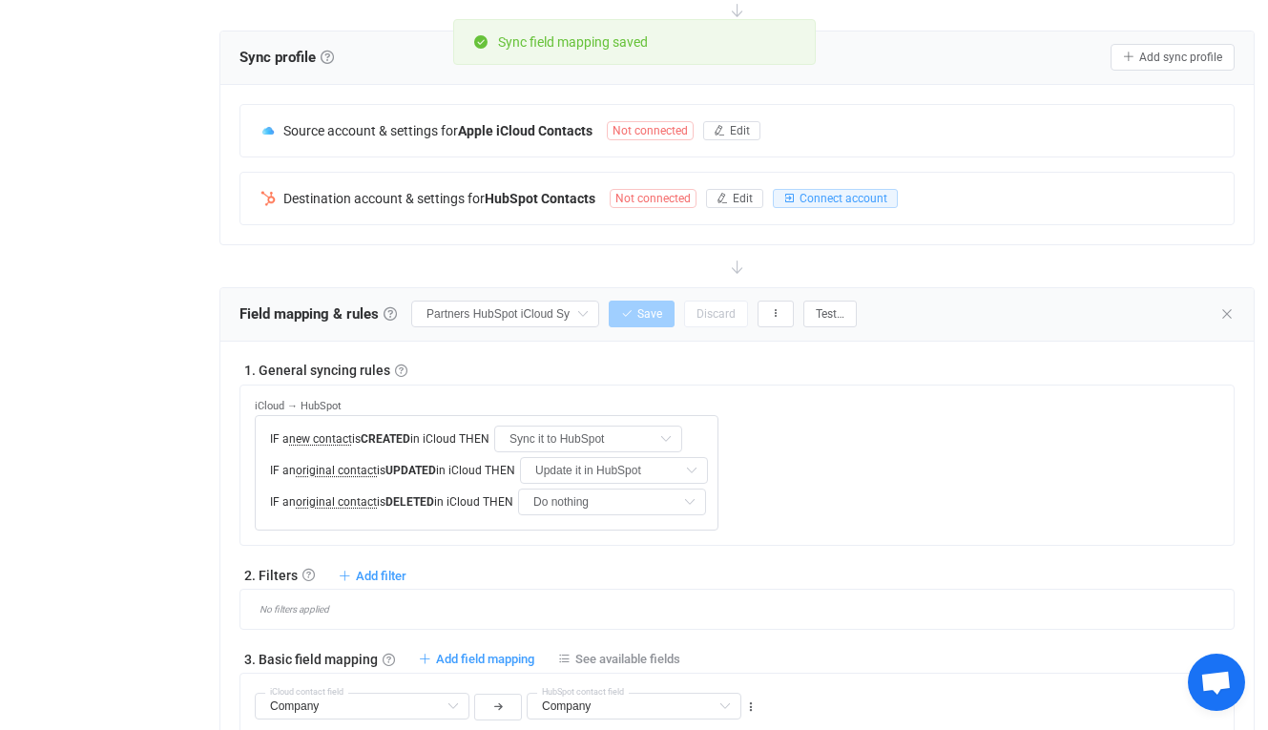
scroll to position [352, 0]
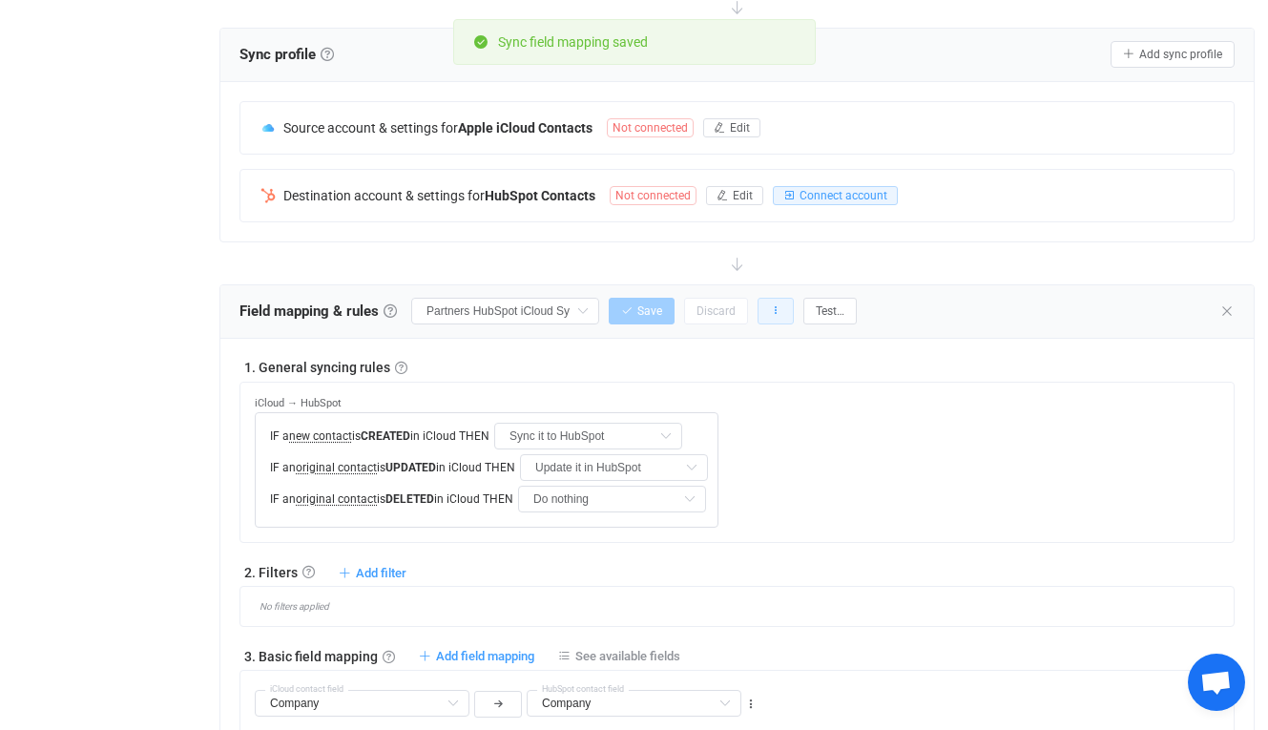
click at [789, 301] on button "button" at bounding box center [775, 311] width 36 height 27
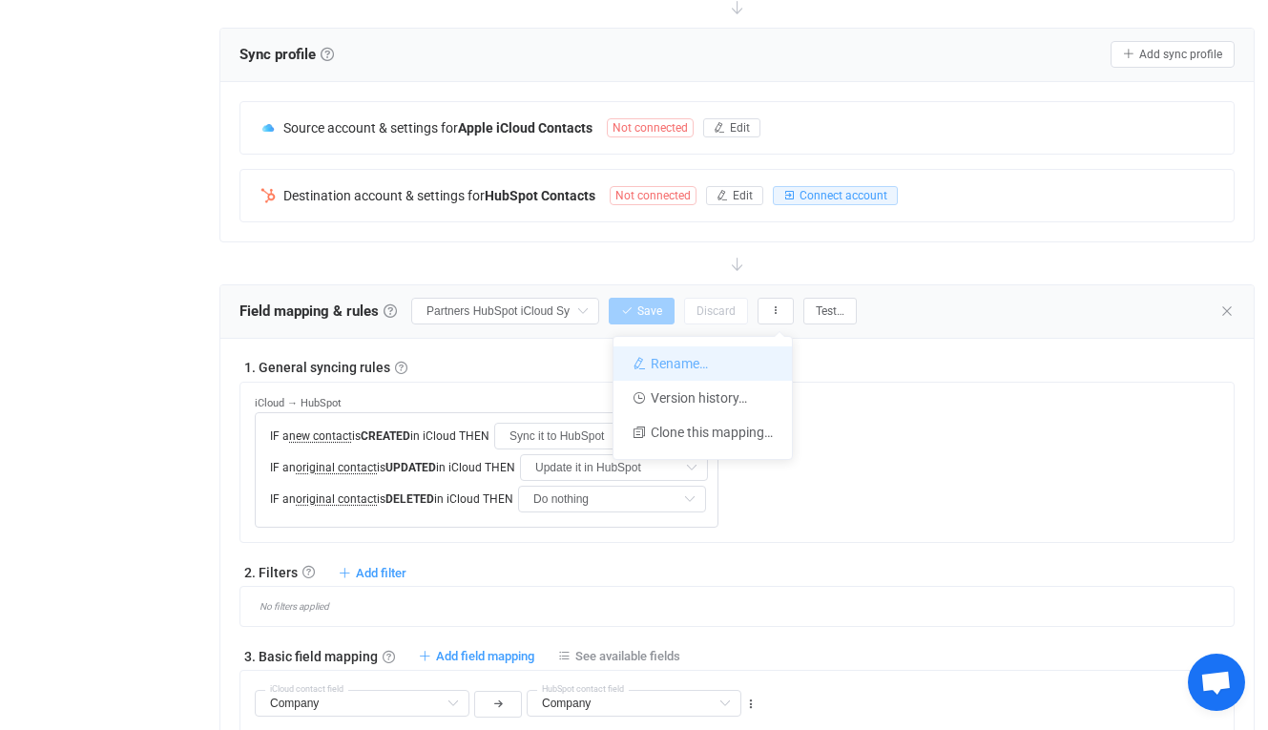
click at [716, 372] on li "Rename…" at bounding box center [702, 363] width 178 height 34
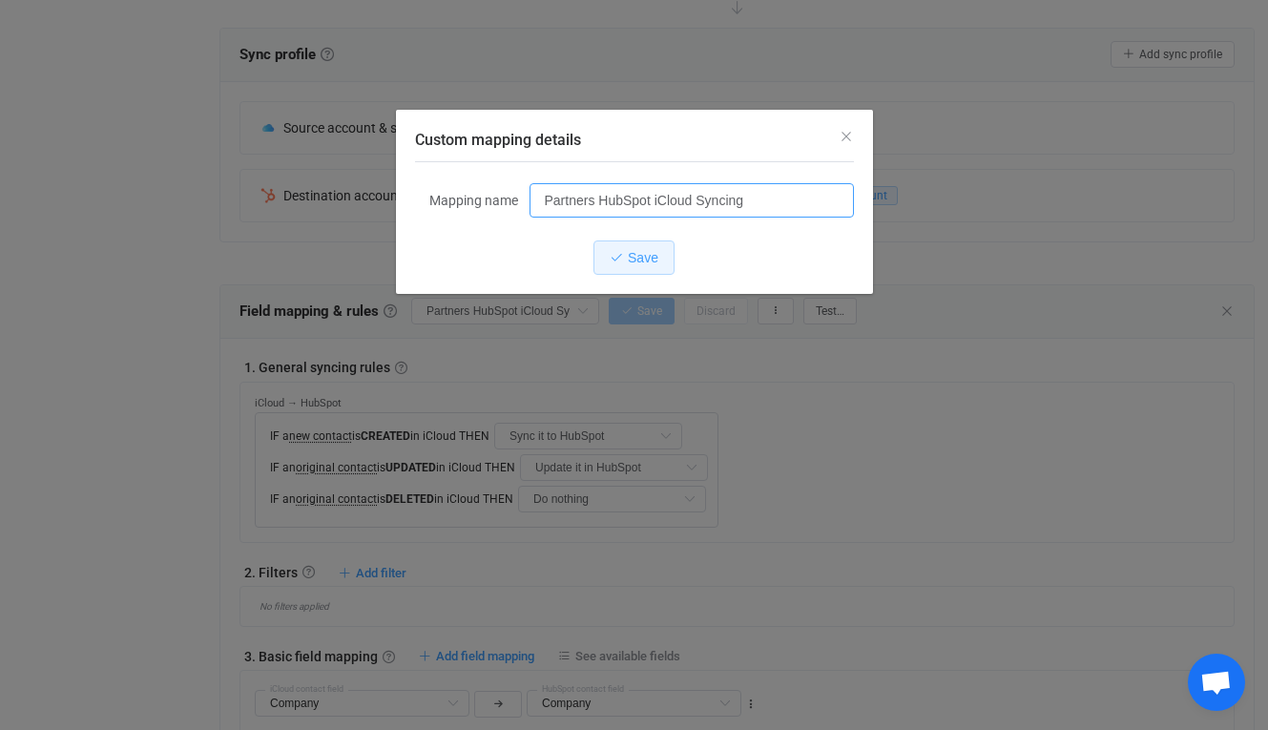
click at [590, 197] on input "Partners HubSpot iCloud Syncing" at bounding box center [691, 200] width 324 height 34
type input "[PERSON_NAME] iCloud Syncing"
click at [644, 259] on span "Save" at bounding box center [643, 257] width 31 height 15
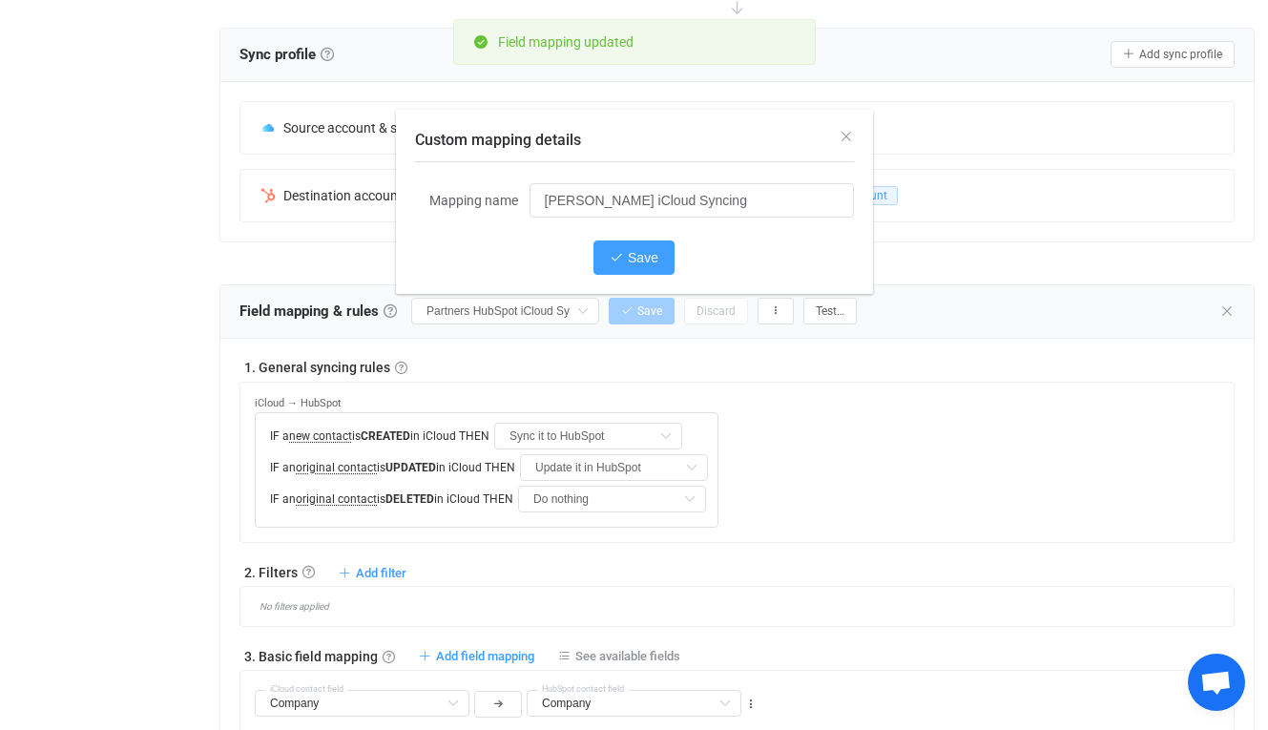
type input "[PERSON_NAME] iCloud Syncing"
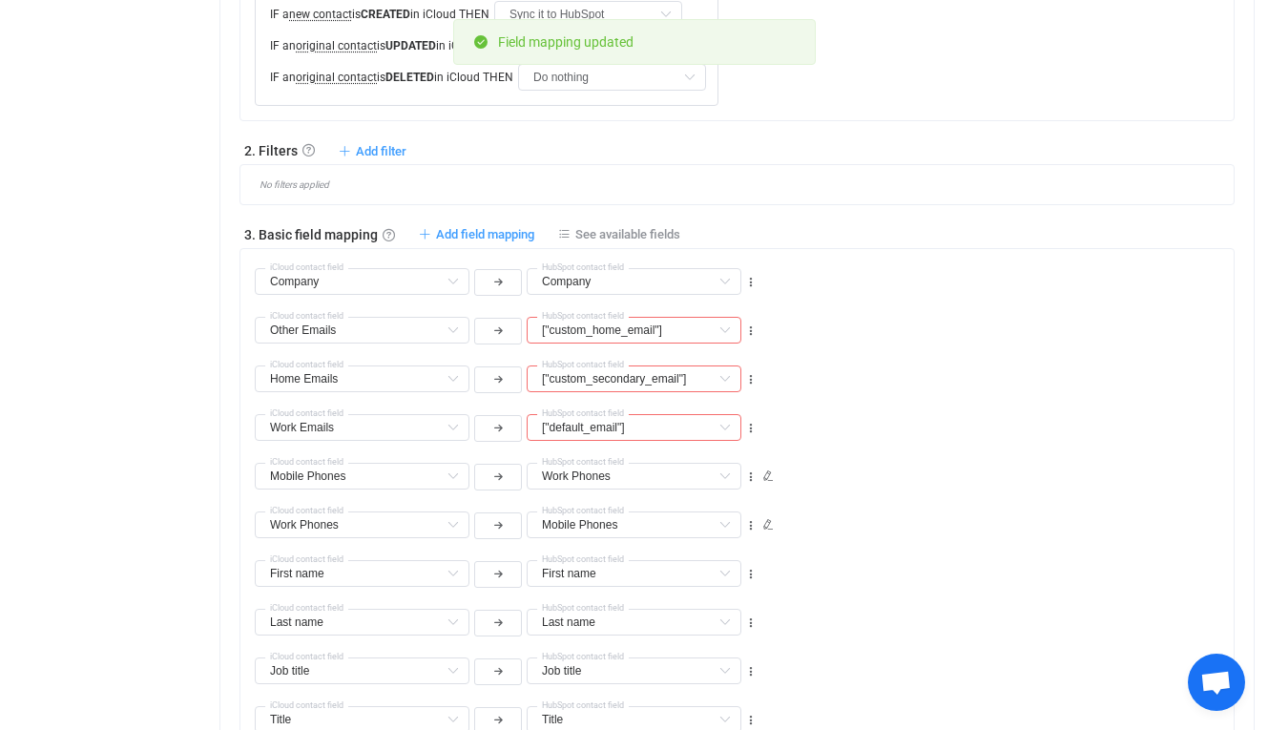
scroll to position [760, 0]
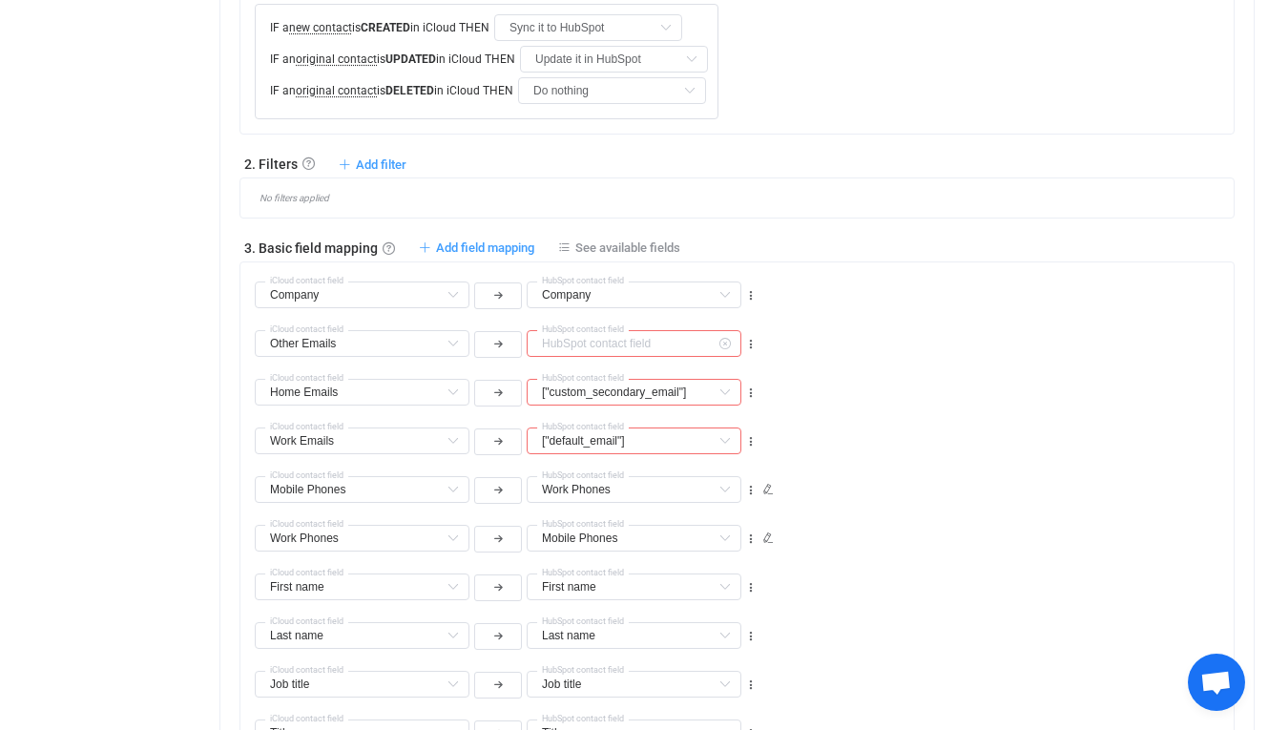
click at [693, 346] on input "text" at bounding box center [634, 343] width 215 height 27
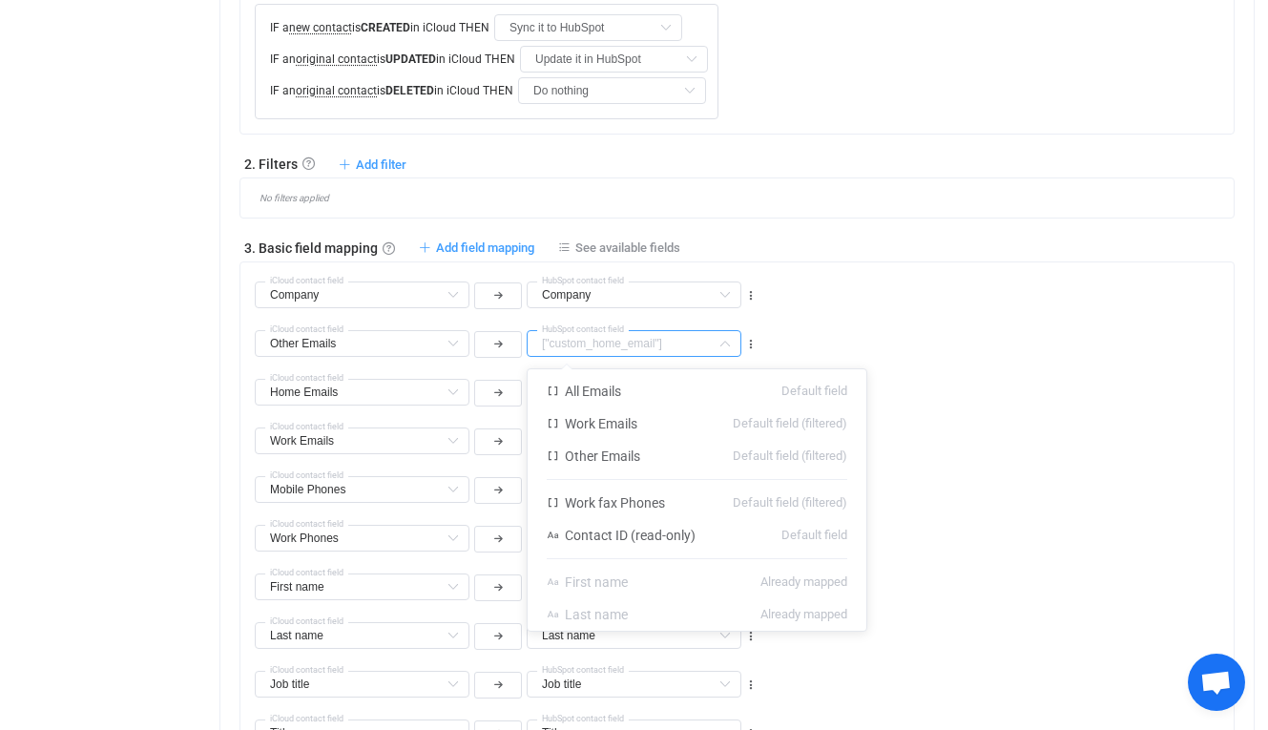
click at [917, 306] on div "Company Company Default field All Emails Default field Work Emails Default fiel…" at bounding box center [744, 286] width 979 height 49
type input "["custom_home_email"]"
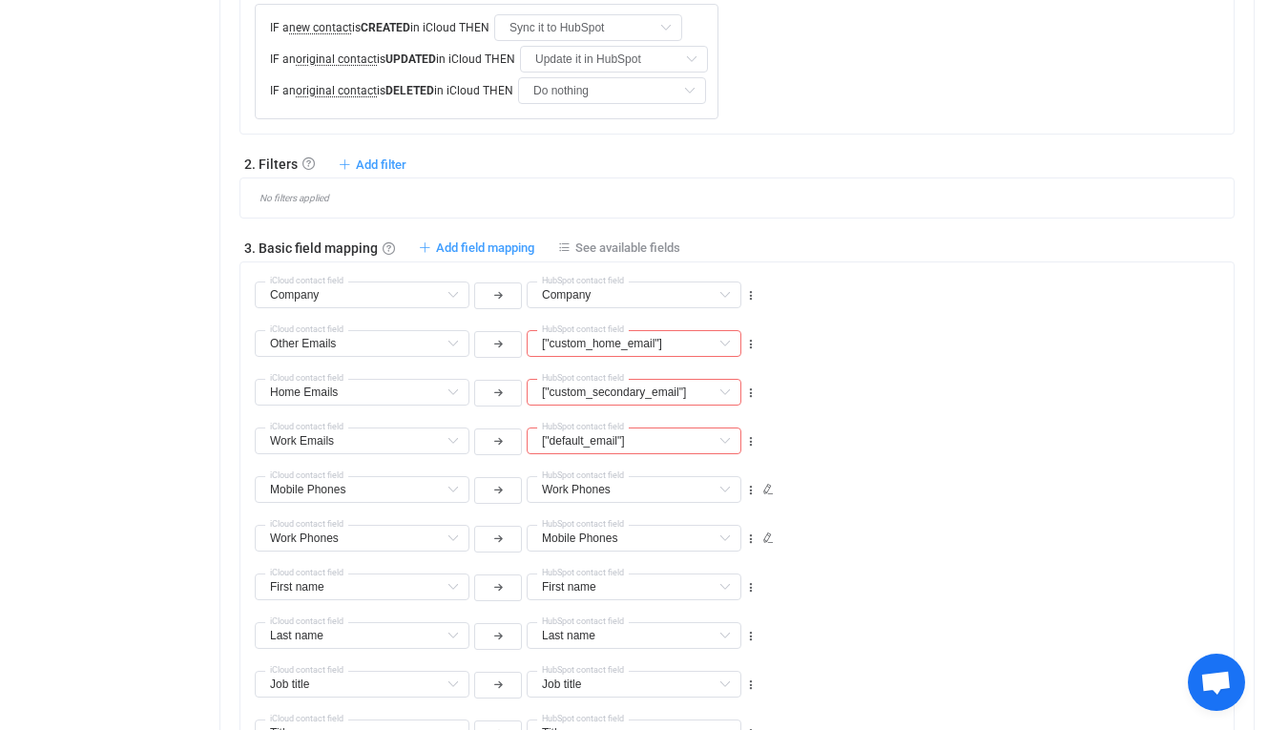
scroll to position [772, 0]
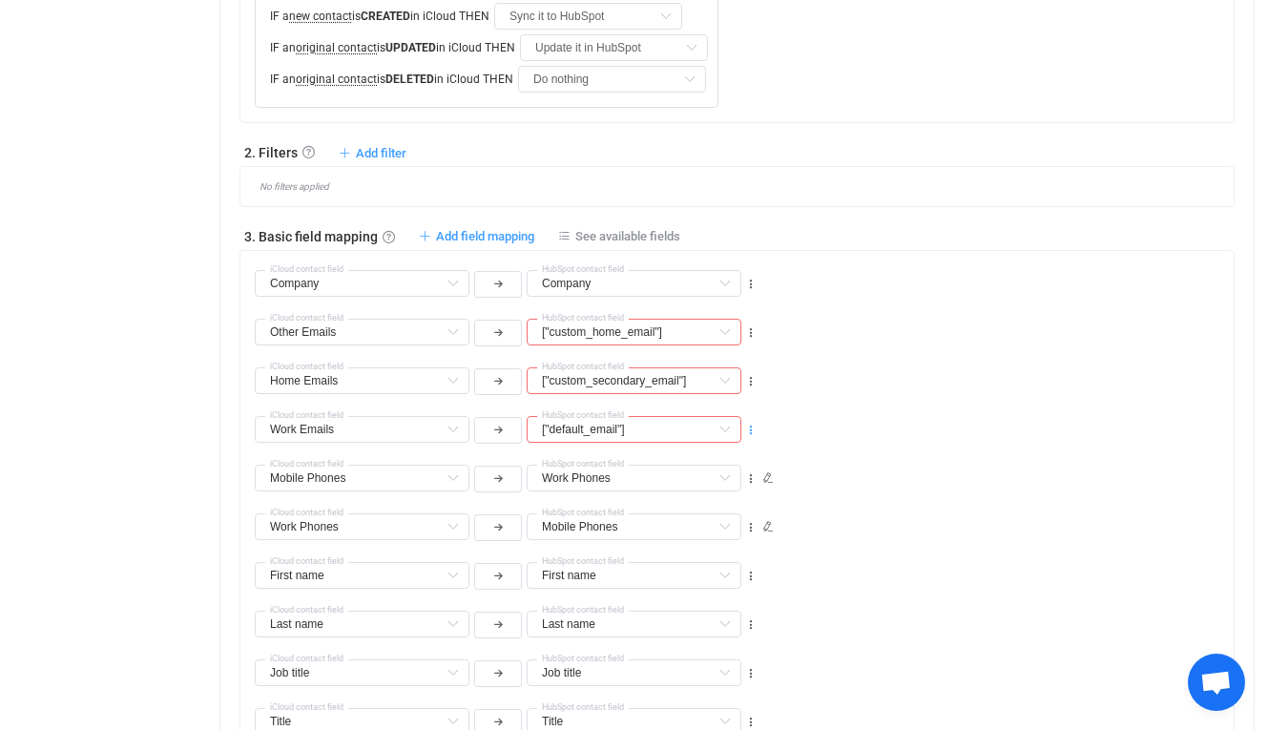
click at [755, 432] on icon at bounding box center [750, 430] width 13 height 13
click at [849, 420] on div "["default_email"] All Emails Default field Work Emails Default field (filtered)…" at bounding box center [744, 421] width 979 height 49
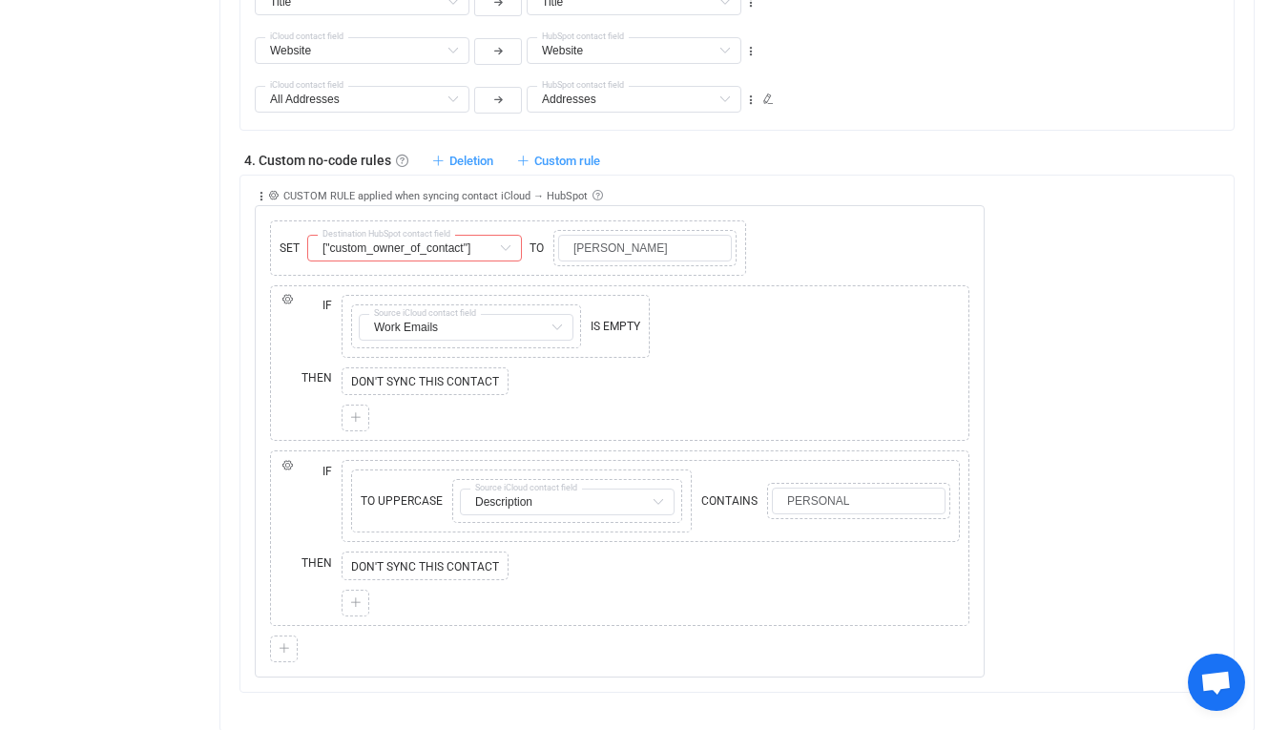
scroll to position [1493, 0]
click at [448, 256] on input "text" at bounding box center [414, 246] width 215 height 27
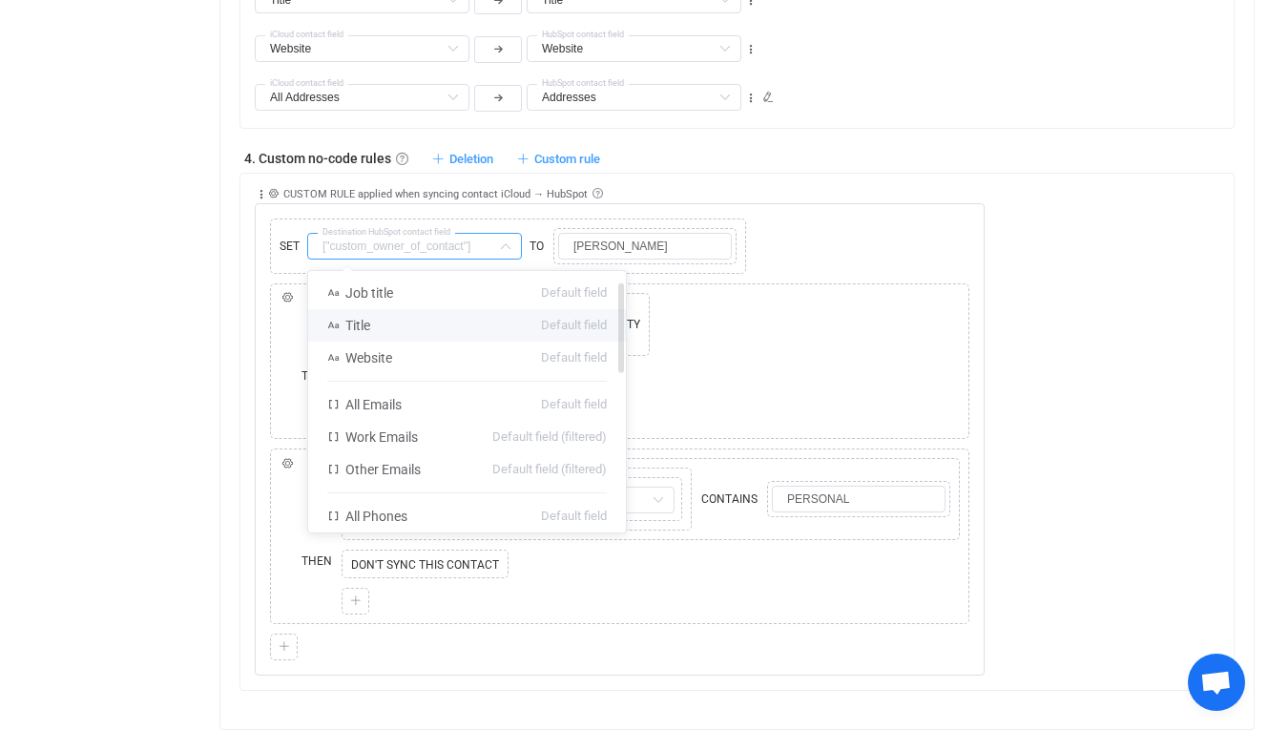
scroll to position [131, 0]
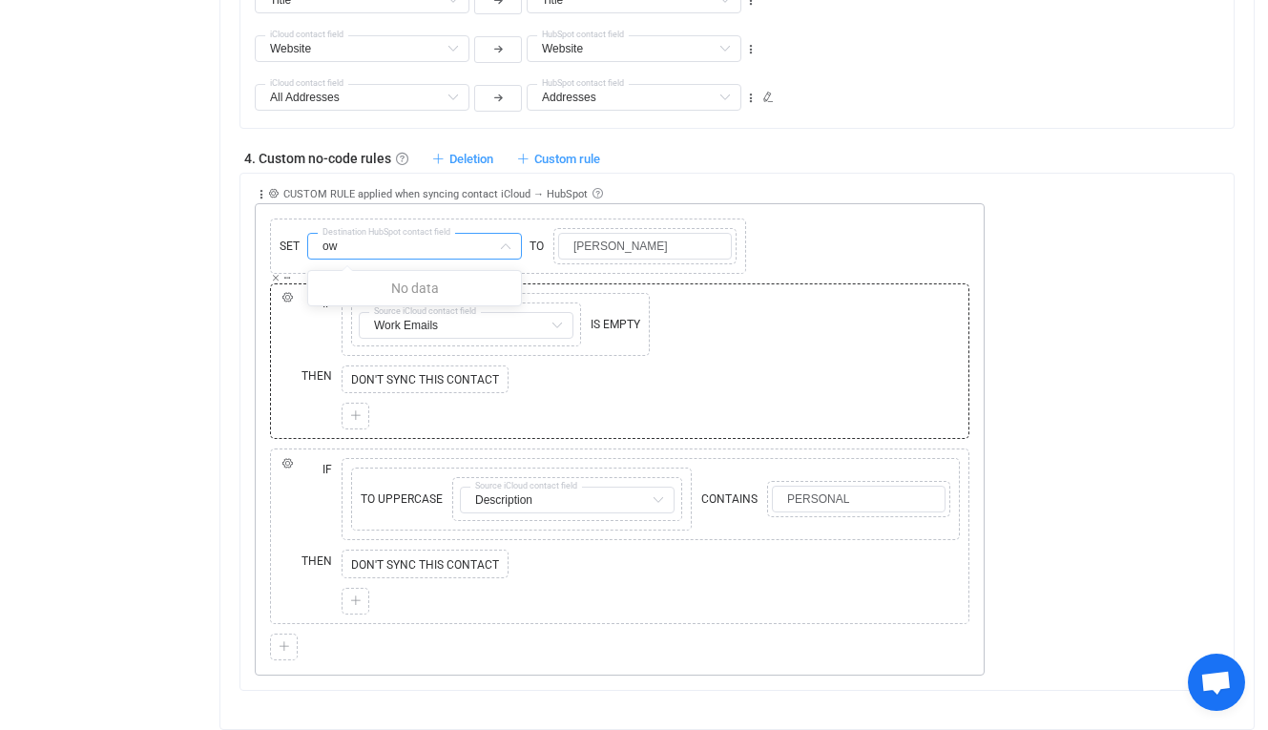
type input "o"
type input "["custom_owner_of_contact"]"
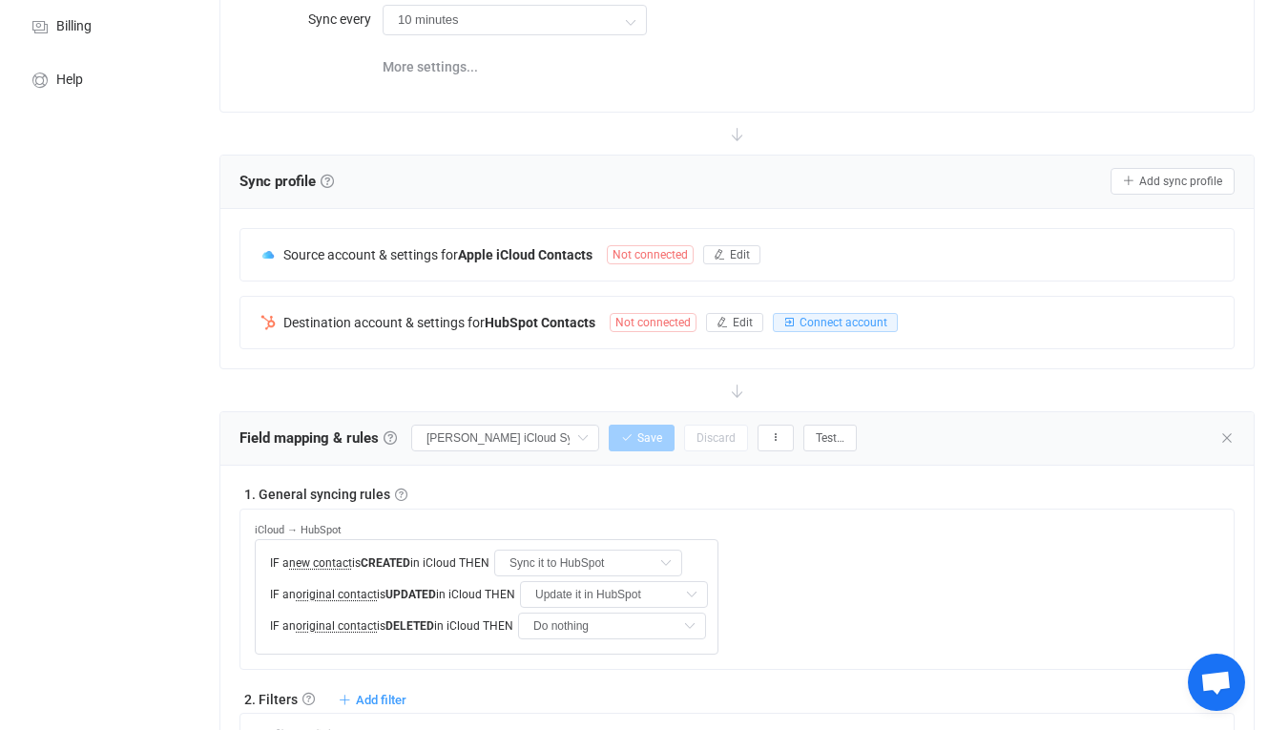
scroll to position [199, 0]
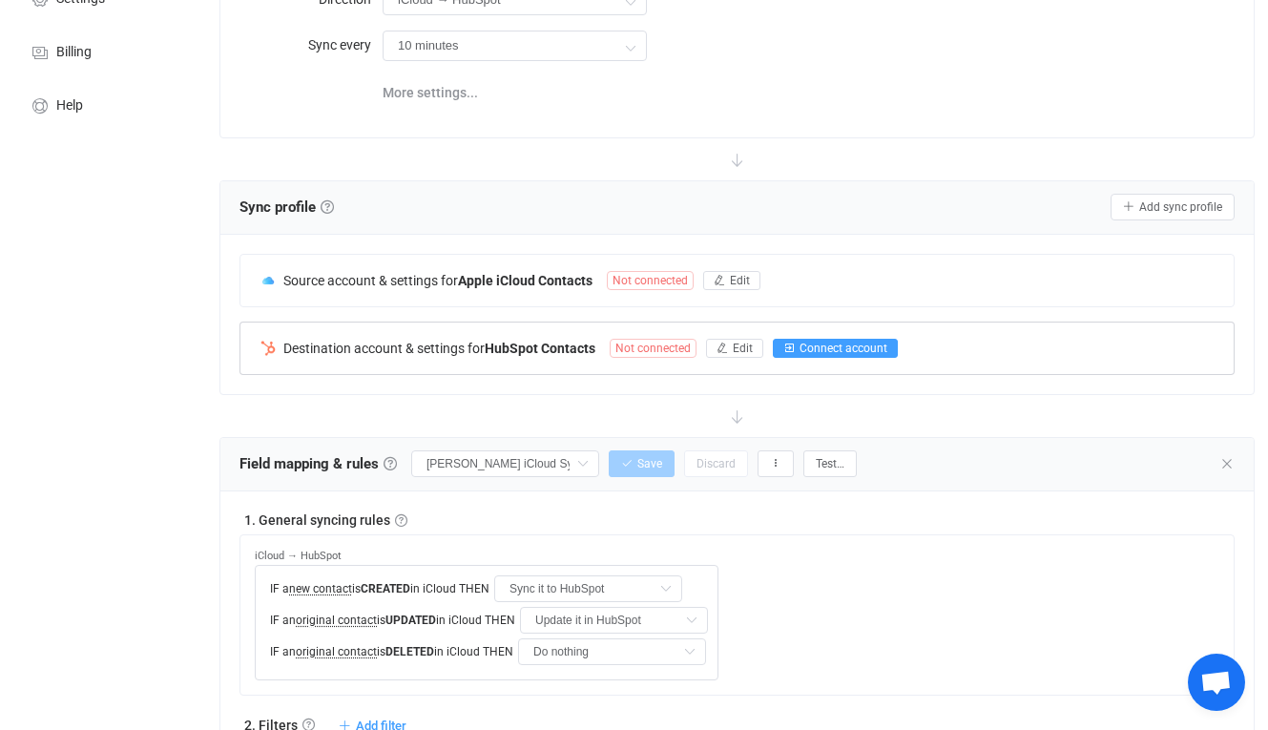
click at [817, 354] on span "Connect account" at bounding box center [843, 347] width 88 height 13
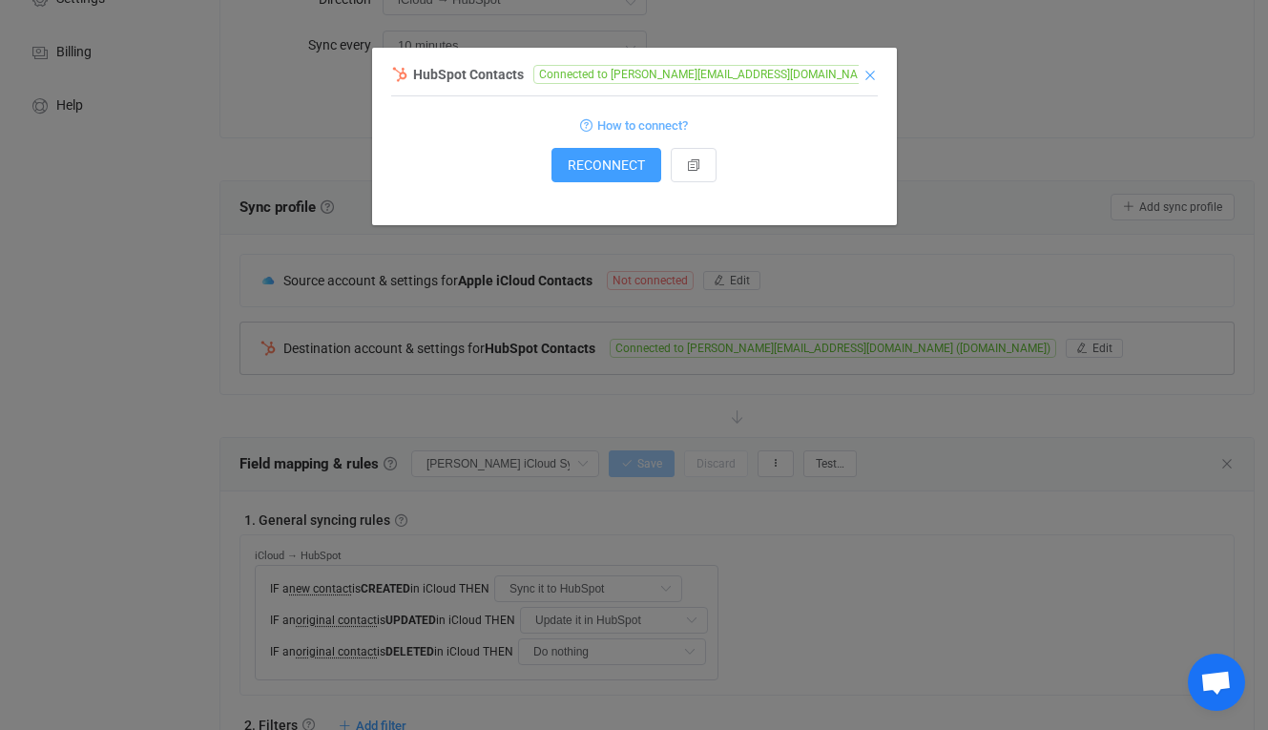
click at [865, 72] on icon "Close" at bounding box center [869, 75] width 15 height 15
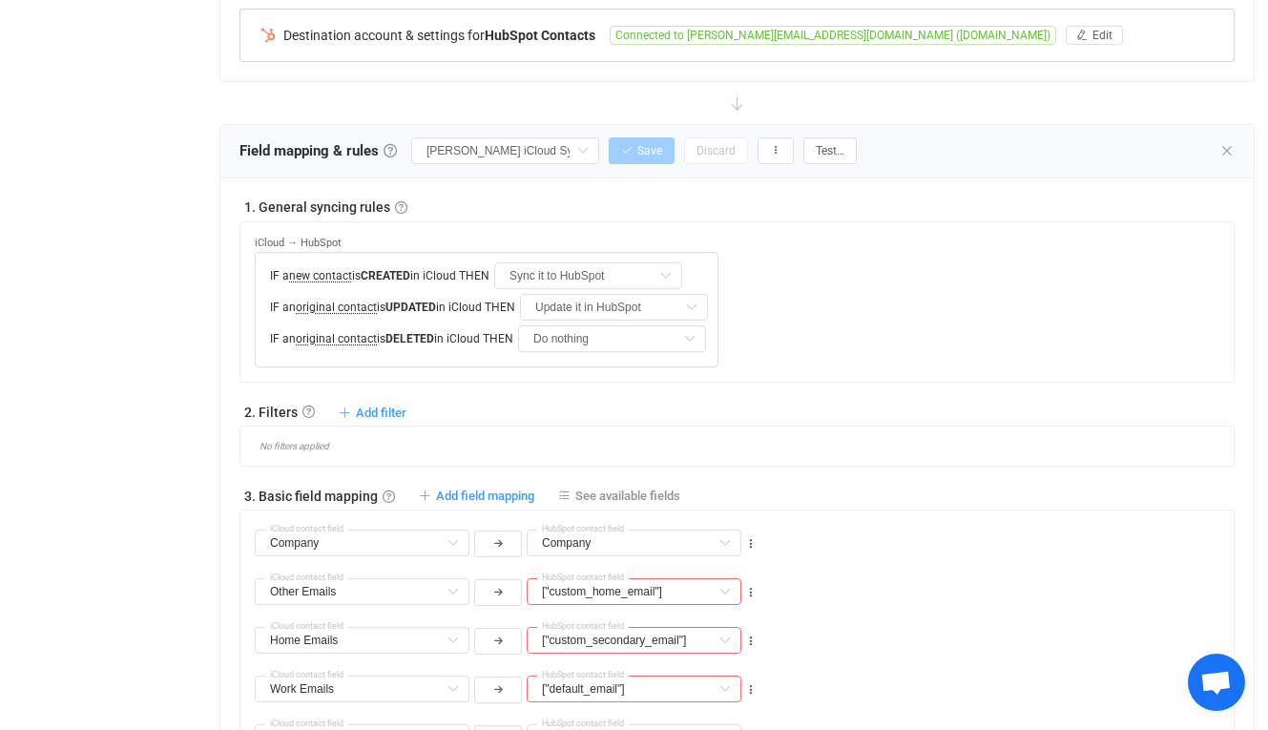
scroll to position [488, 0]
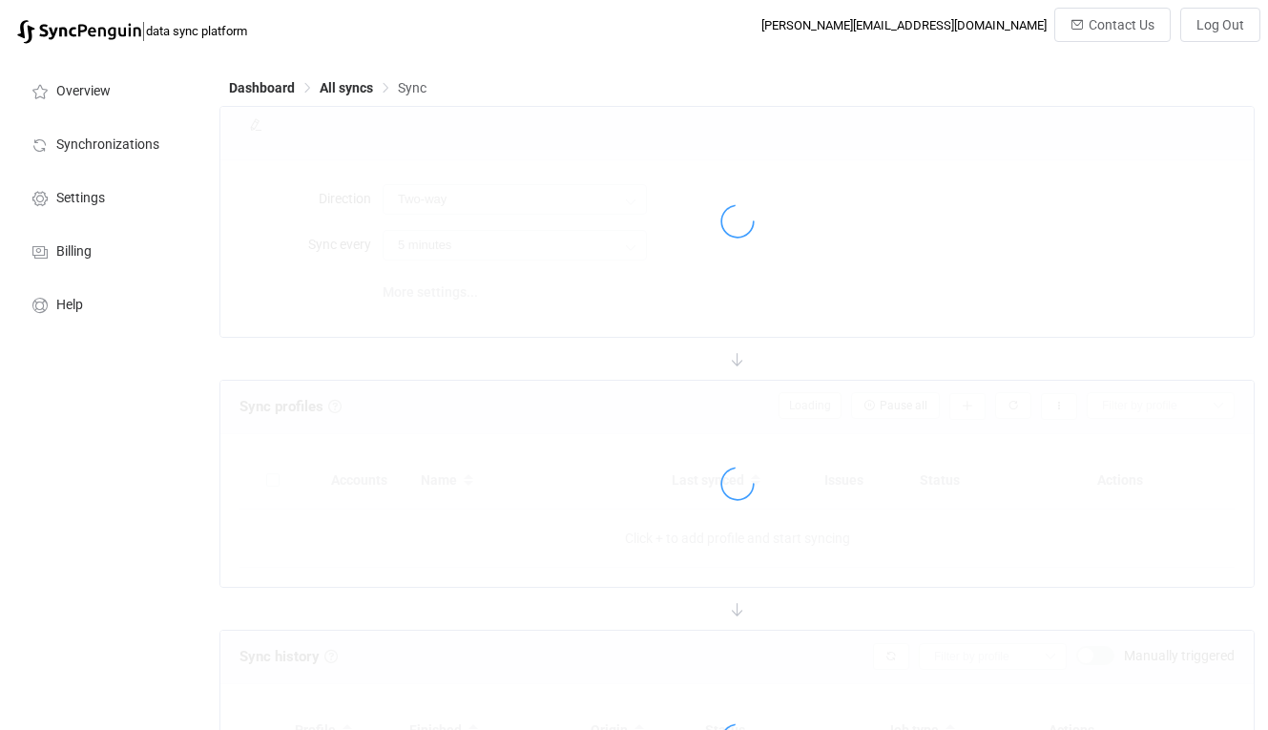
type input "iCloud → HubSpot"
type input "10 minutes"
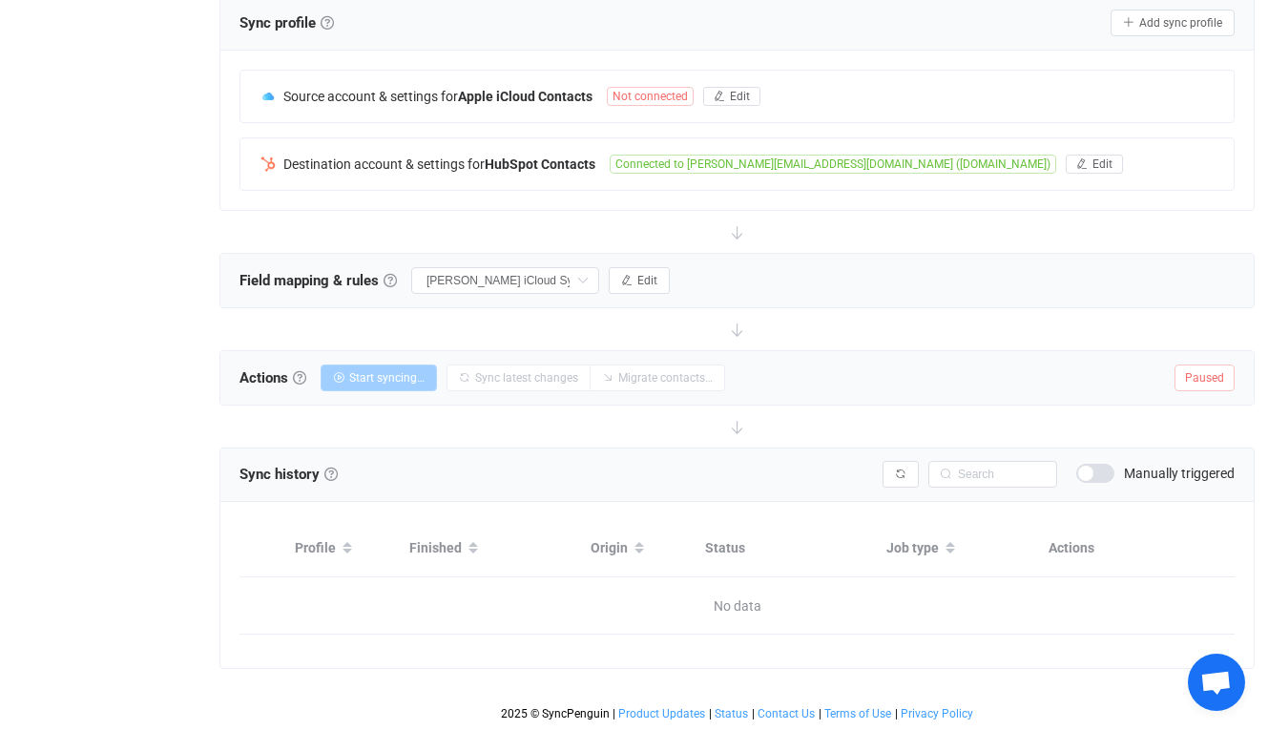
scroll to position [383, 0]
